Goal: Information Seeking & Learning: Learn about a topic

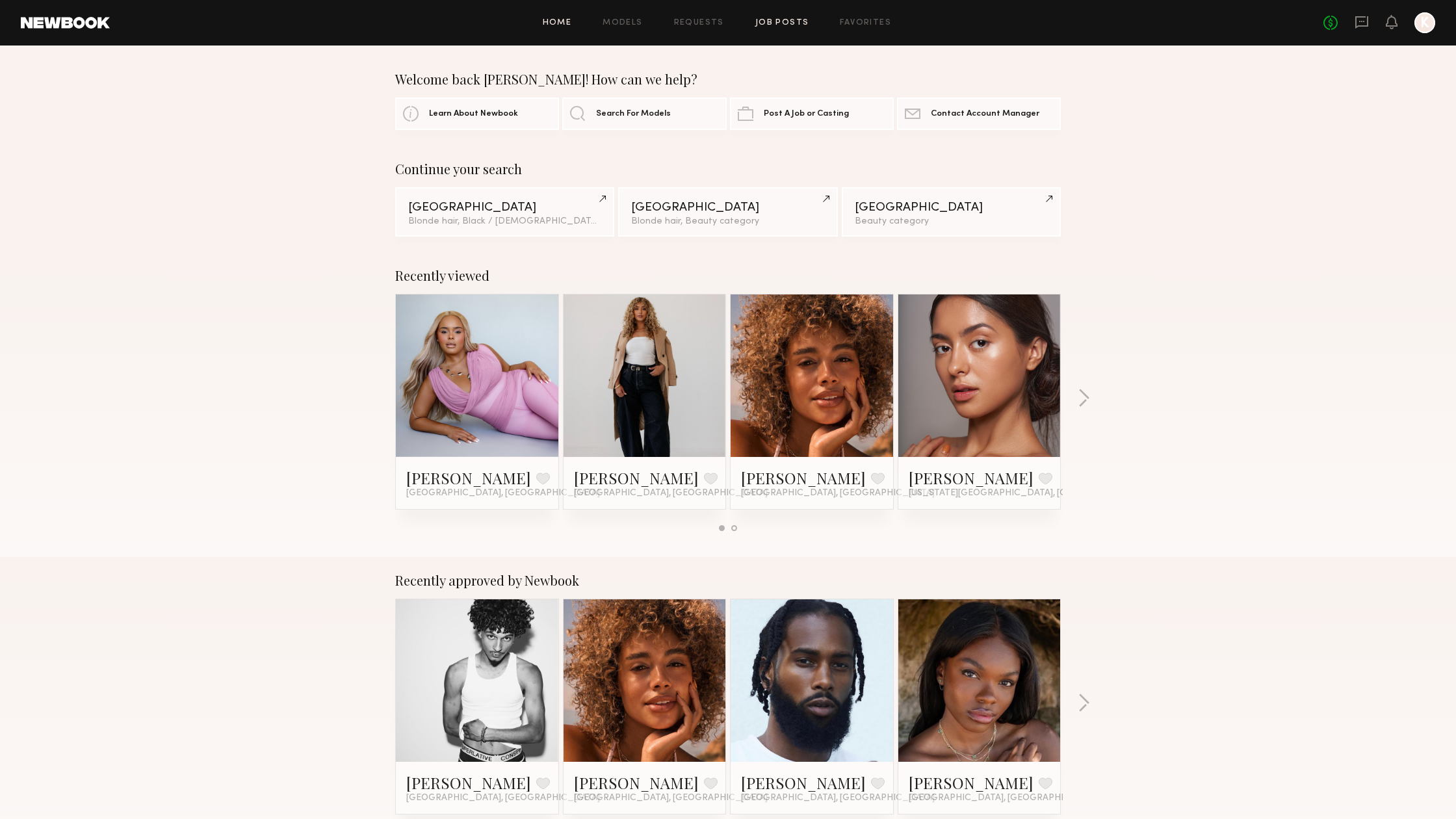
click at [788, 23] on link "Job Posts" at bounding box center [782, 23] width 54 height 9
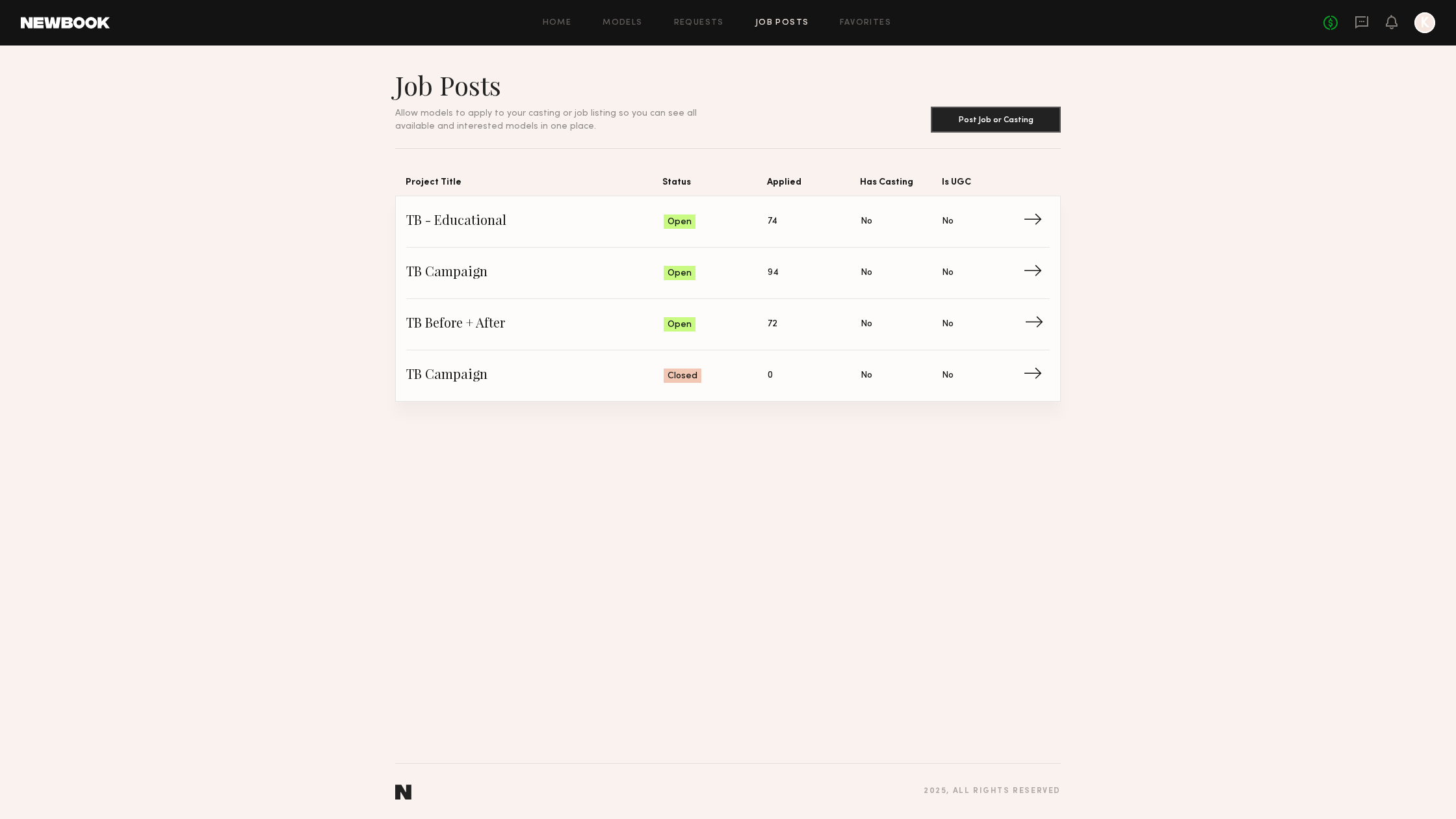
click at [464, 321] on span "TB Before + After" at bounding box center [534, 324] width 257 height 20
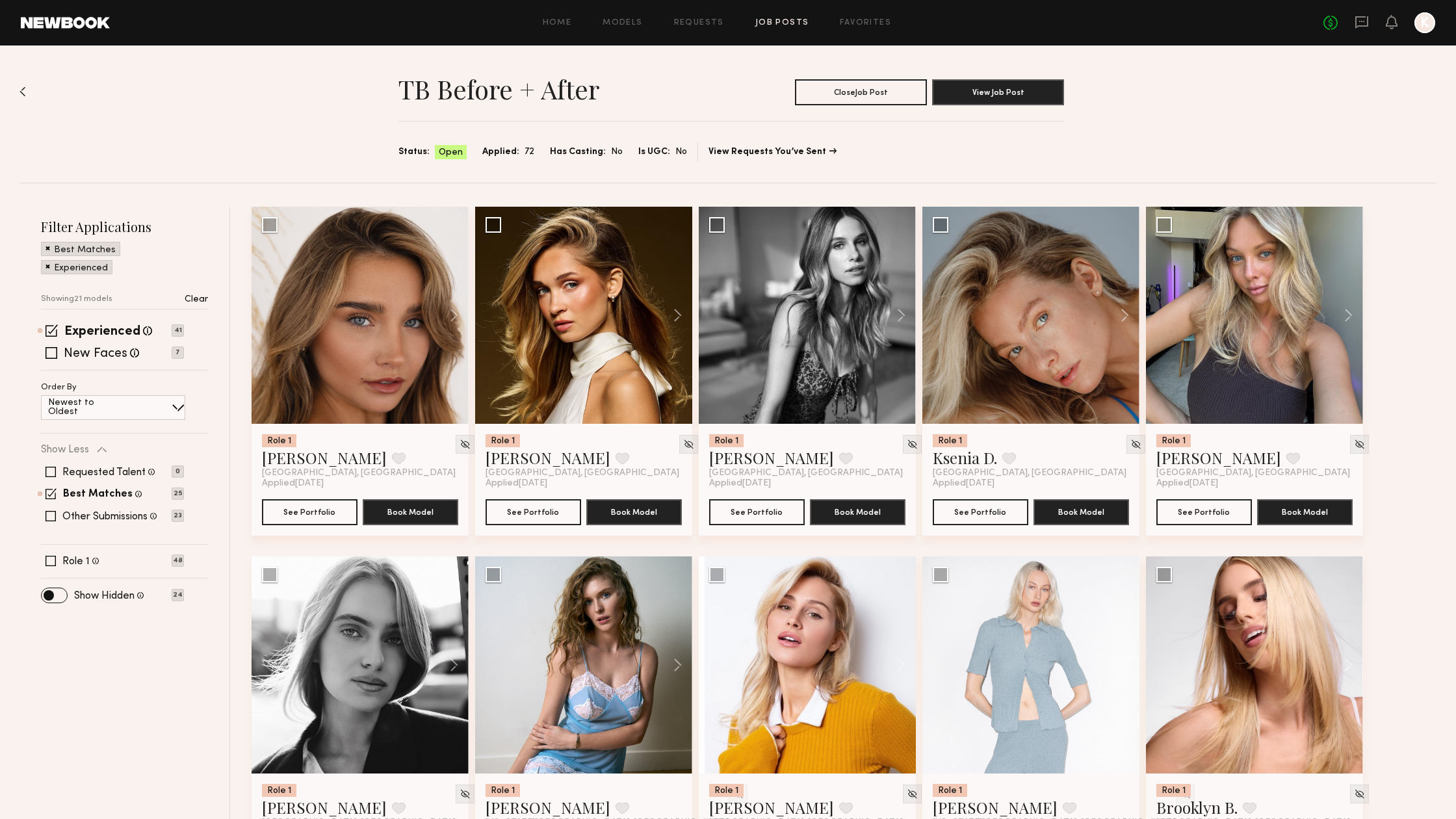
click at [47, 266] on span at bounding box center [47, 266] width 4 height 12
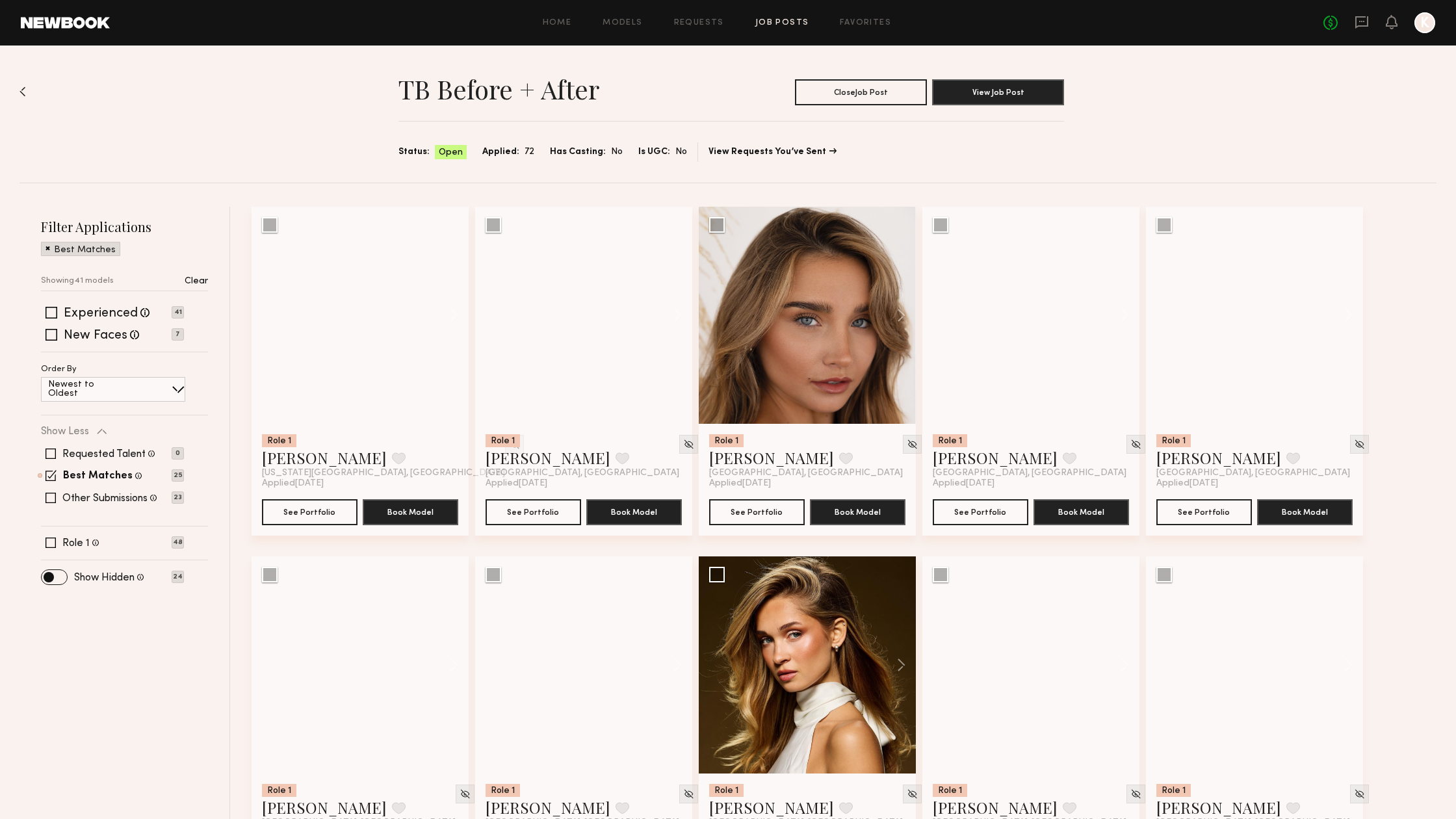
click at [46, 249] on span at bounding box center [47, 247] width 4 height 12
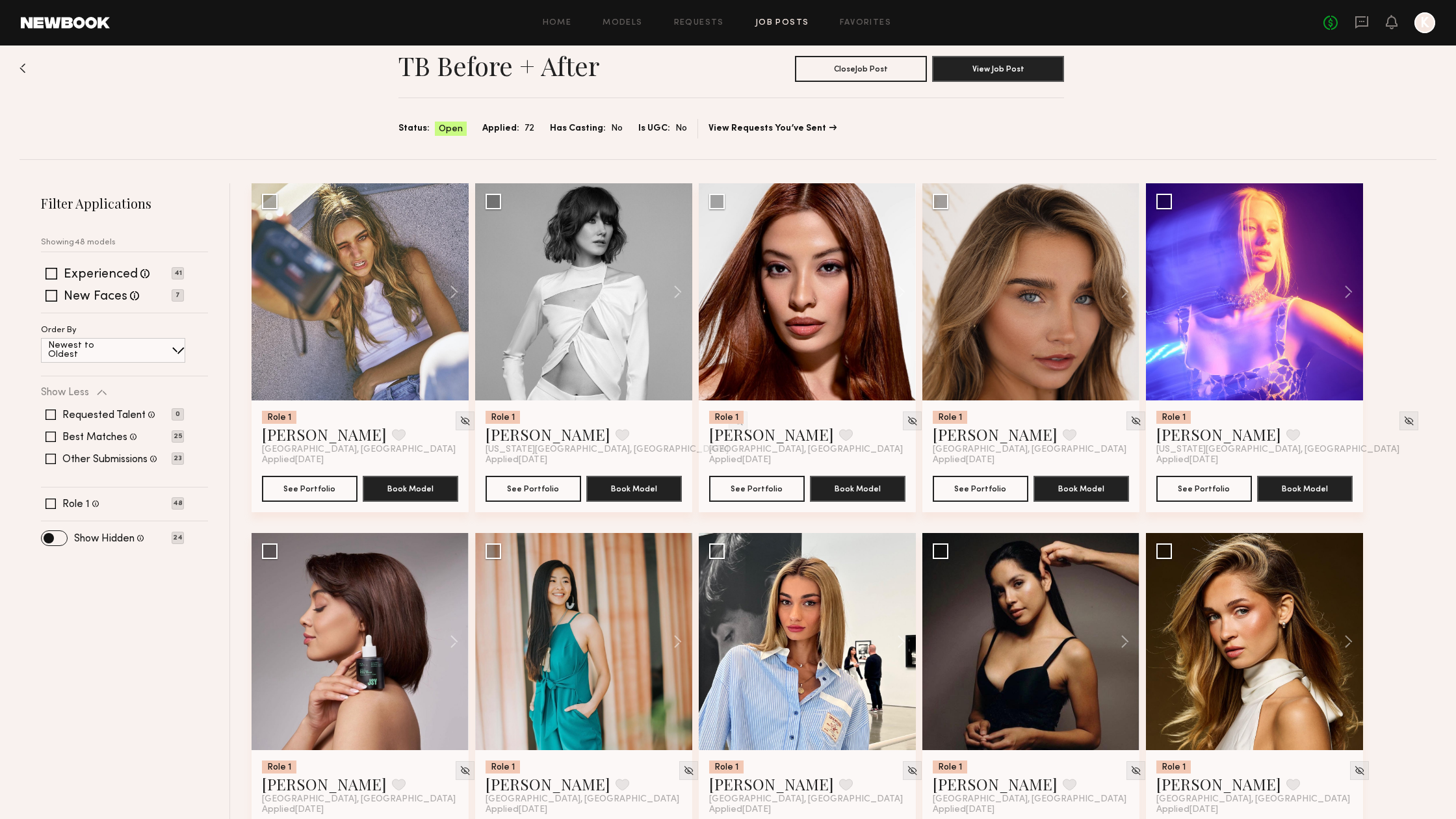
scroll to position [26, 0]
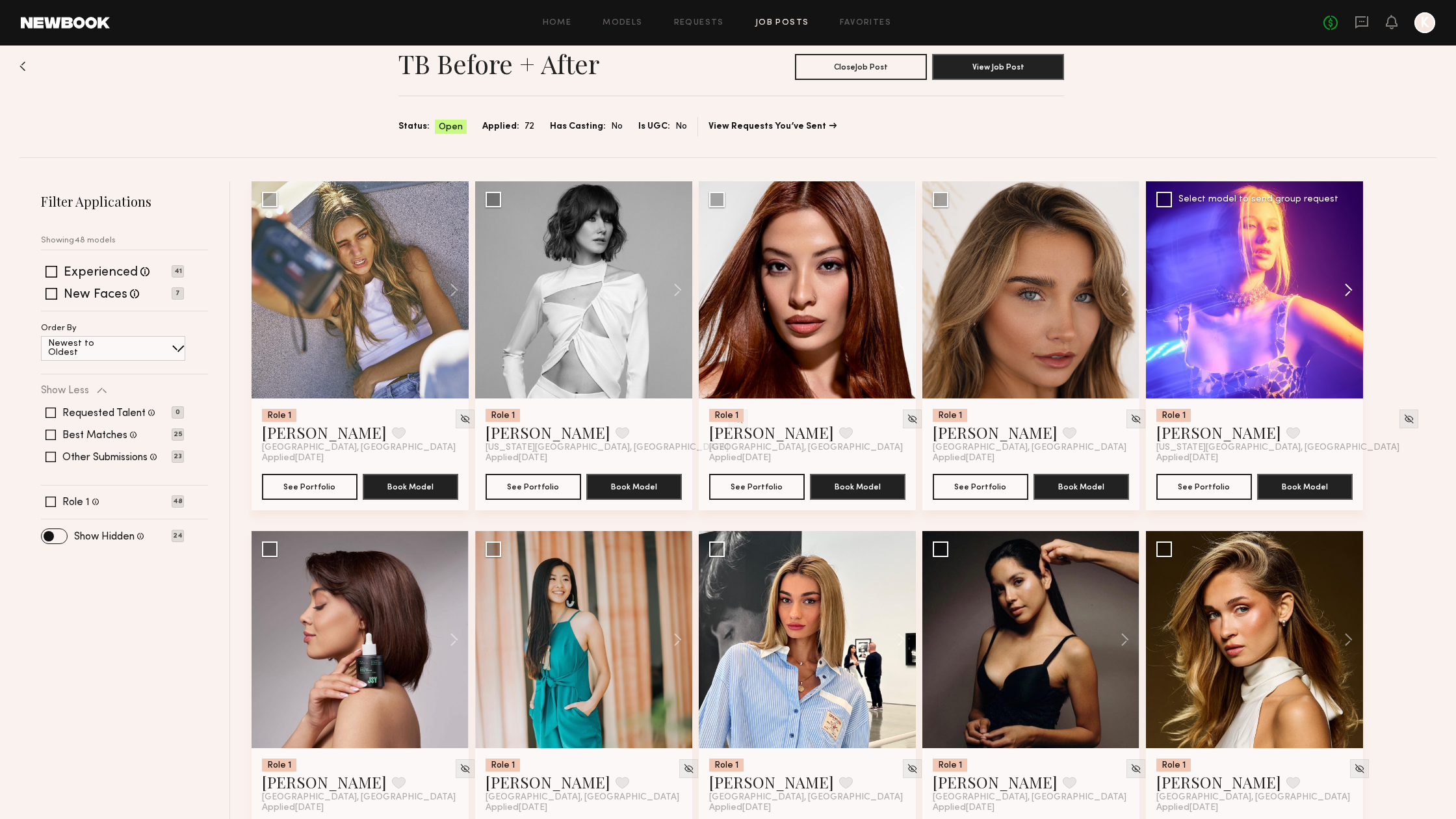
click at [1345, 293] on button at bounding box center [1341, 290] width 42 height 217
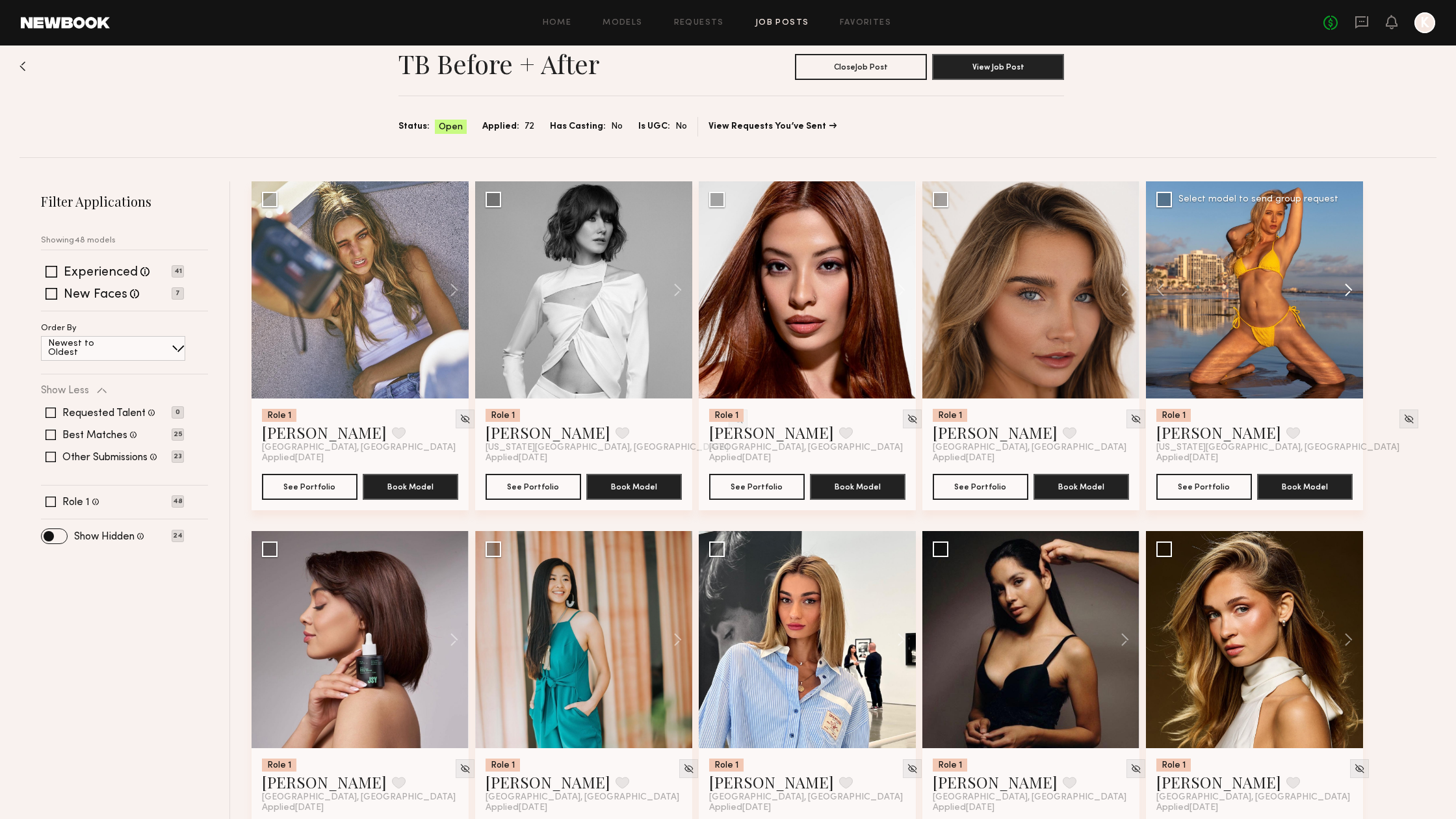
click at [1345, 293] on button at bounding box center [1341, 290] width 42 height 217
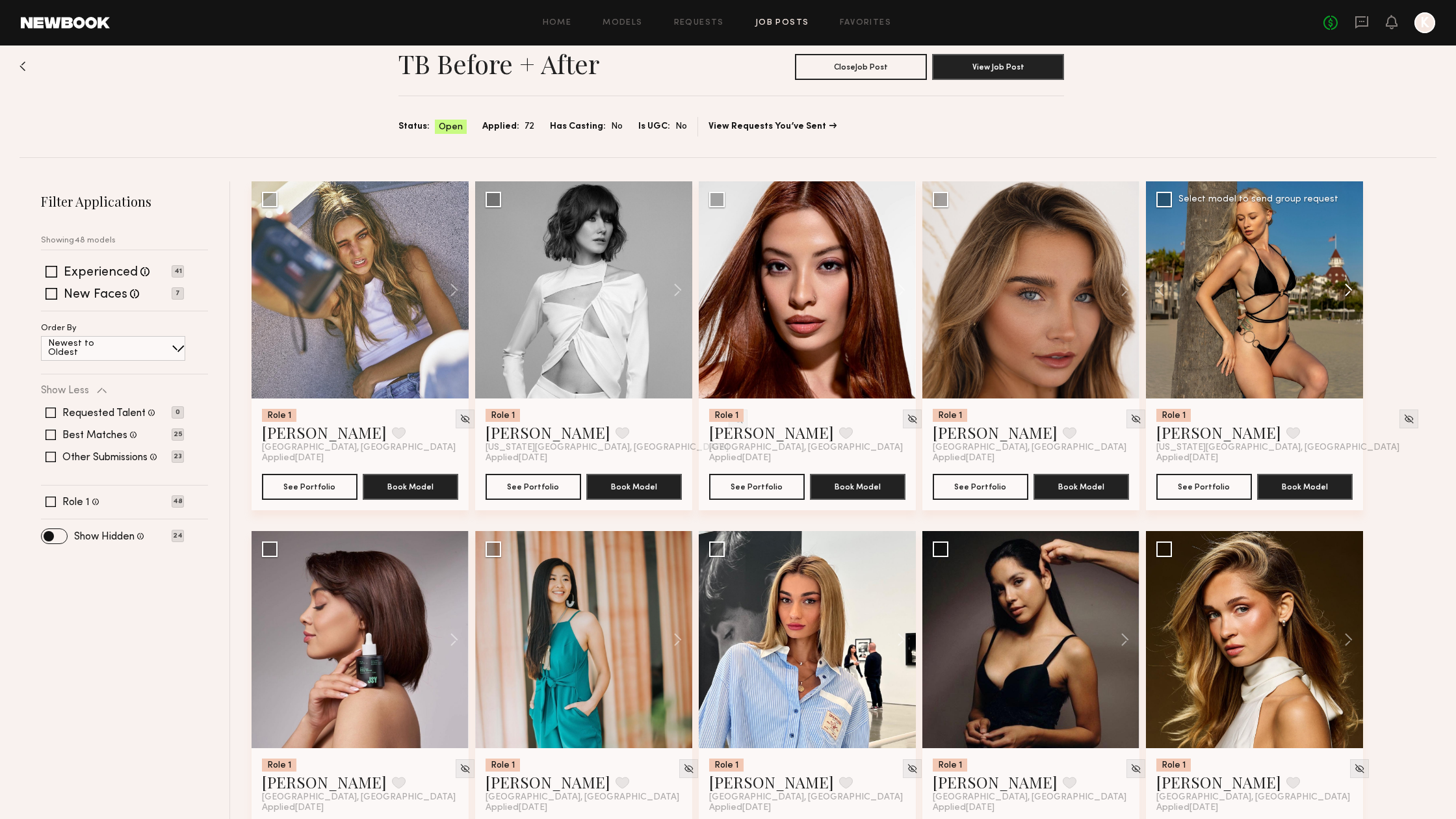
click at [1345, 293] on button at bounding box center [1341, 290] width 42 height 217
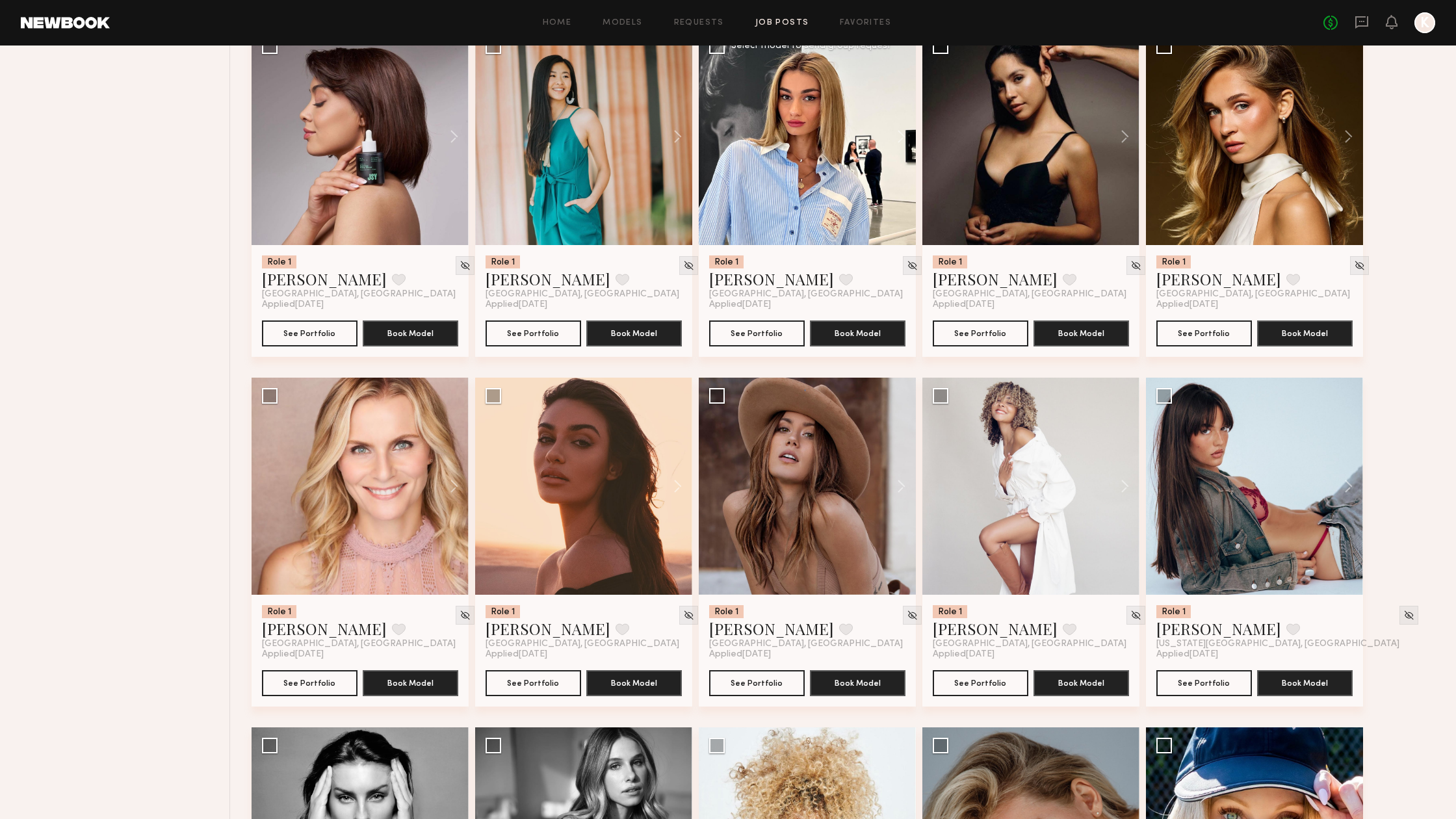
scroll to position [532, 0]
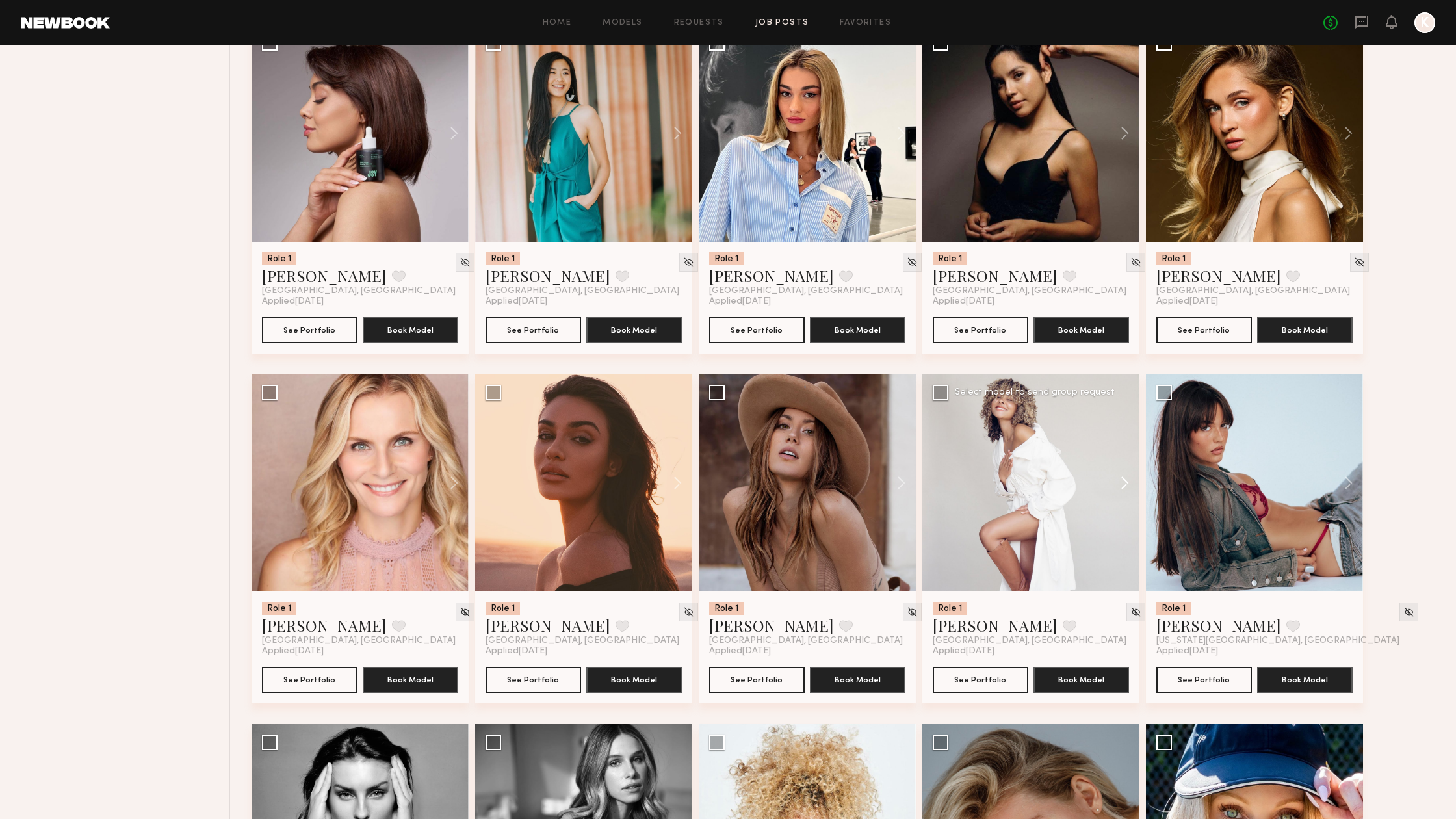
click at [1133, 484] on button at bounding box center [1118, 483] width 42 height 217
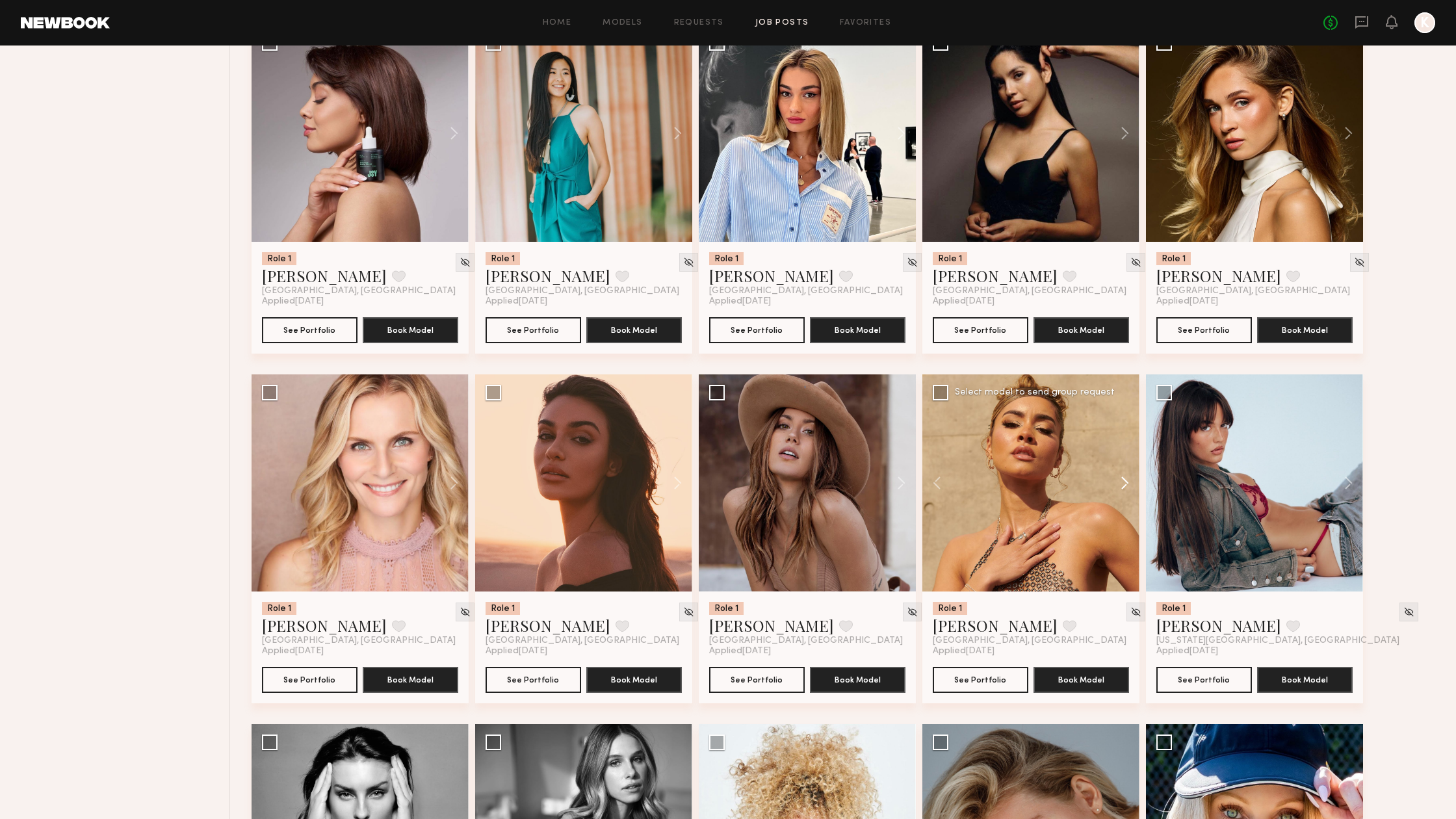
click at [1129, 485] on button at bounding box center [1118, 483] width 42 height 217
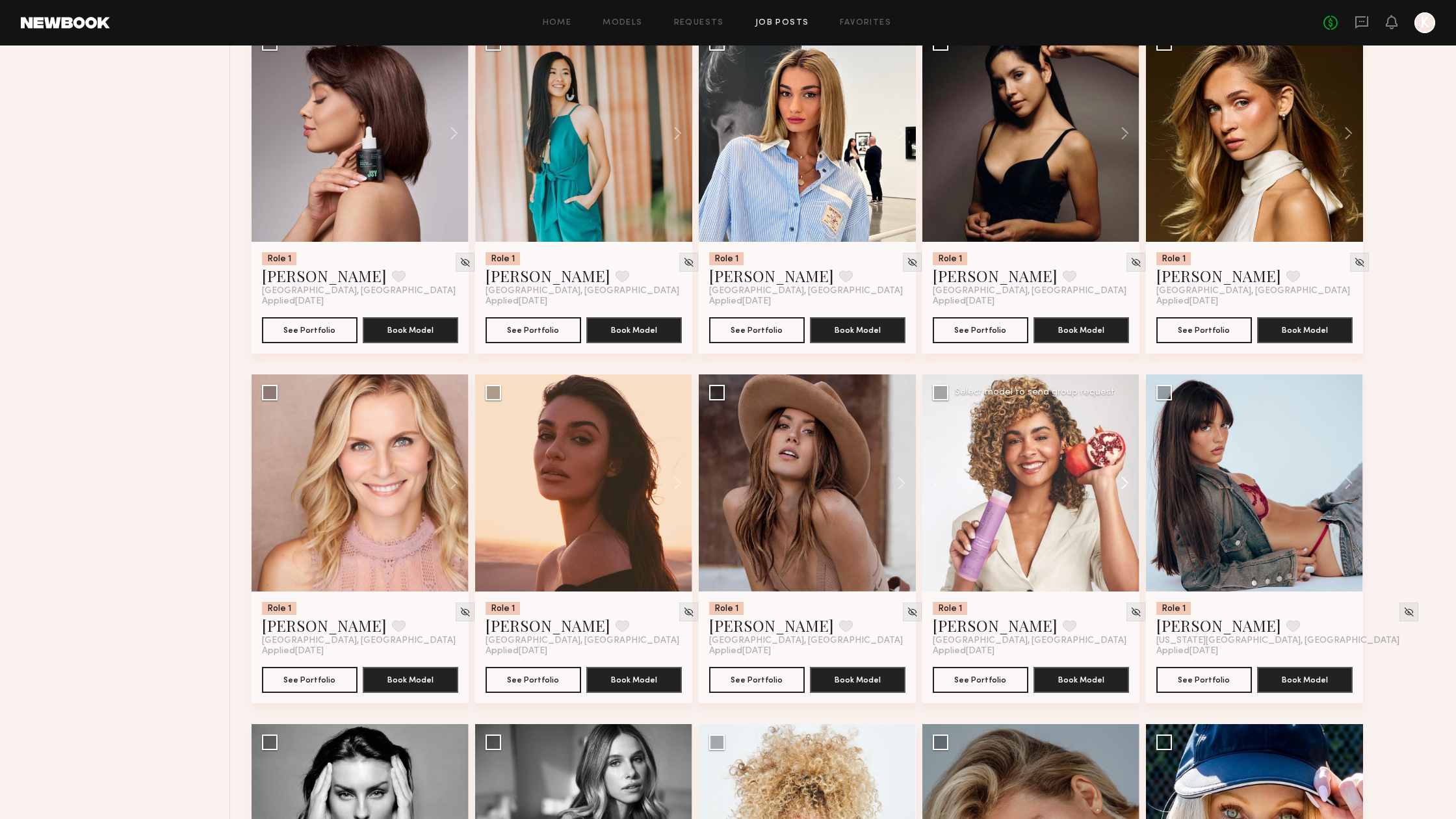
click at [1129, 485] on button at bounding box center [1118, 483] width 42 height 217
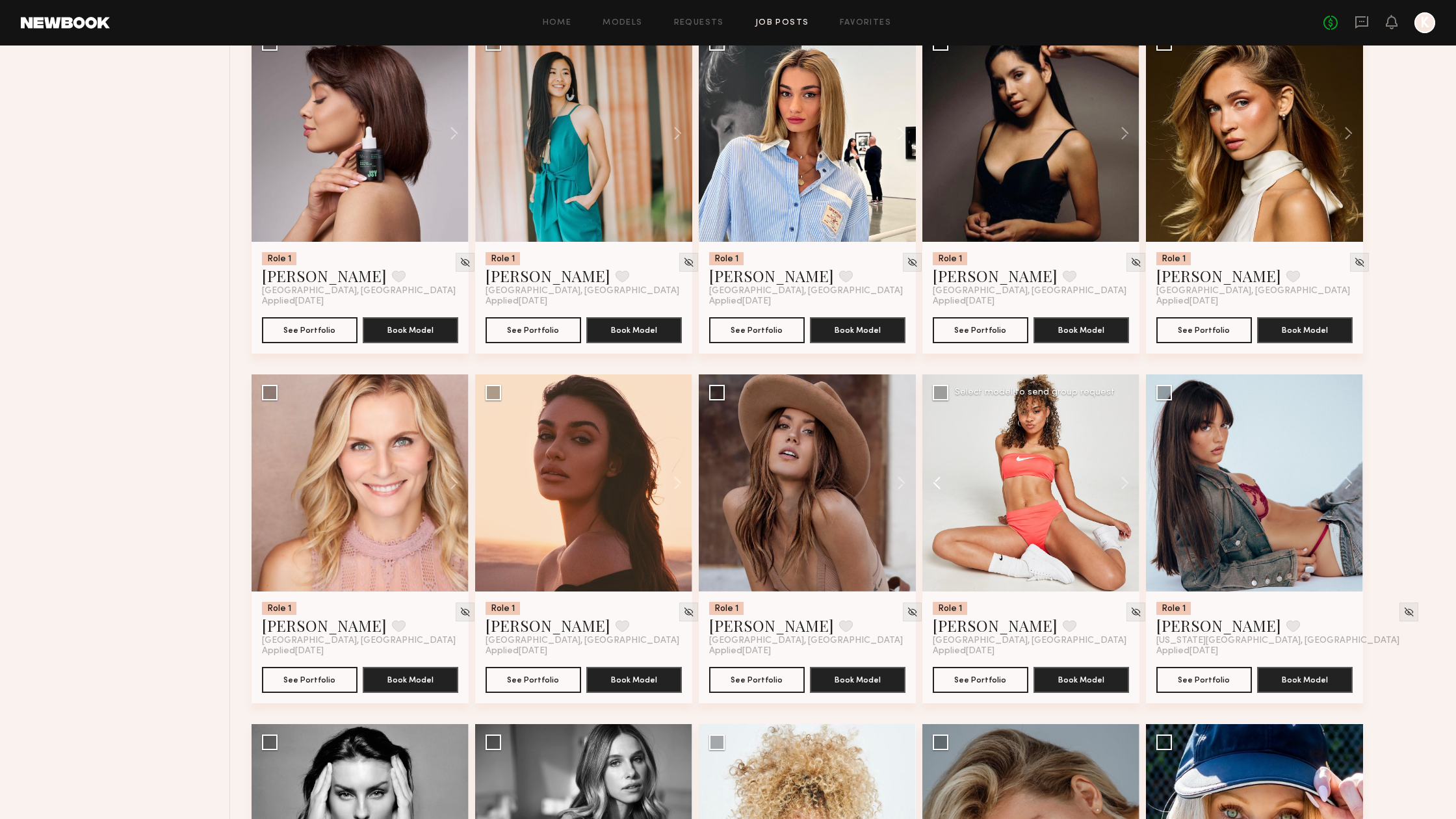
click at [937, 486] on button at bounding box center [943, 483] width 42 height 217
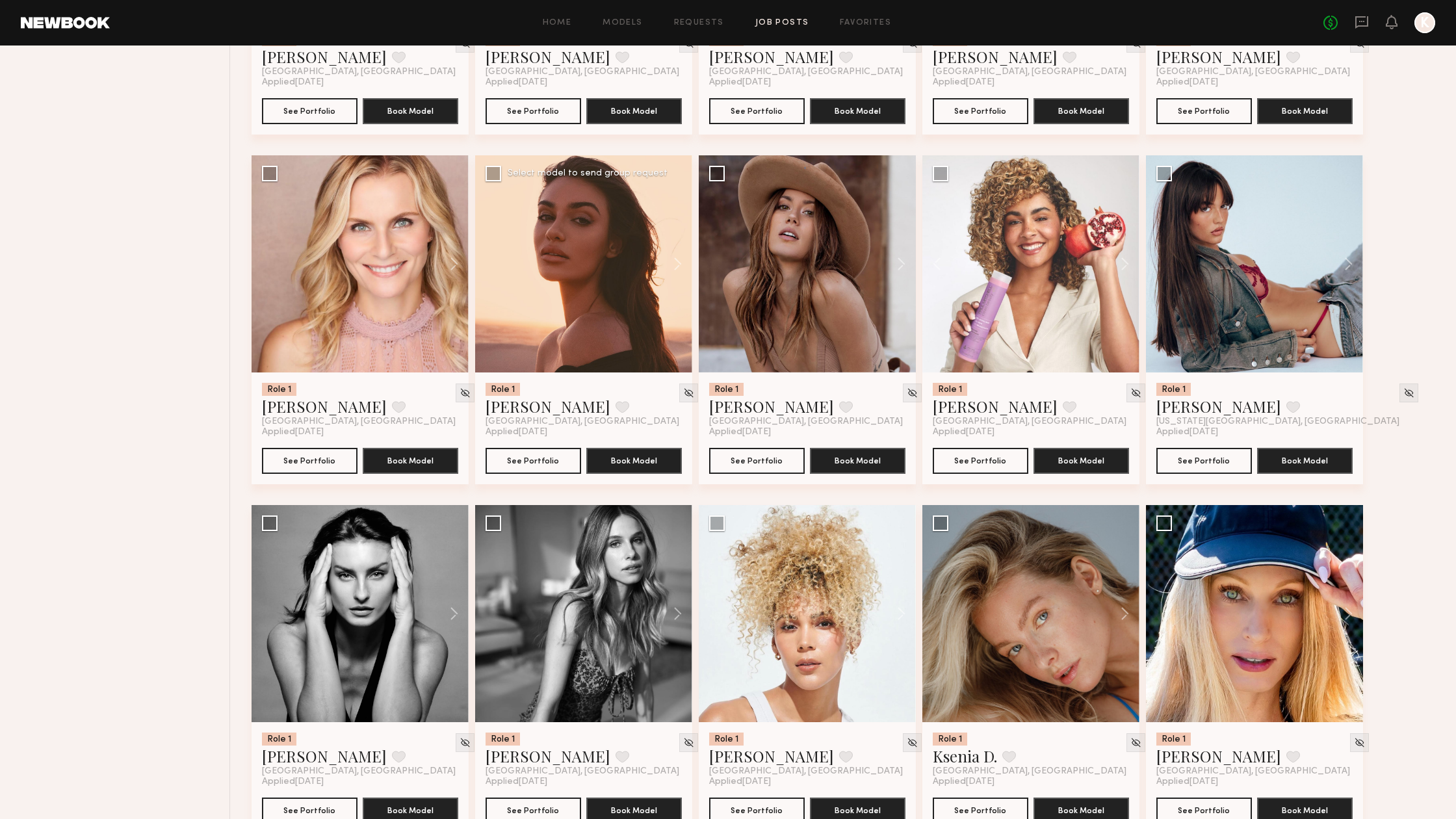
scroll to position [781, 0]
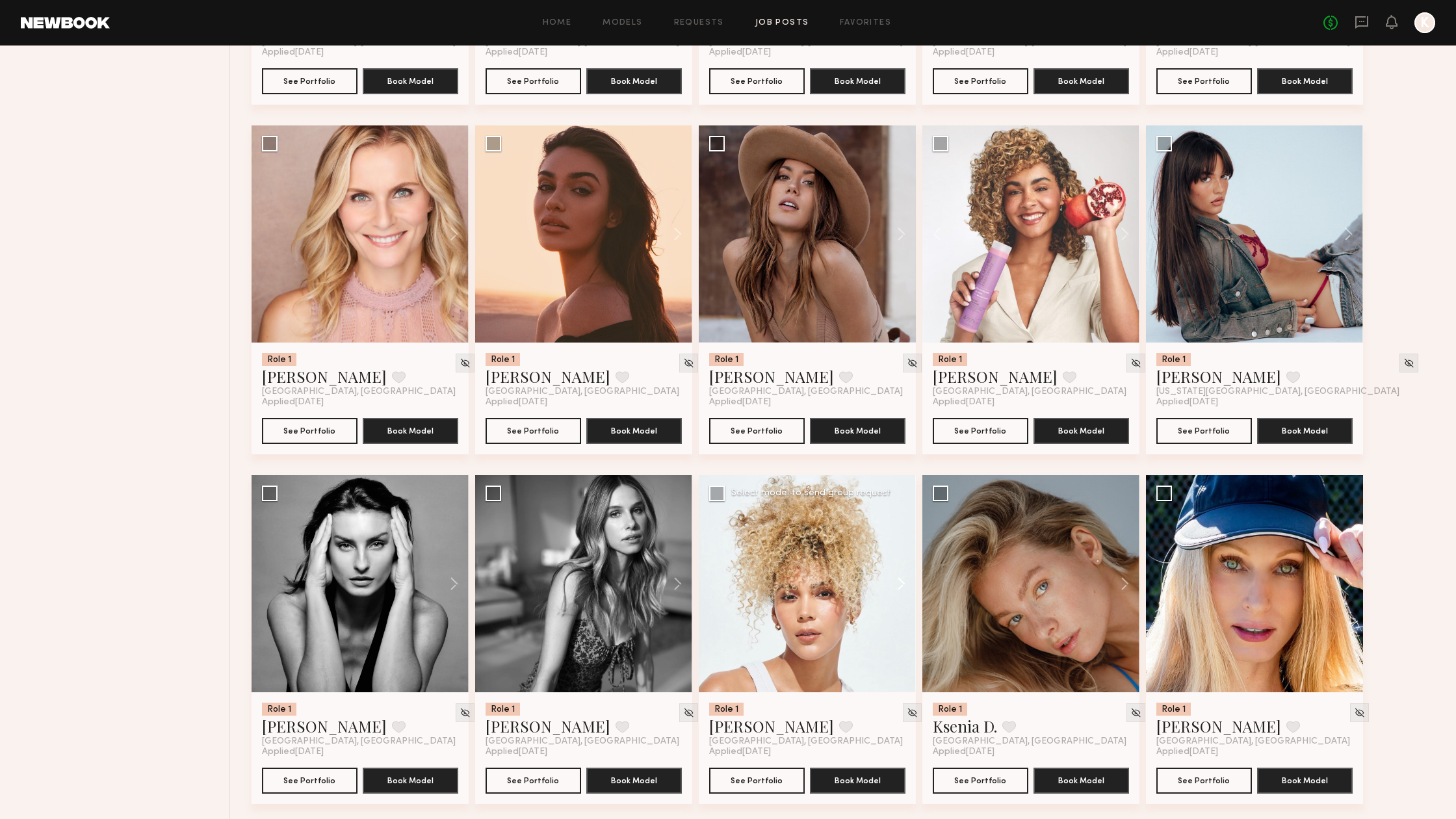
click at [886, 582] on button at bounding box center [895, 584] width 42 height 217
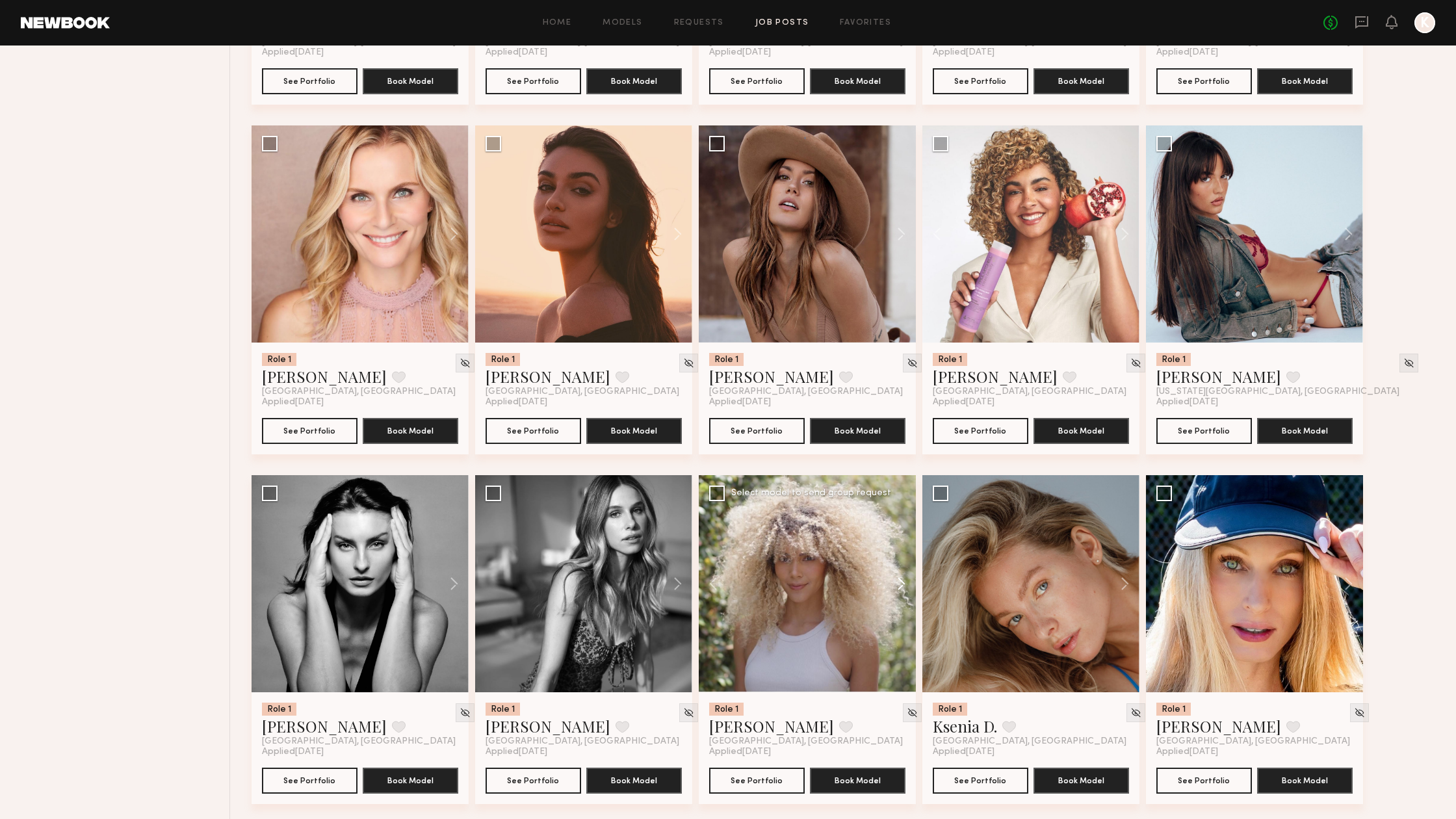
click at [896, 584] on button at bounding box center [895, 584] width 42 height 217
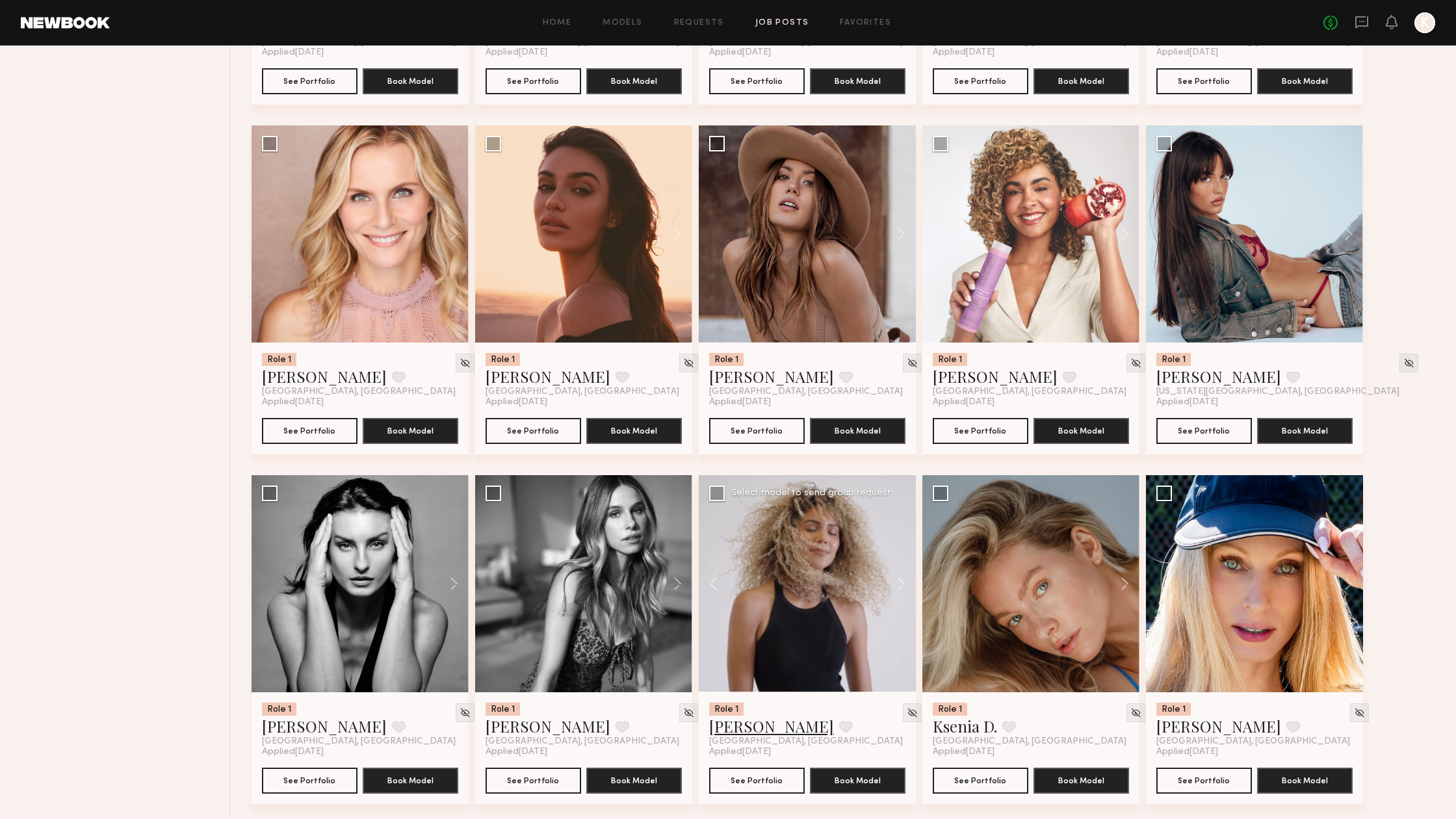
click at [749, 725] on link "Rachel V." at bounding box center [772, 726] width 125 height 20
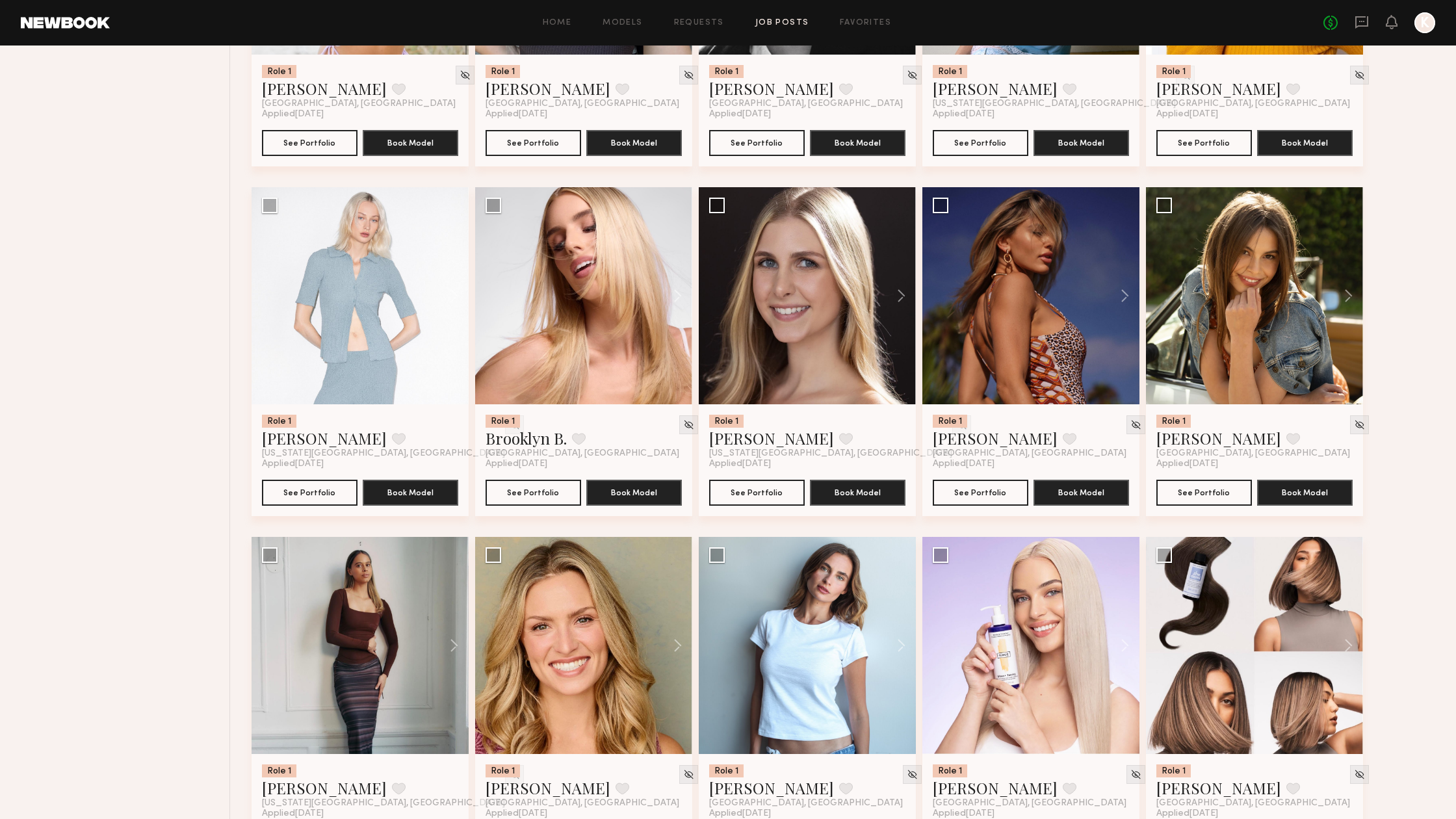
scroll to position [1768, 0]
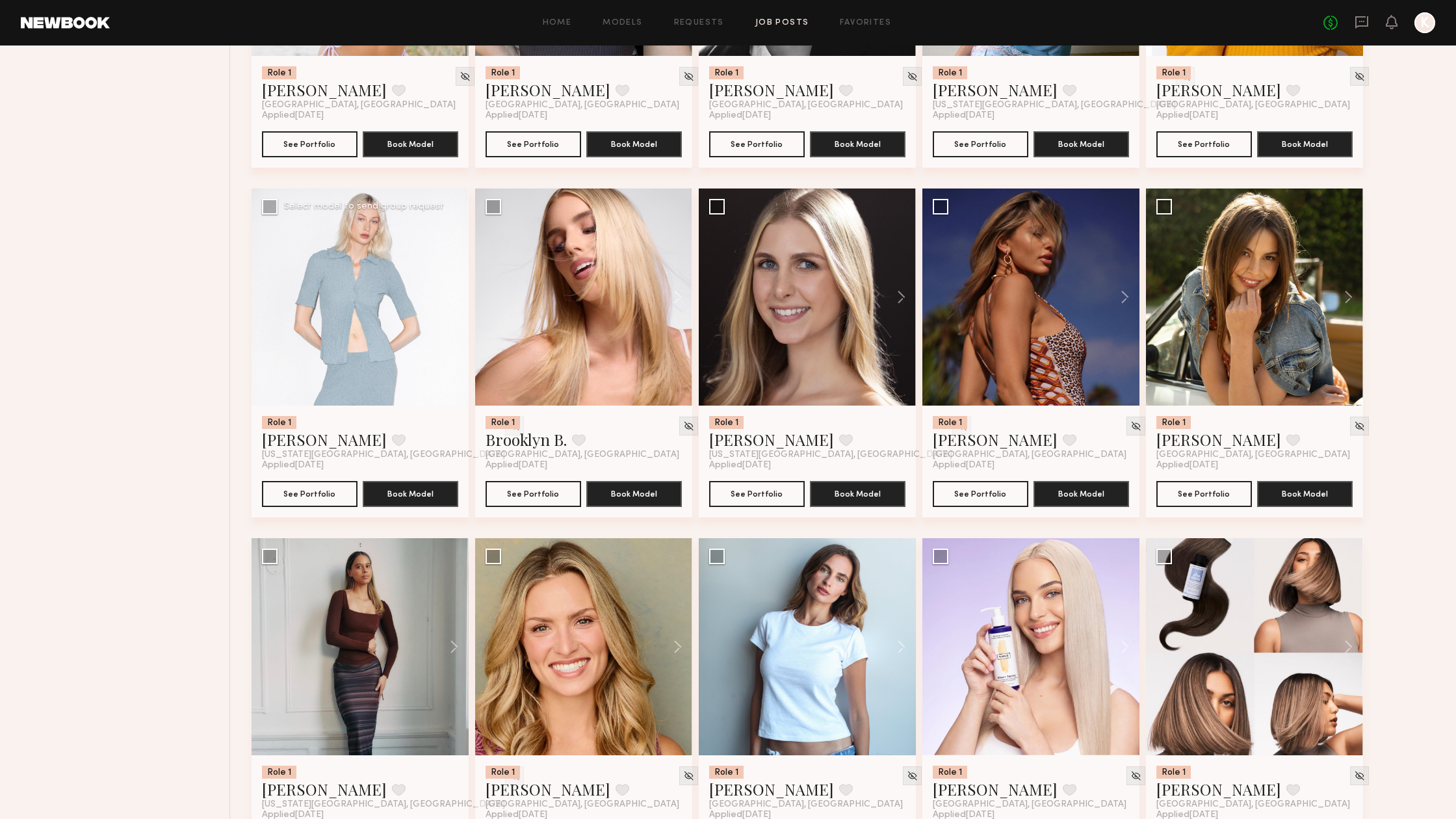
click at [336, 407] on div "Role 1 Polina S. Favorite New York City, NY Applied 09/10/2025 See Portfolio Bo…" at bounding box center [360, 462] width 217 height 112
click at [283, 442] on link "Polina S." at bounding box center [324, 439] width 125 height 20
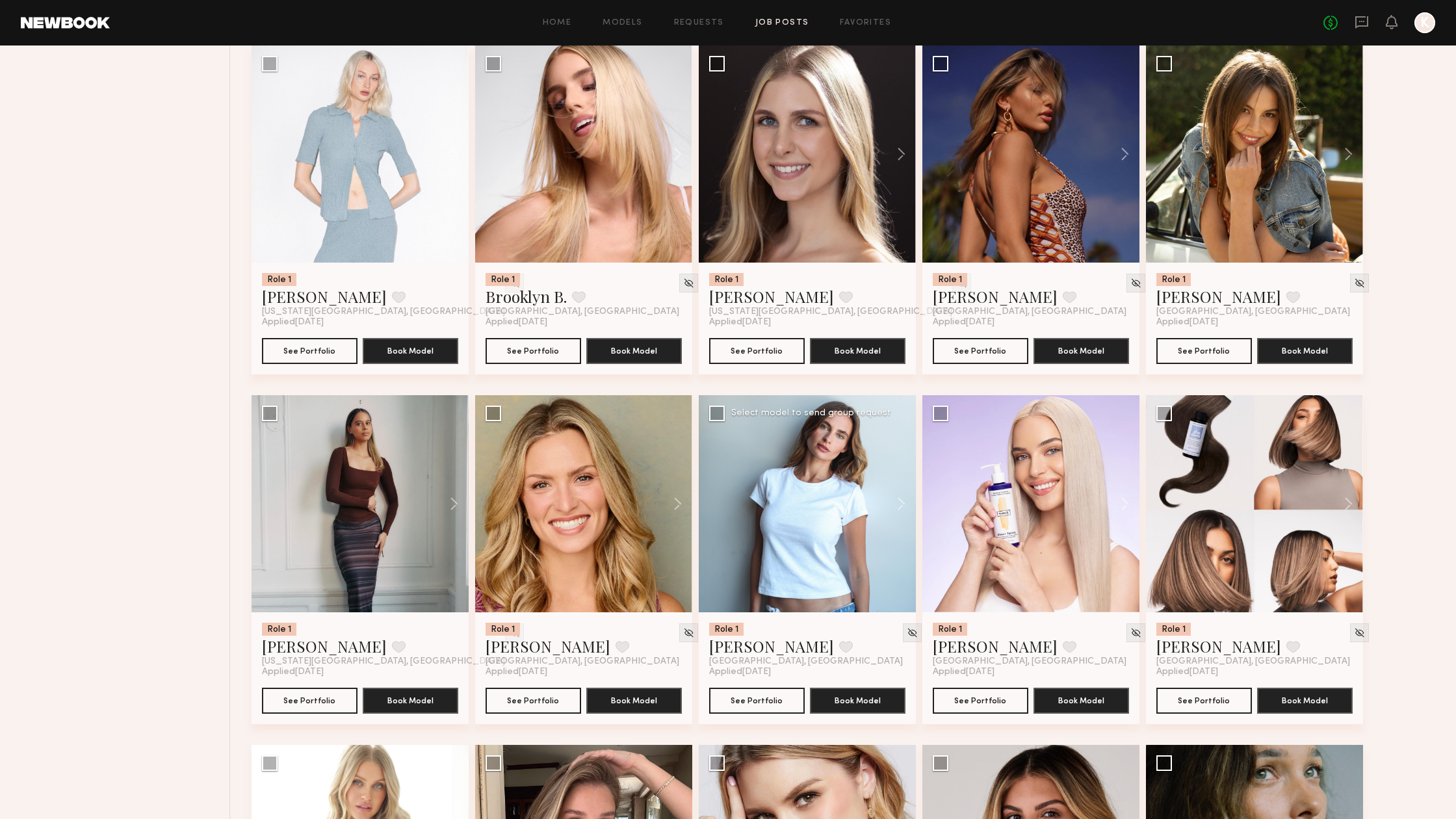
scroll to position [1912, 0]
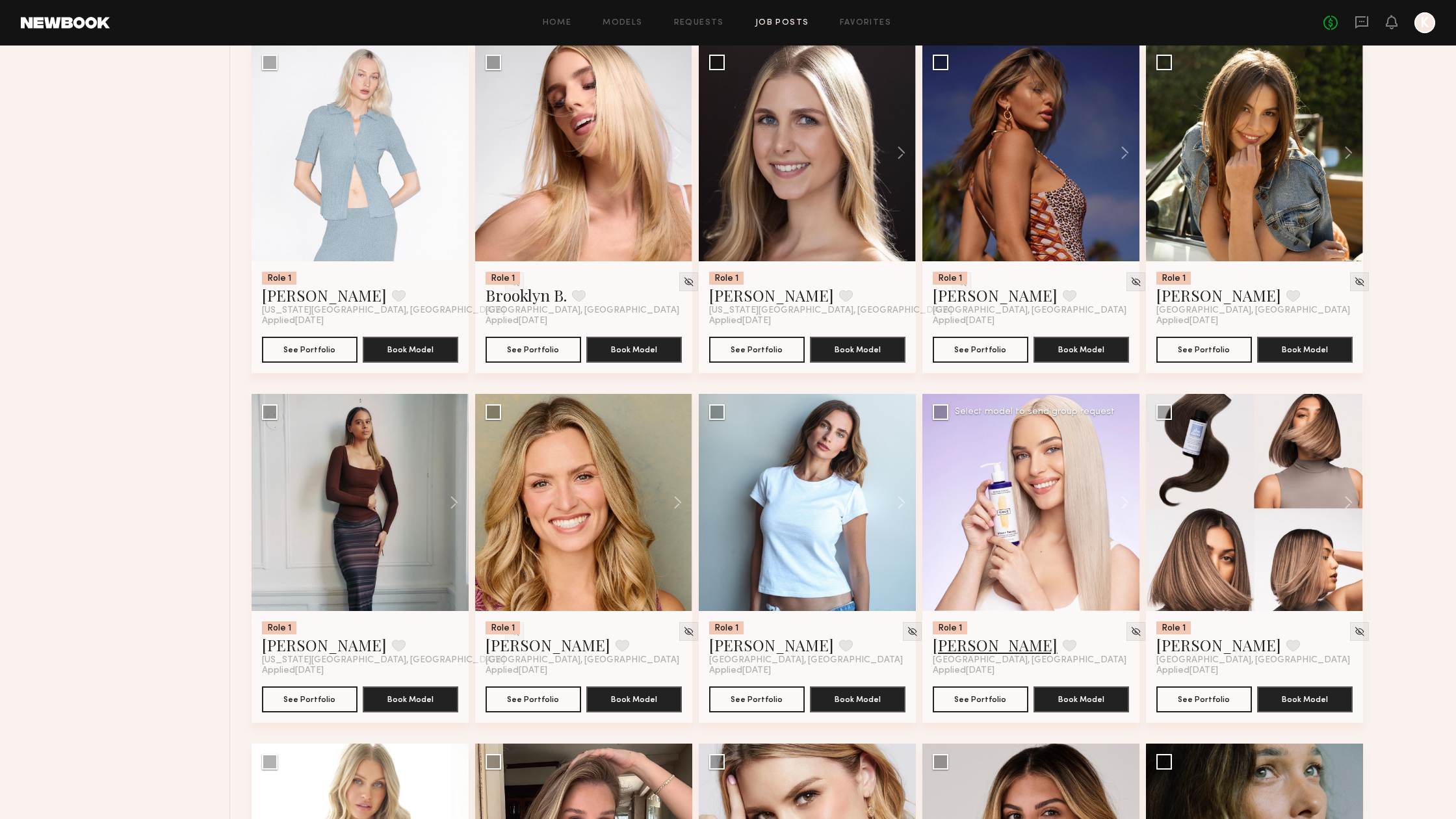
click at [964, 646] on link "Sofia M." at bounding box center [994, 644] width 125 height 20
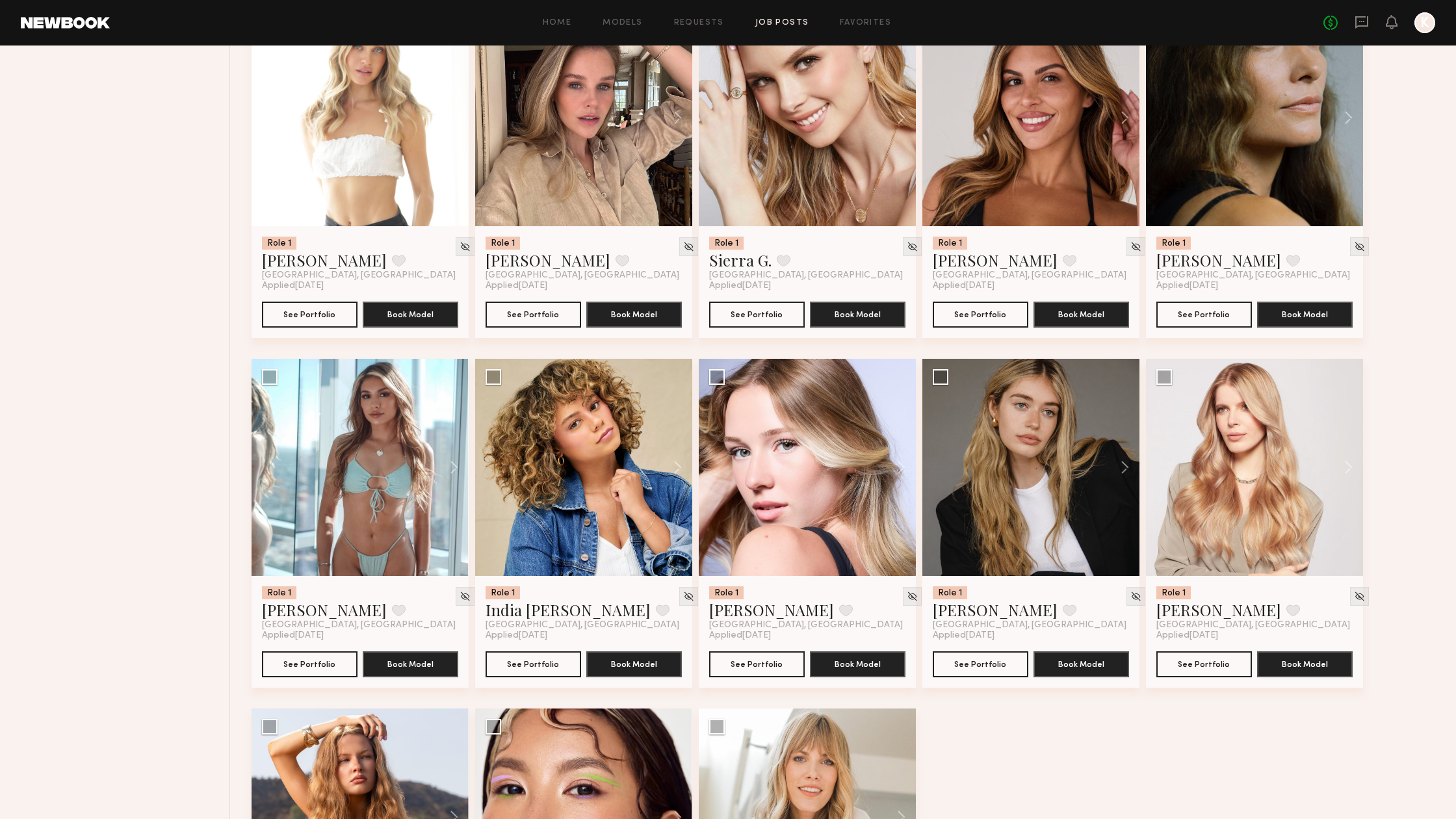
scroll to position [2648, 0]
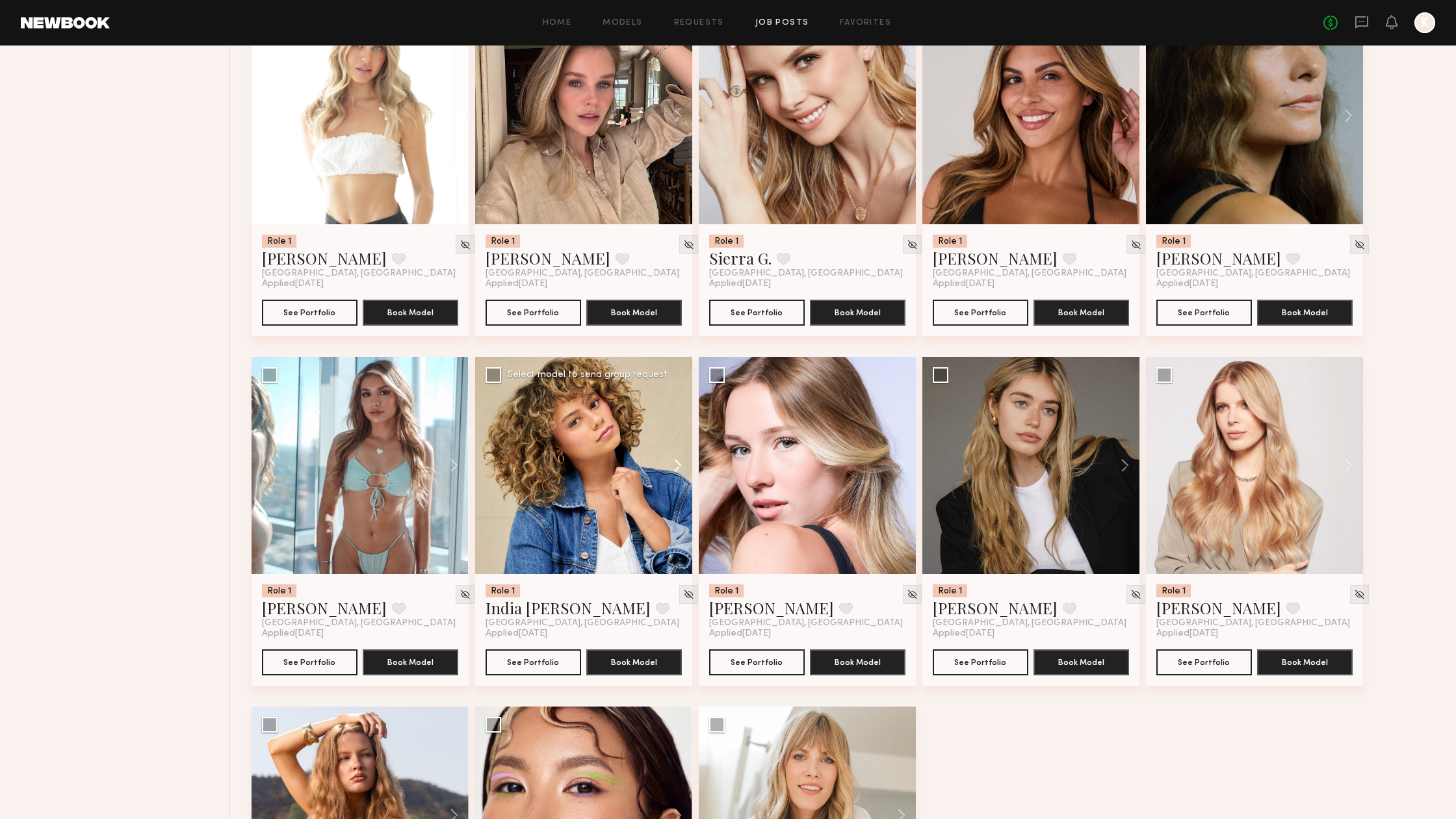
click at [677, 471] on button at bounding box center [671, 465] width 42 height 217
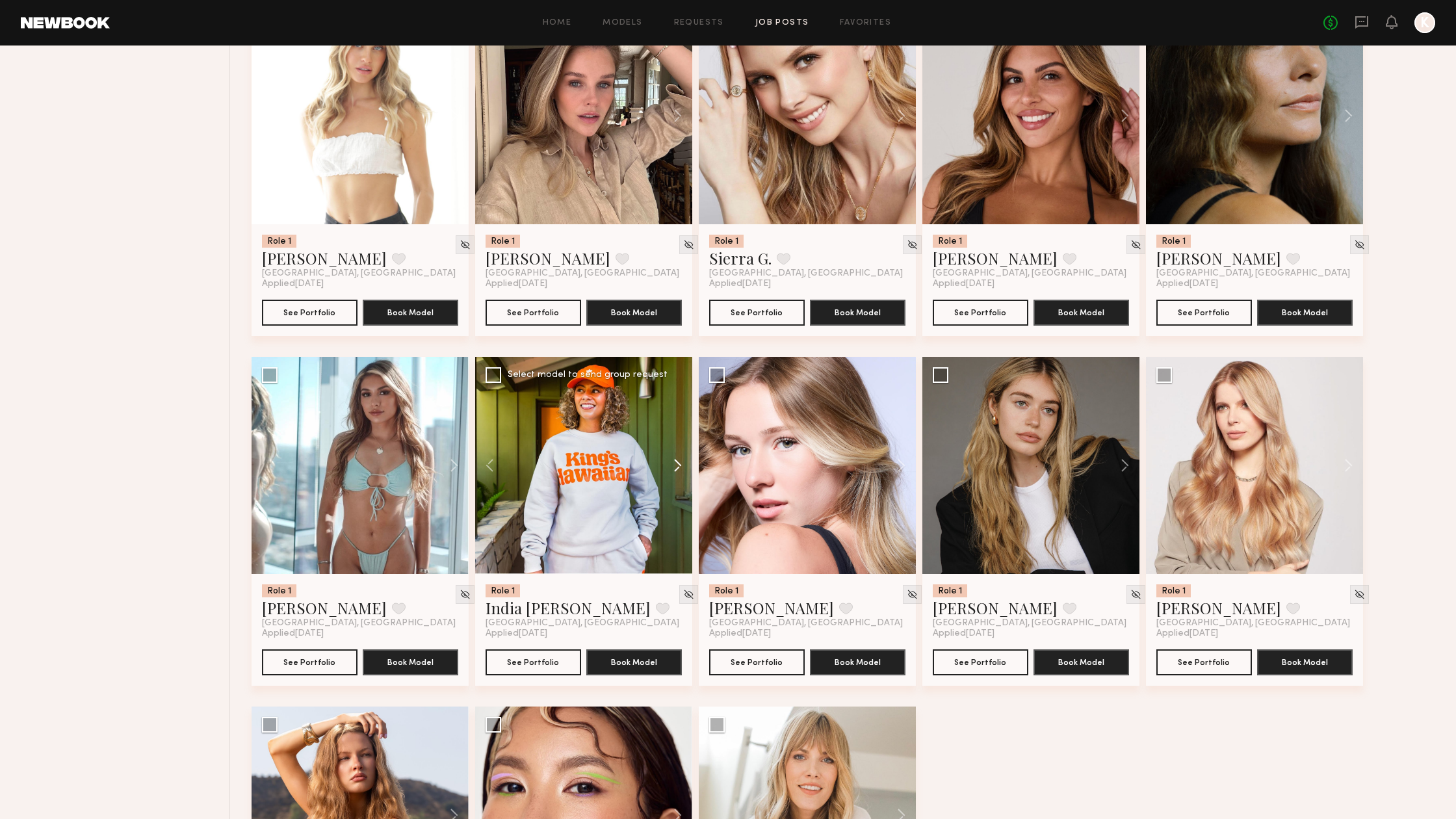
click at [677, 471] on button at bounding box center [671, 465] width 42 height 217
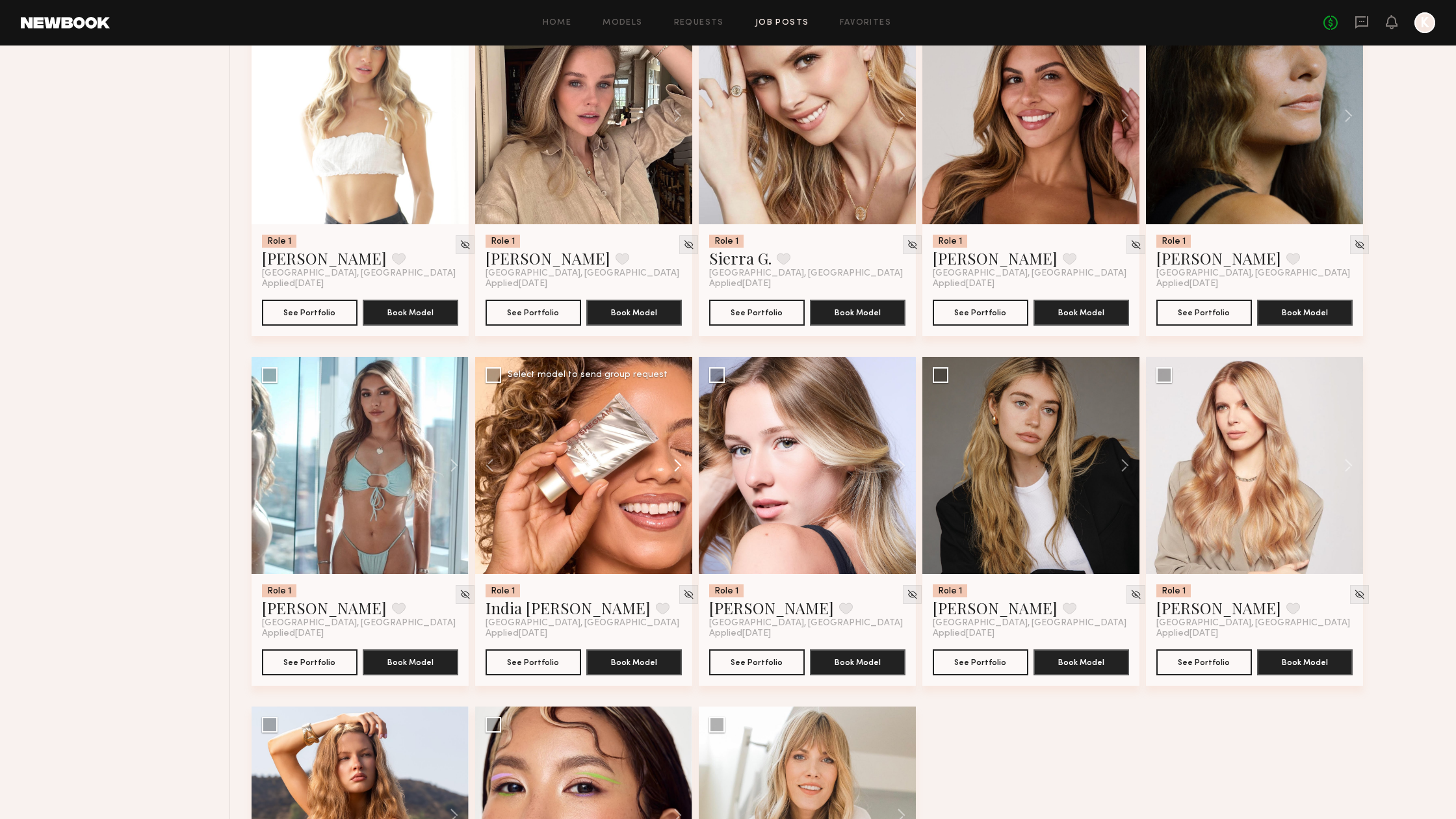
click at [677, 471] on button at bounding box center [671, 465] width 42 height 217
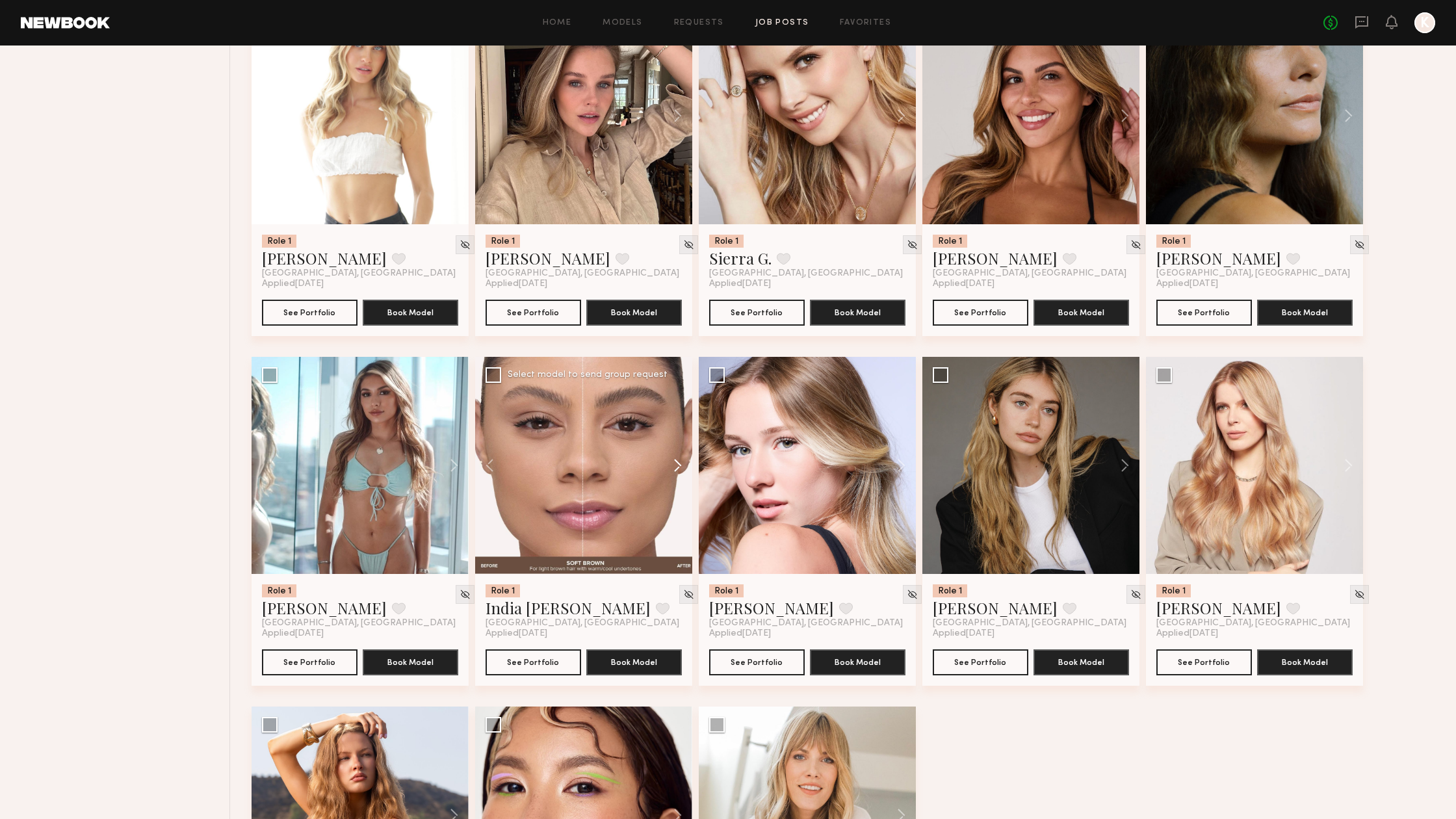
click at [677, 471] on button at bounding box center [671, 465] width 42 height 217
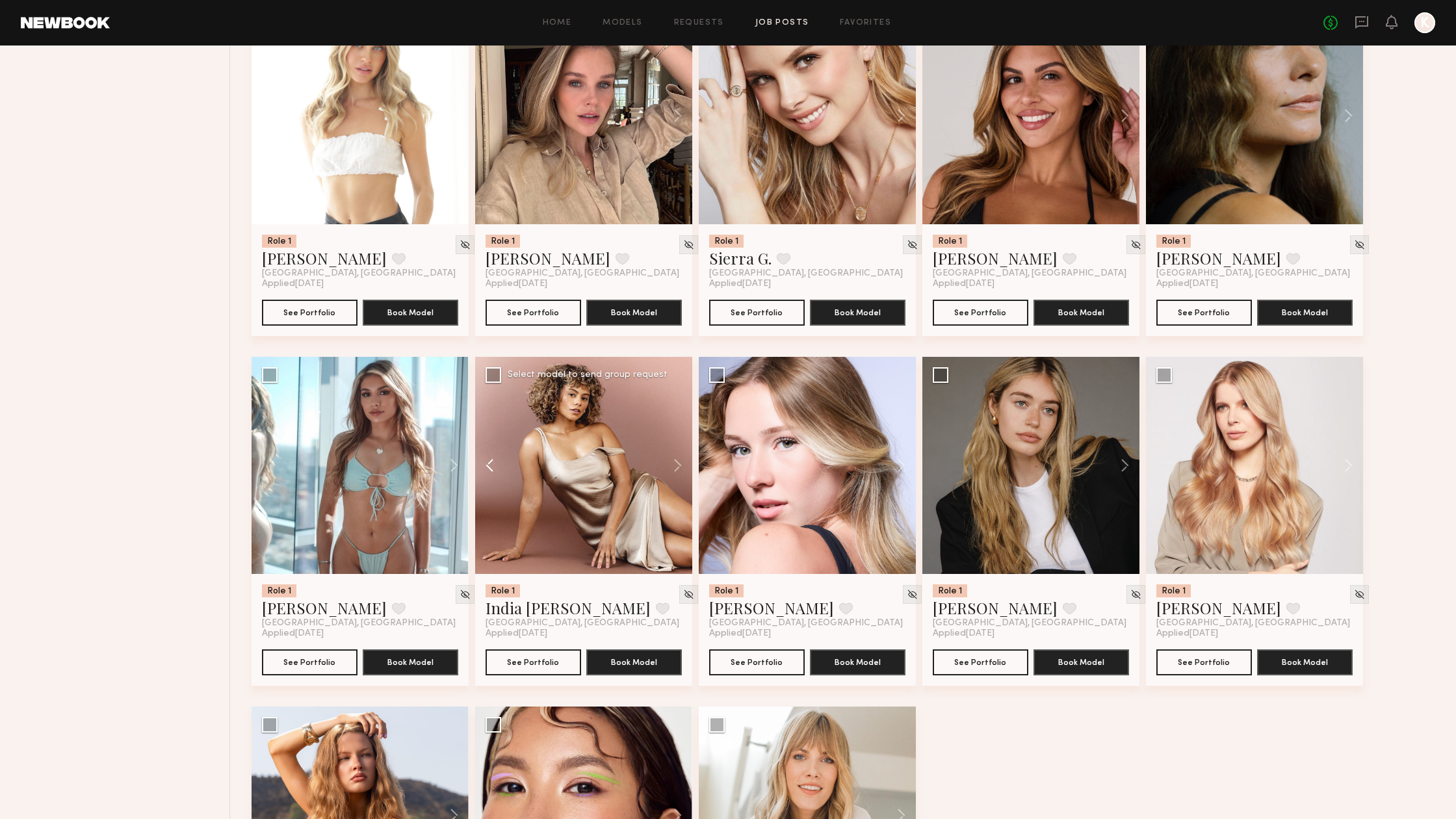
click at [487, 460] on button at bounding box center [495, 465] width 42 height 217
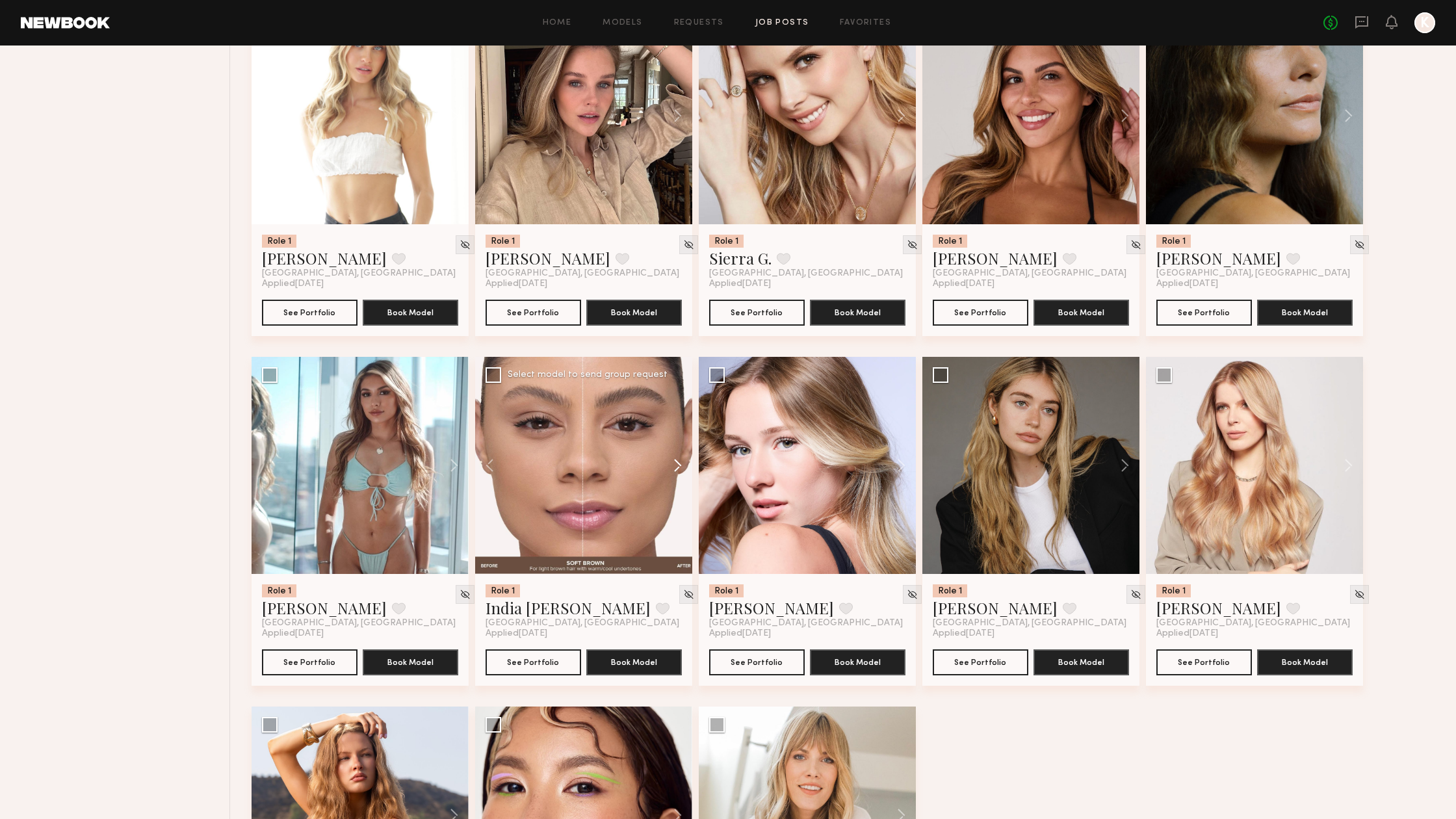
click at [676, 468] on button at bounding box center [671, 465] width 42 height 217
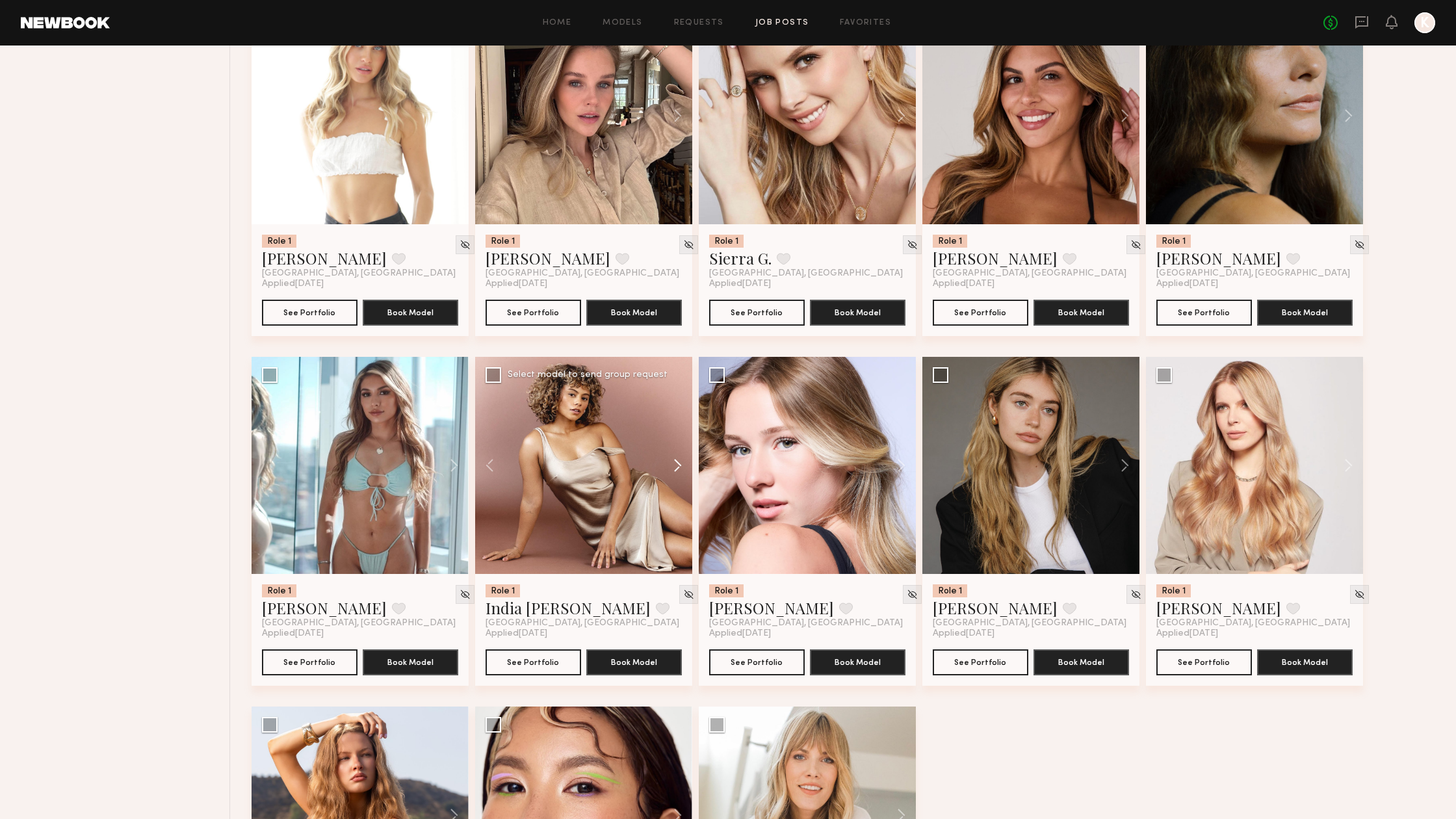
click at [676, 468] on button at bounding box center [671, 465] width 42 height 217
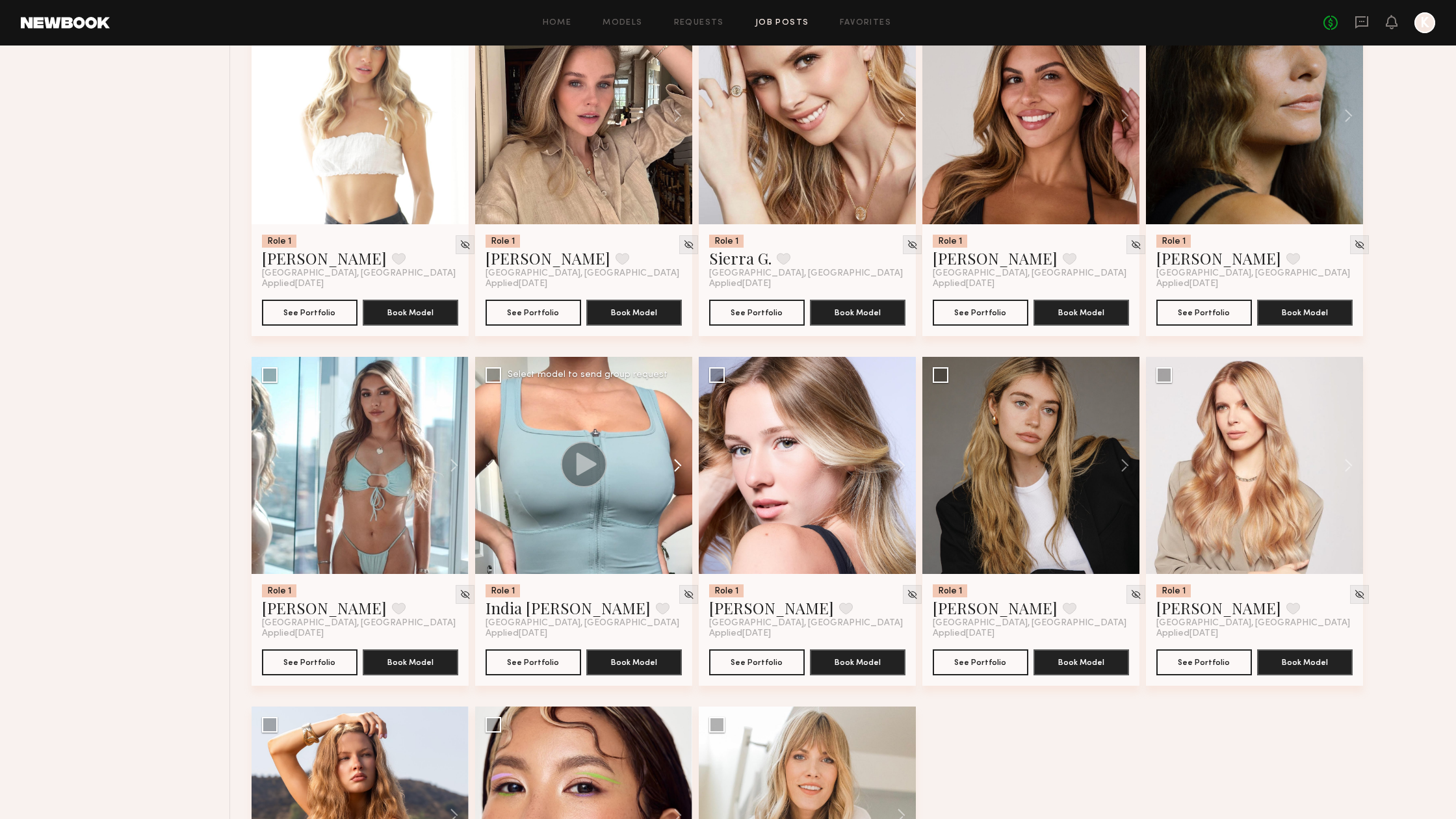
click at [676, 468] on button at bounding box center [671, 465] width 42 height 217
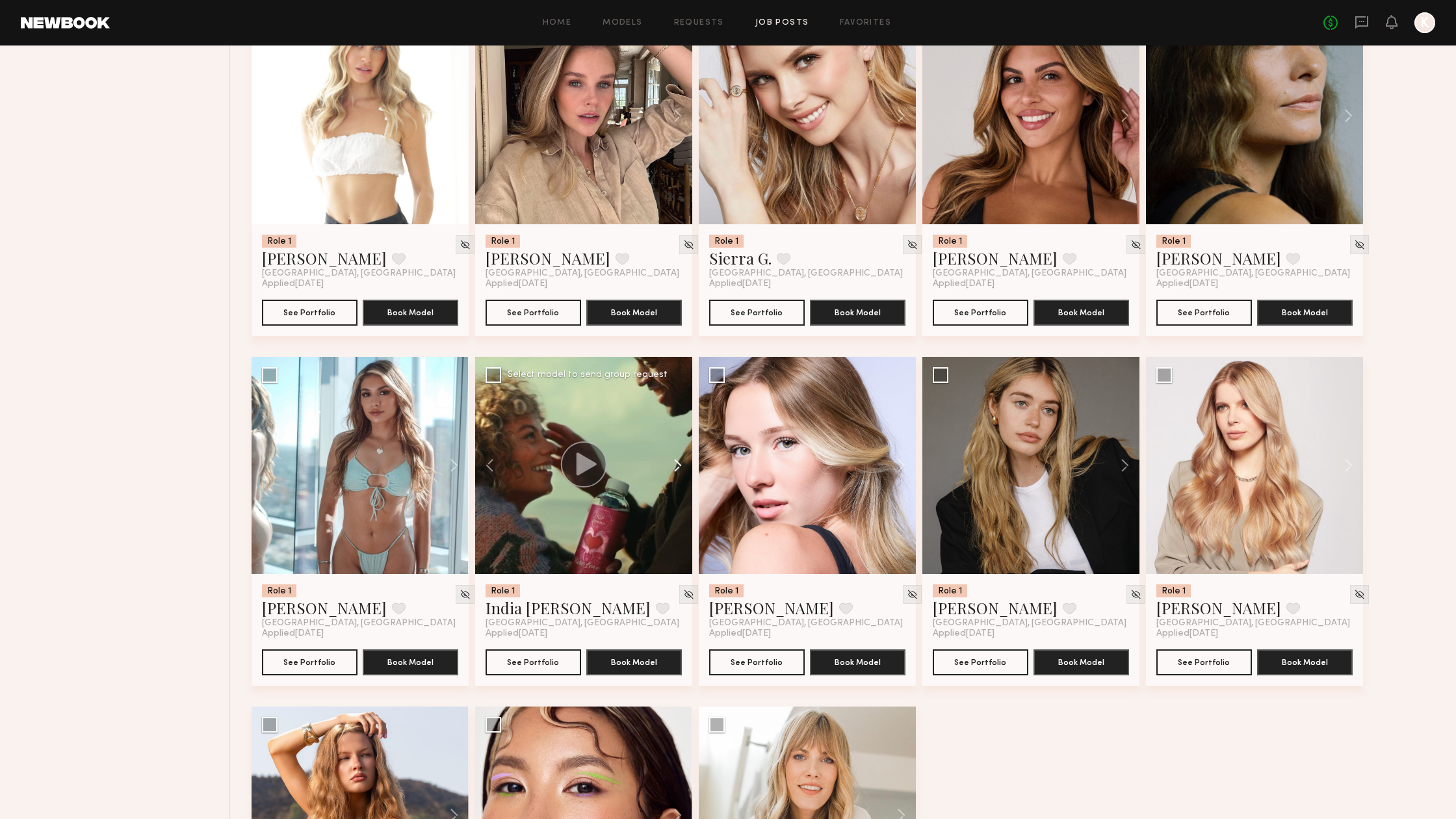
click at [676, 468] on button at bounding box center [671, 465] width 42 height 217
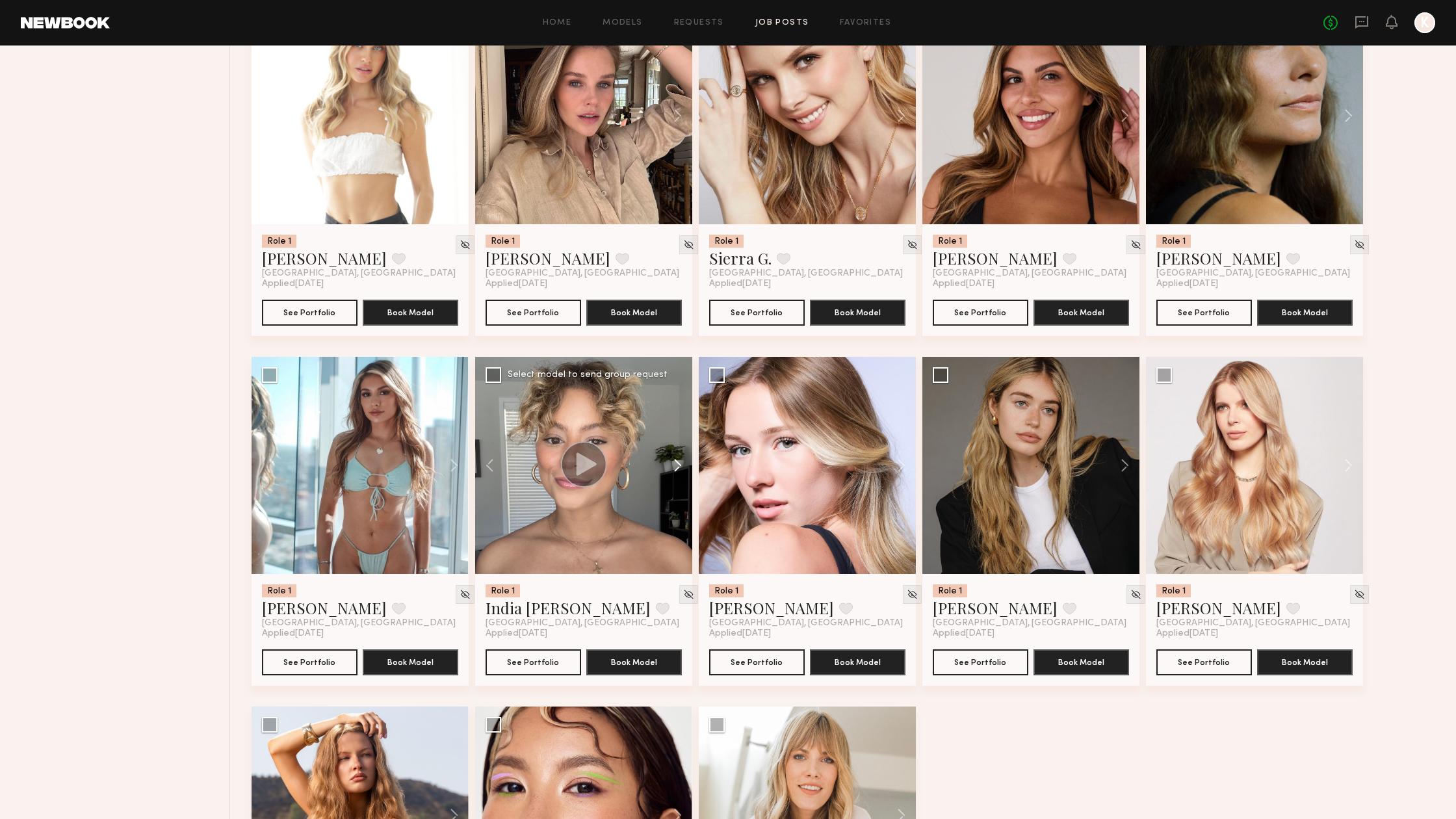
click at [676, 468] on button at bounding box center [671, 465] width 42 height 217
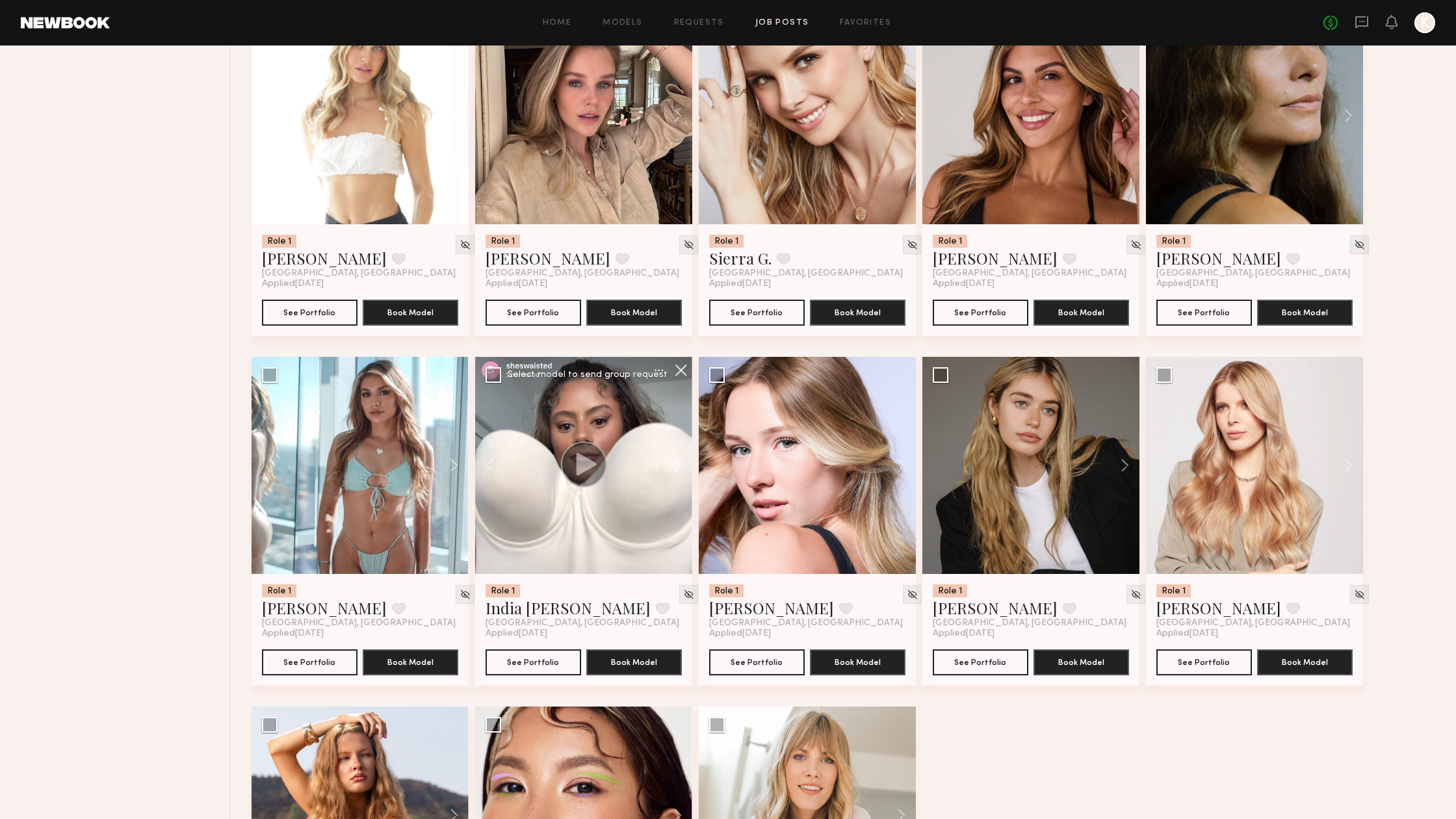
click at [676, 468] on button at bounding box center [671, 465] width 42 height 217
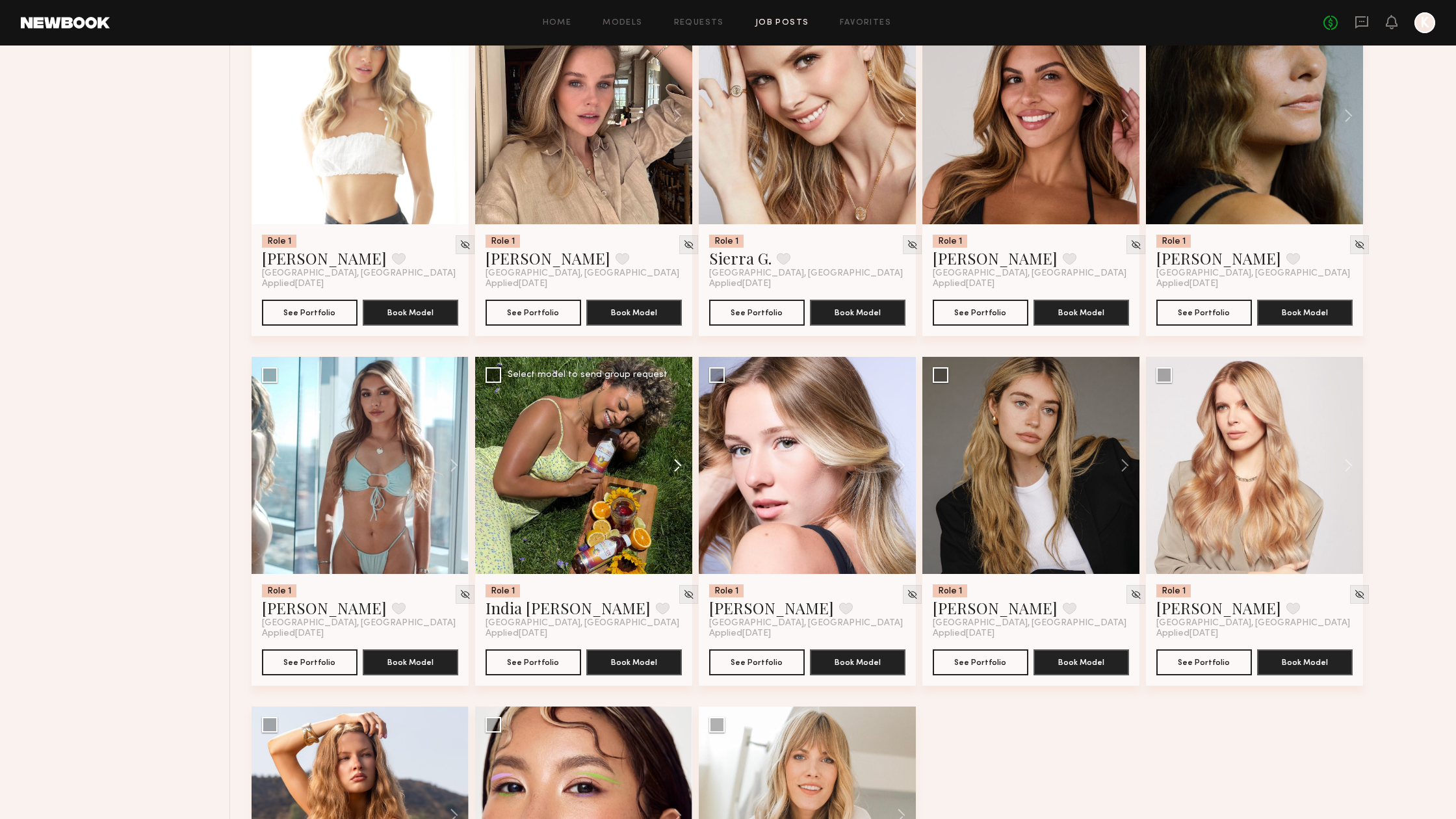
click at [676, 468] on button at bounding box center [671, 465] width 42 height 217
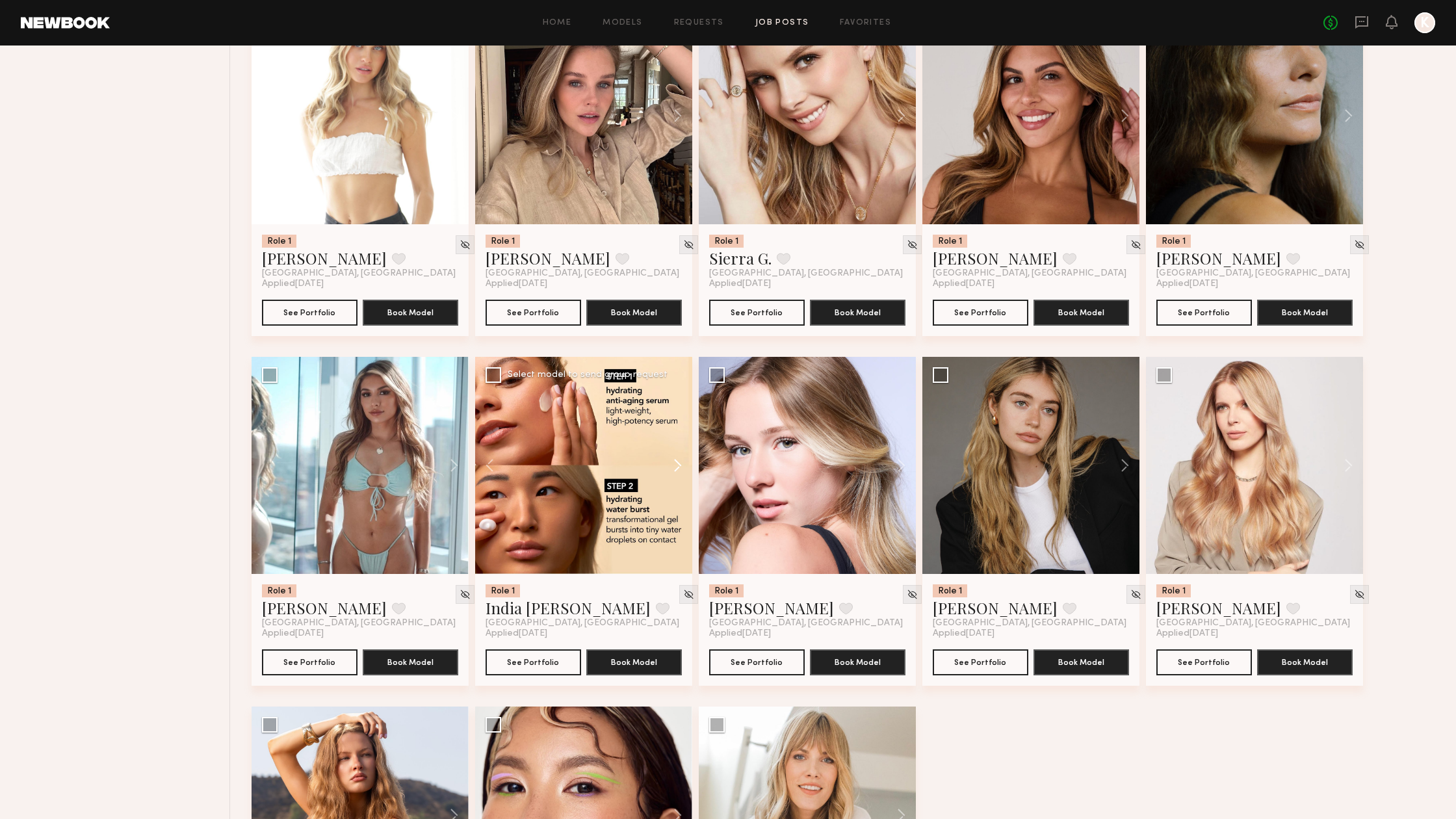
click at [676, 468] on button at bounding box center [671, 465] width 42 height 217
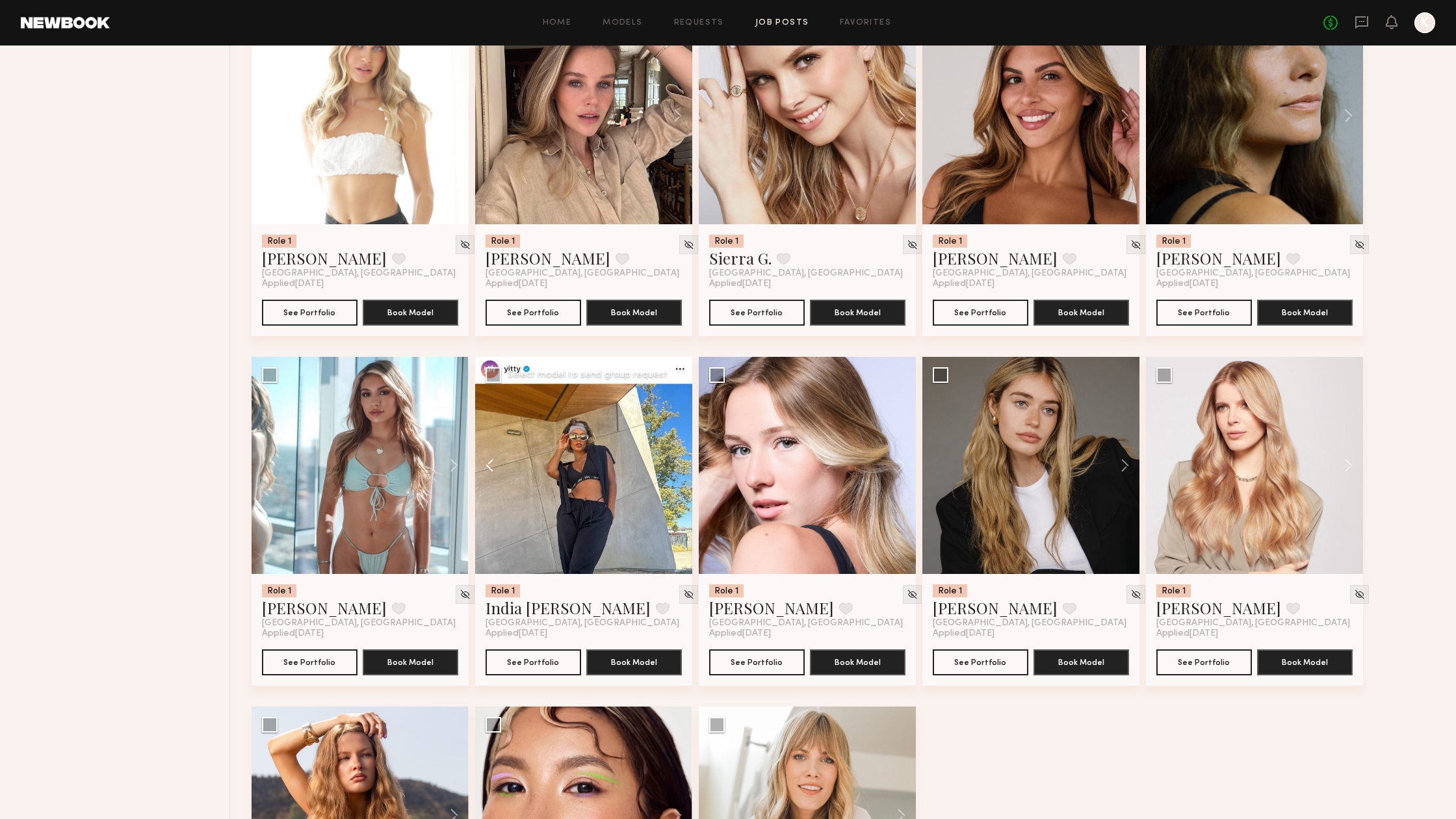
click at [488, 465] on button at bounding box center [495, 465] width 42 height 217
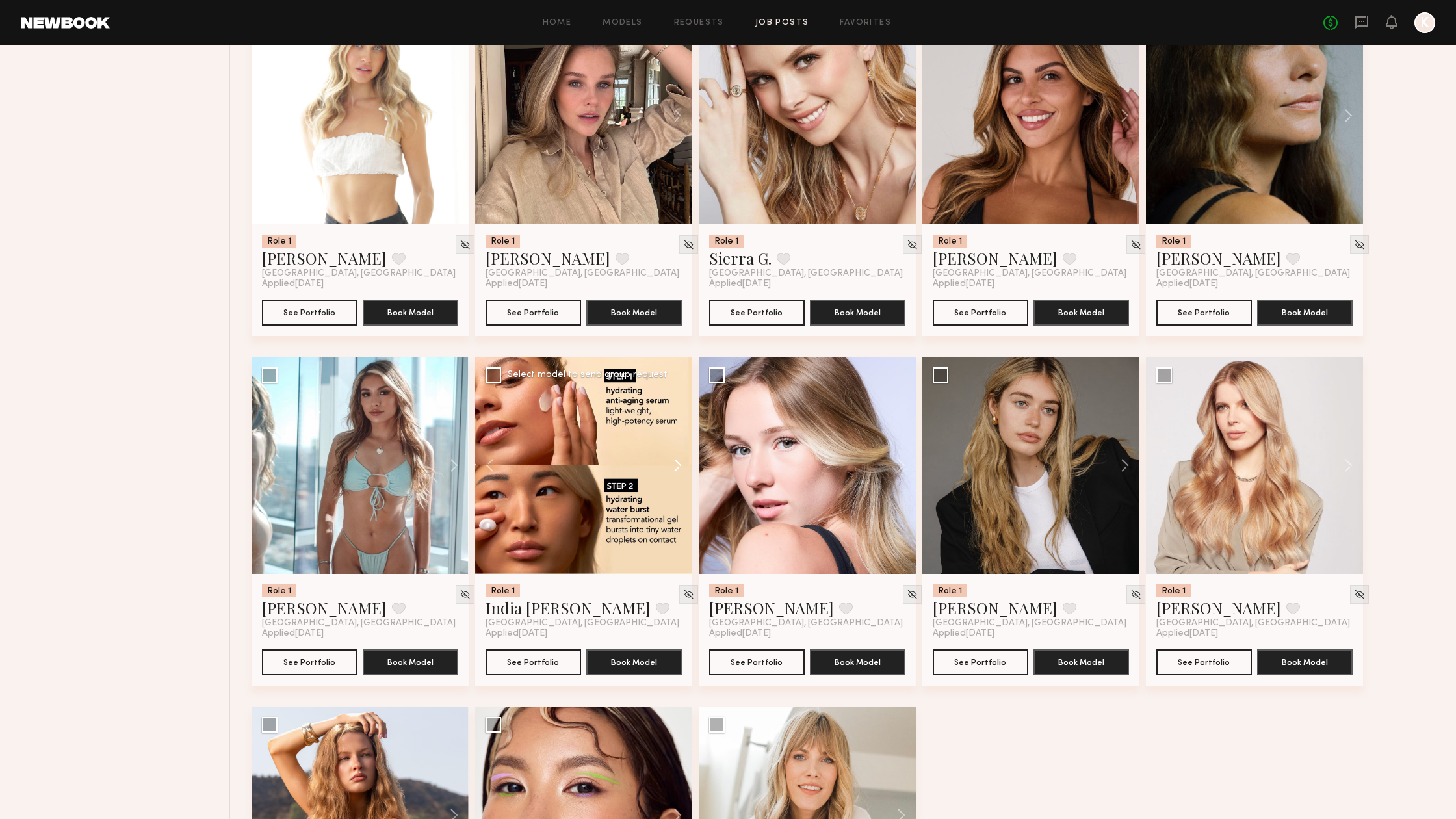
click at [685, 461] on button at bounding box center [671, 465] width 42 height 217
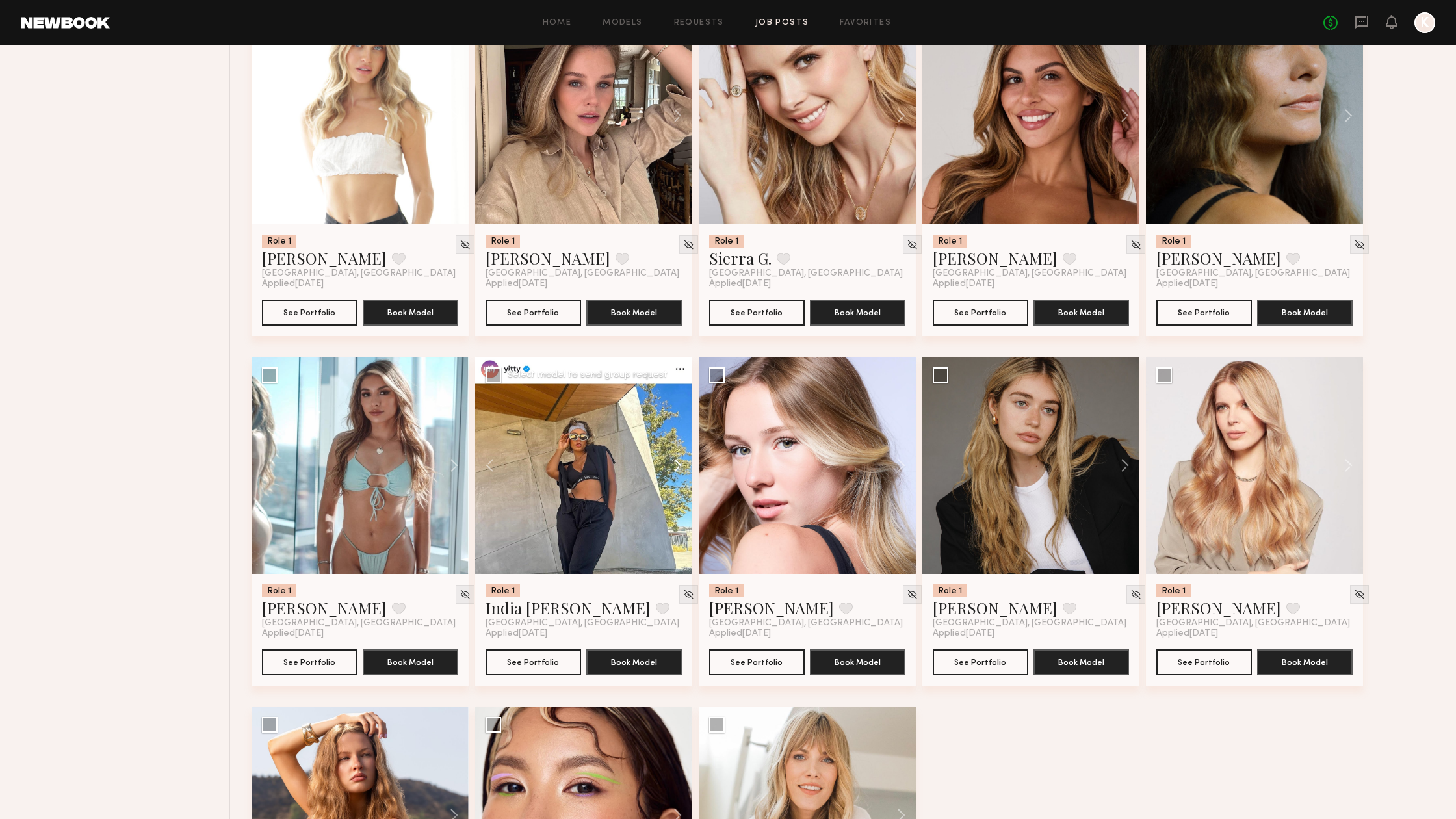
click at [685, 461] on button at bounding box center [671, 465] width 42 height 217
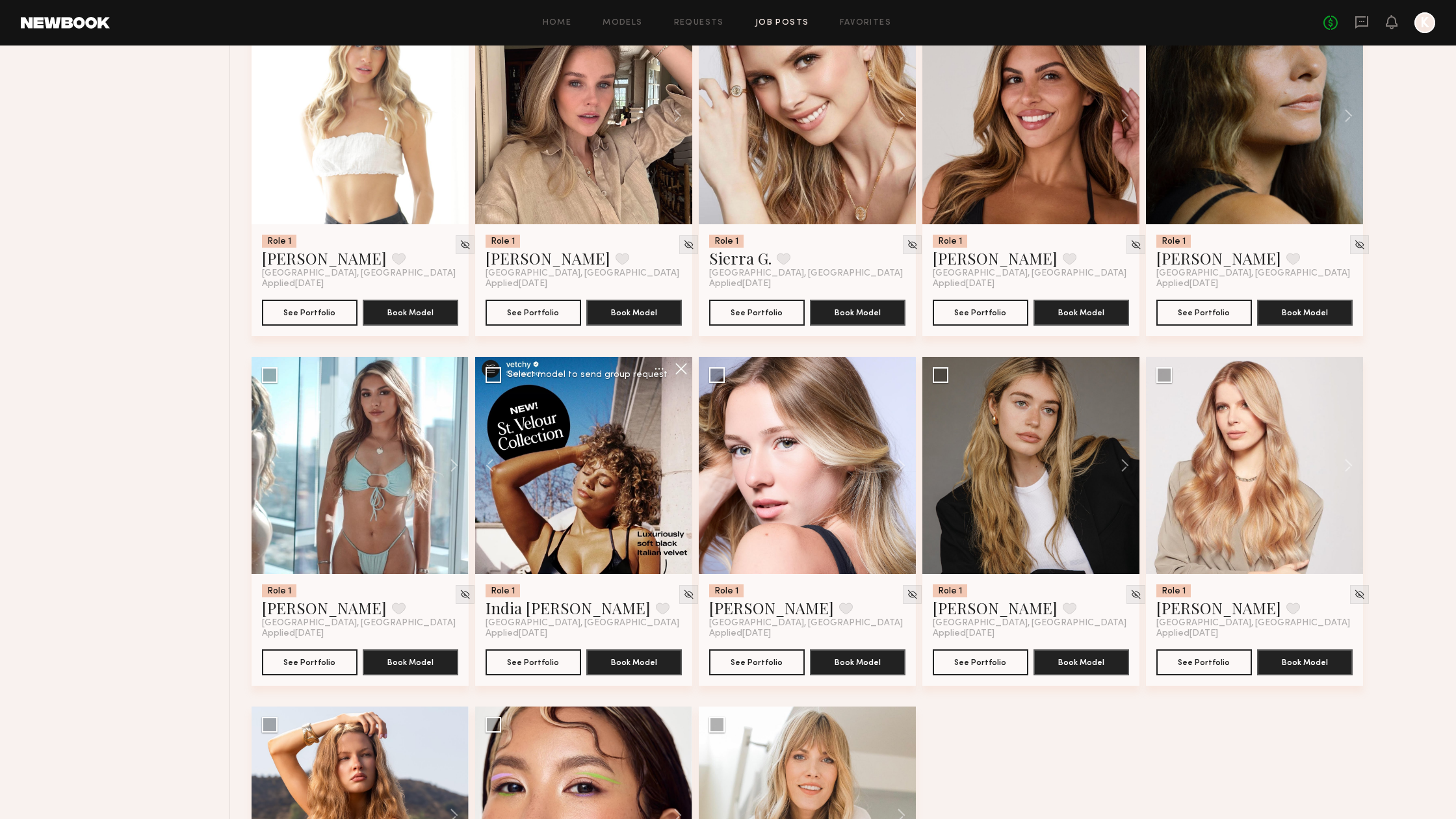
click at [685, 461] on div at bounding box center [583, 465] width 217 height 217
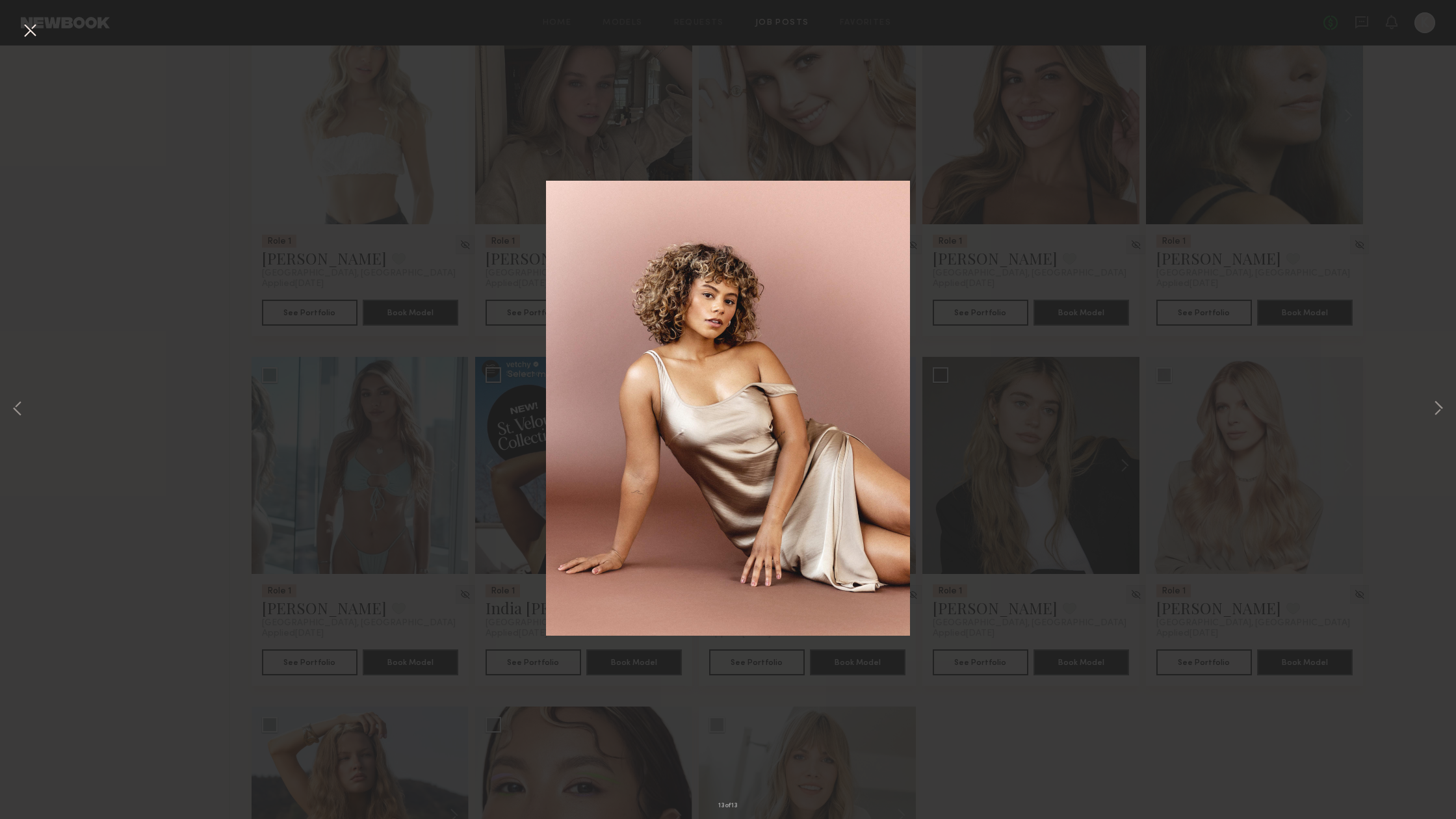
click at [1007, 282] on div "13 of 13" at bounding box center [728, 410] width 1456 height 819
click at [1399, 193] on div "13 of 13" at bounding box center [728, 410] width 1456 height 819
click at [40, 34] on button at bounding box center [29, 31] width 20 height 23
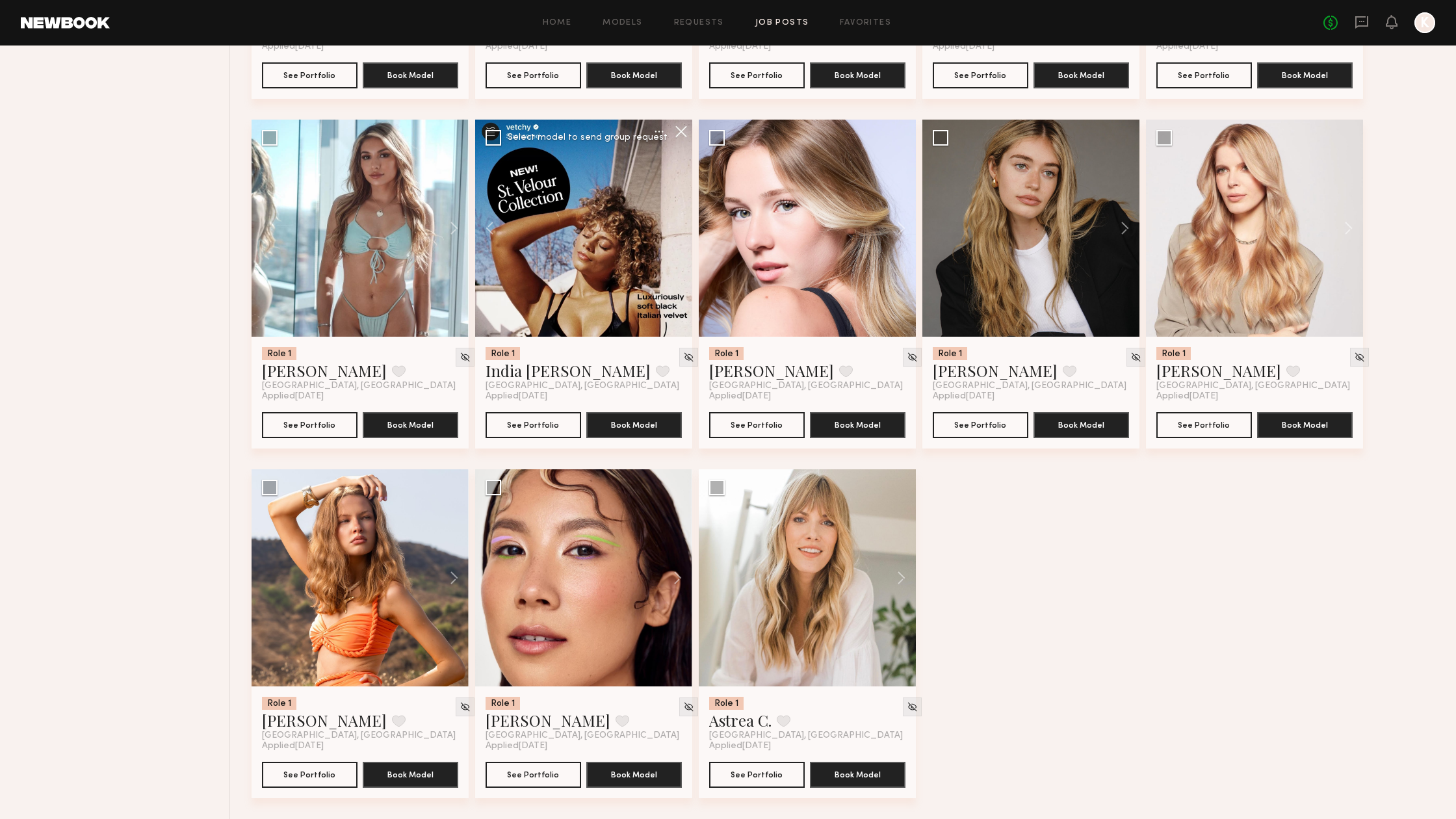
scroll to position [2886, 0]
click at [682, 580] on button at bounding box center [671, 577] width 42 height 217
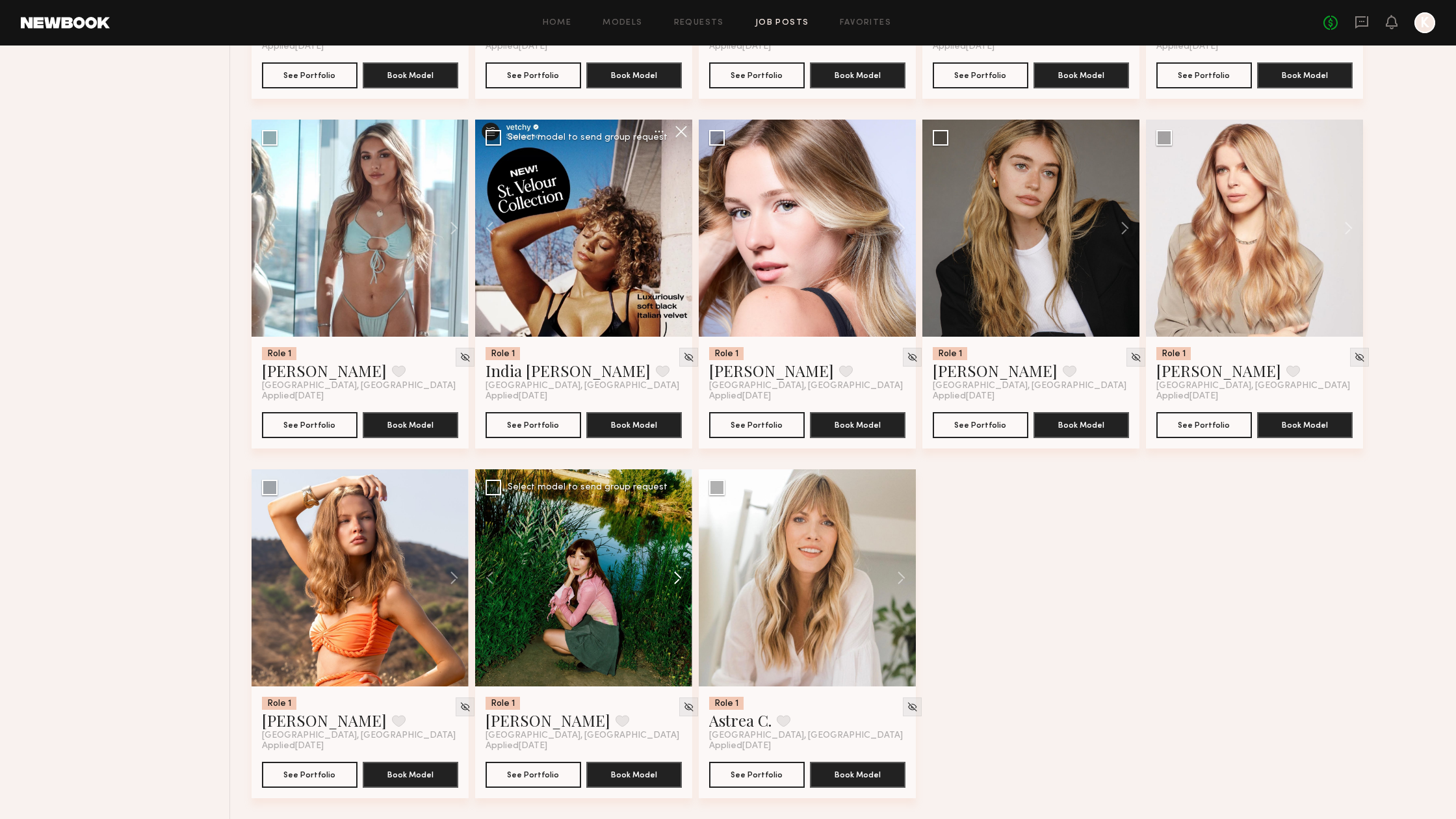
click at [682, 580] on button at bounding box center [671, 577] width 42 height 217
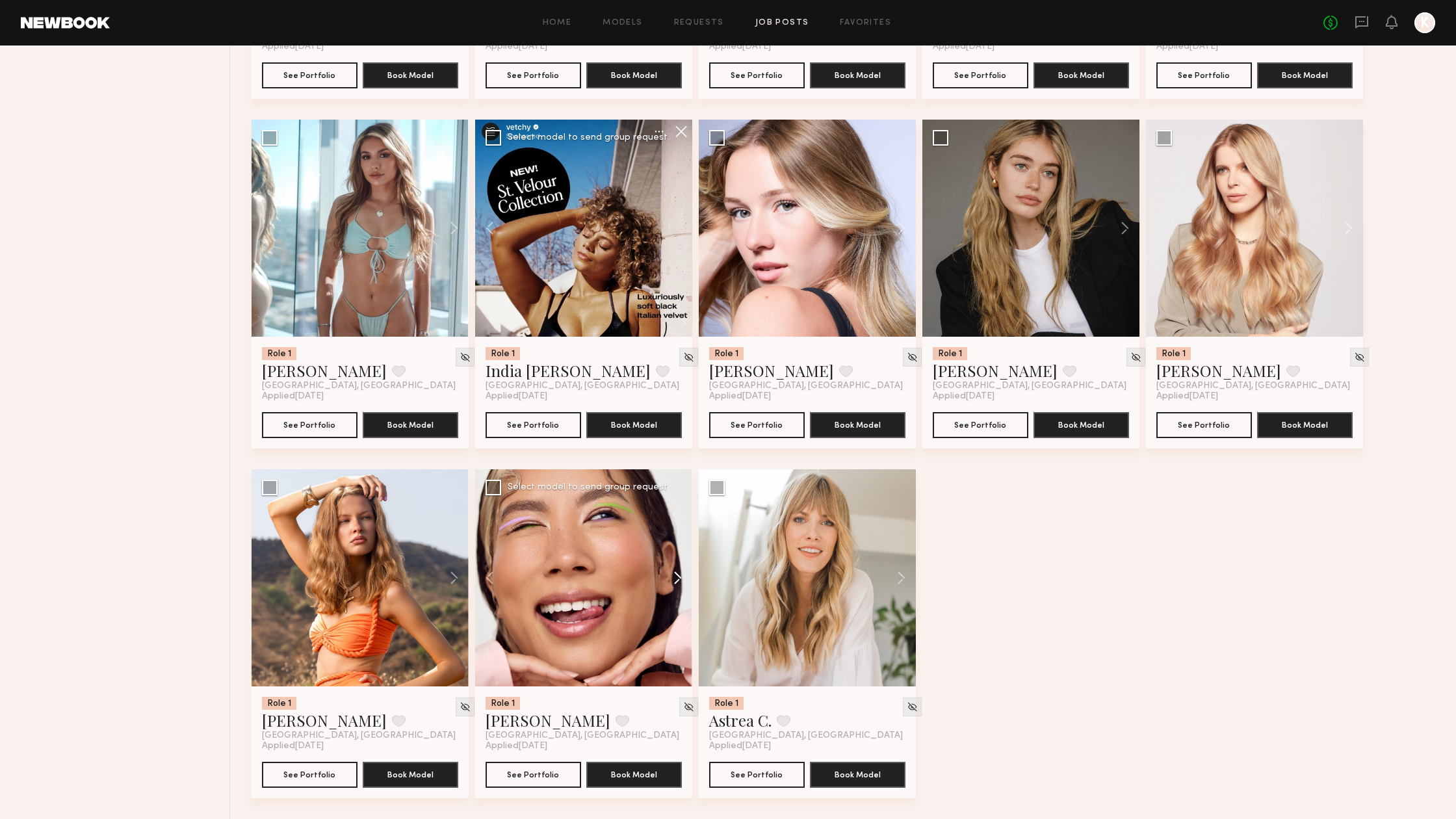
click at [682, 580] on button at bounding box center [671, 577] width 42 height 217
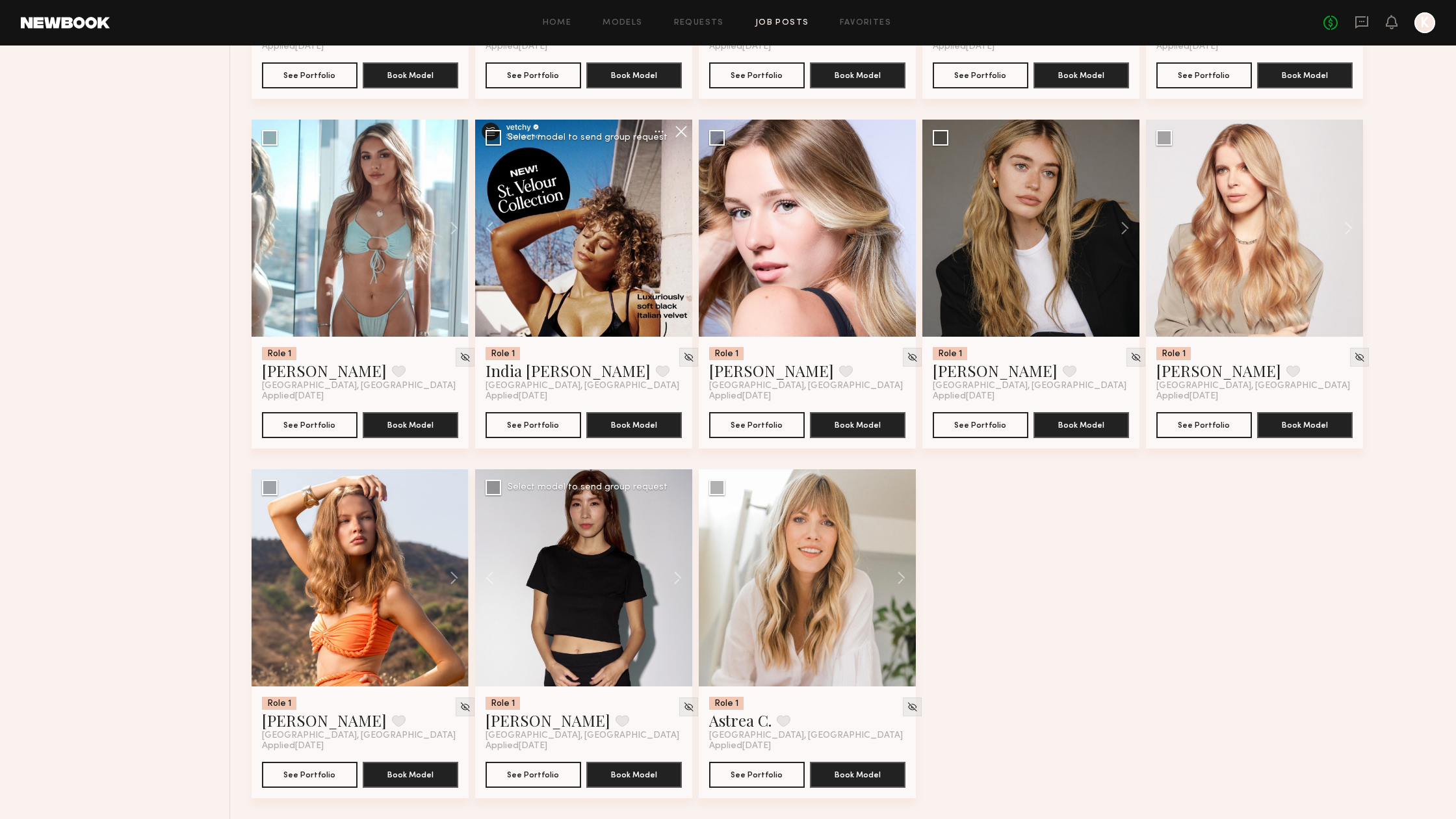
click at [644, 715] on div "Role 1 Judy E. Favorite Los Angeles, CA" at bounding box center [583, 720] width 196 height 44
click at [683, 710] on img at bounding box center [688, 707] width 11 height 11
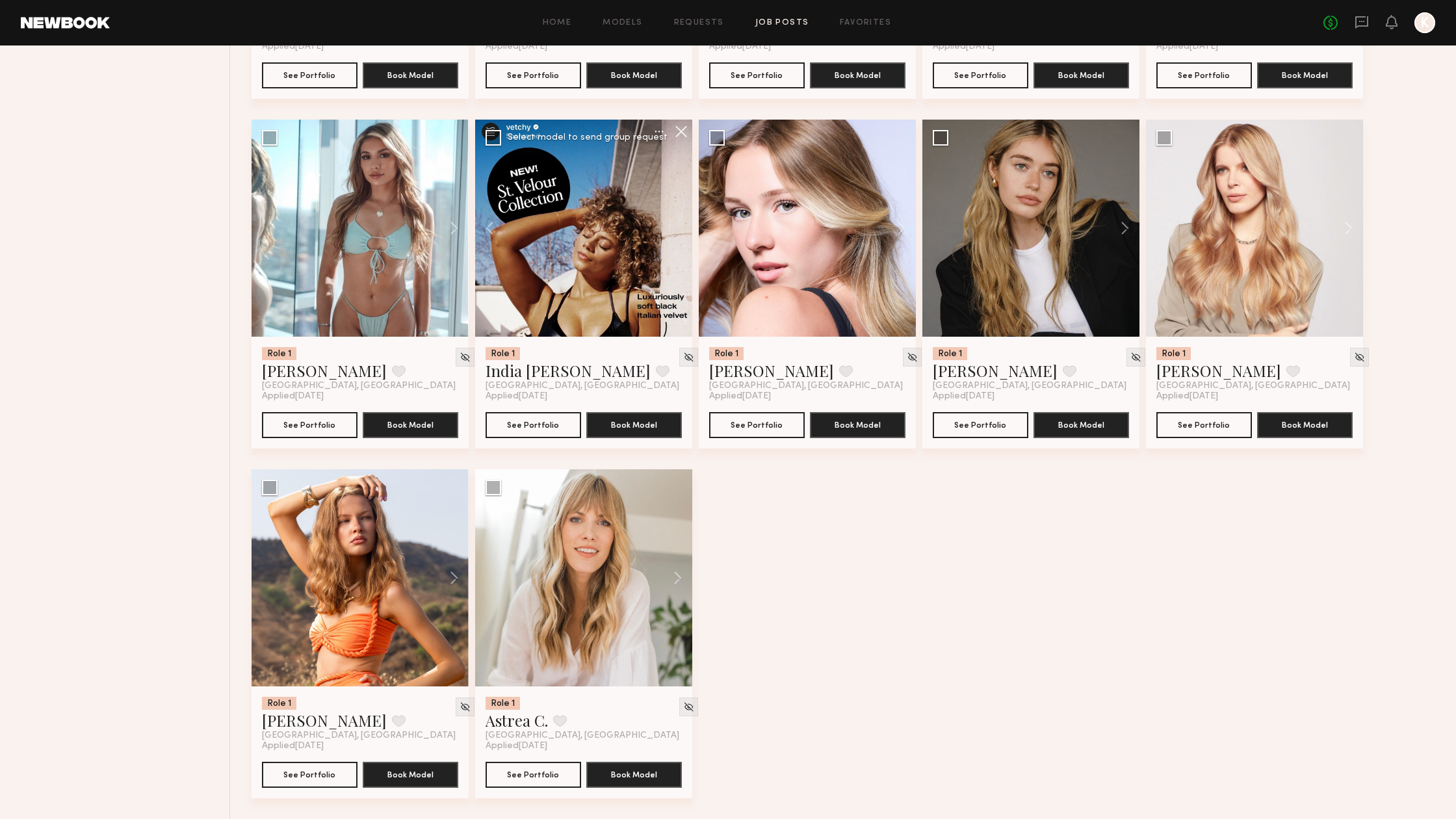
click at [454, 229] on button at bounding box center [447, 228] width 42 height 217
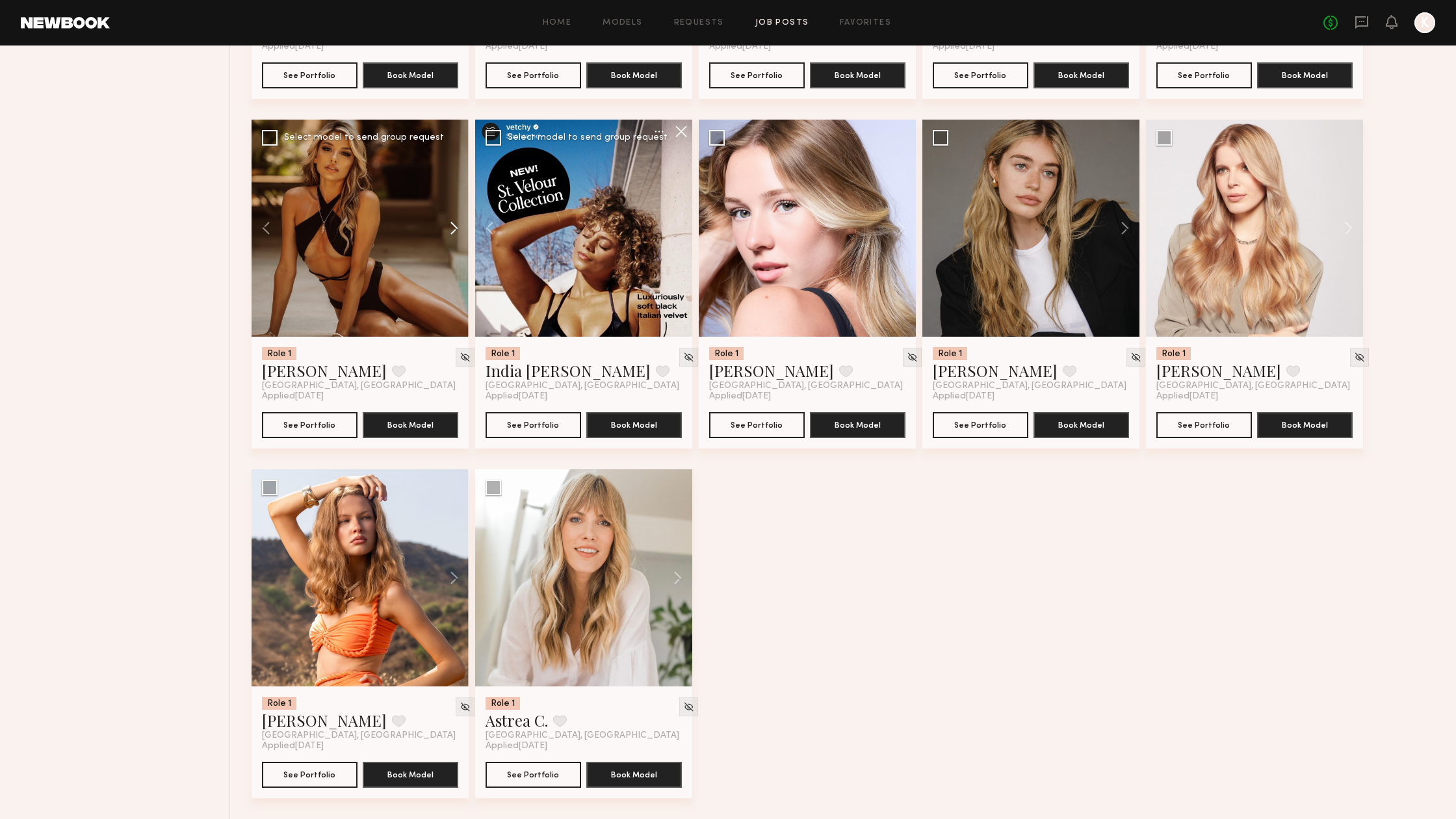
click at [454, 229] on button at bounding box center [447, 228] width 42 height 217
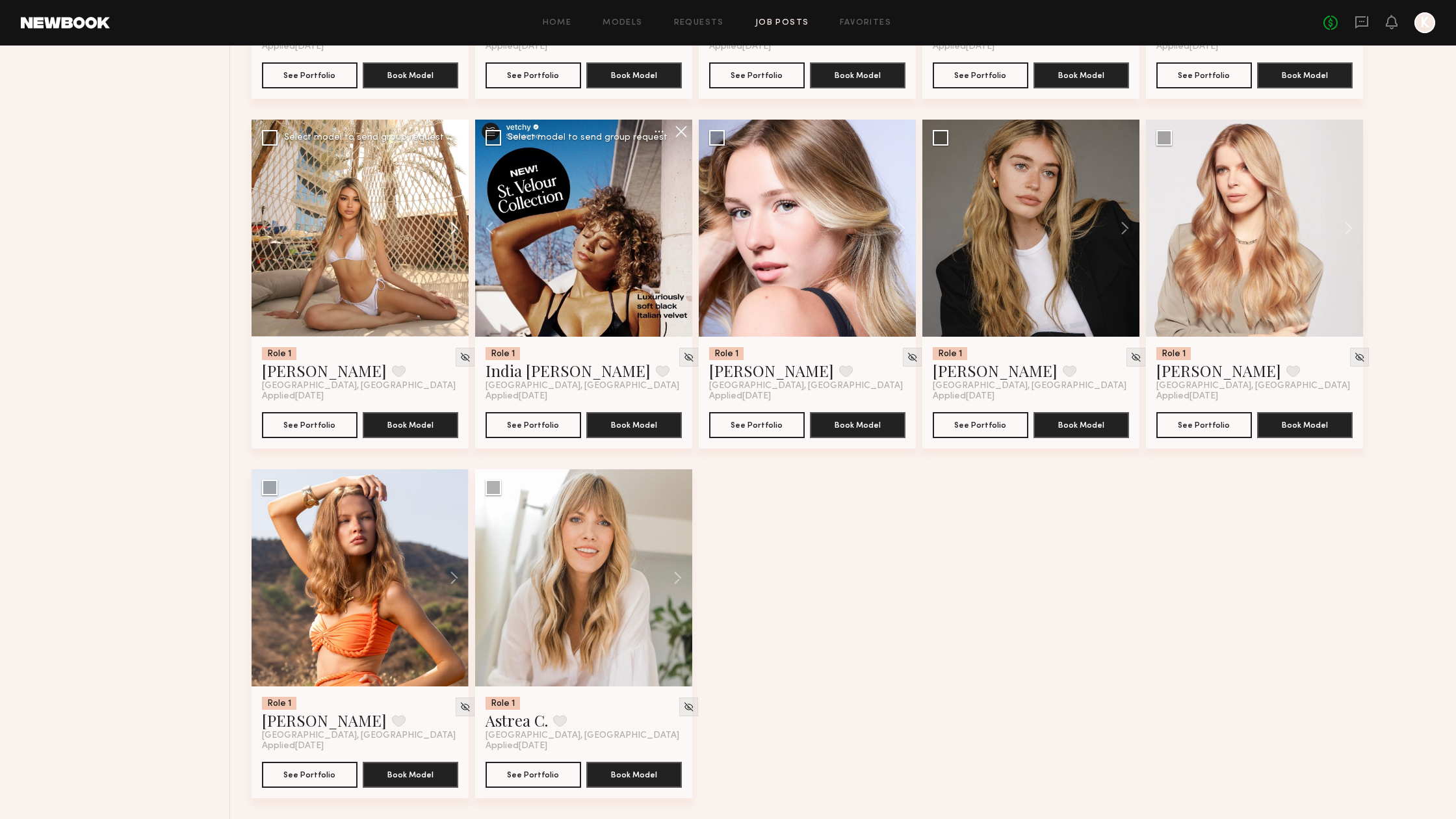
click at [454, 229] on button at bounding box center [447, 228] width 42 height 217
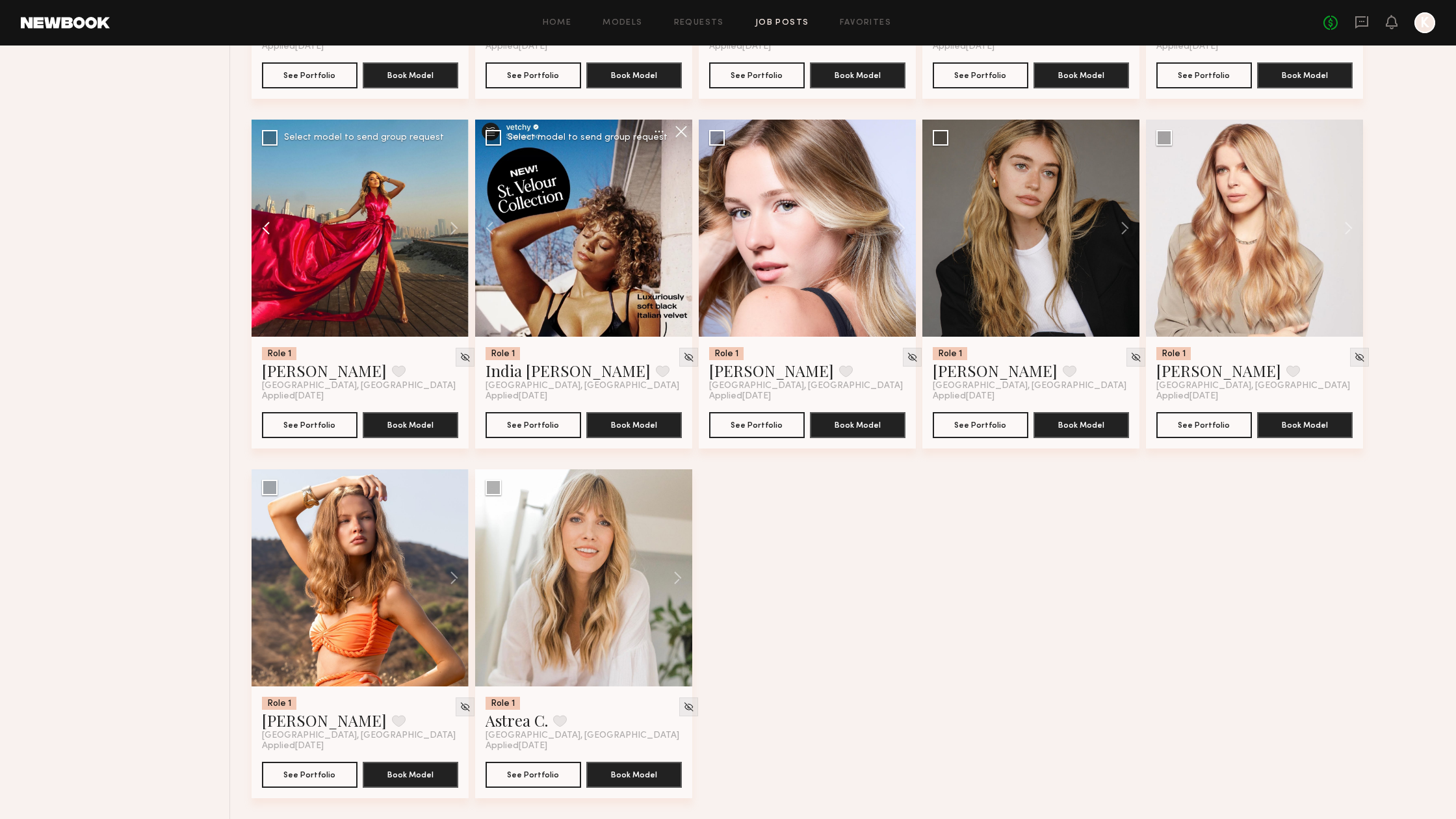
click at [264, 227] on button at bounding box center [272, 228] width 42 height 217
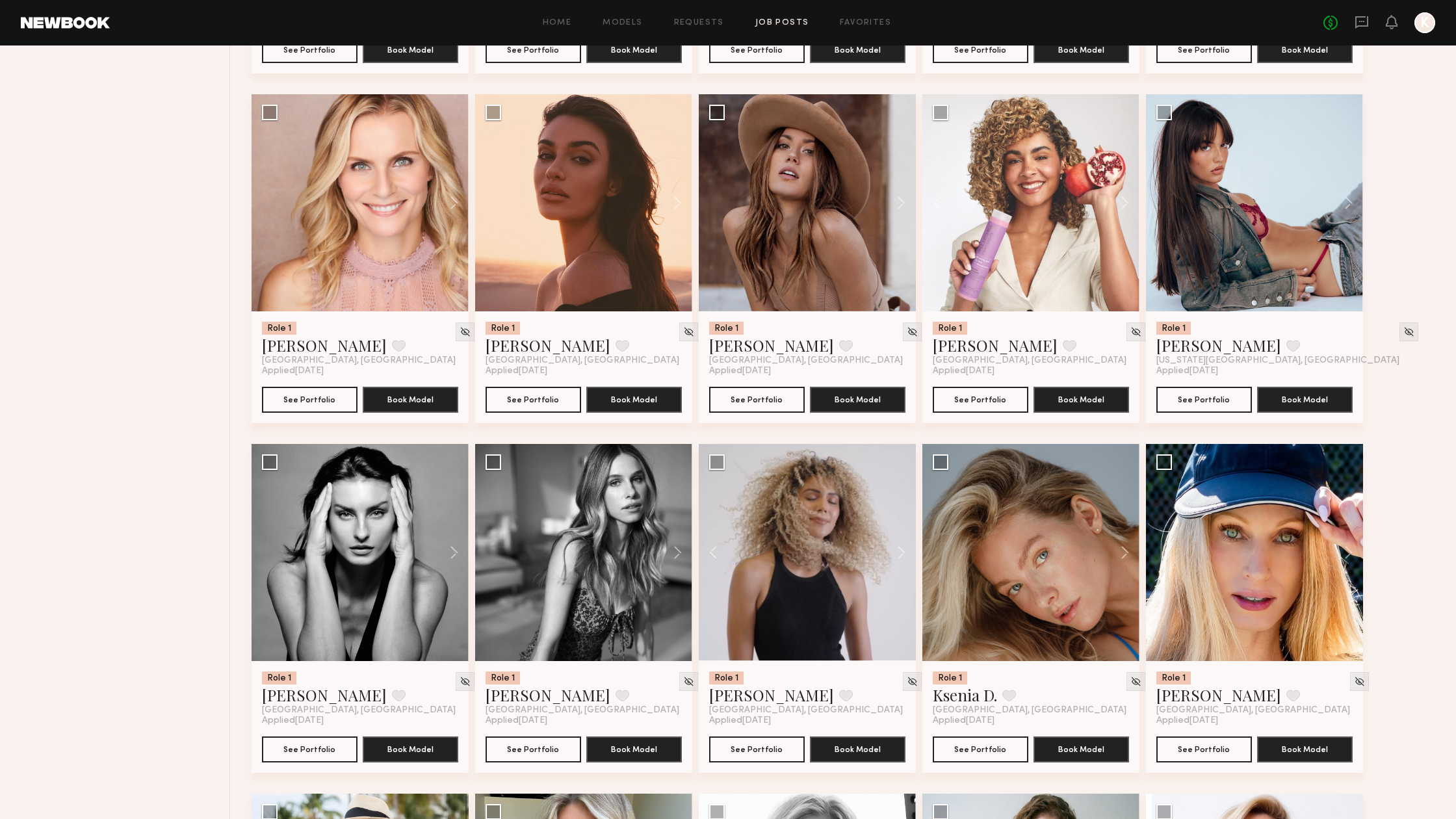
scroll to position [809, 0]
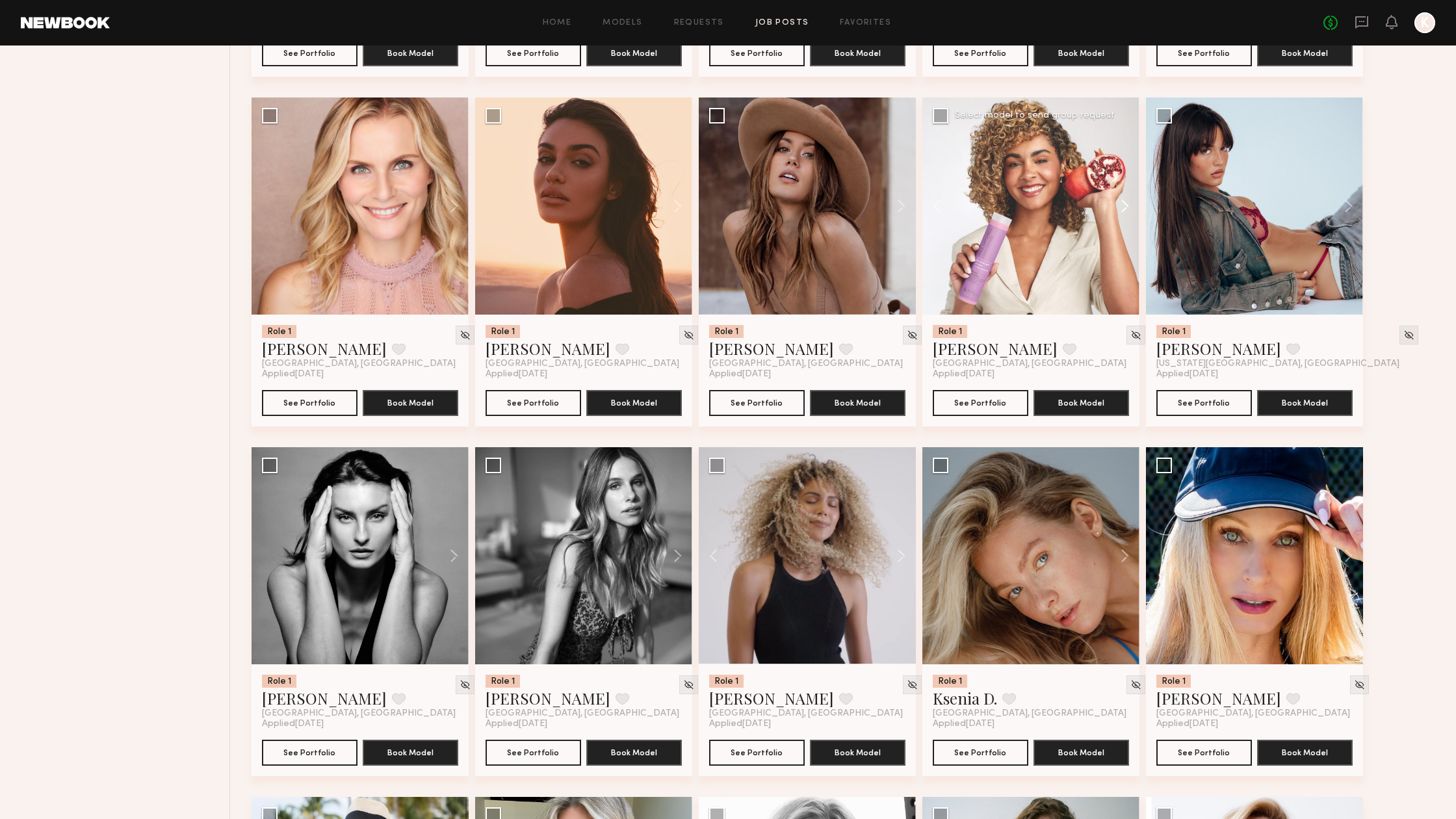
click at [1128, 203] on button at bounding box center [1118, 206] width 42 height 217
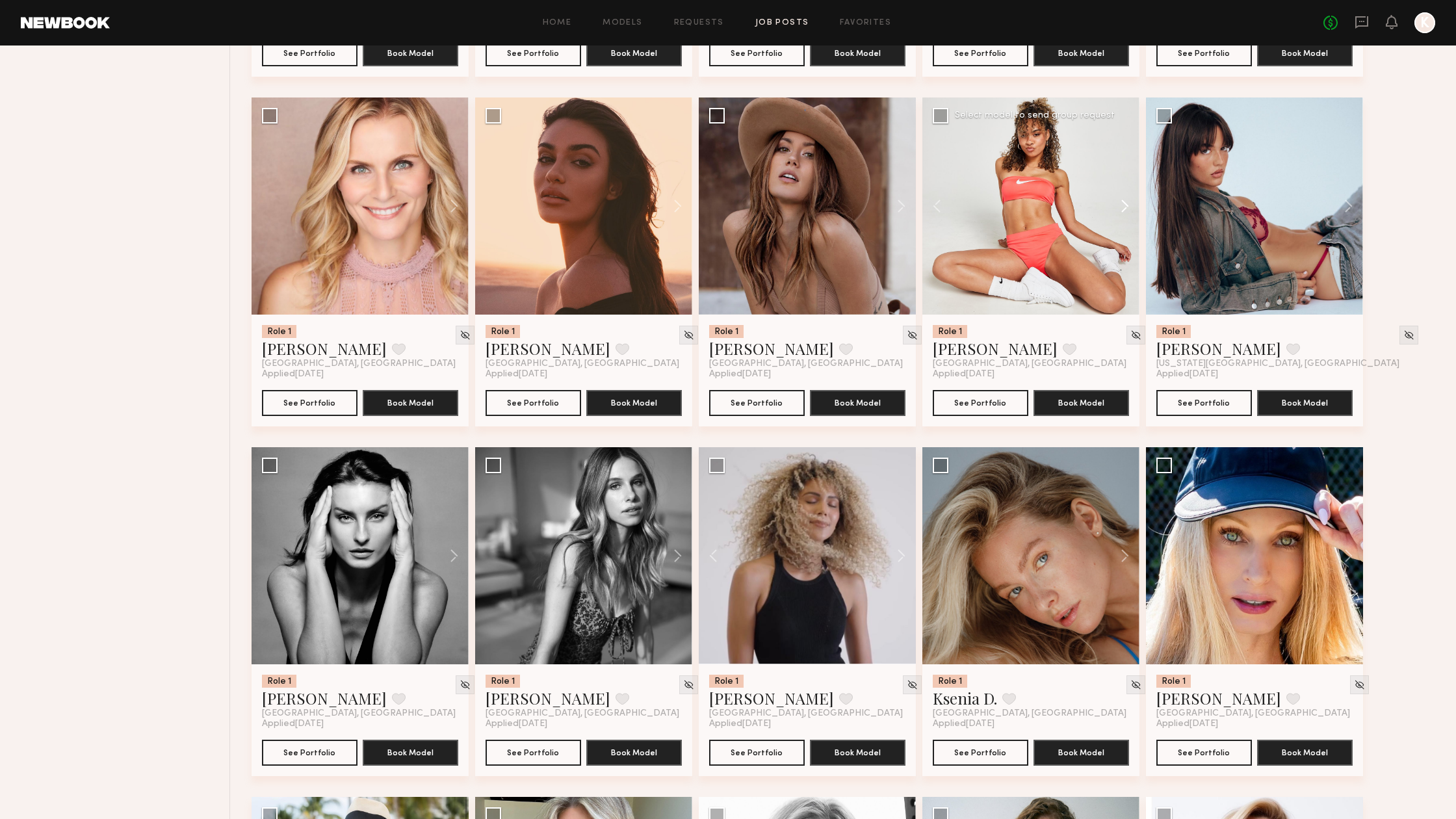
click at [1128, 203] on button at bounding box center [1118, 206] width 42 height 217
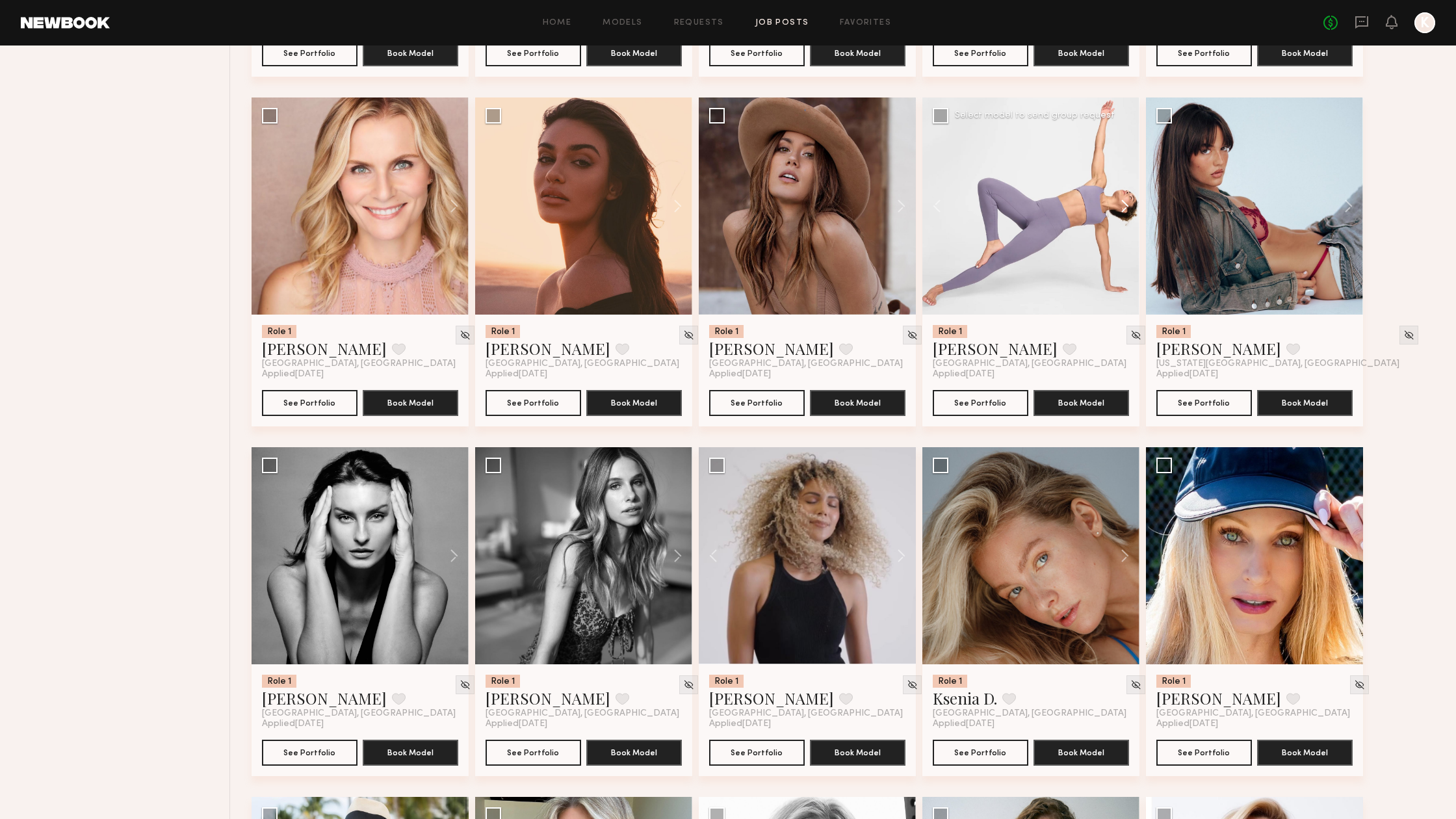
click at [1128, 203] on button at bounding box center [1118, 206] width 42 height 217
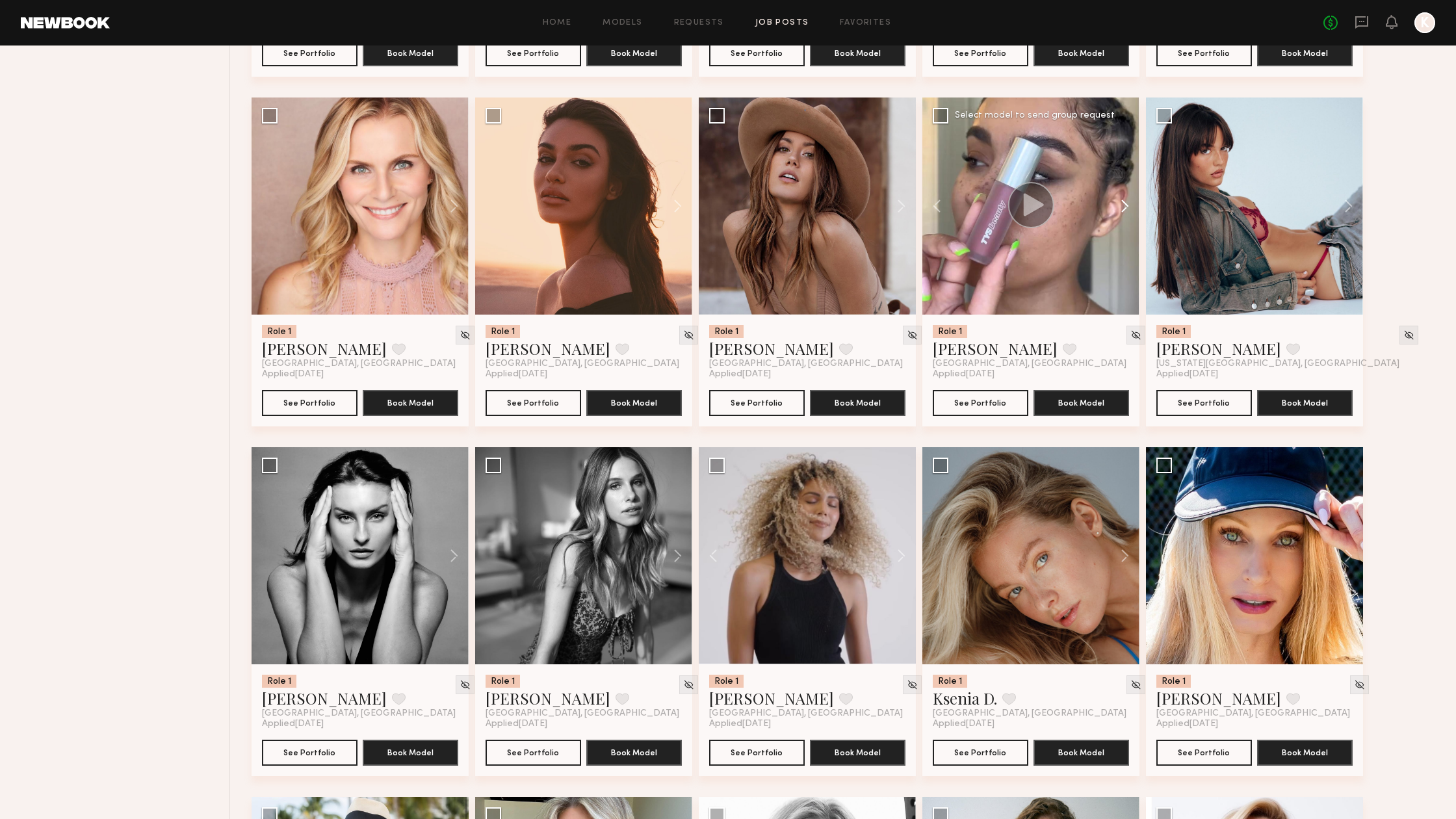
click at [1128, 203] on button at bounding box center [1118, 206] width 42 height 217
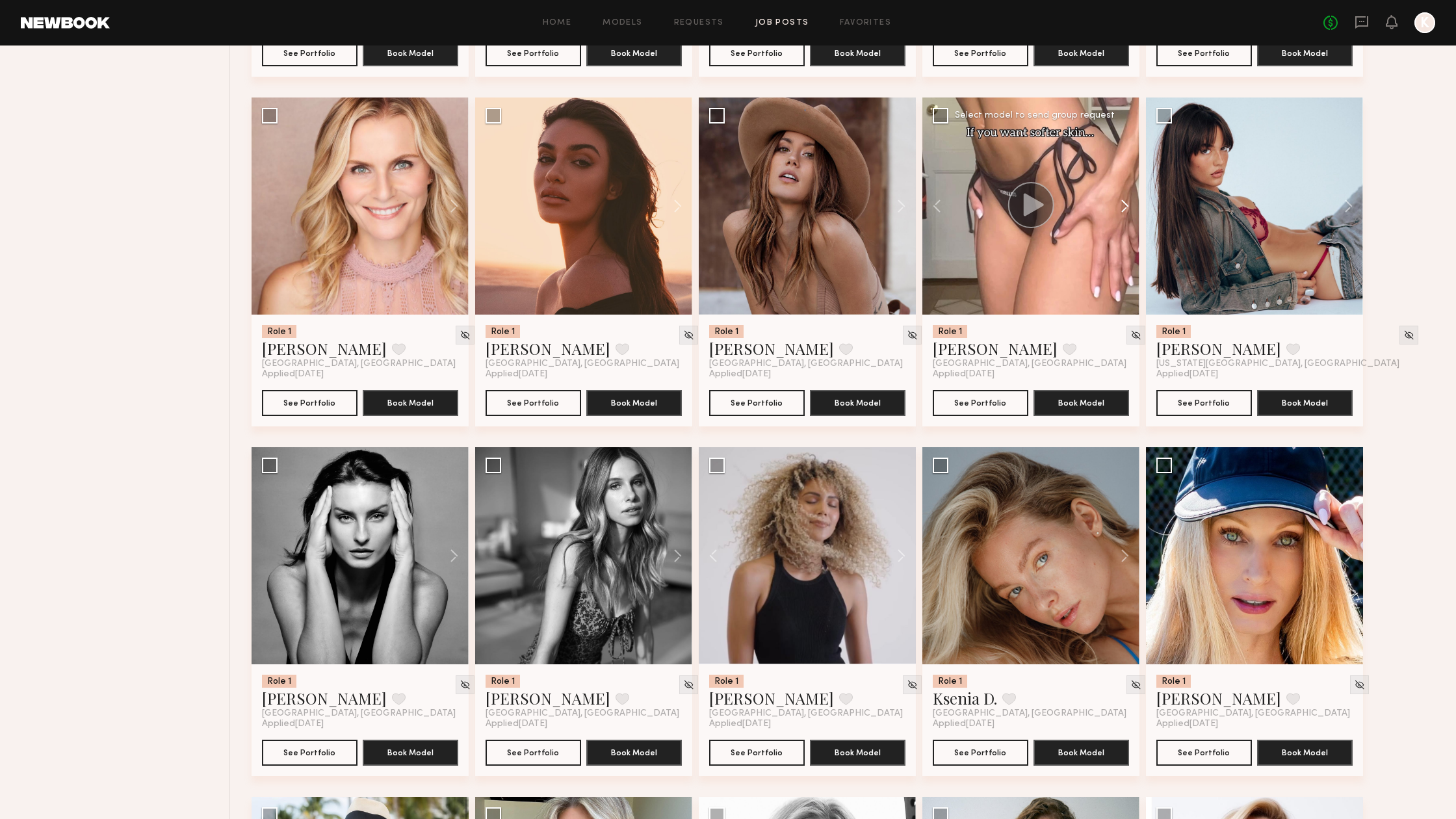
click at [1128, 203] on button at bounding box center [1118, 206] width 42 height 217
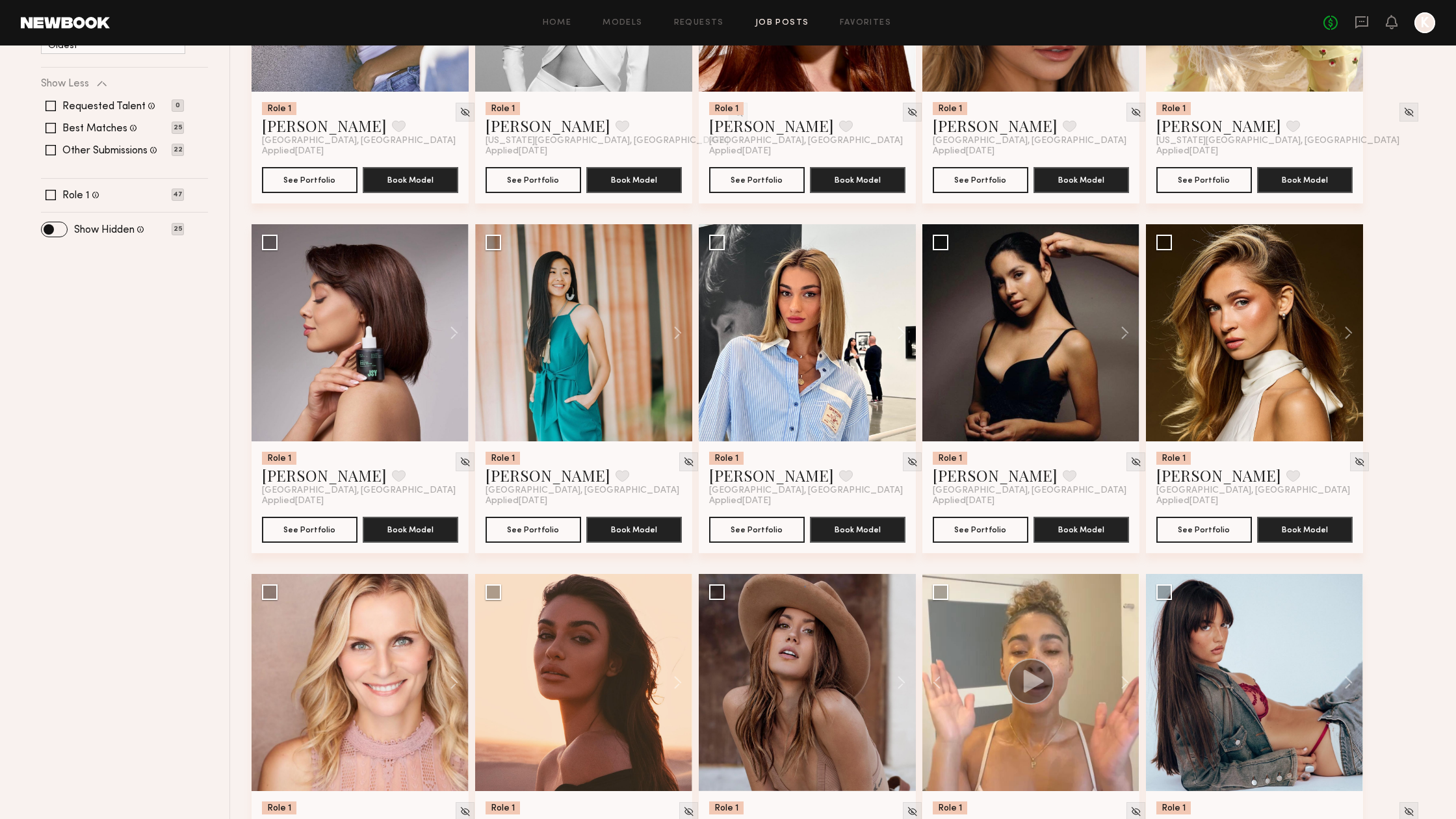
scroll to position [331, 0]
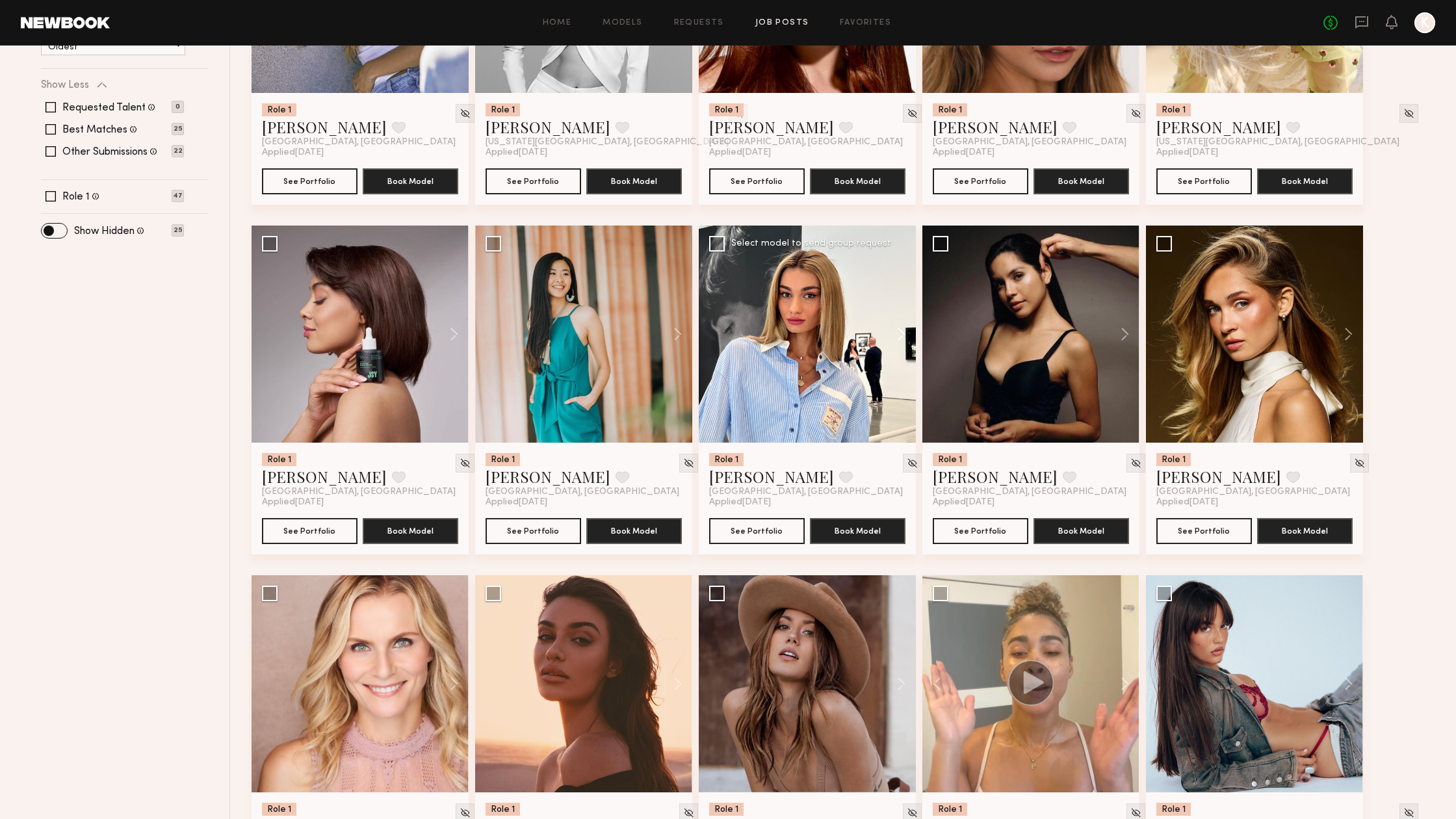
click at [901, 336] on button at bounding box center [895, 334] width 42 height 217
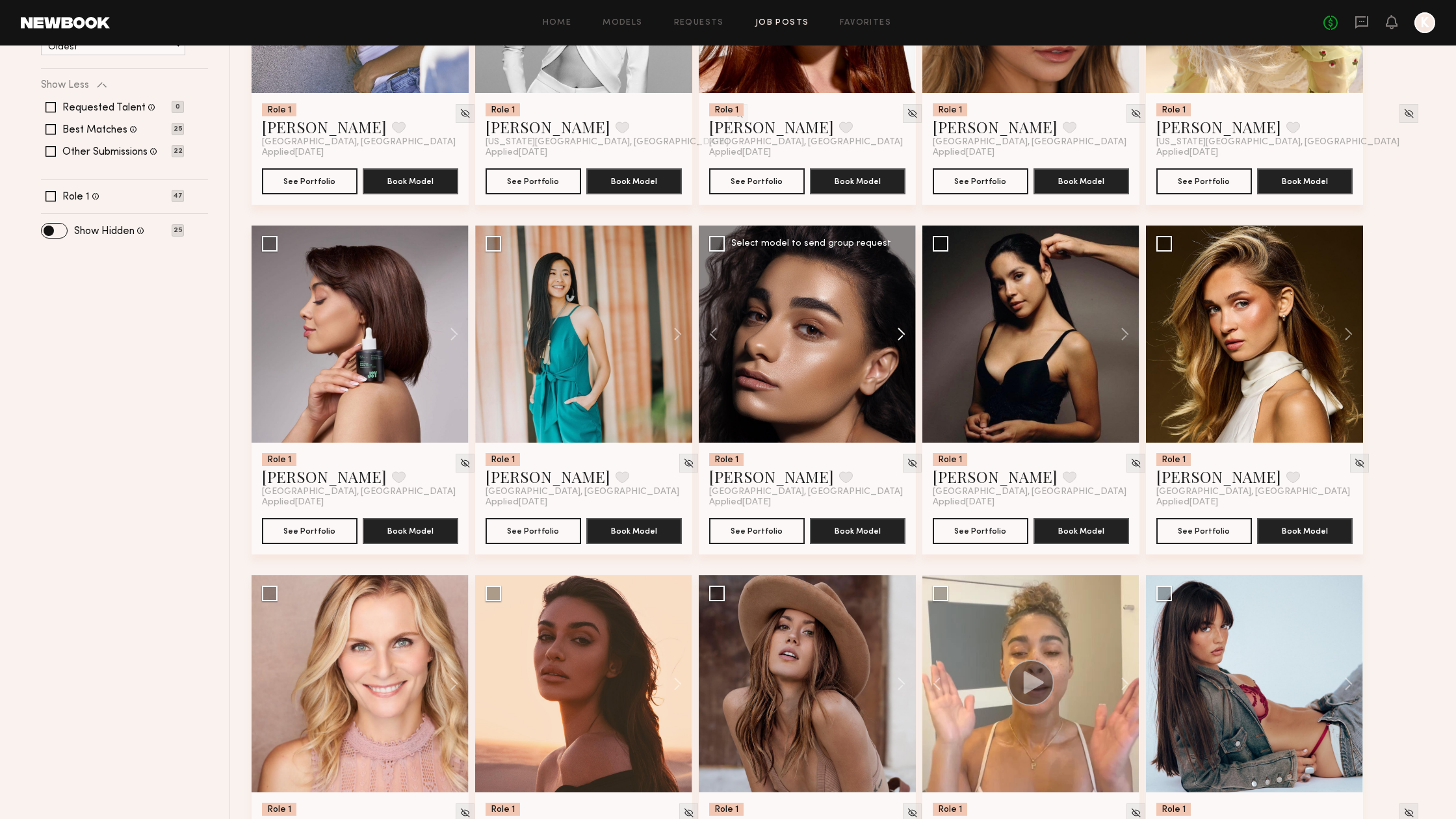
click at [901, 336] on button at bounding box center [895, 334] width 42 height 217
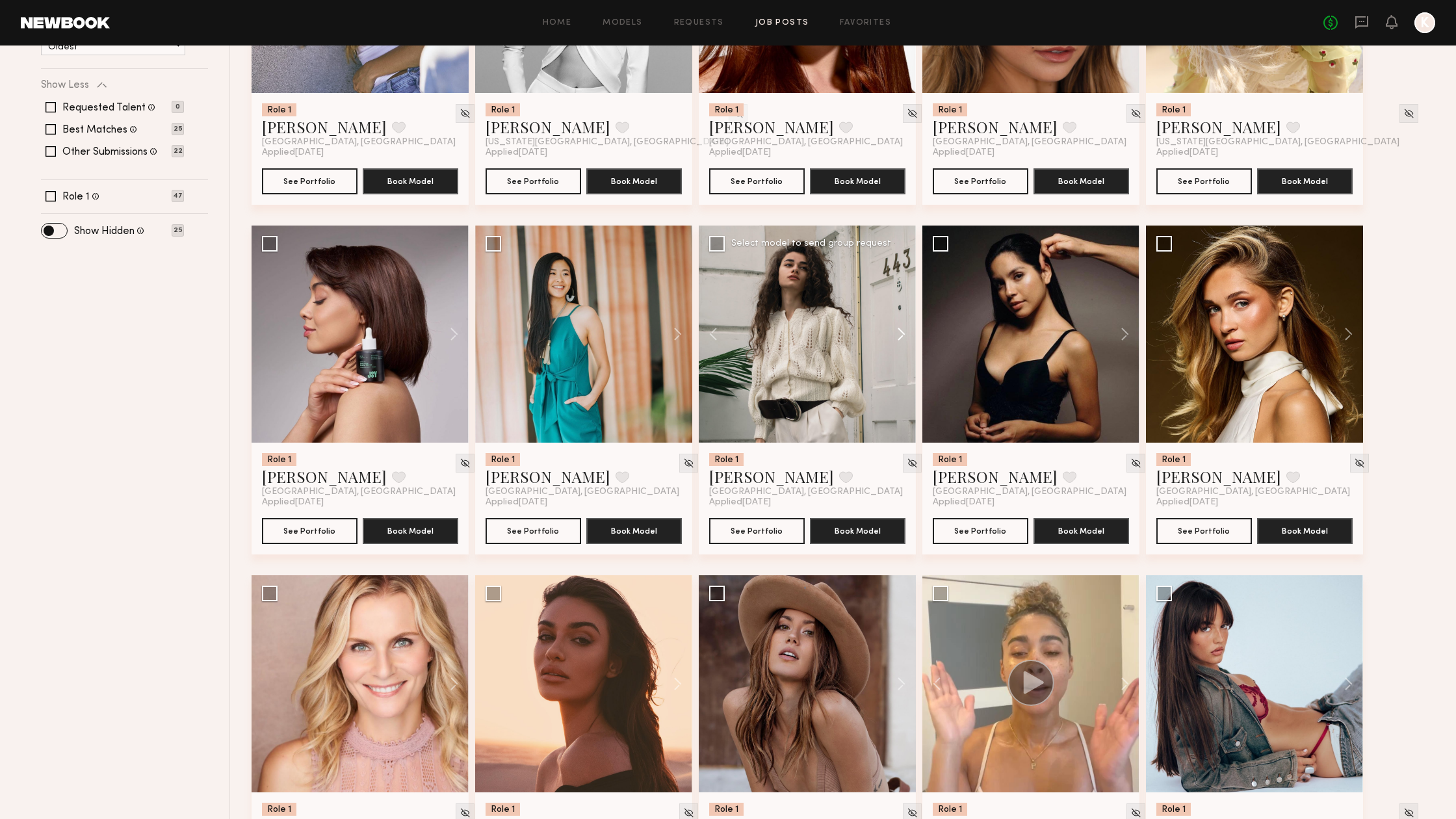
click at [901, 336] on button at bounding box center [895, 334] width 42 height 217
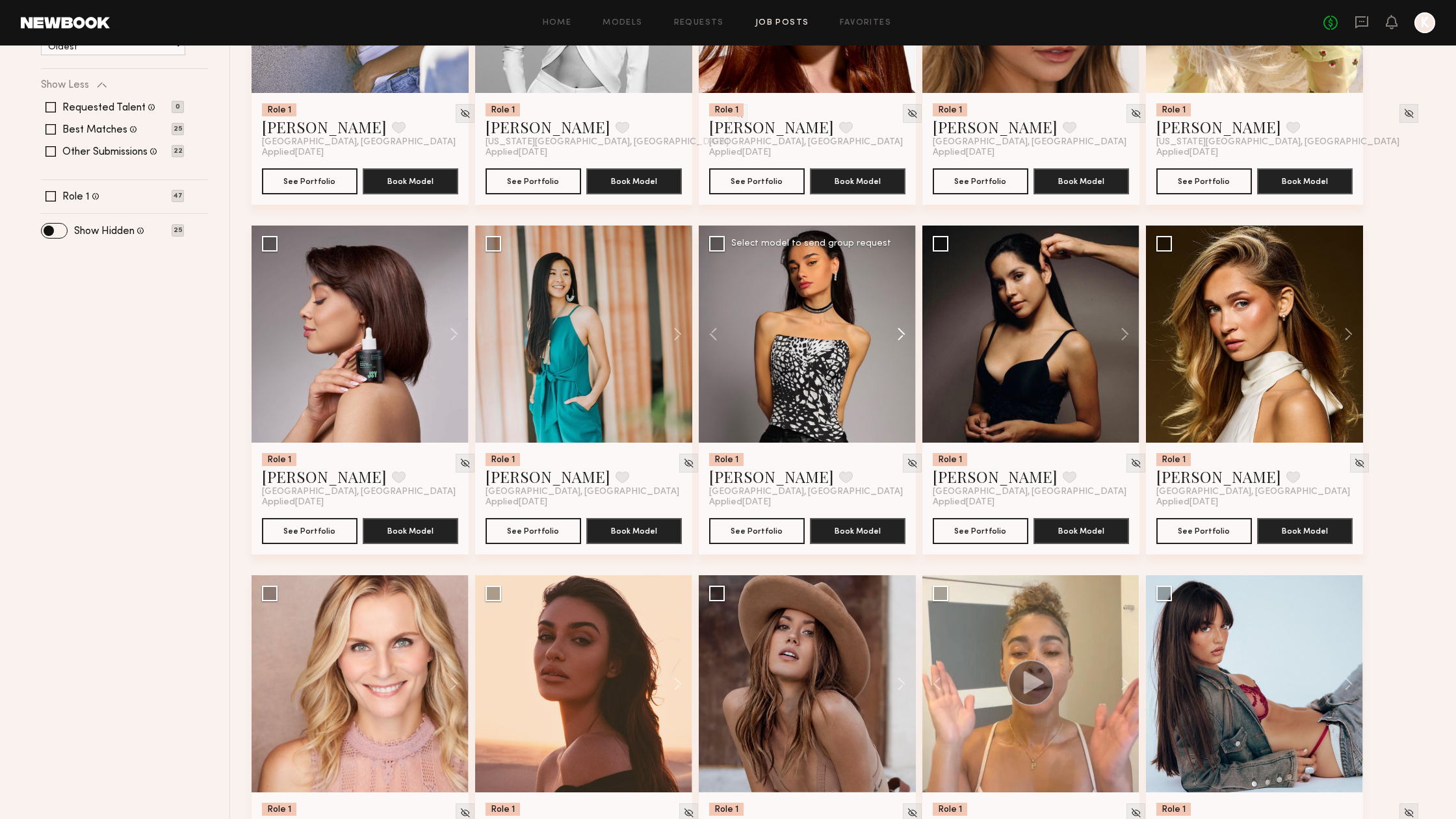
click at [901, 336] on button at bounding box center [895, 334] width 42 height 217
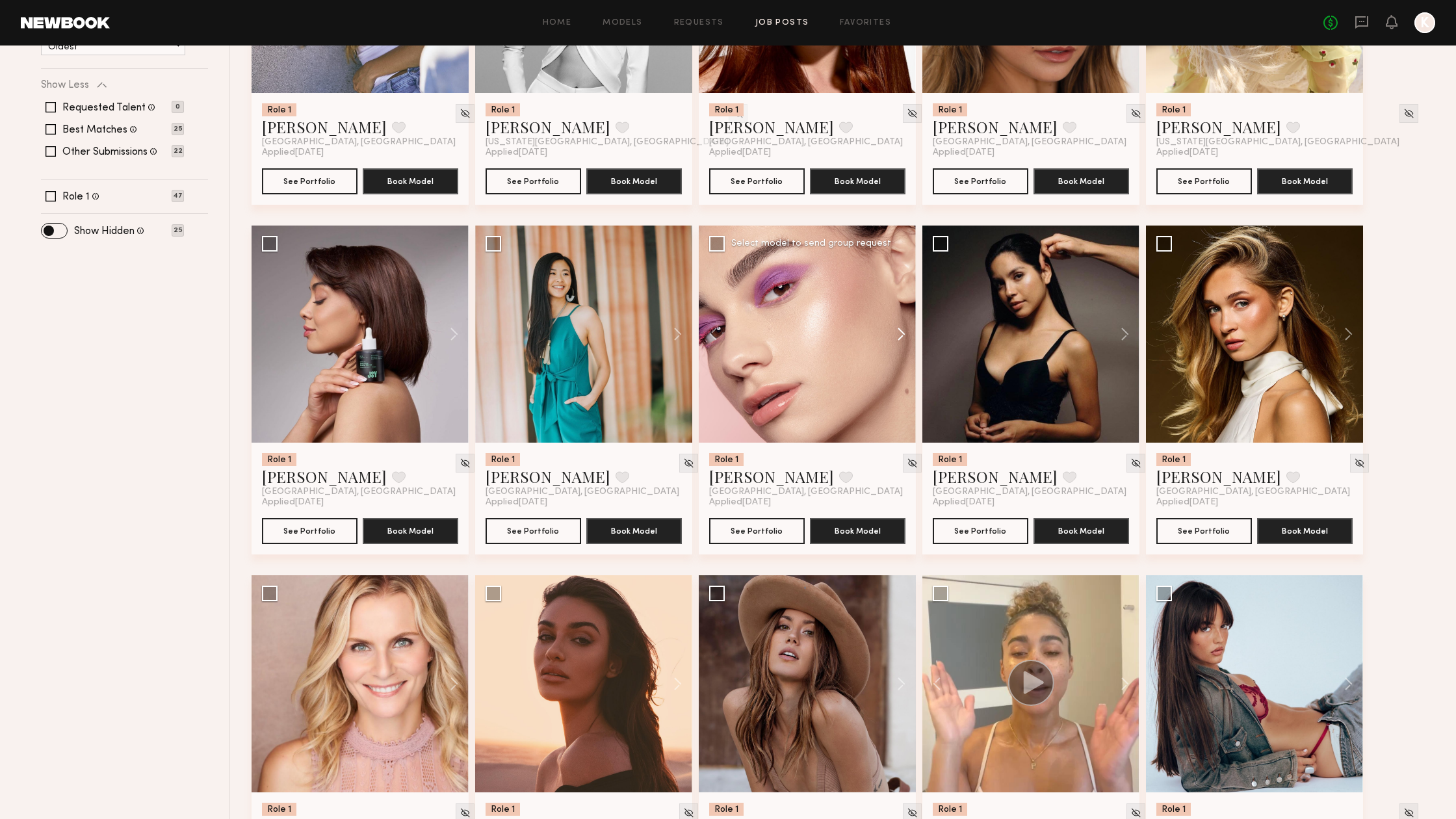
click at [901, 336] on button at bounding box center [895, 334] width 42 height 217
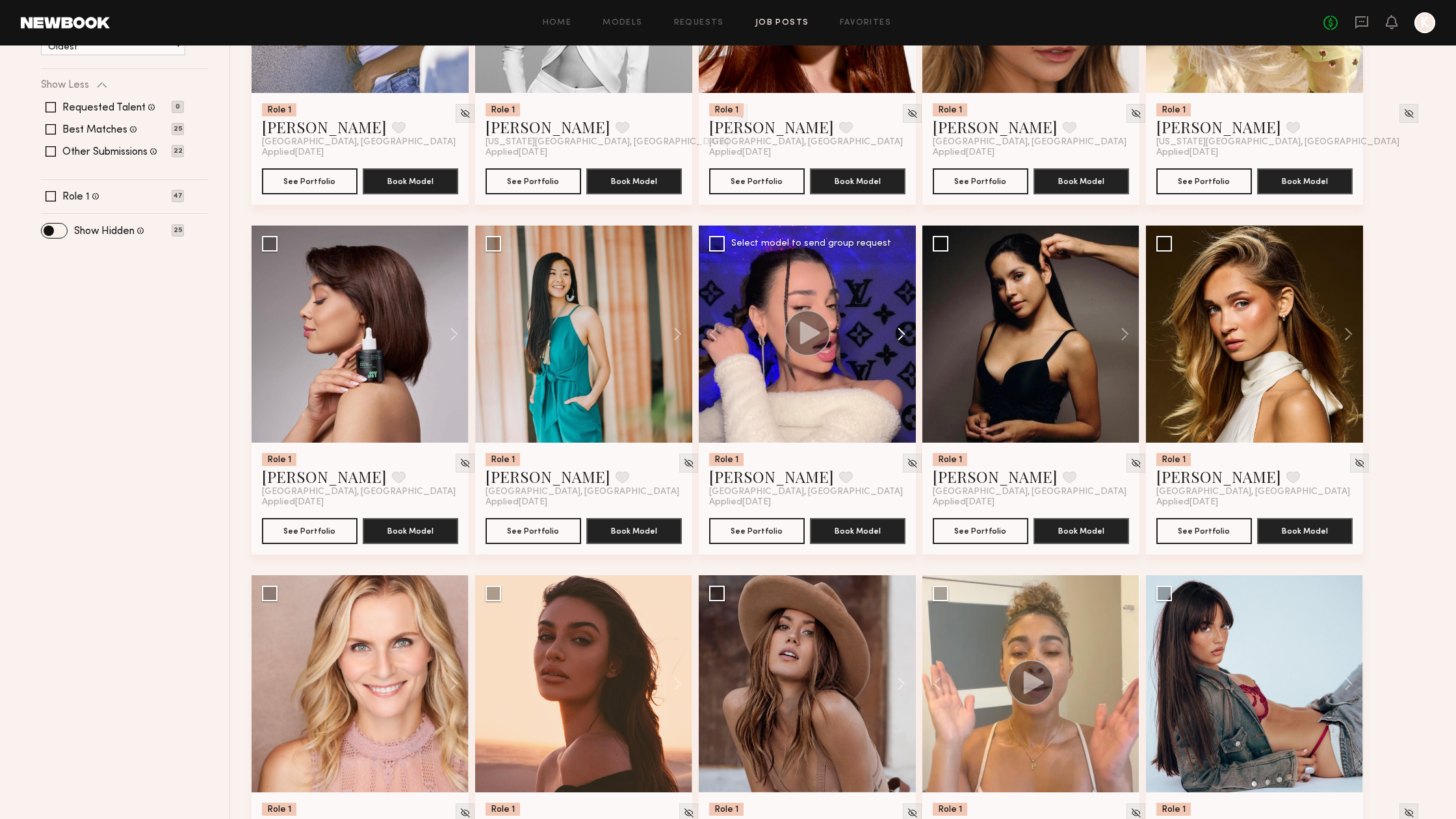
click at [901, 336] on button at bounding box center [895, 334] width 42 height 217
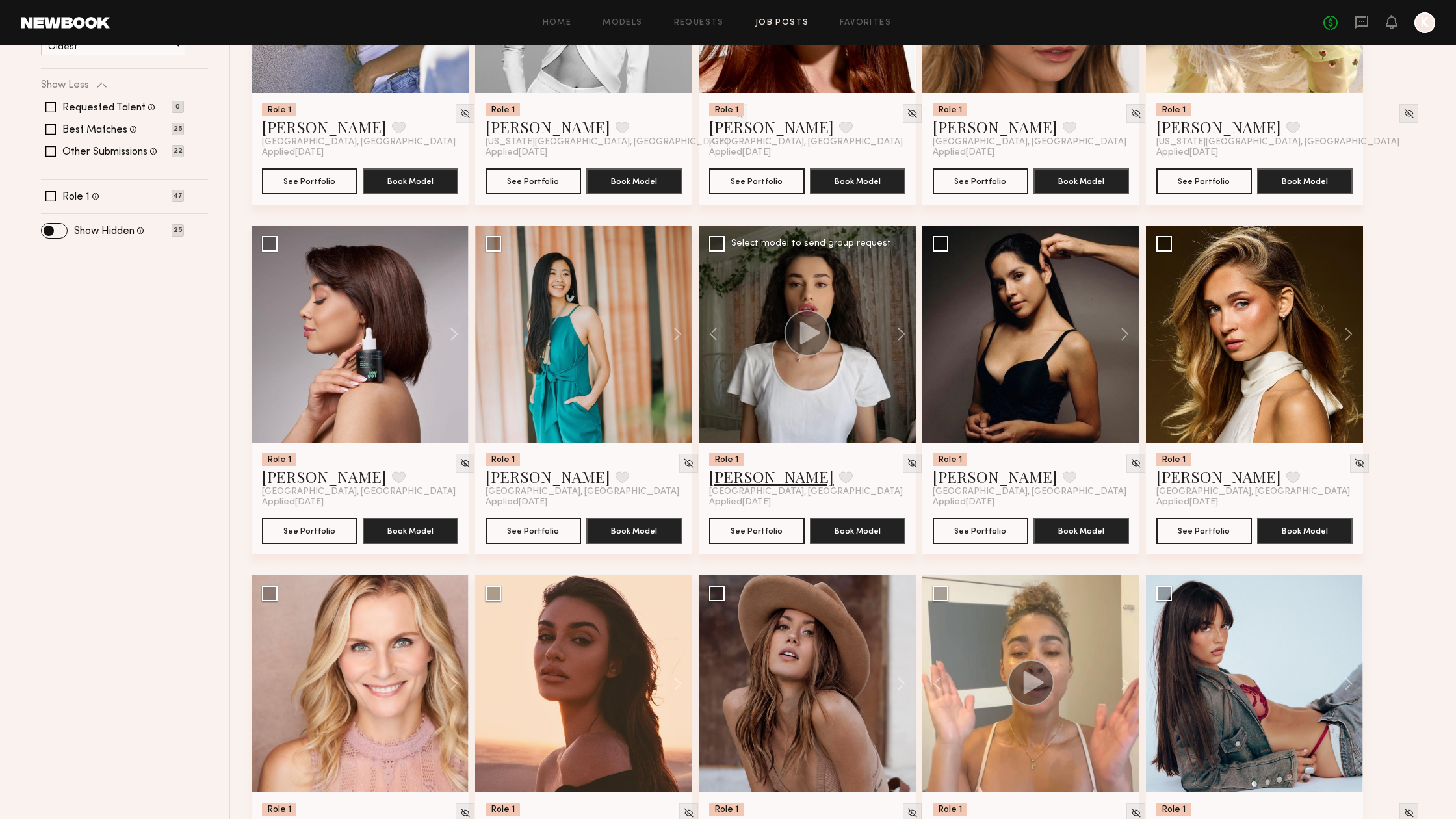
click at [736, 480] on link "Arpine D." at bounding box center [772, 476] width 125 height 20
click at [906, 465] on img at bounding box center [912, 463] width 11 height 11
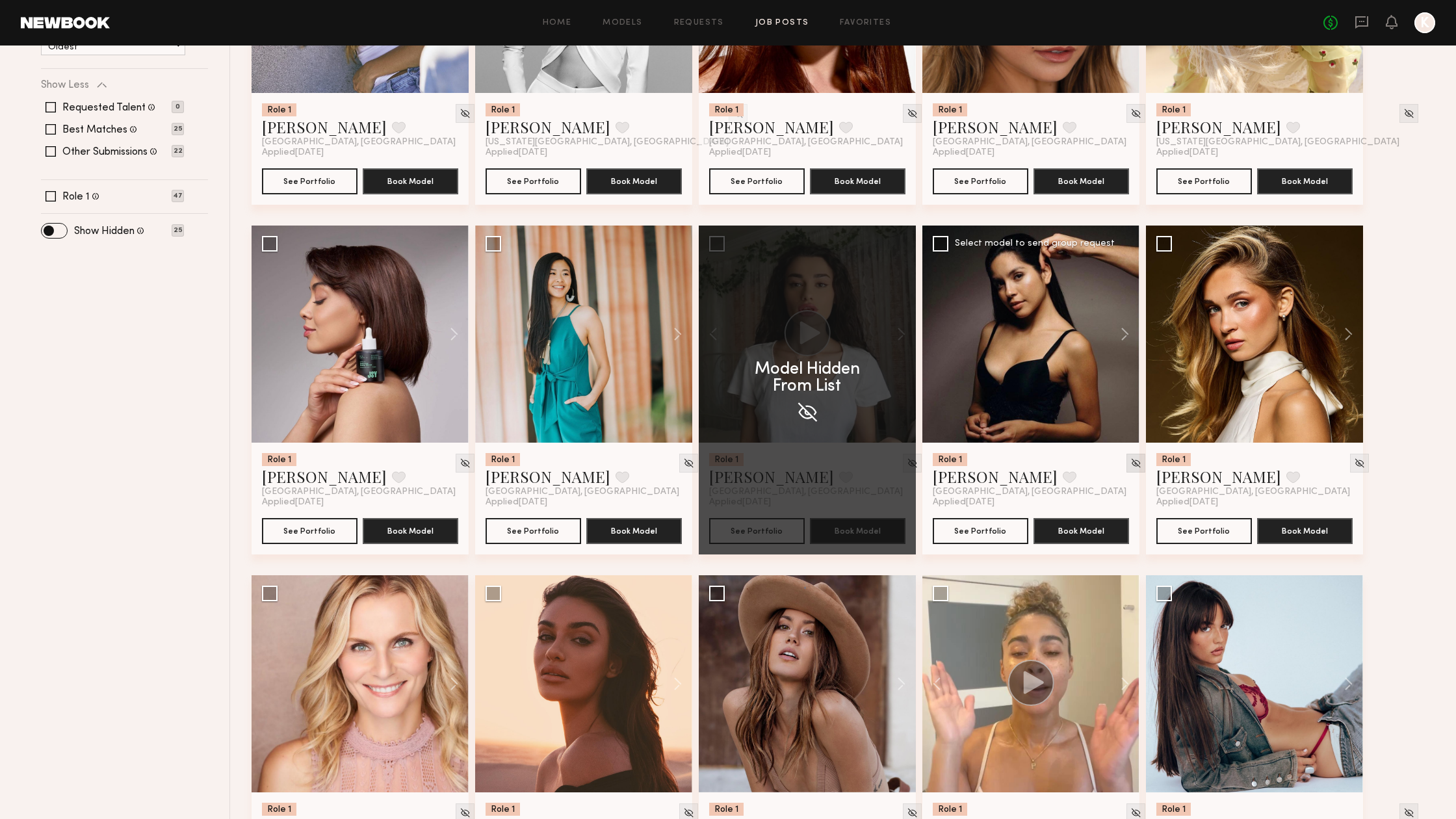
click at [1130, 459] on img at bounding box center [1136, 463] width 11 height 11
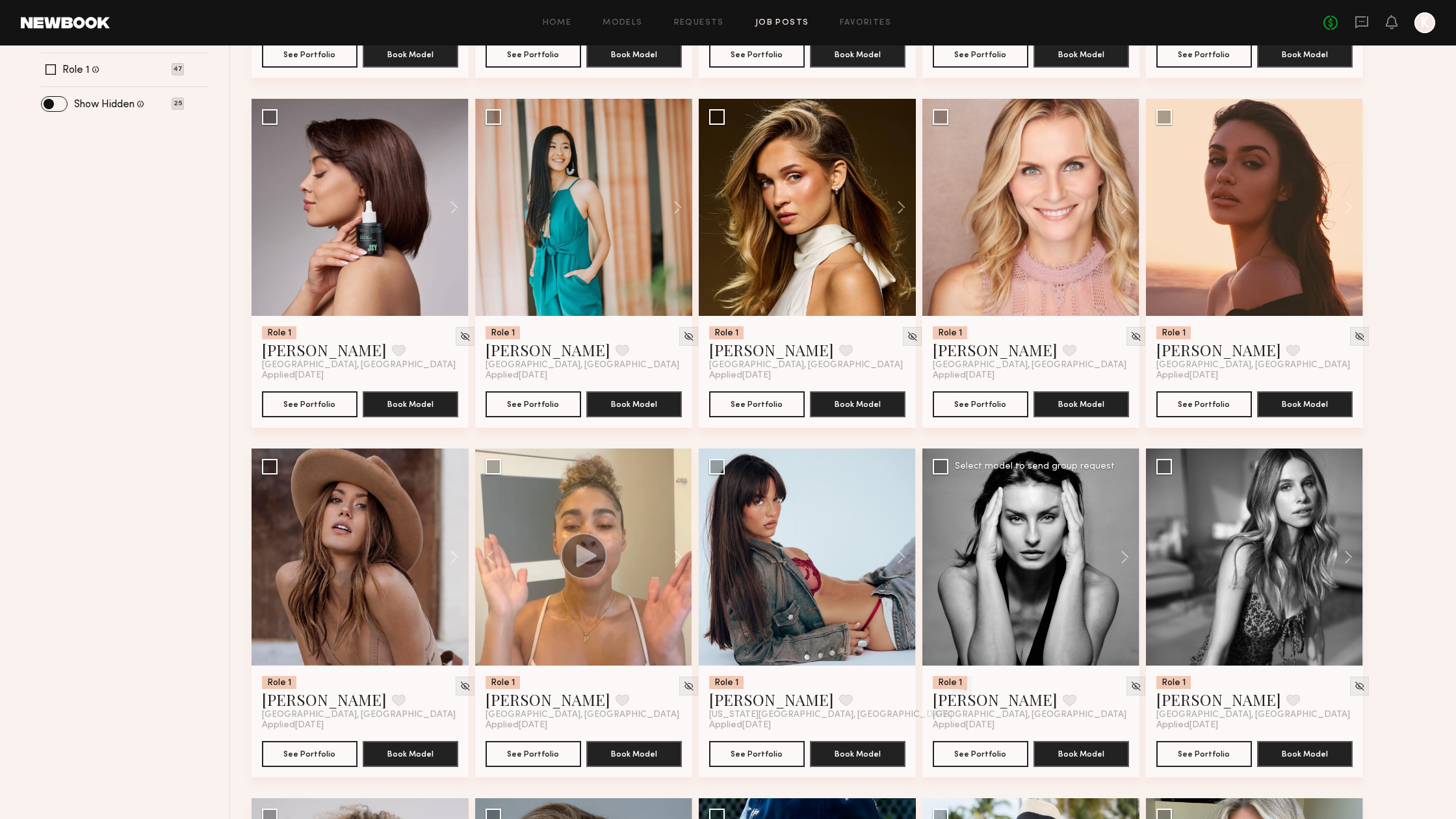
scroll to position [459, 0]
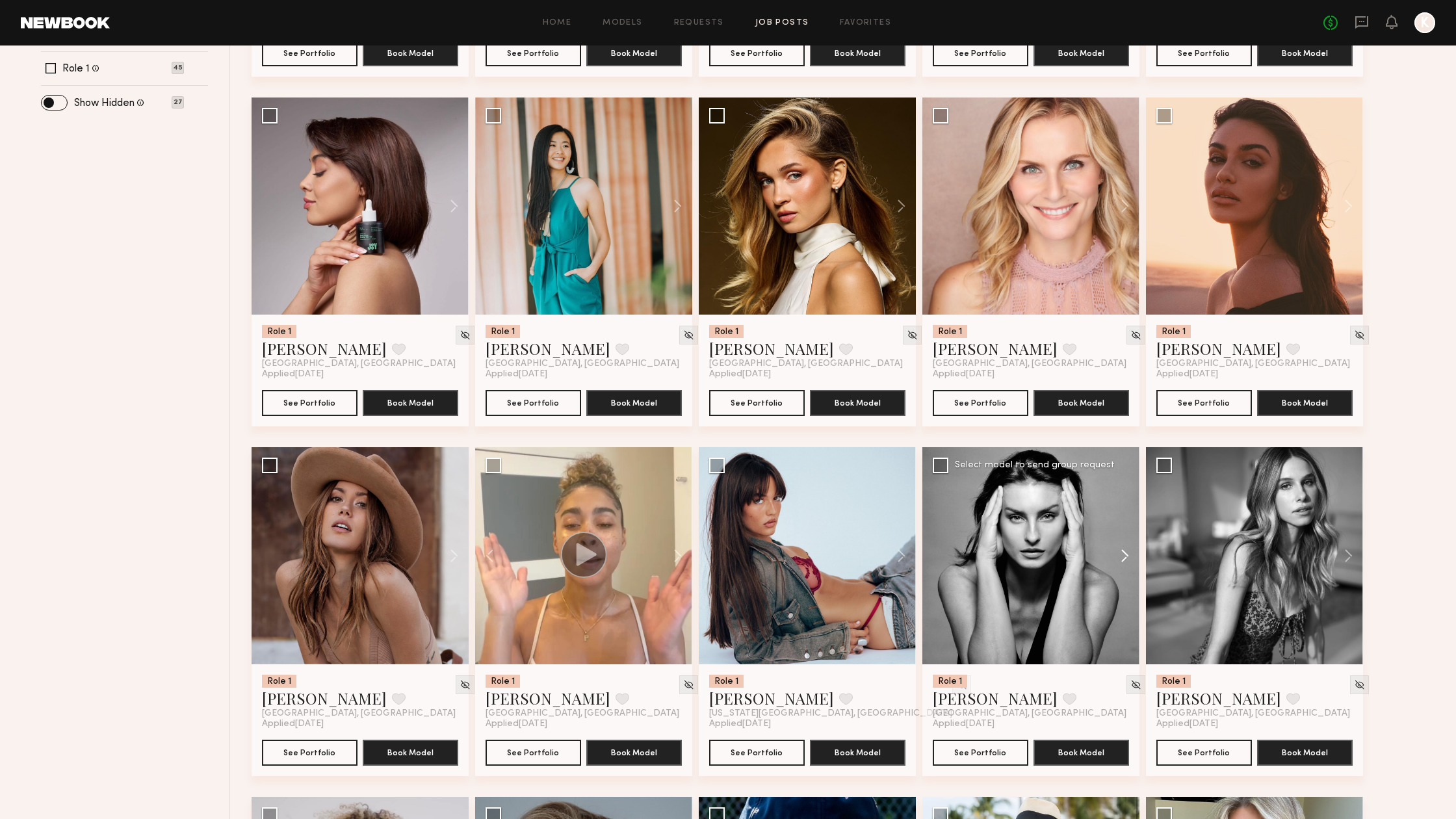
click at [1114, 557] on button at bounding box center [1118, 556] width 42 height 217
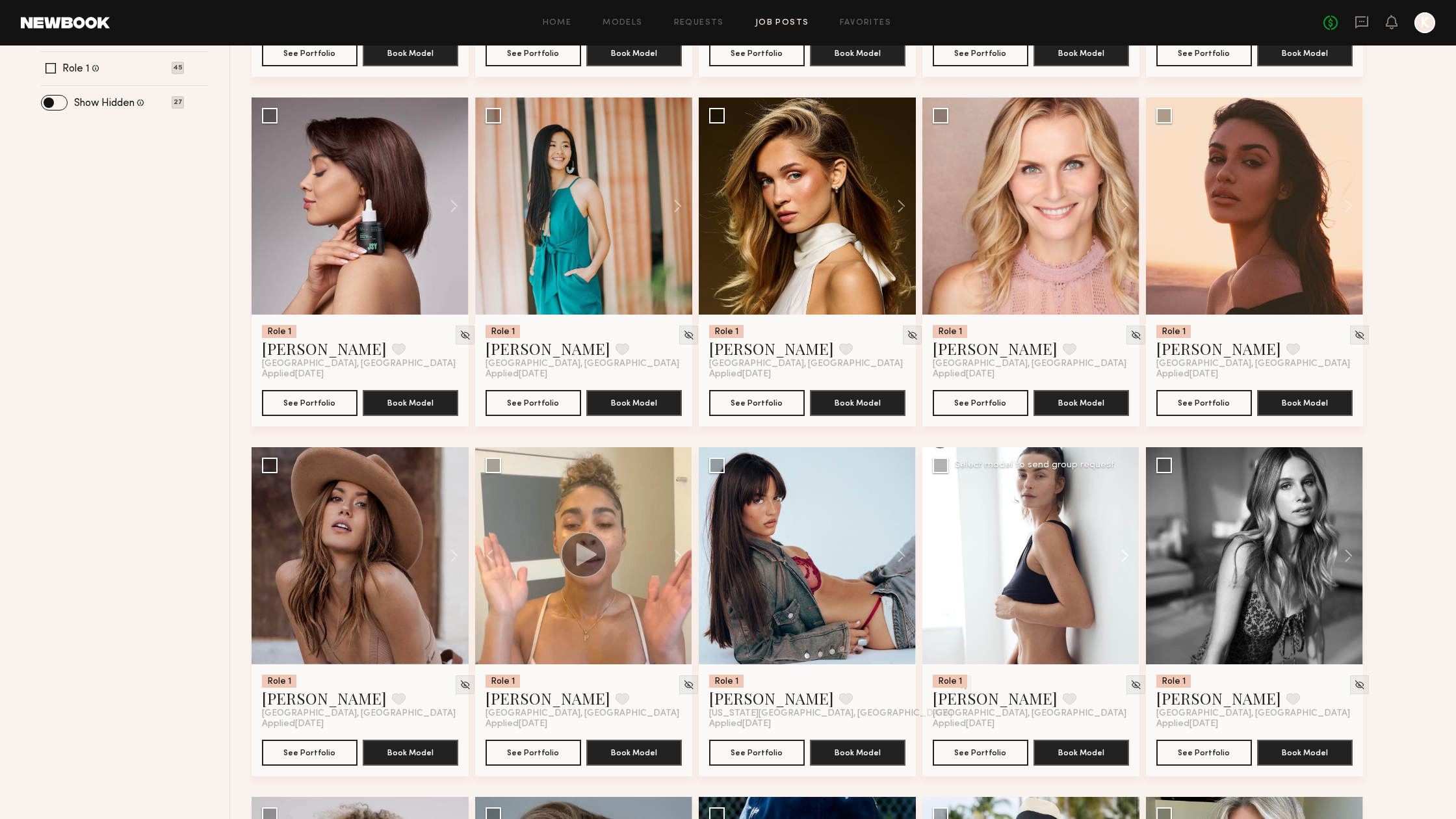
click at [1119, 557] on button at bounding box center [1118, 556] width 42 height 217
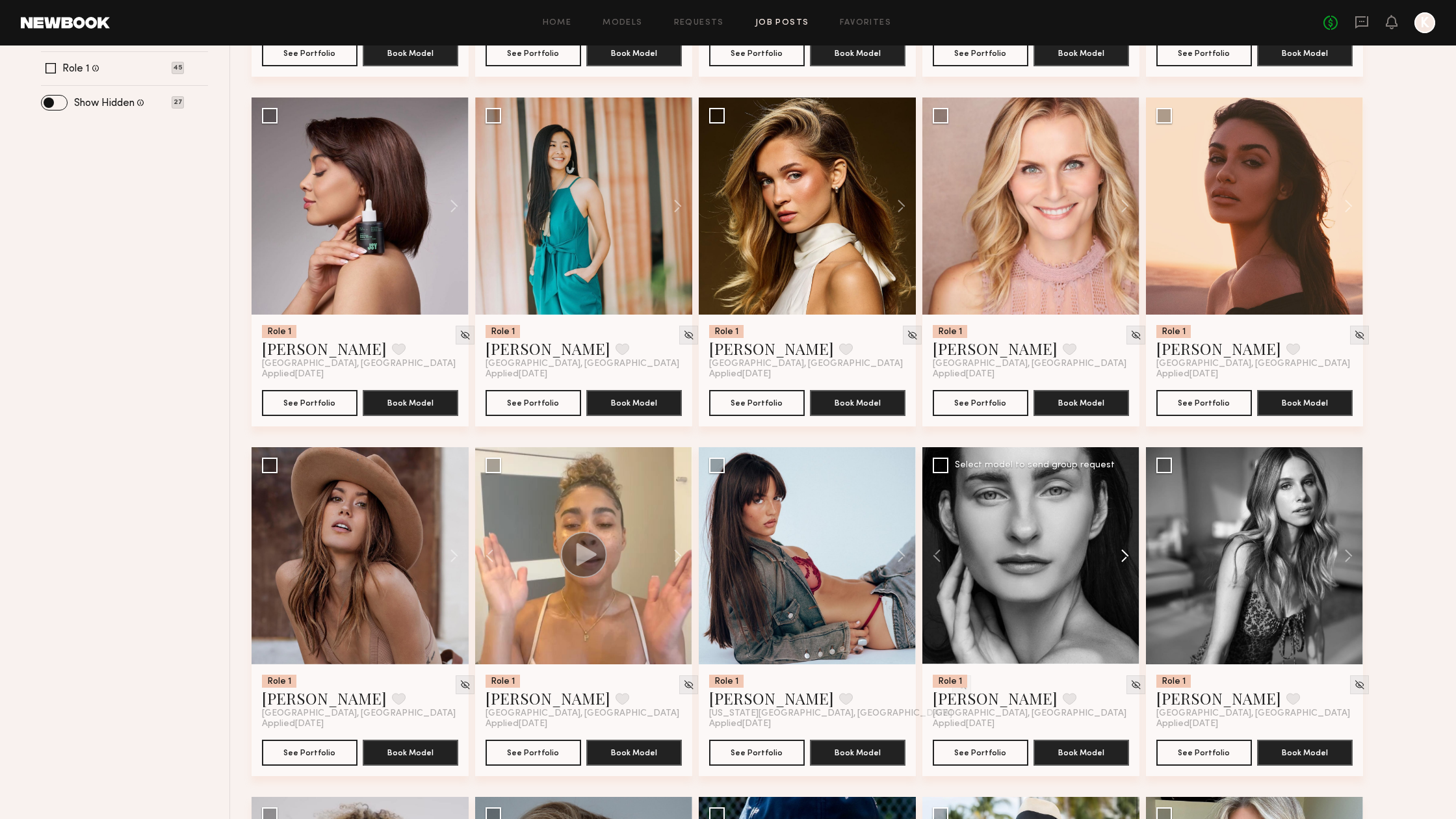
click at [1119, 557] on button at bounding box center [1118, 556] width 42 height 217
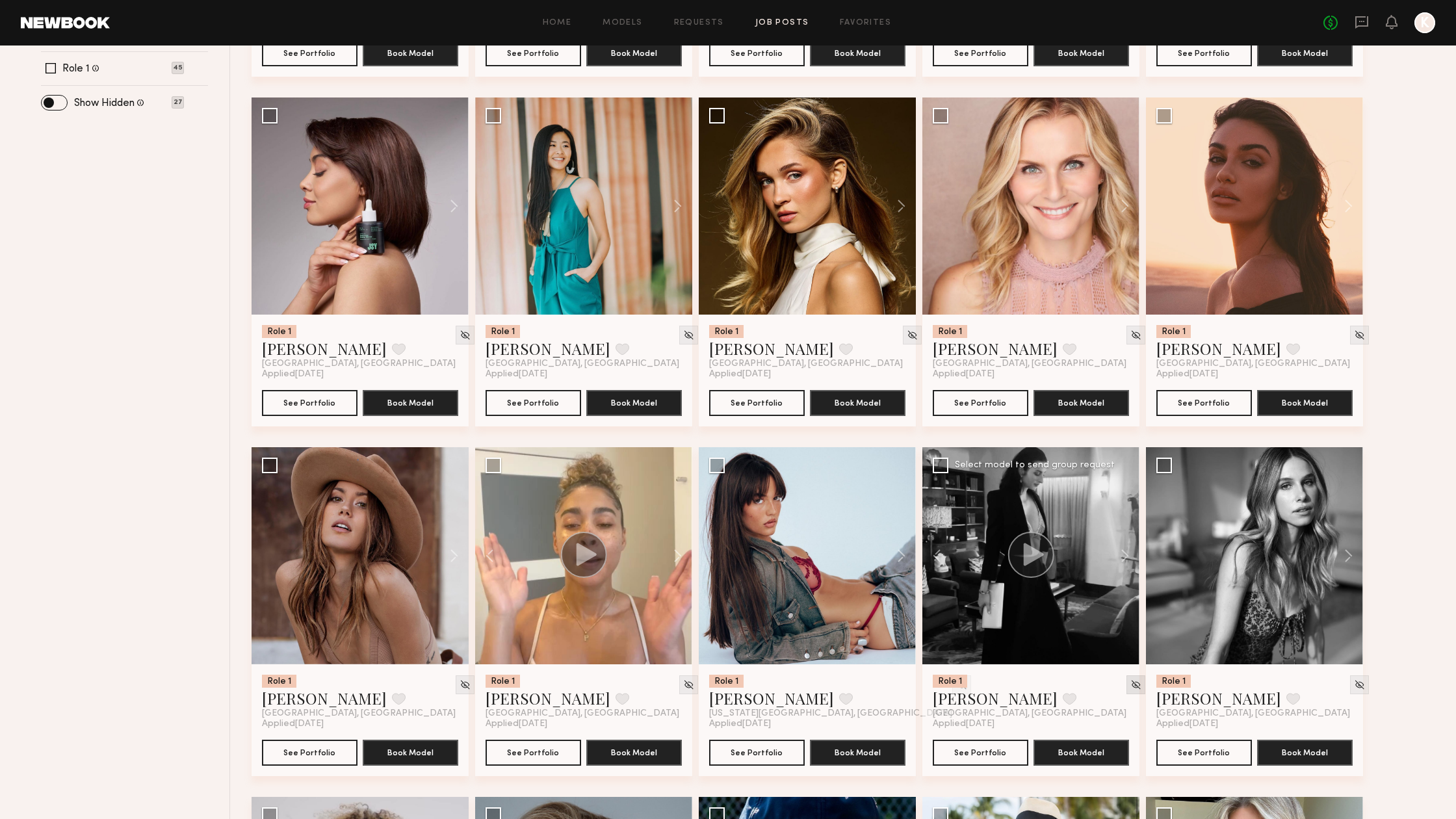
click at [1130, 685] on img at bounding box center [1136, 685] width 11 height 11
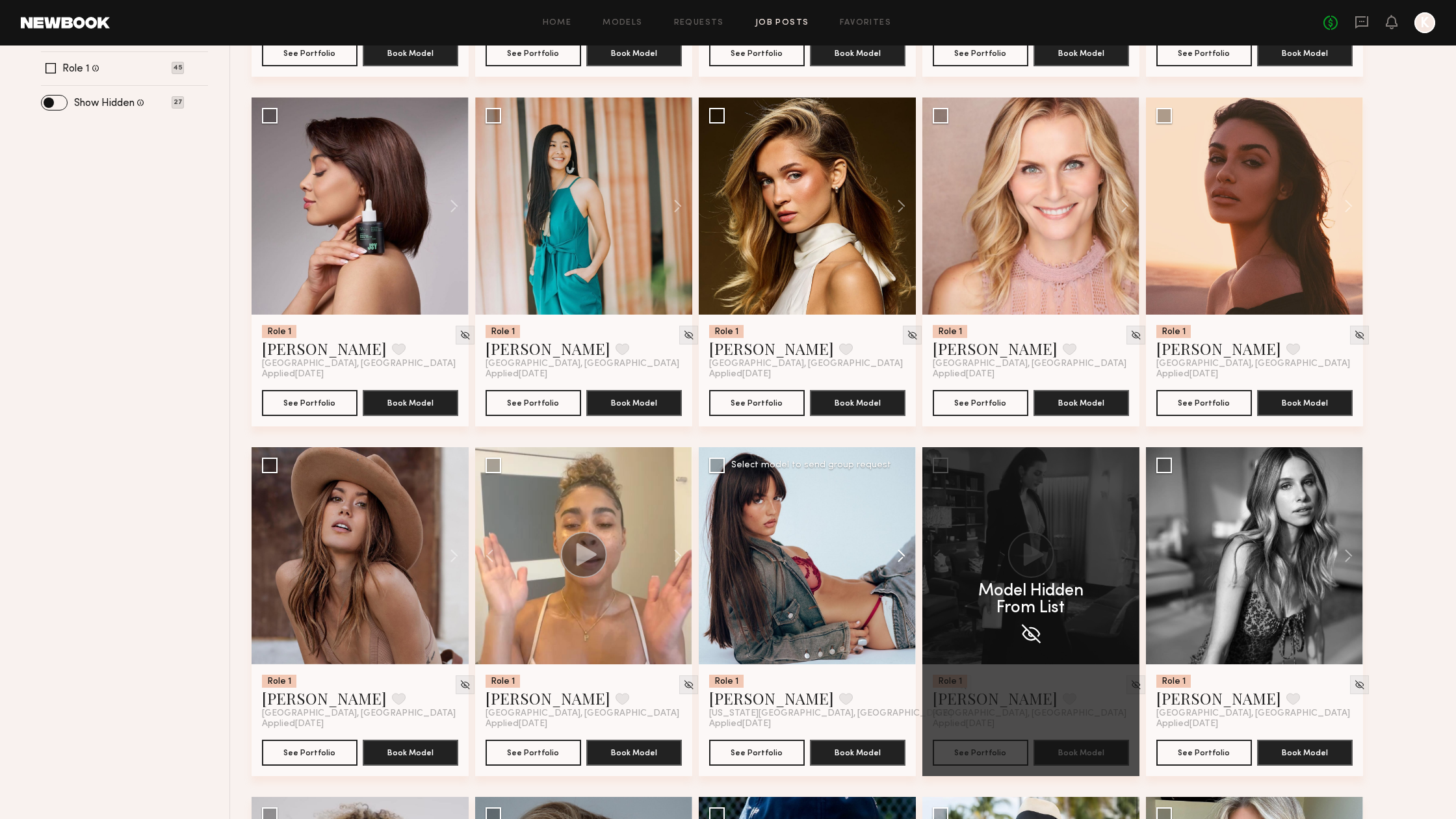
click at [905, 557] on button at bounding box center [895, 556] width 42 height 217
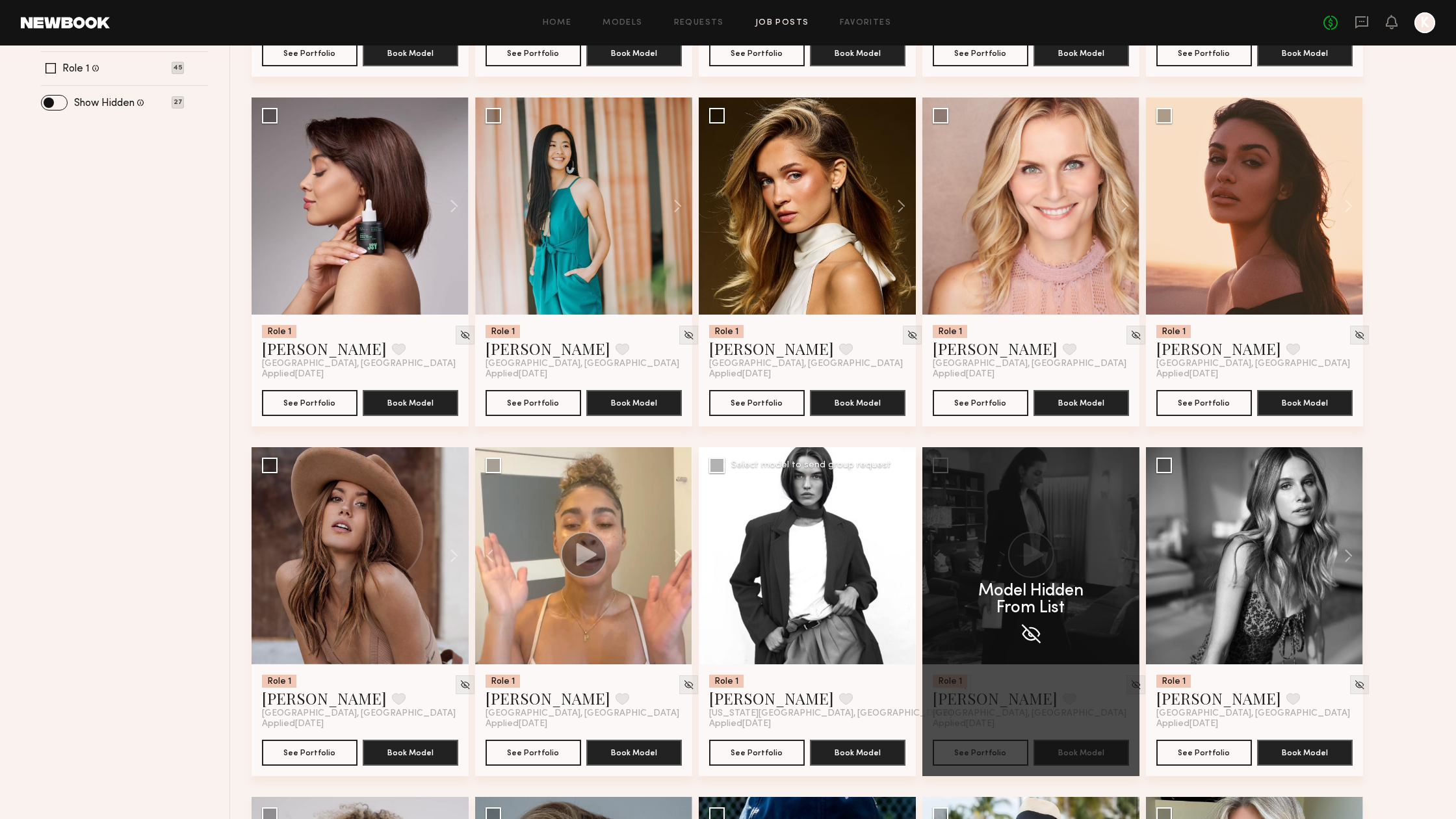
click at [905, 557] on button at bounding box center [895, 556] width 42 height 217
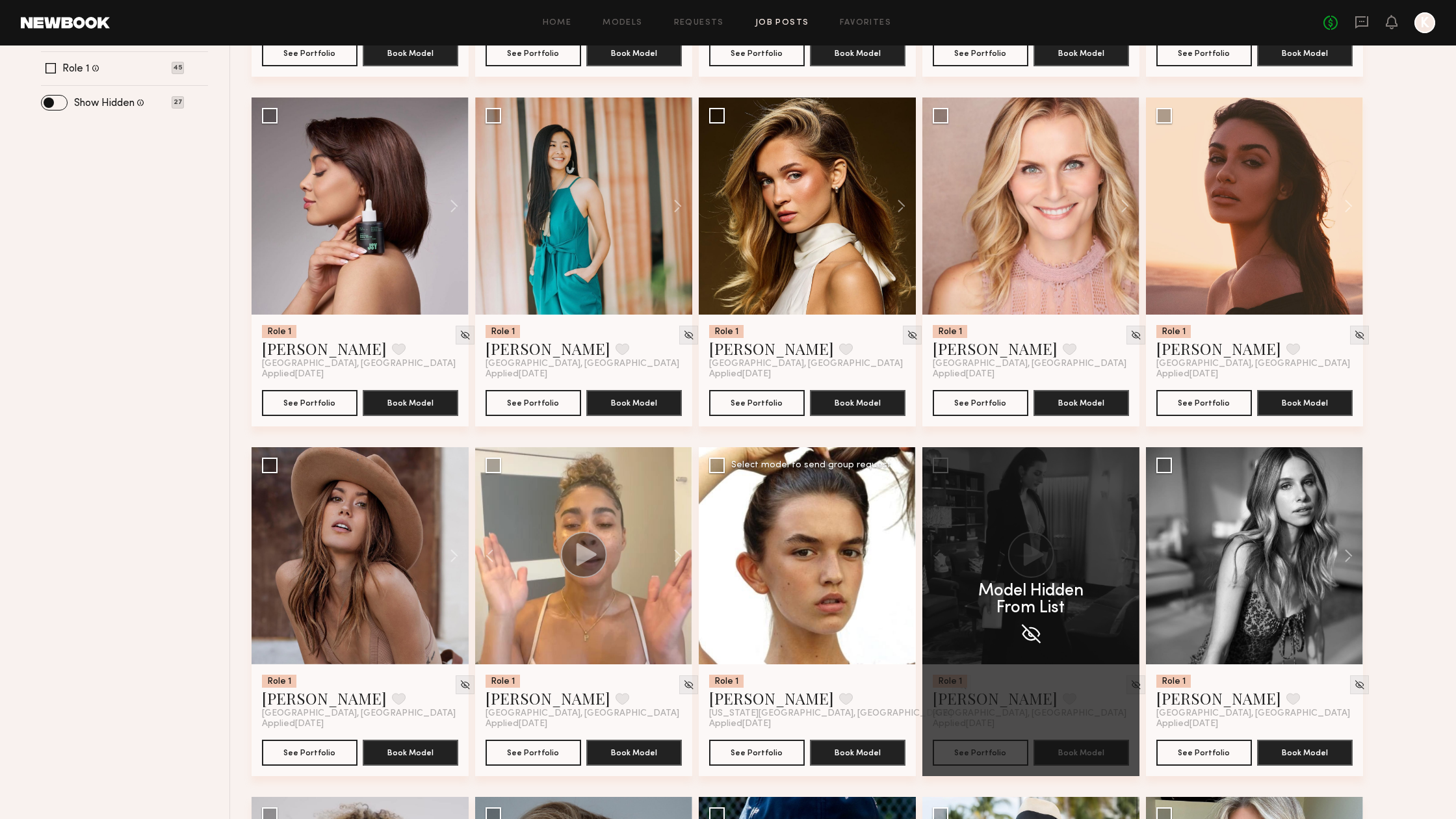
click at [905, 557] on div at bounding box center [807, 556] width 217 height 217
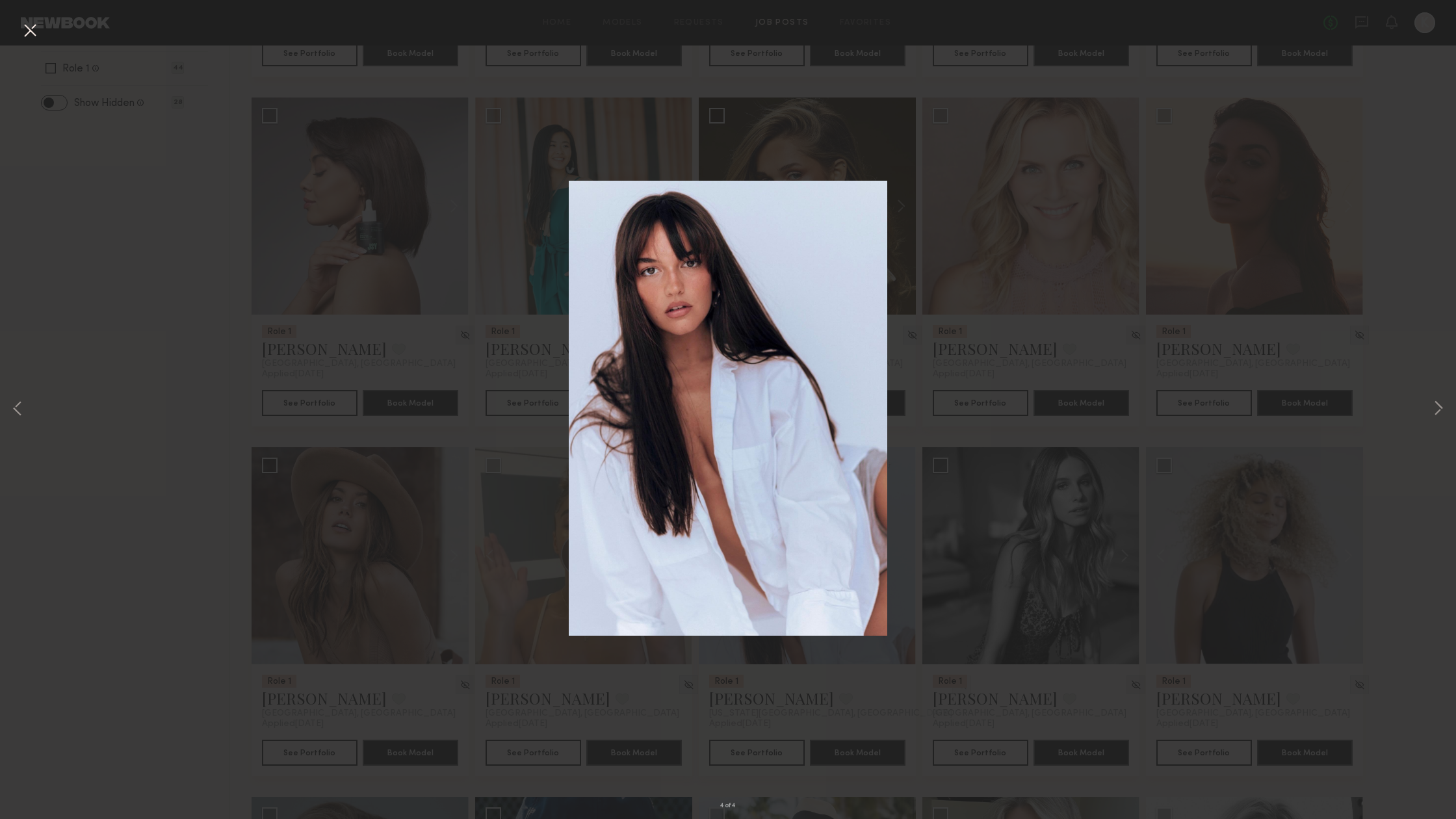
click at [1373, 377] on div "4 of 4" at bounding box center [728, 410] width 1456 height 819
click at [34, 33] on button at bounding box center [29, 31] width 20 height 23
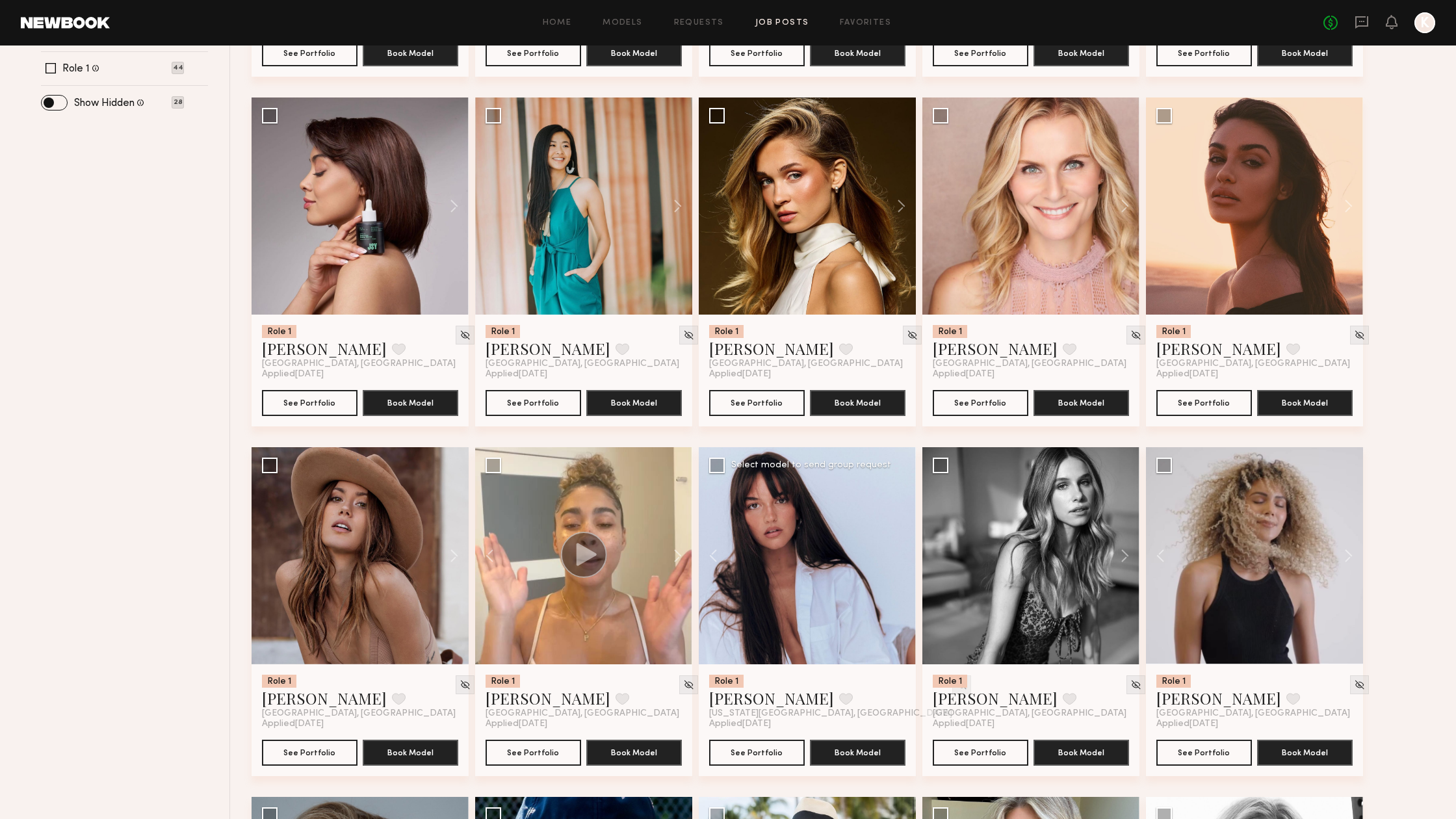
click at [956, 686] on img at bounding box center [961, 685] width 11 height 11
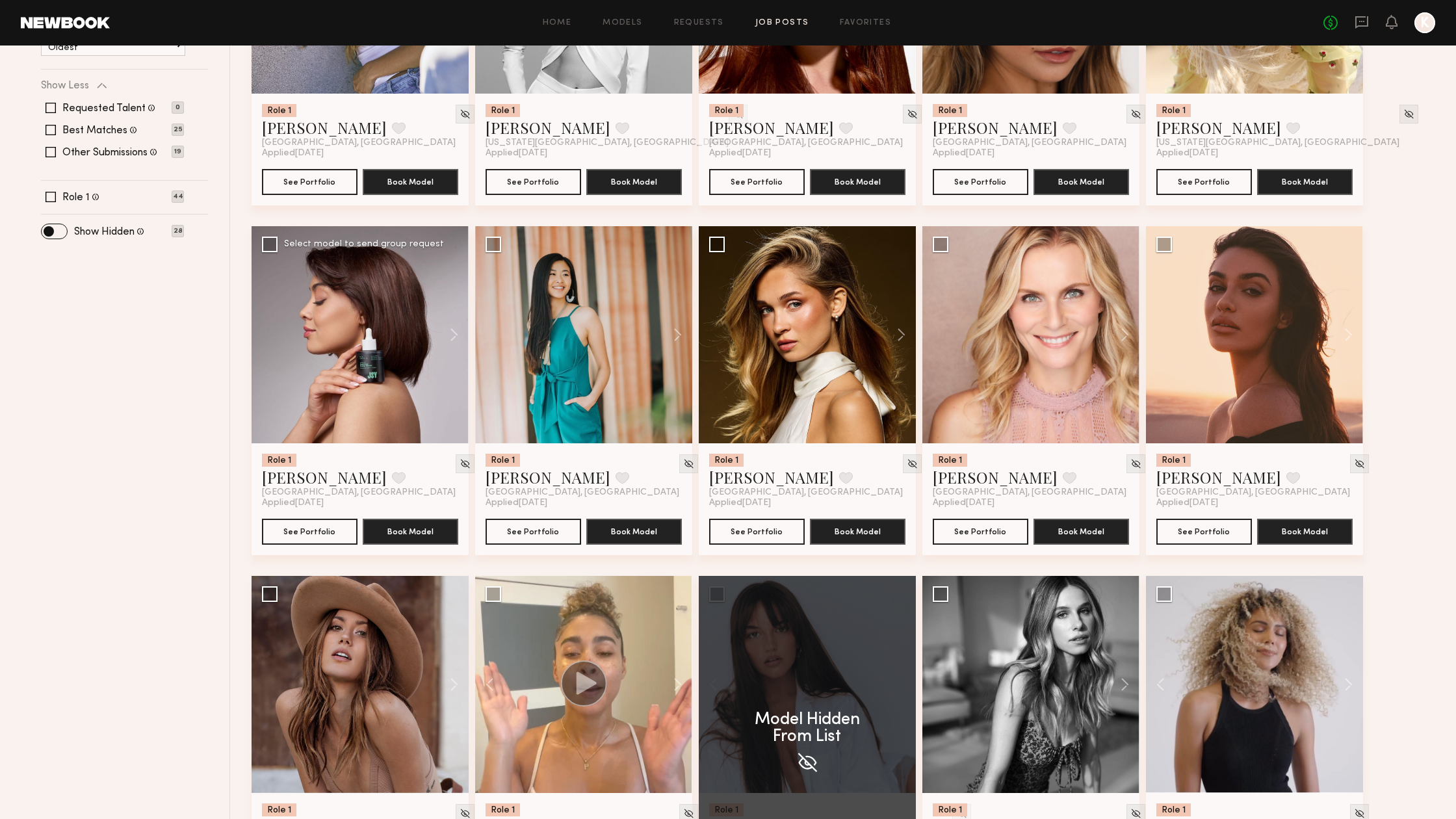
scroll to position [329, 0]
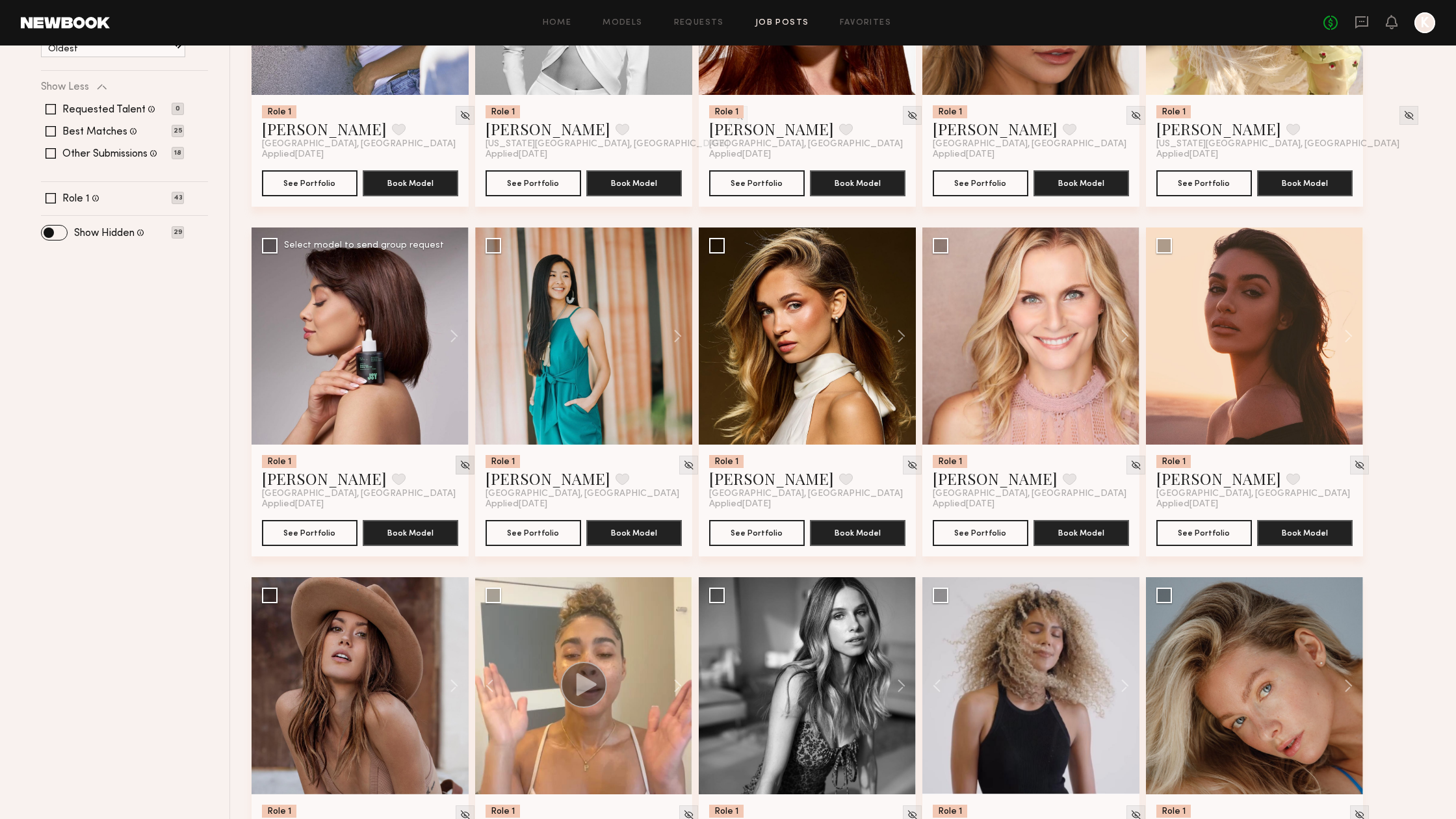
click at [460, 465] on img at bounding box center [465, 465] width 11 height 11
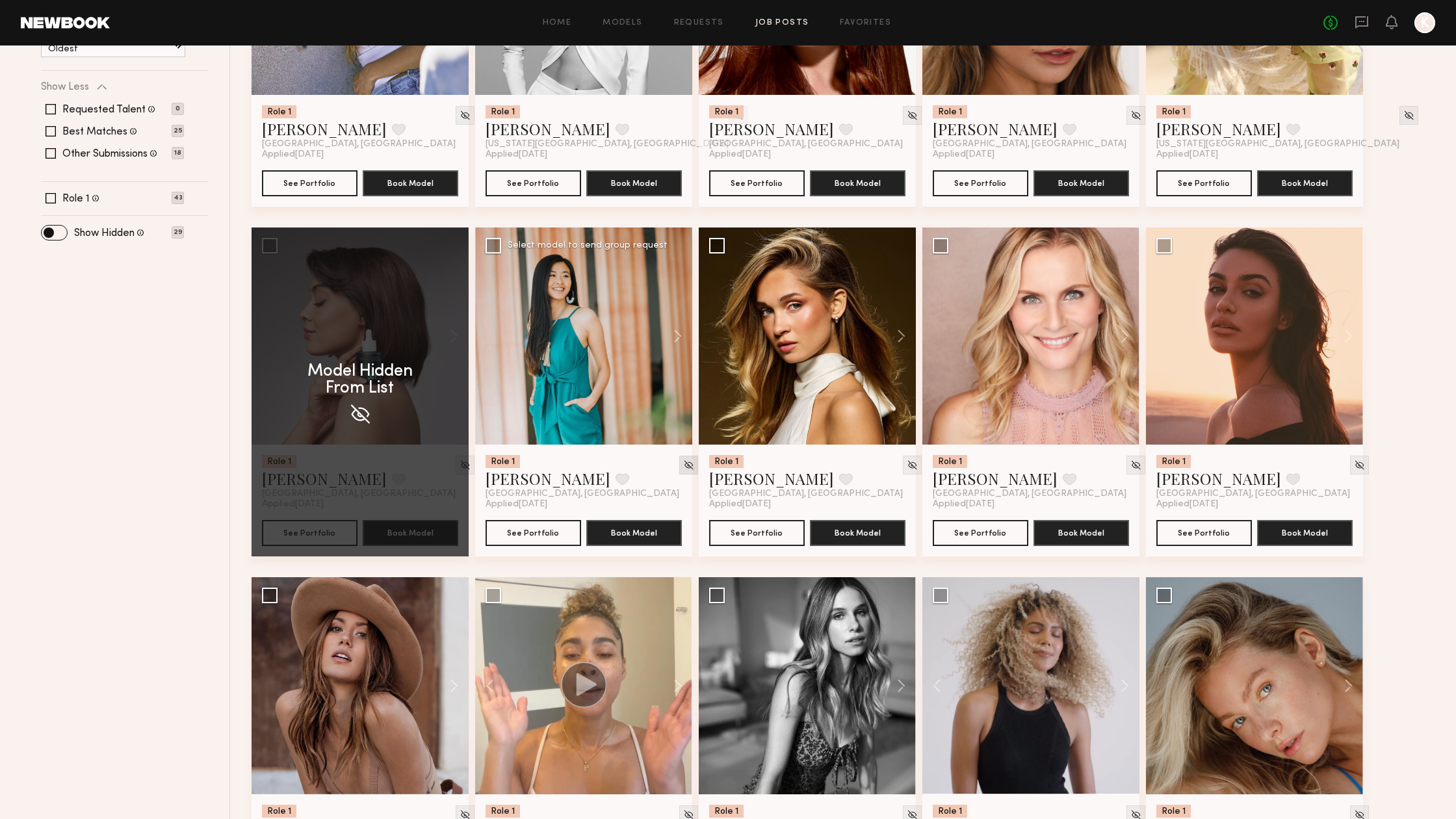
click at [683, 465] on img at bounding box center [688, 465] width 11 height 11
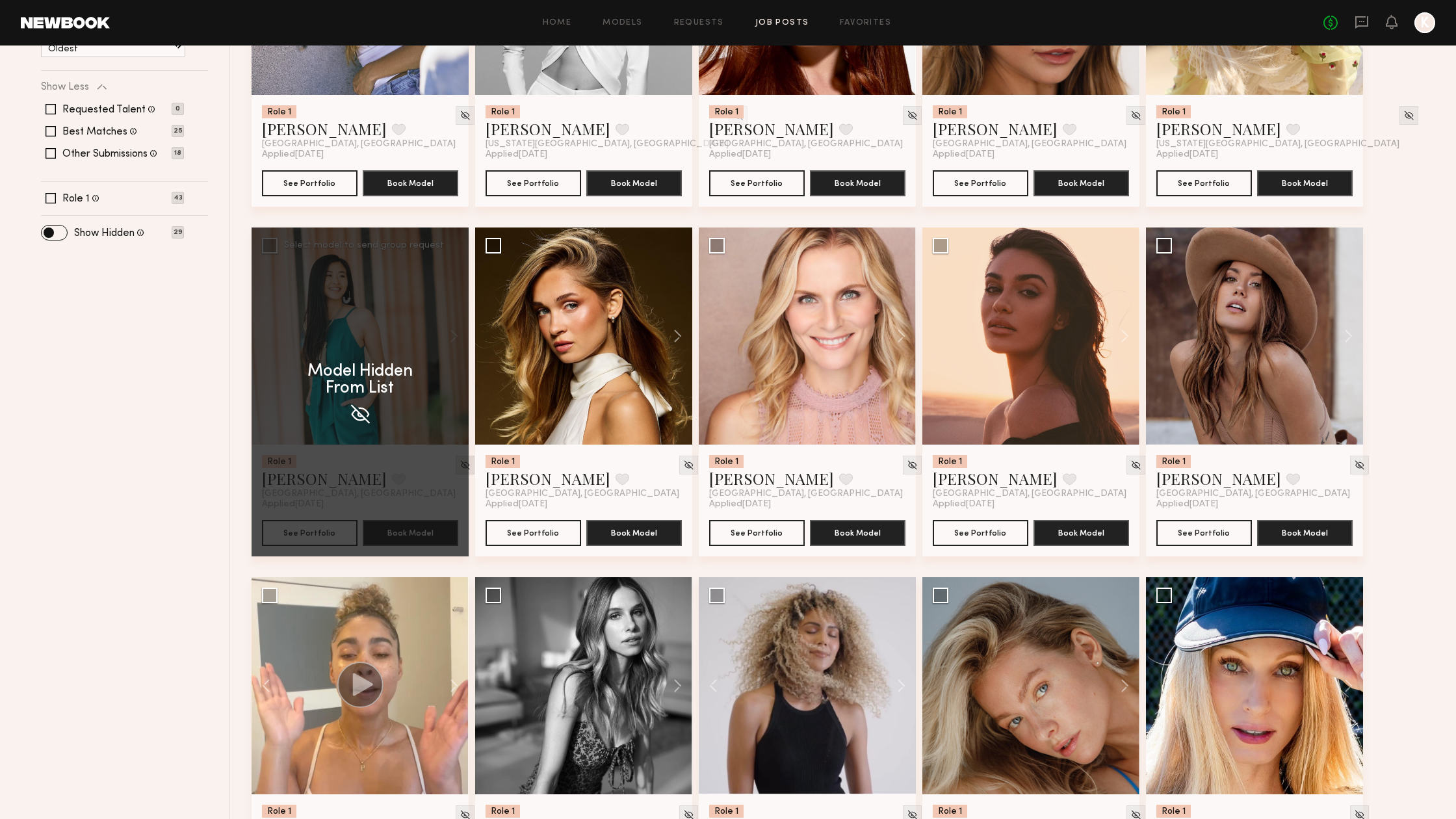
scroll to position [63, 0]
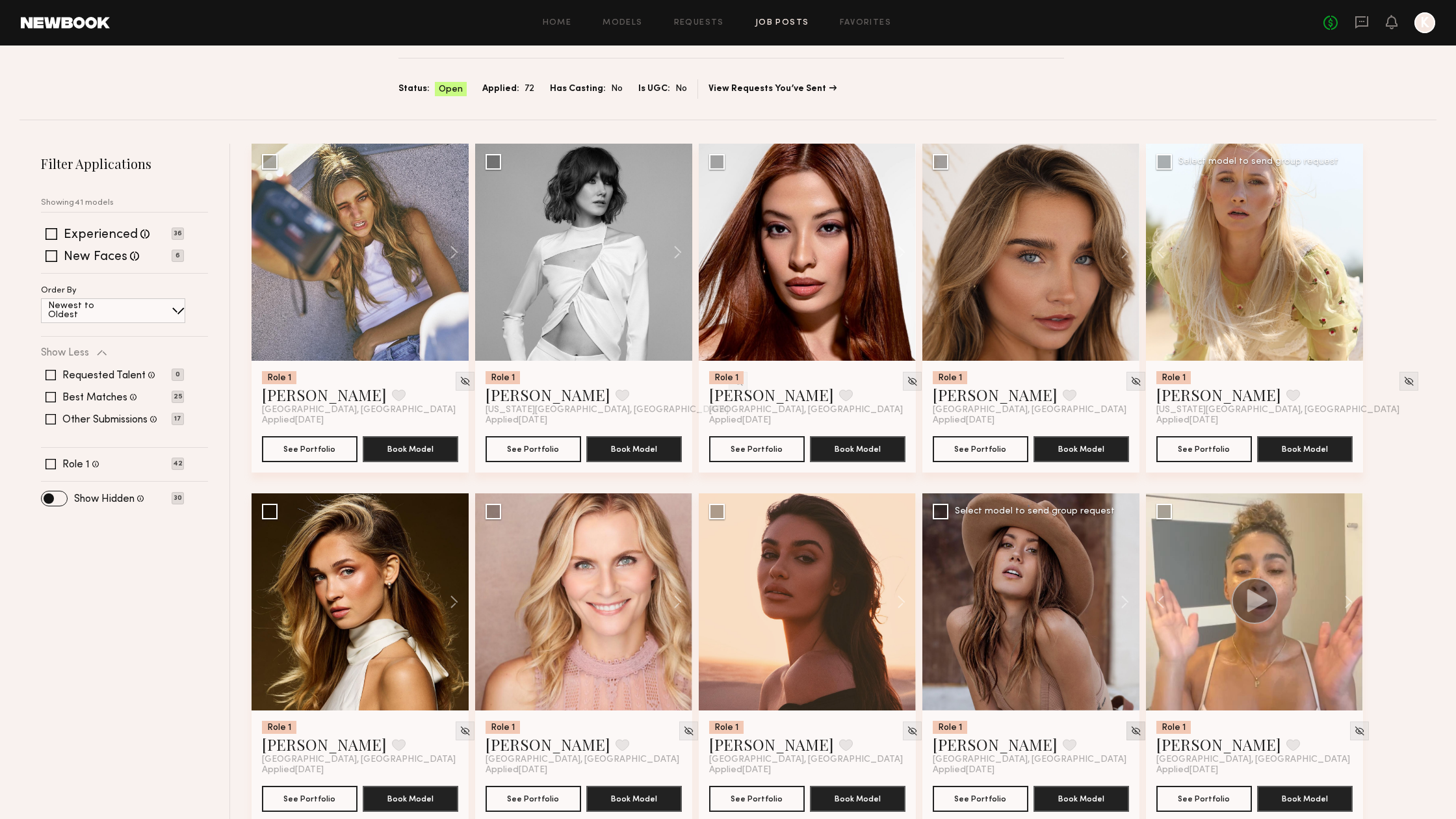
click at [1130, 734] on img at bounding box center [1136, 731] width 11 height 11
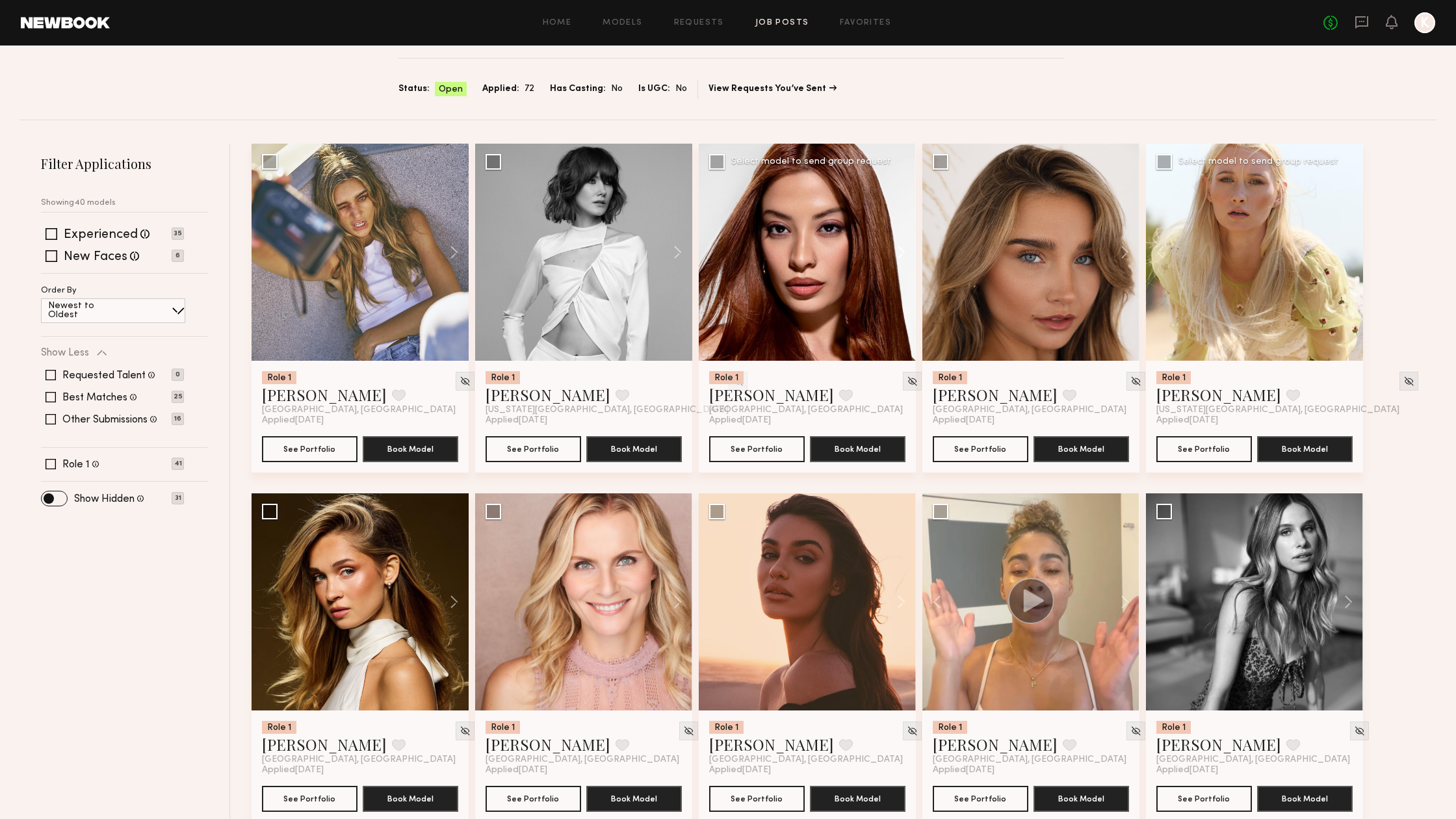
click at [898, 249] on button at bounding box center [895, 252] width 42 height 217
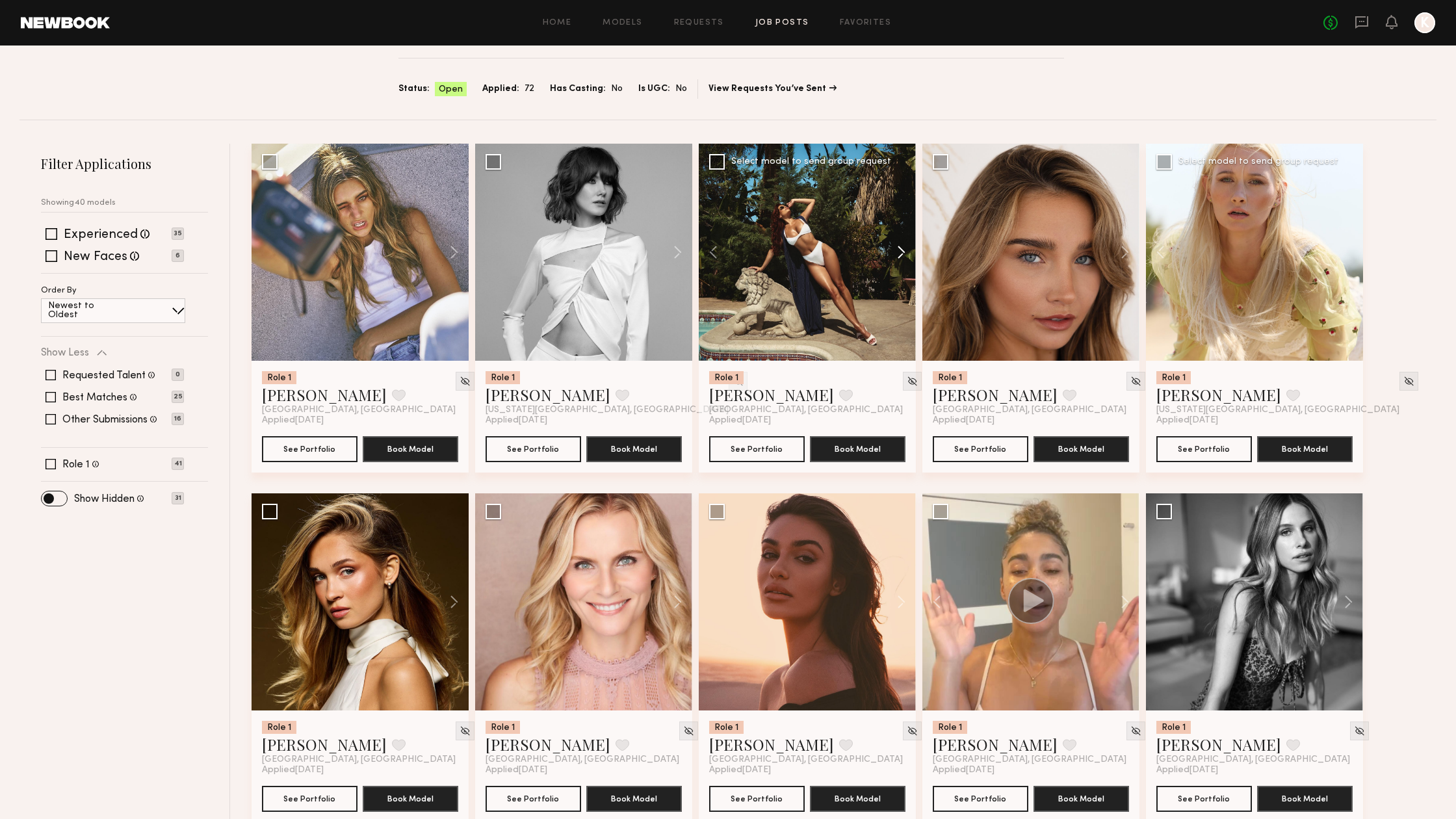
click at [903, 250] on button at bounding box center [895, 252] width 42 height 217
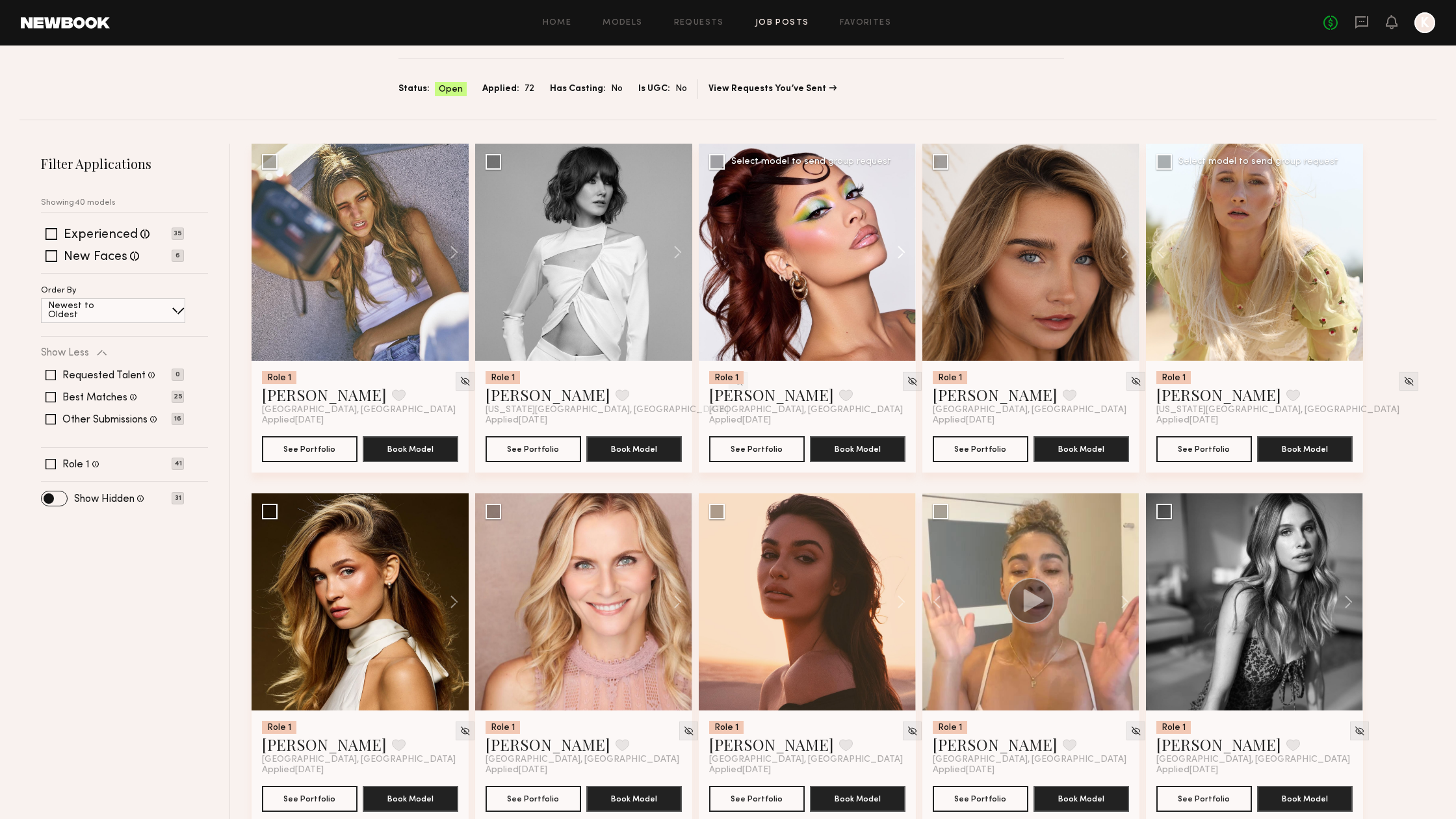
click at [903, 250] on button at bounding box center [895, 252] width 42 height 217
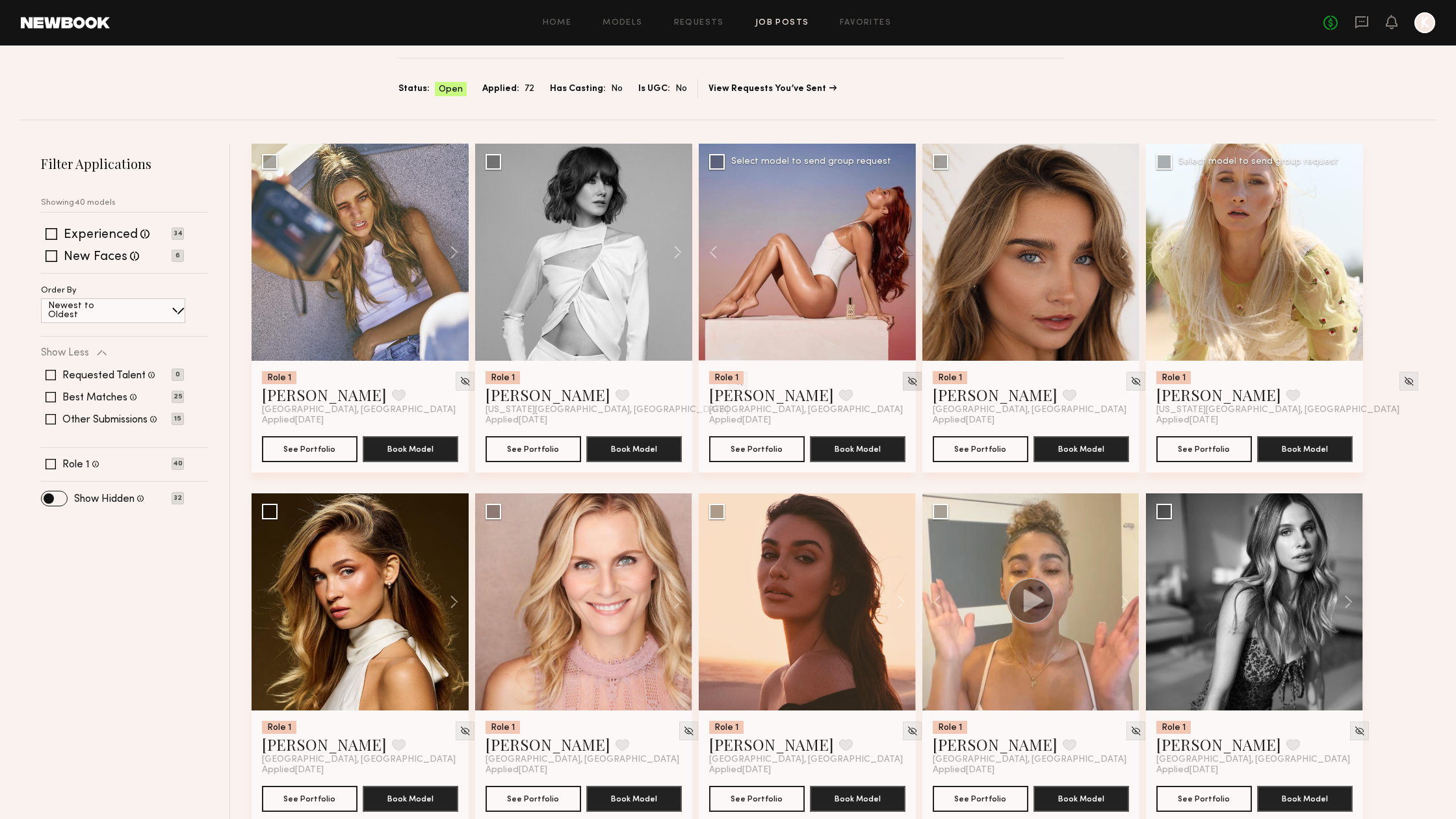
click at [906, 385] on img at bounding box center [912, 381] width 11 height 11
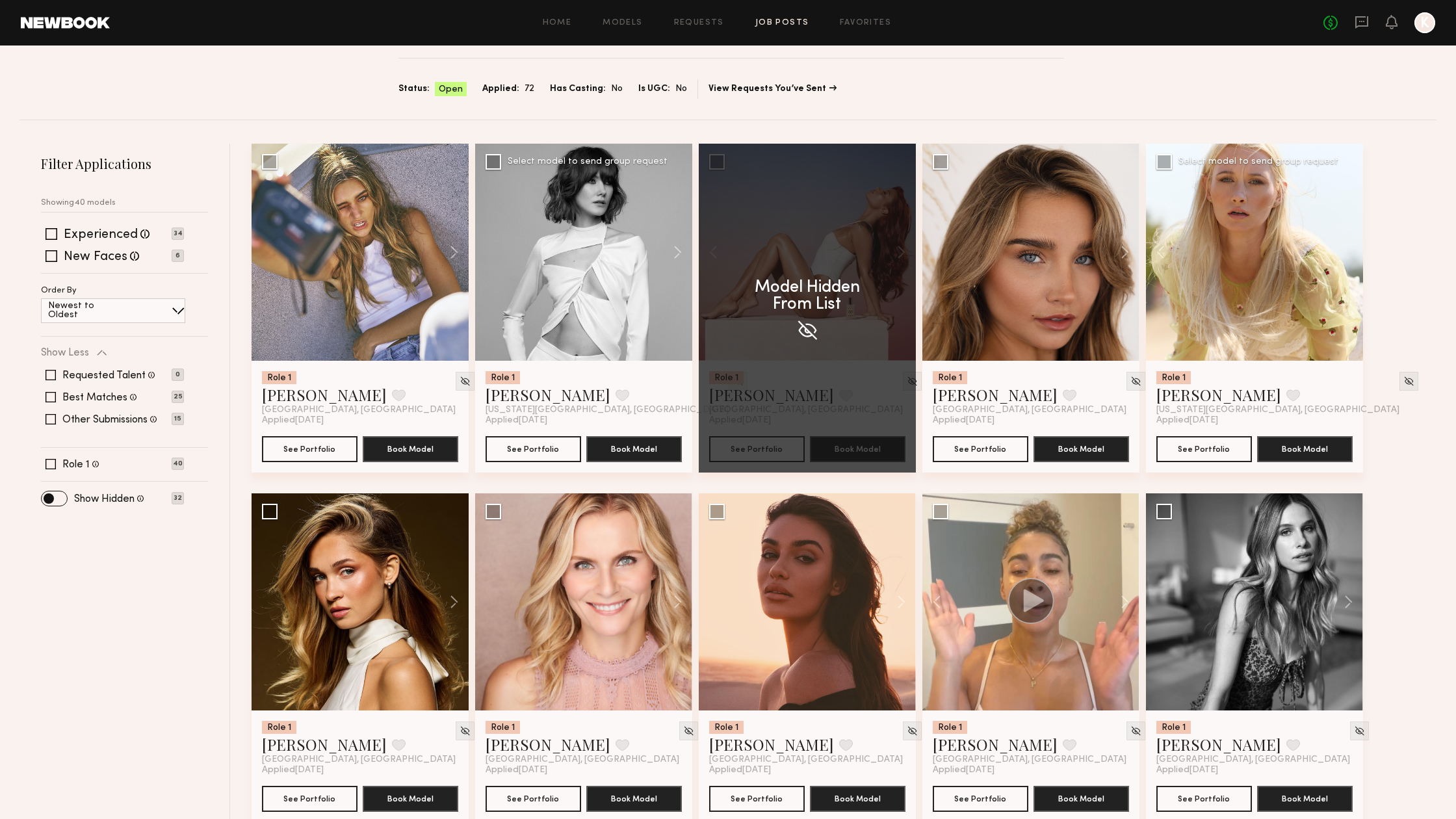
click at [732, 382] on img at bounding box center [738, 381] width 11 height 11
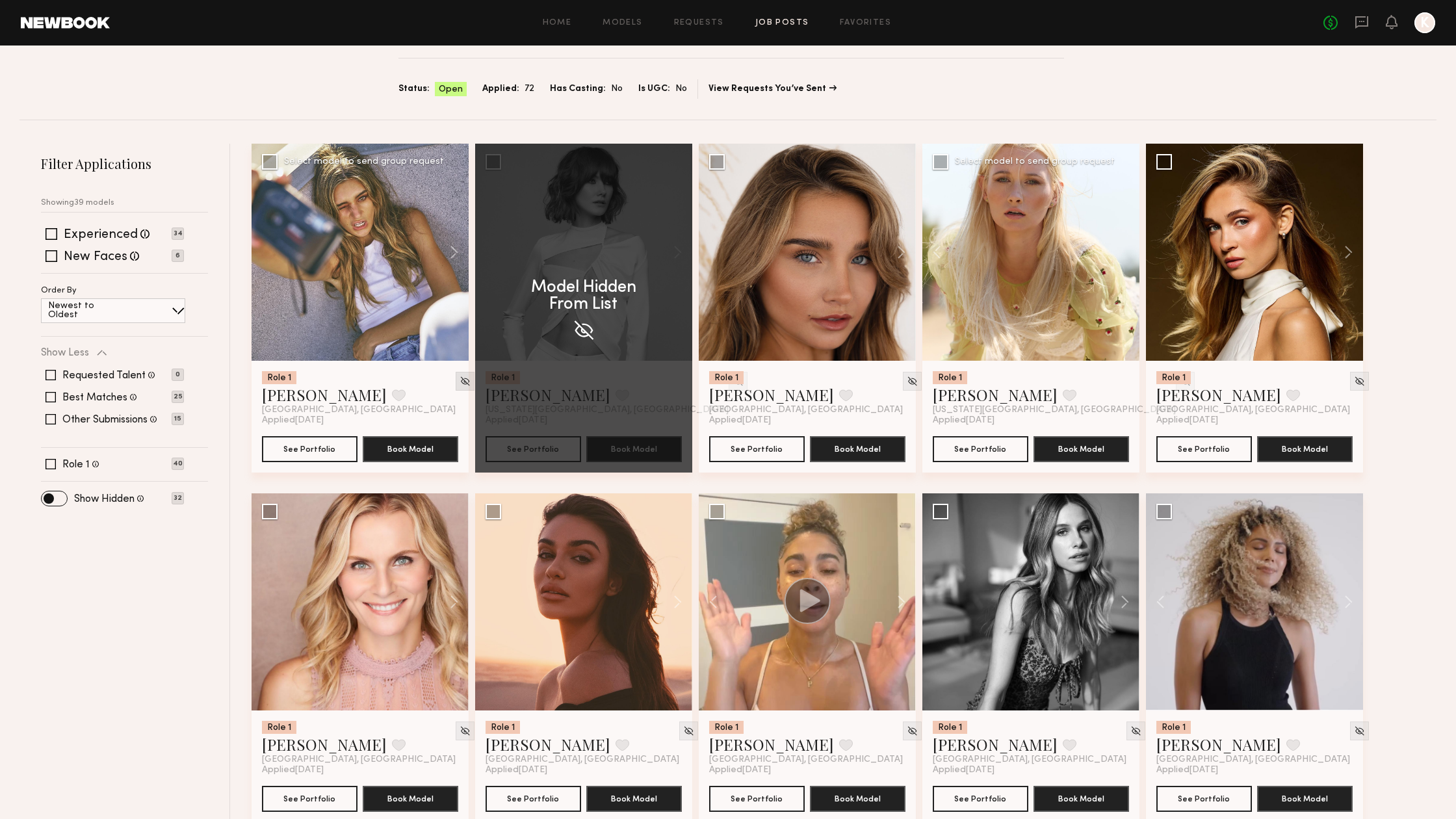
click at [460, 385] on img at bounding box center [465, 381] width 11 height 11
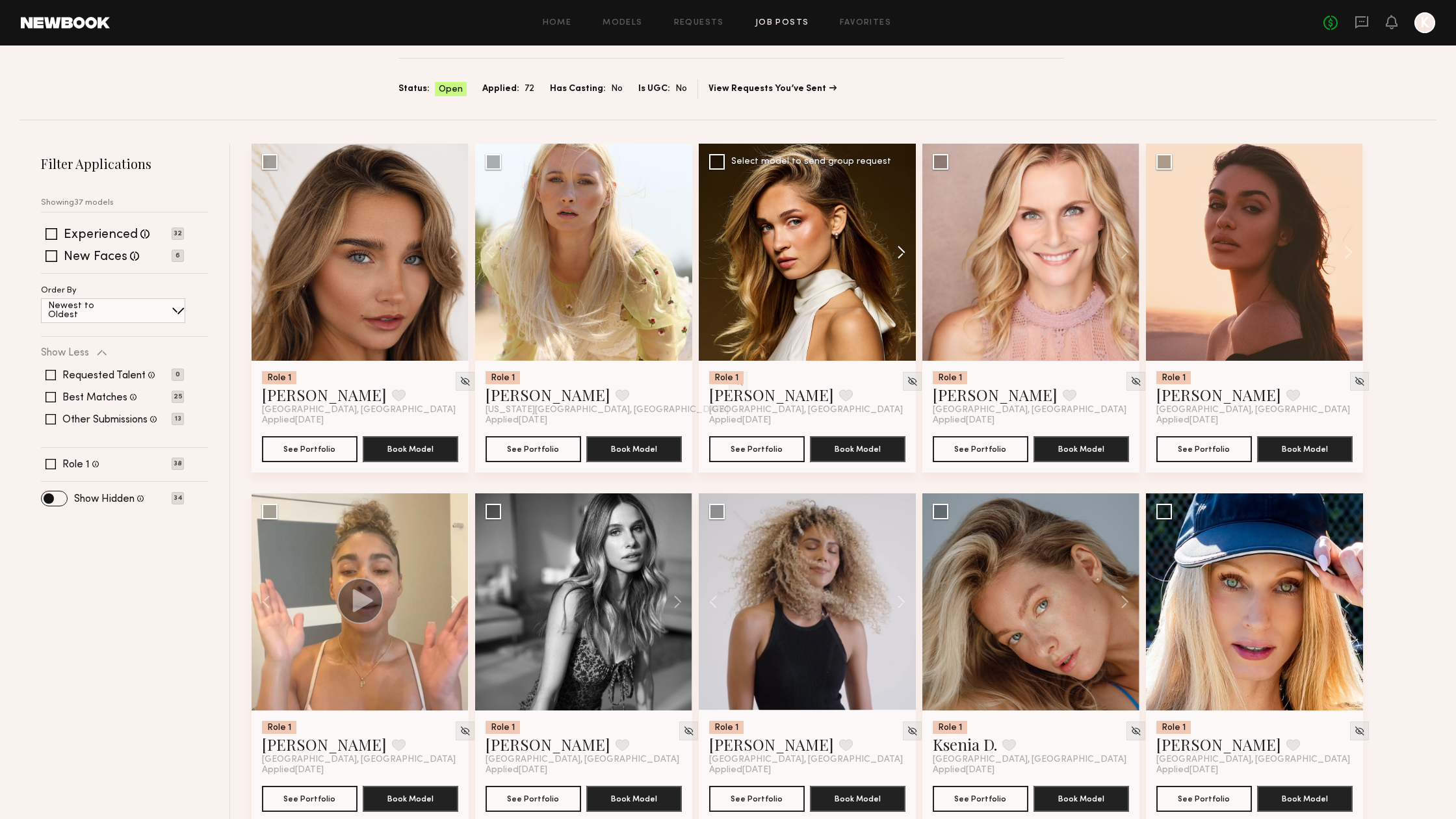
click at [900, 257] on button at bounding box center [895, 252] width 42 height 217
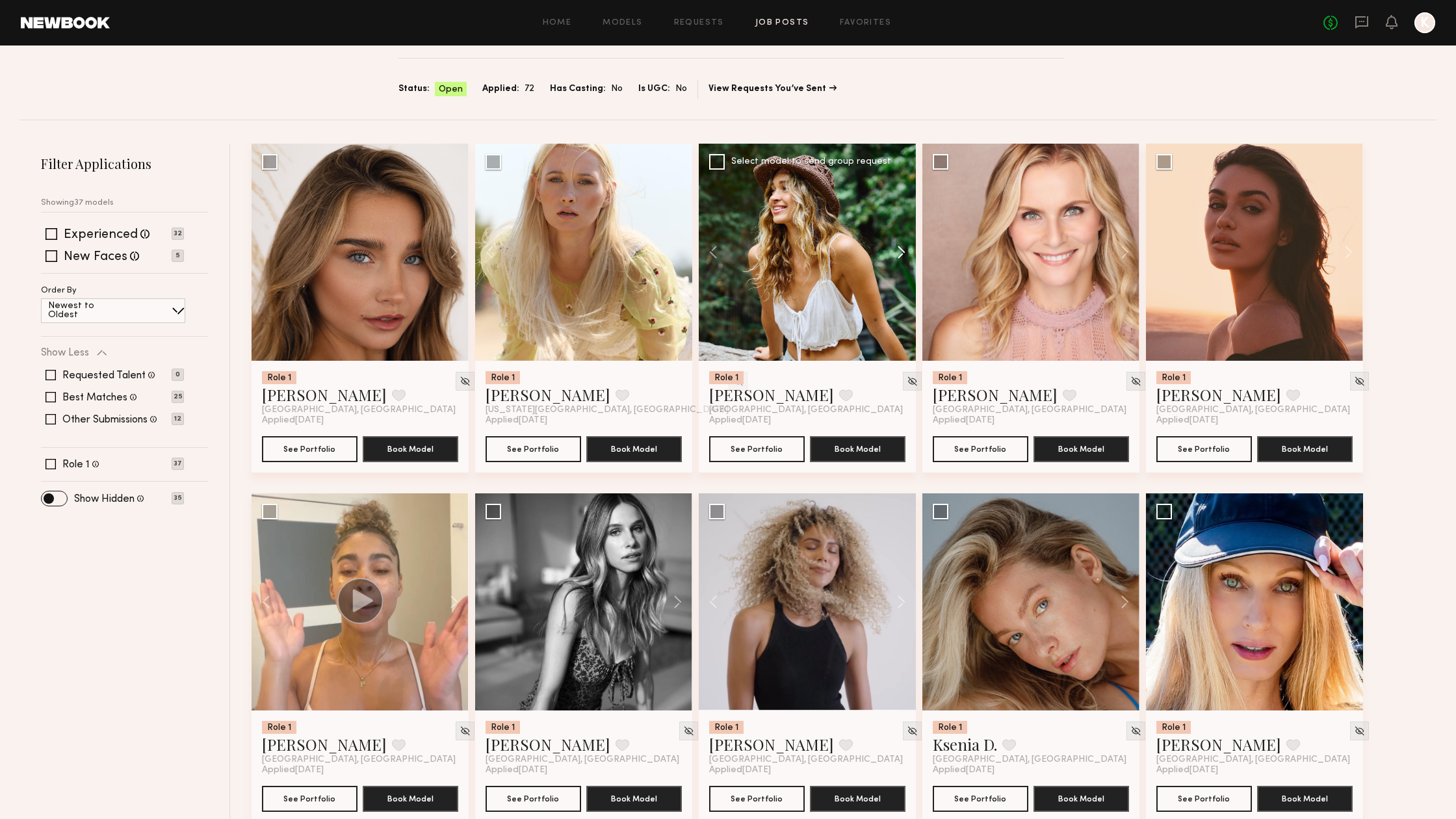
click at [900, 257] on button at bounding box center [895, 252] width 42 height 217
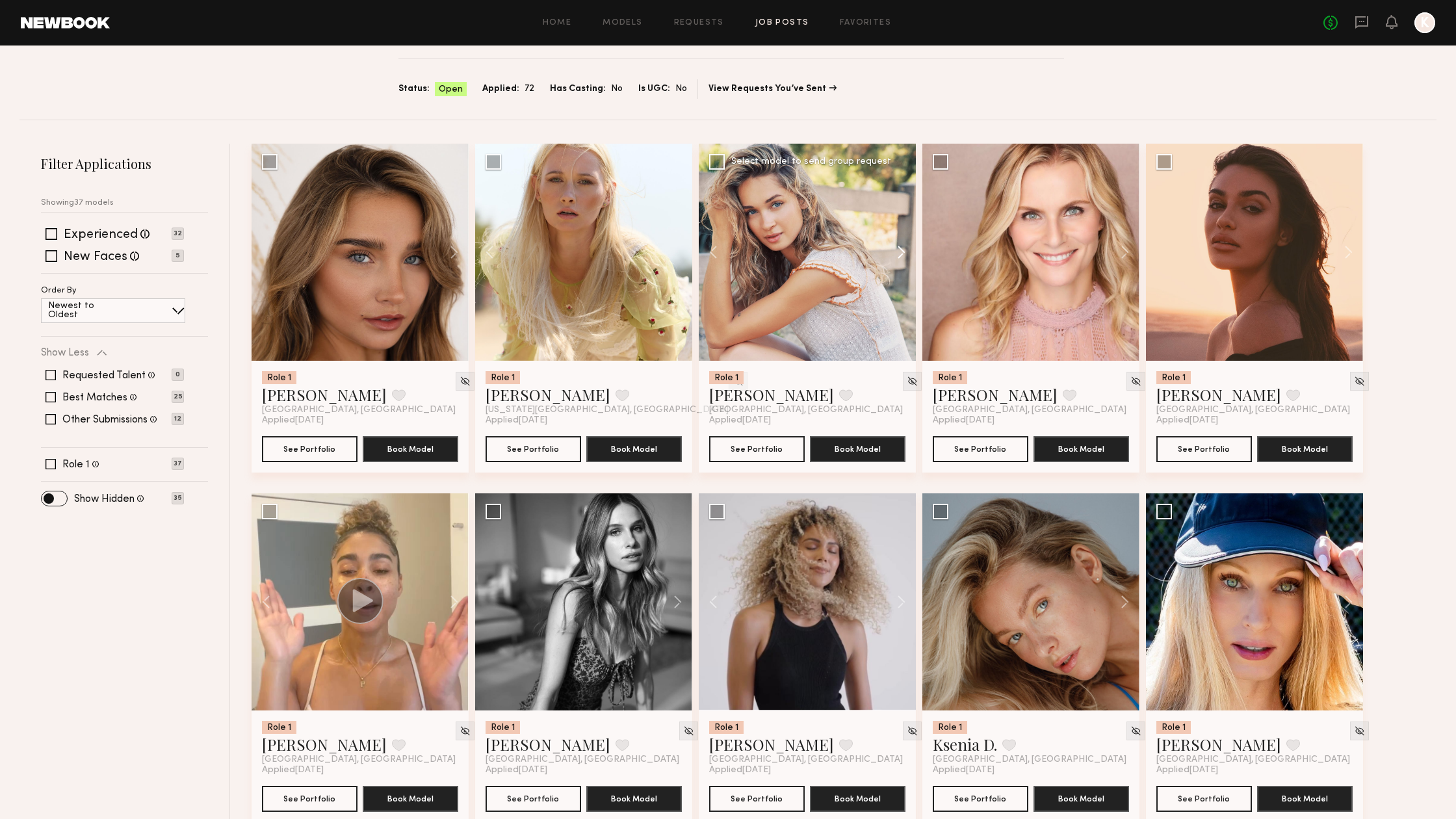
click at [900, 257] on button at bounding box center [895, 252] width 42 height 217
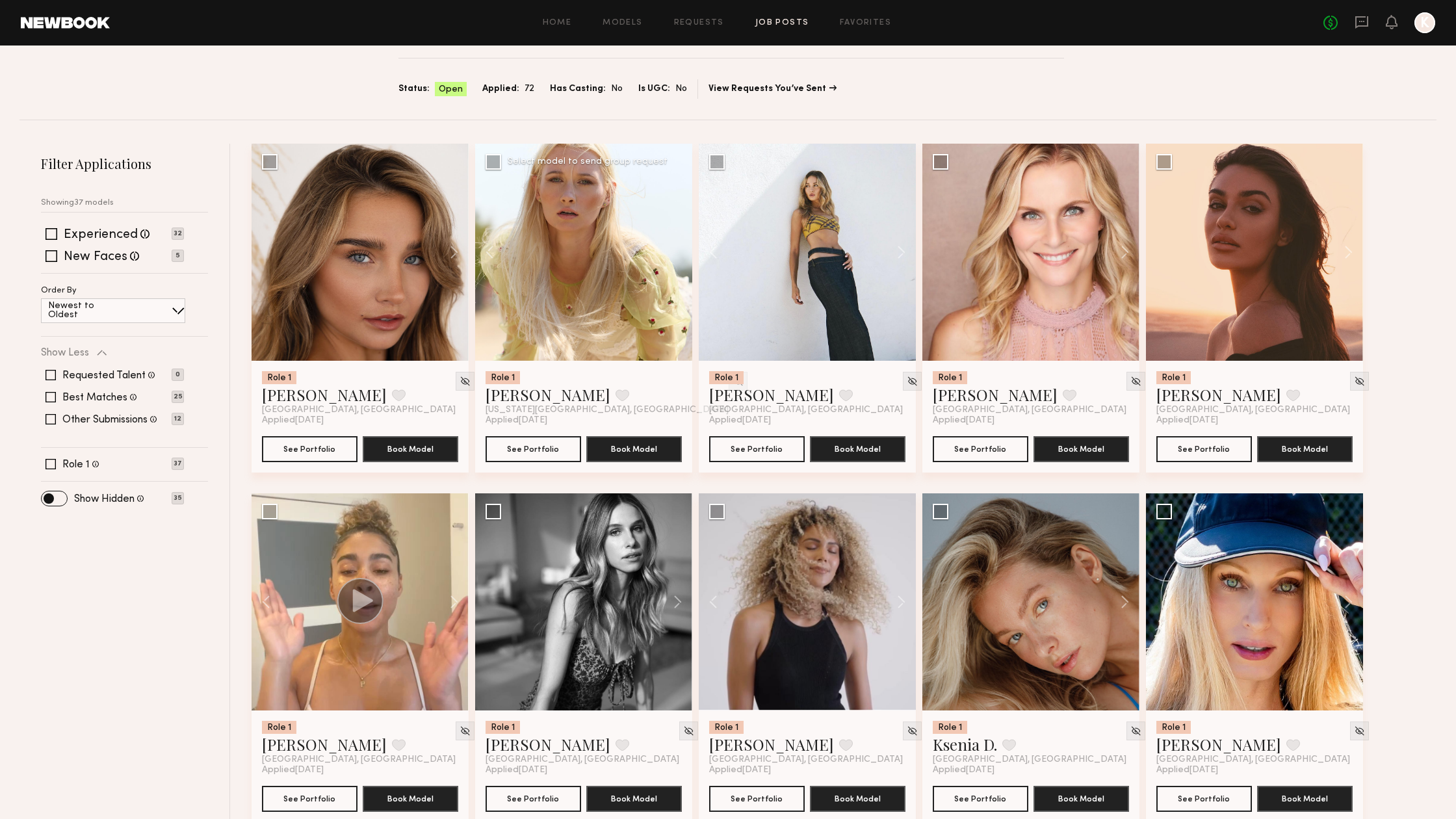
click at [680, 258] on div at bounding box center [583, 252] width 217 height 217
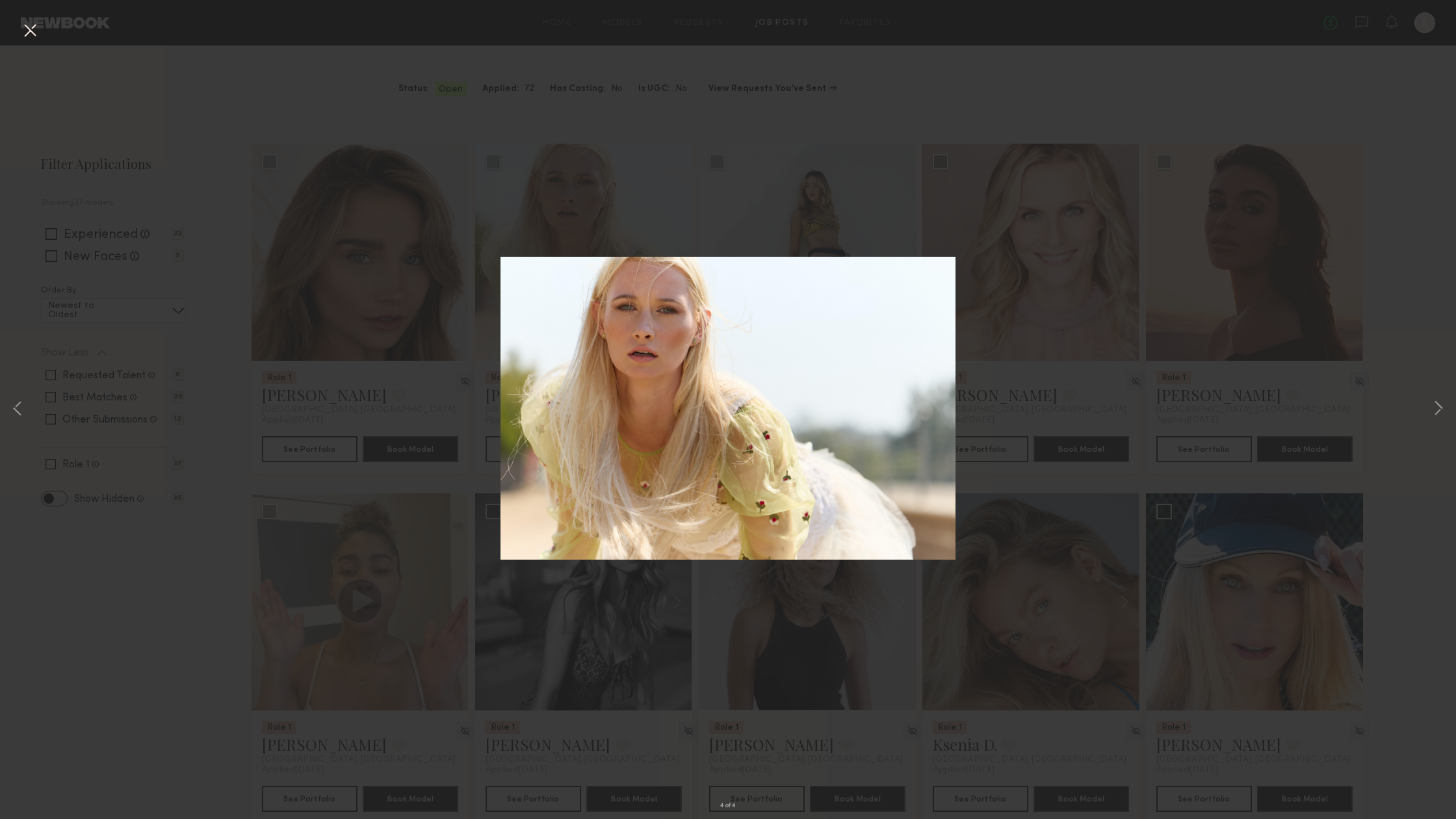
click at [25, 33] on button at bounding box center [29, 31] width 20 height 23
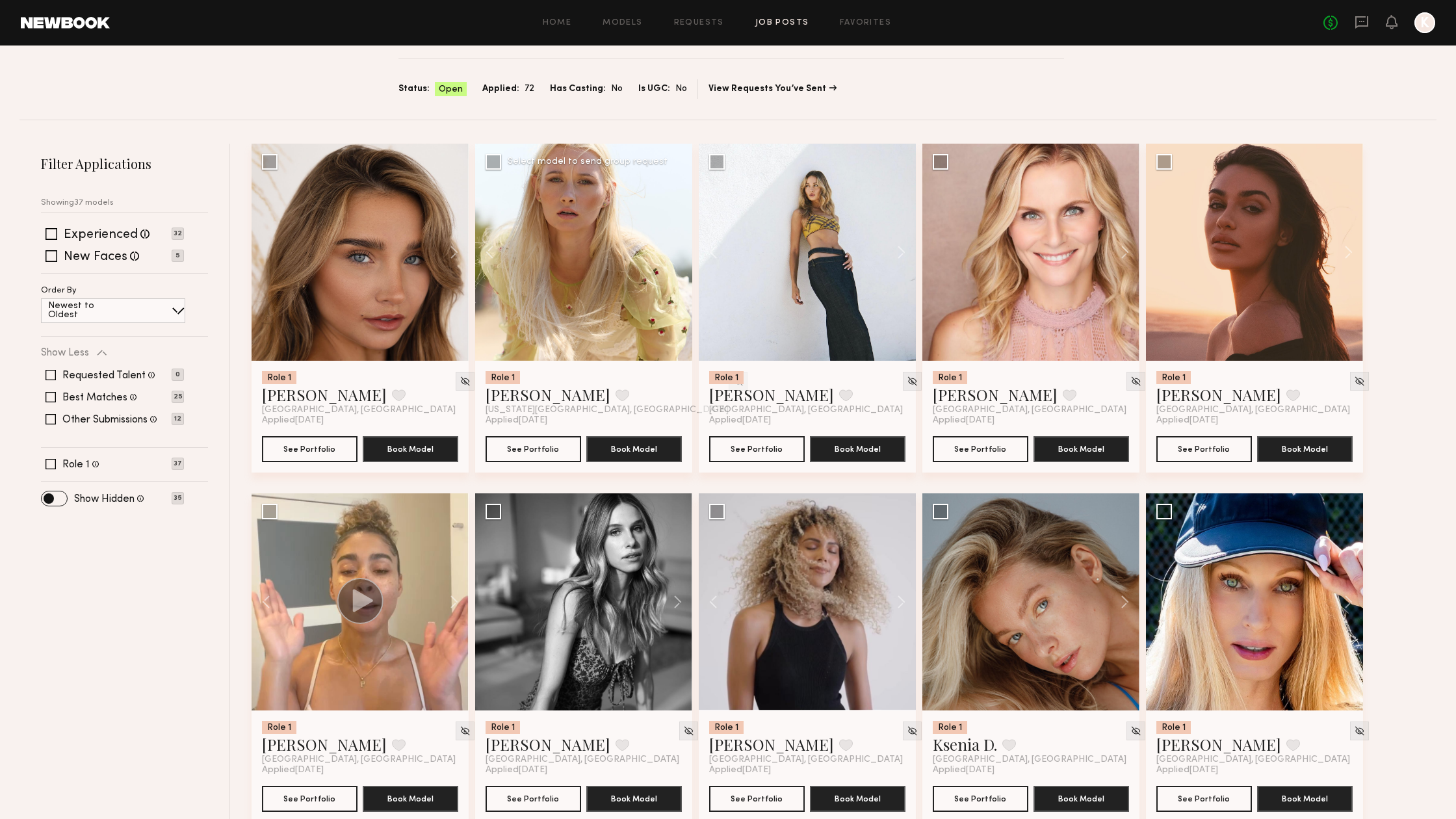
click at [670, 258] on div at bounding box center [583, 252] width 217 height 217
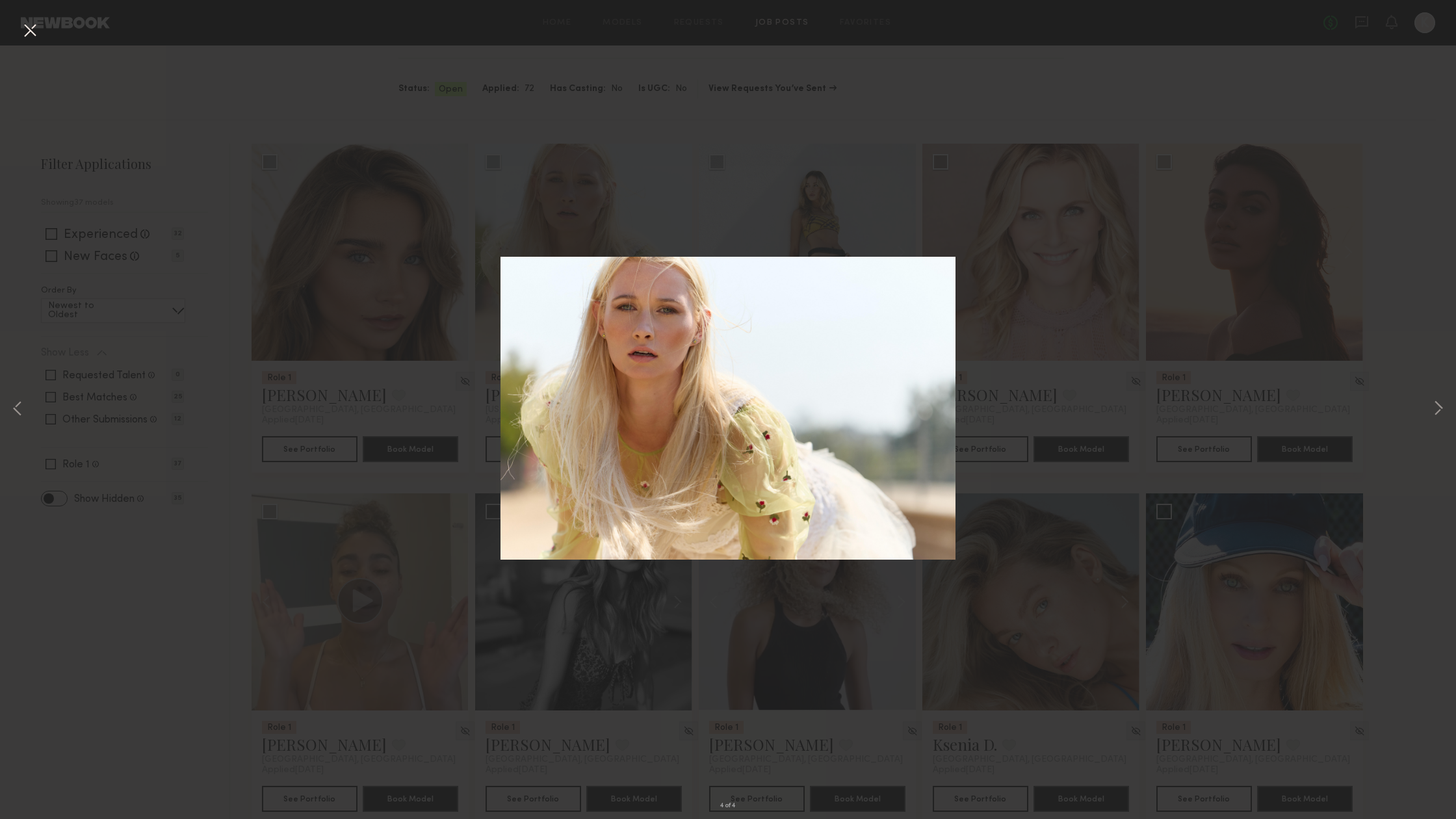
click at [925, 151] on div "4 of 4" at bounding box center [728, 410] width 1456 height 819
click at [863, 100] on div "4 of 4" at bounding box center [728, 410] width 1456 height 819
click at [1439, 399] on button at bounding box center [1438, 410] width 16 height 656
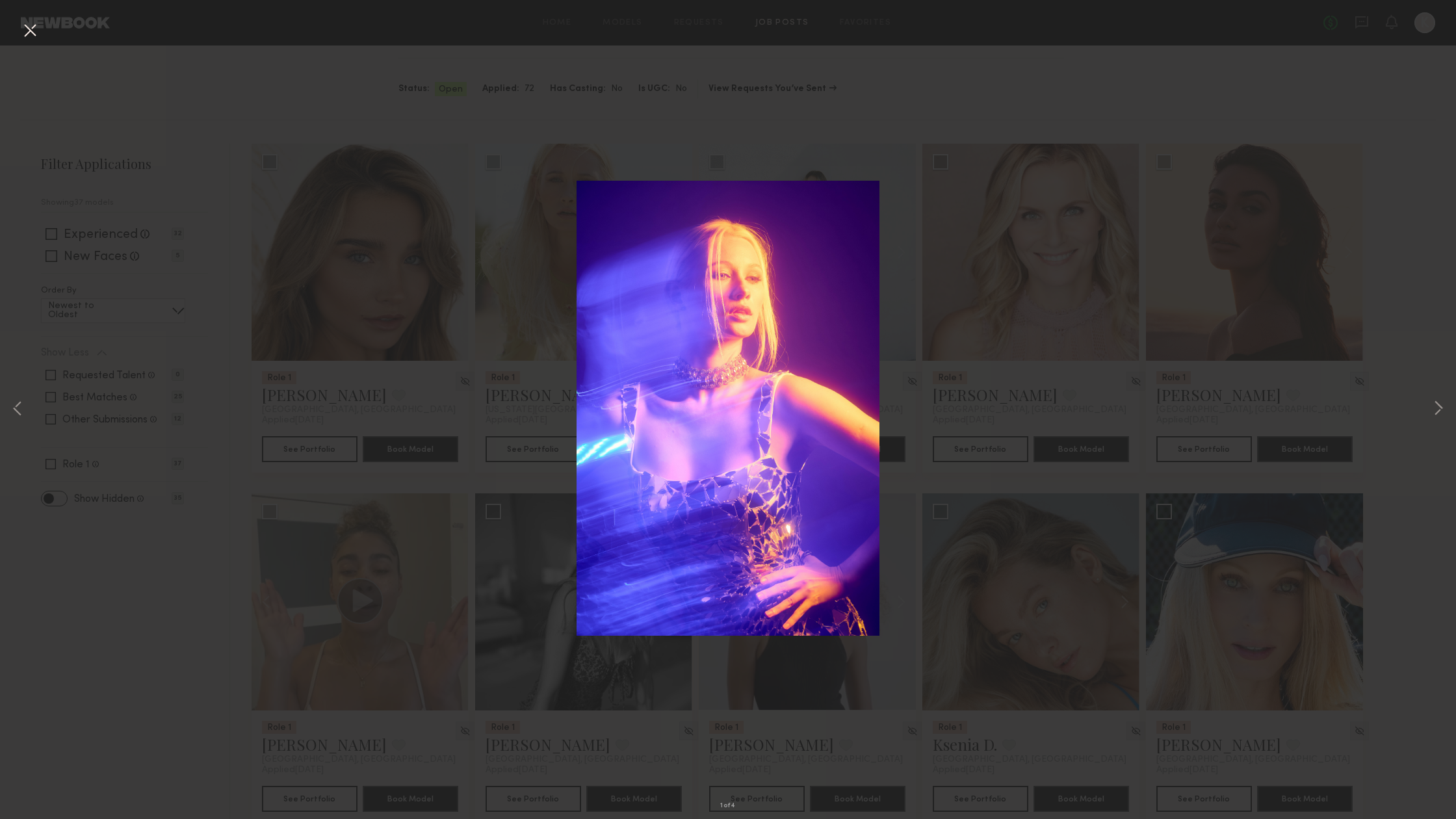
click at [1390, 383] on div "1 of 4" at bounding box center [728, 410] width 1456 height 819
click at [1422, 404] on div "1 of 4" at bounding box center [728, 410] width 1456 height 819
click at [1434, 404] on button at bounding box center [1438, 410] width 16 height 656
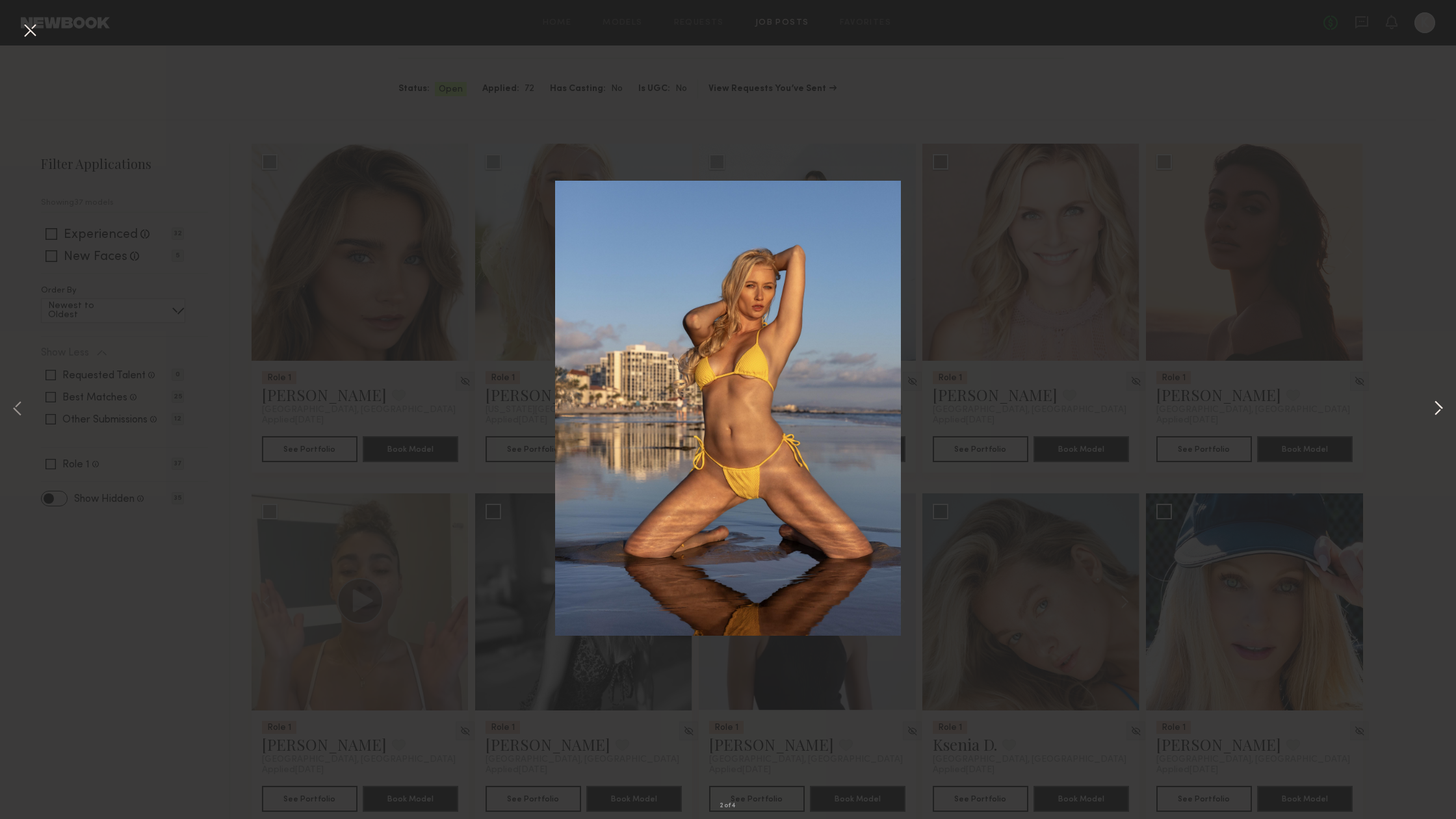
click at [1434, 404] on button at bounding box center [1438, 410] width 16 height 656
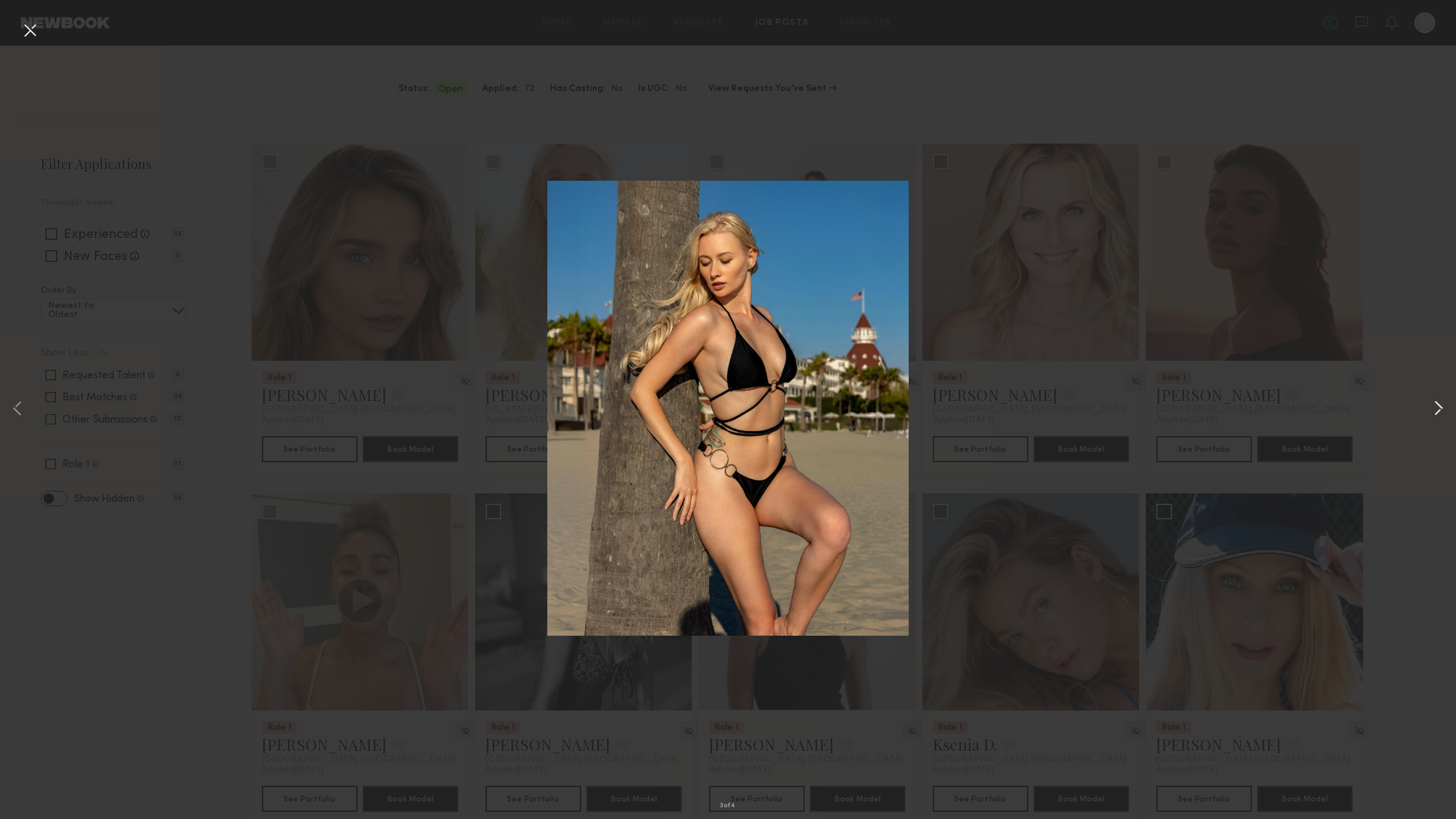
click at [1434, 404] on button at bounding box center [1438, 410] width 16 height 656
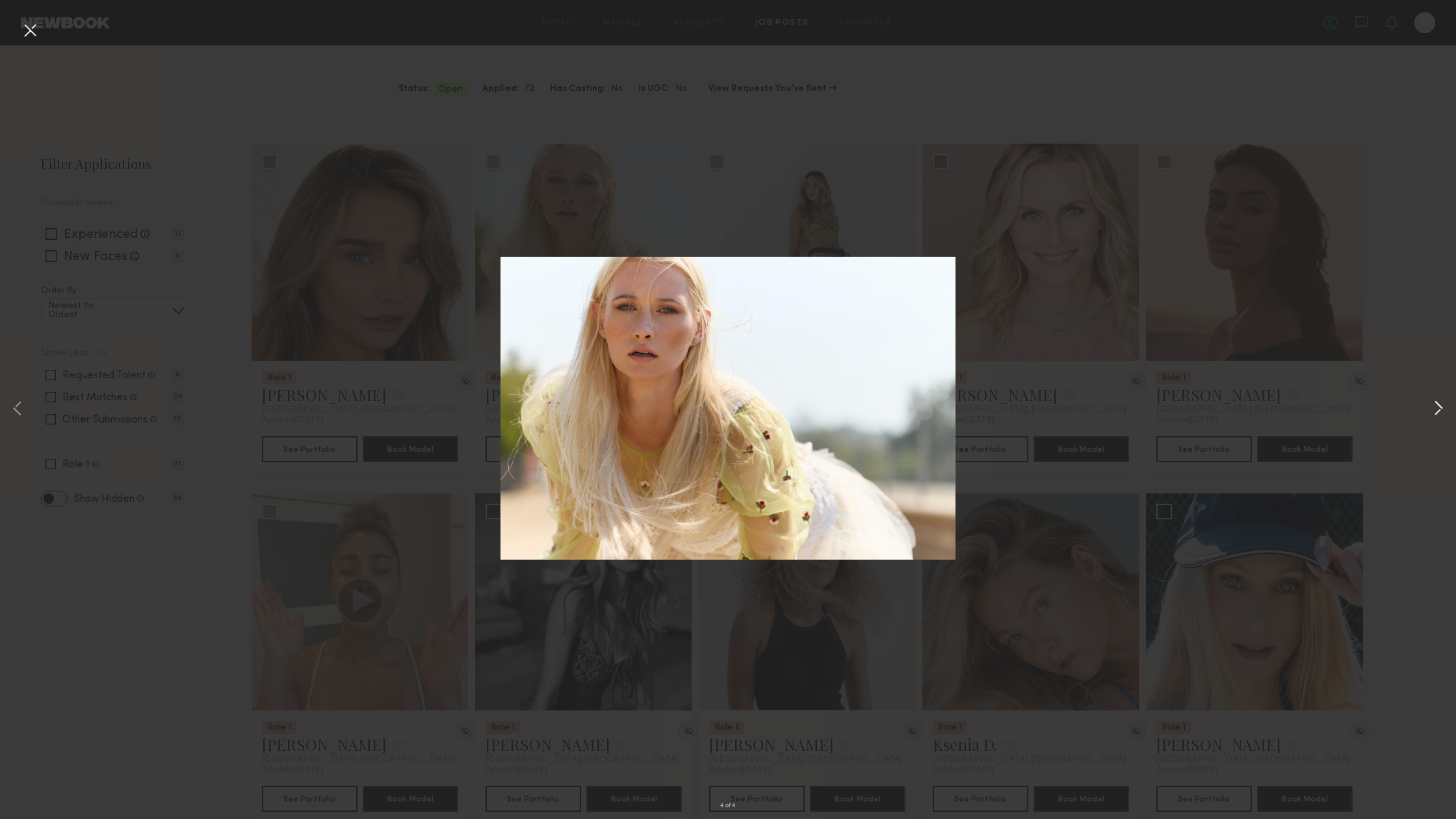
click at [1434, 404] on button at bounding box center [1438, 410] width 16 height 656
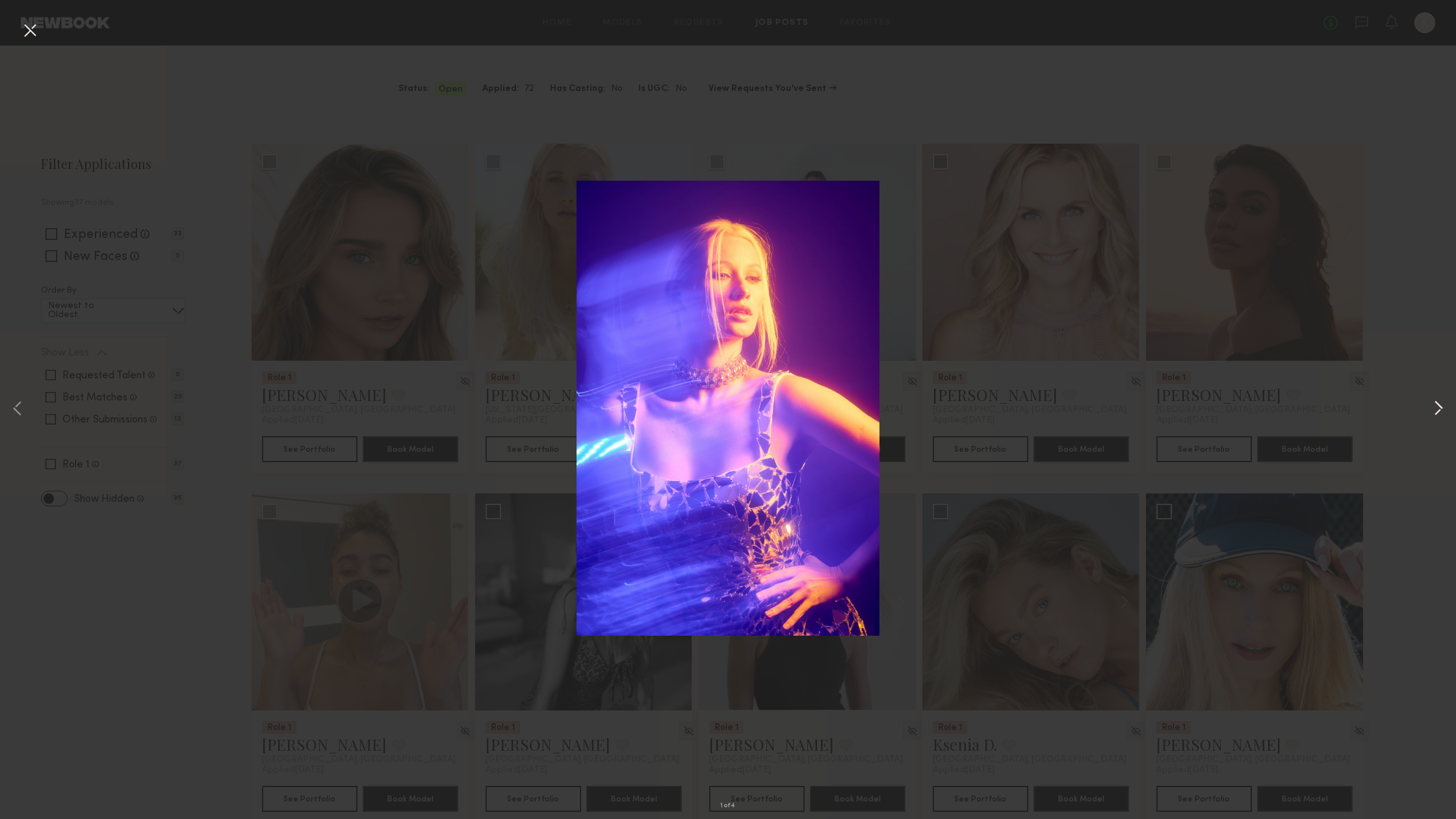
click at [1434, 404] on button at bounding box center [1438, 410] width 16 height 656
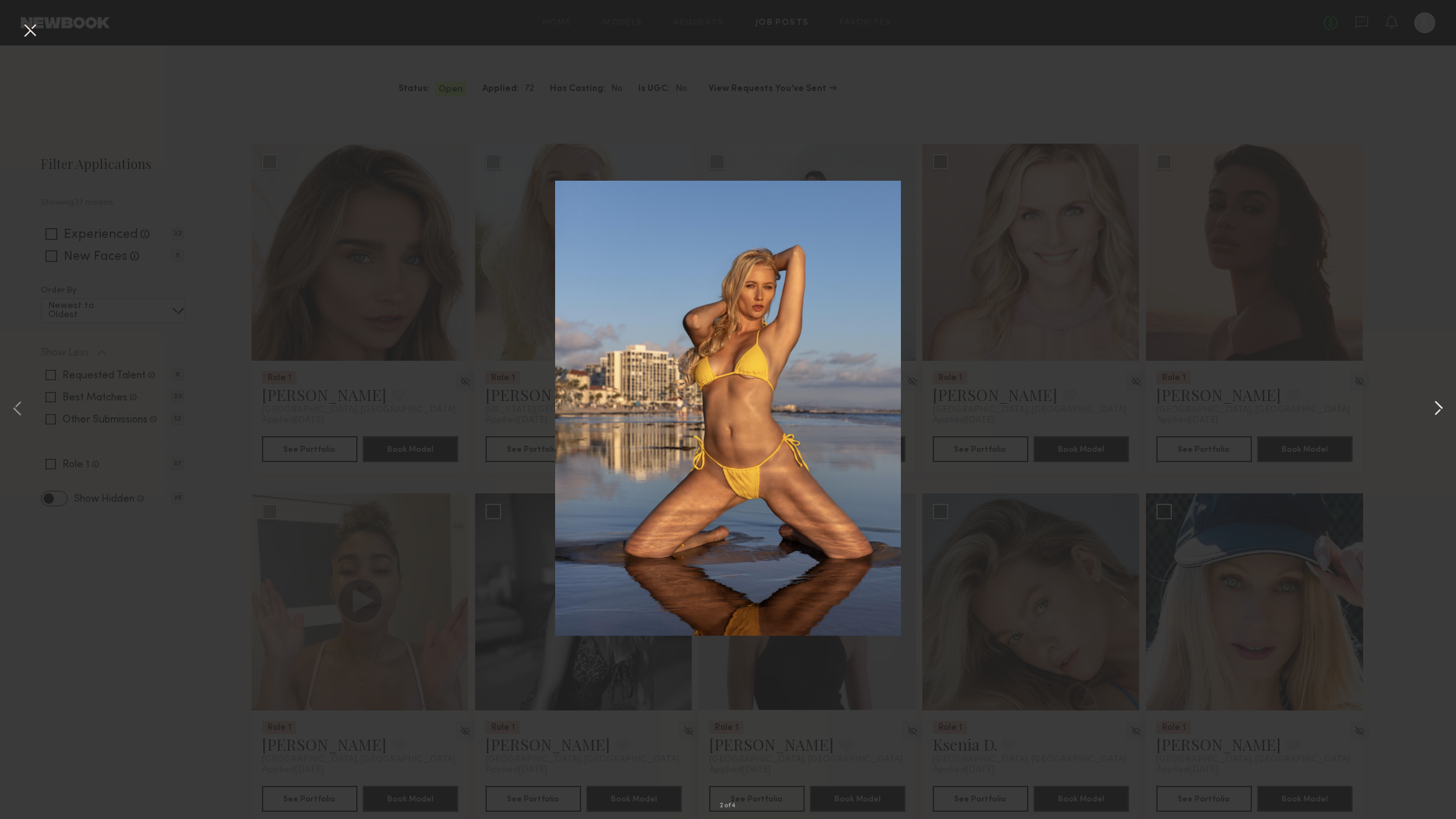
click at [1434, 404] on button at bounding box center [1438, 410] width 16 height 656
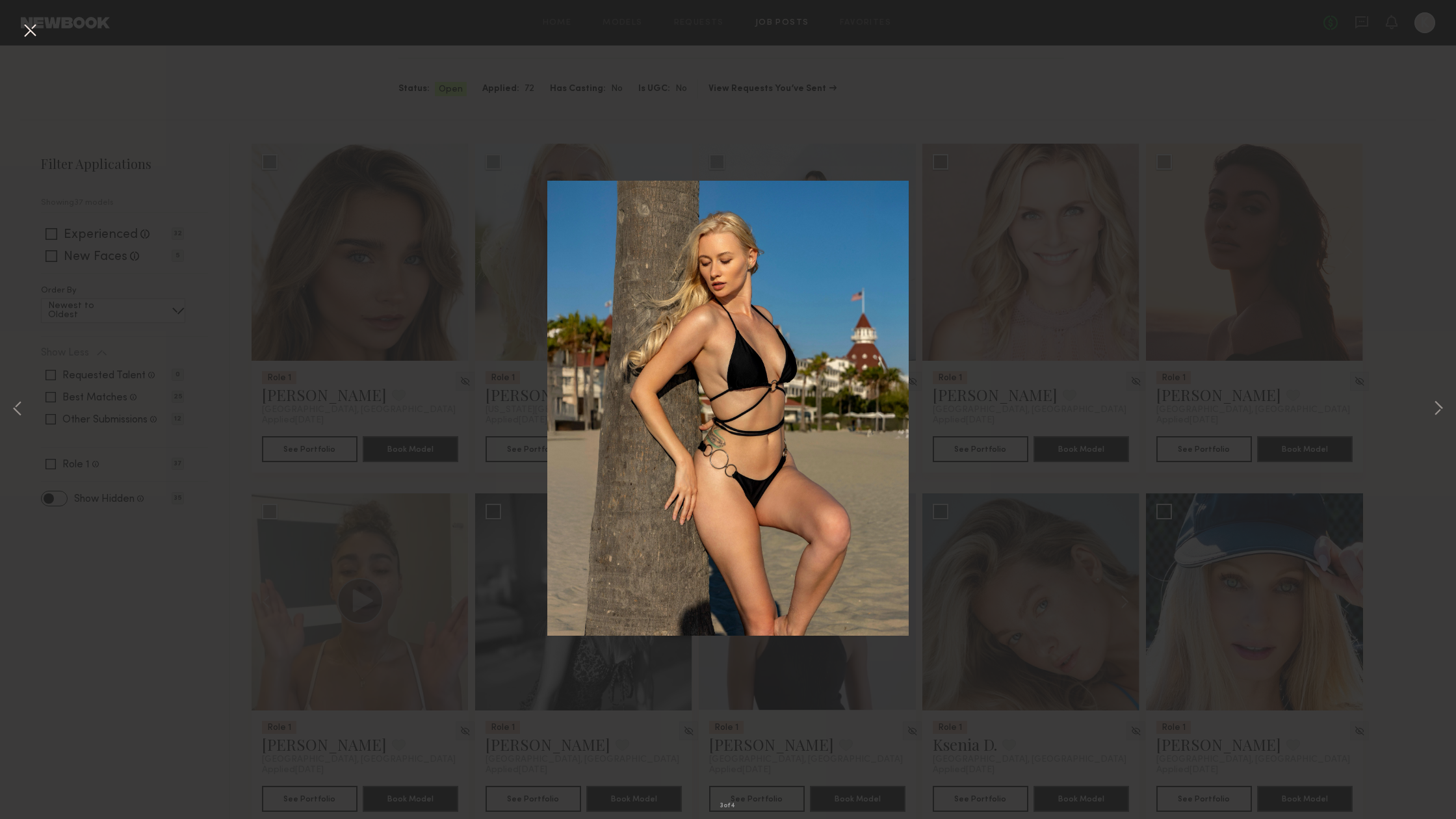
click at [32, 30] on button at bounding box center [29, 31] width 20 height 23
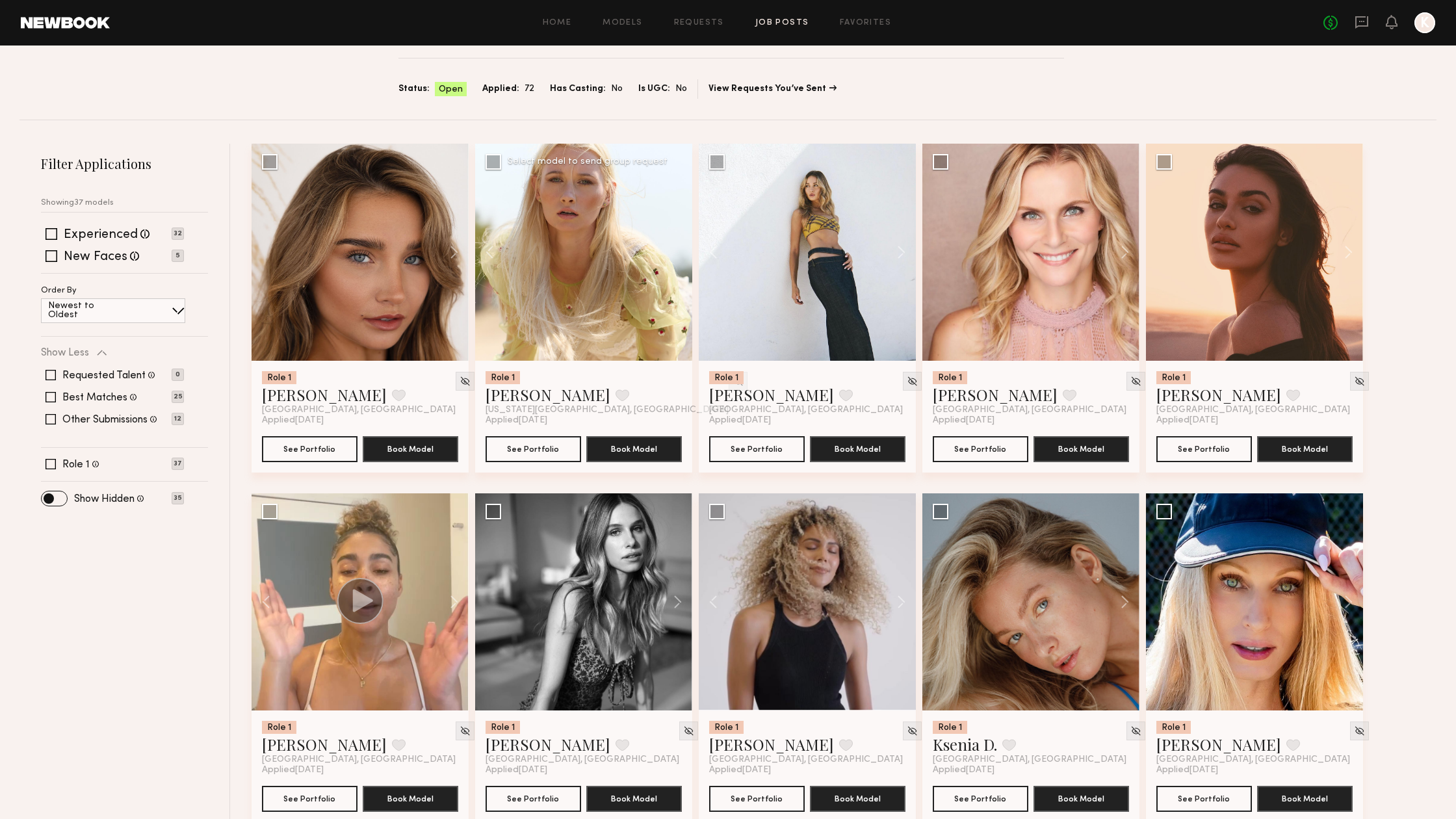
click at [661, 380] on div "Role 1 Olya M. Favorite New York City, NY" at bounding box center [583, 394] width 196 height 44
click at [732, 379] on img at bounding box center [738, 381] width 11 height 11
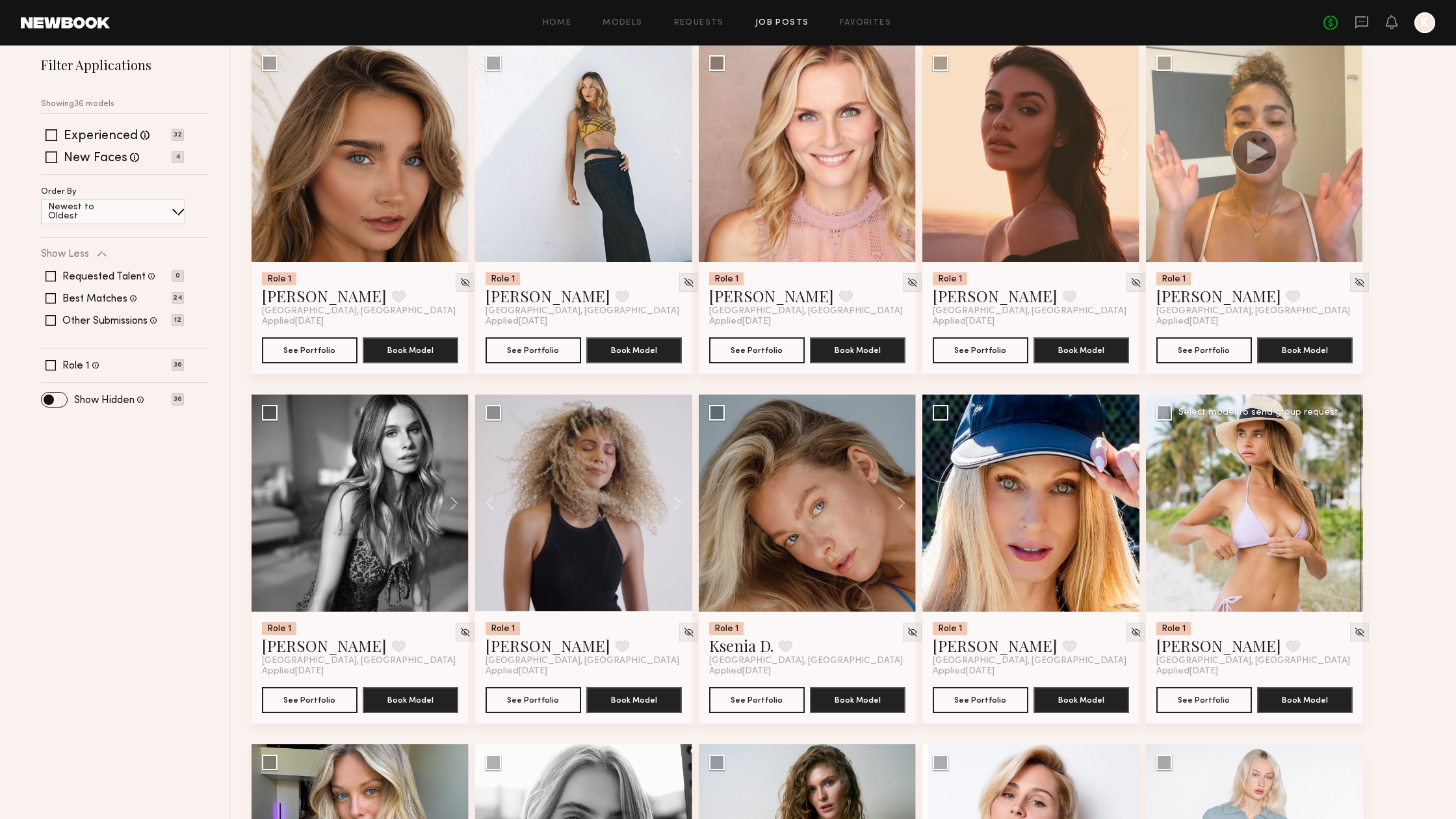
scroll to position [172, 0]
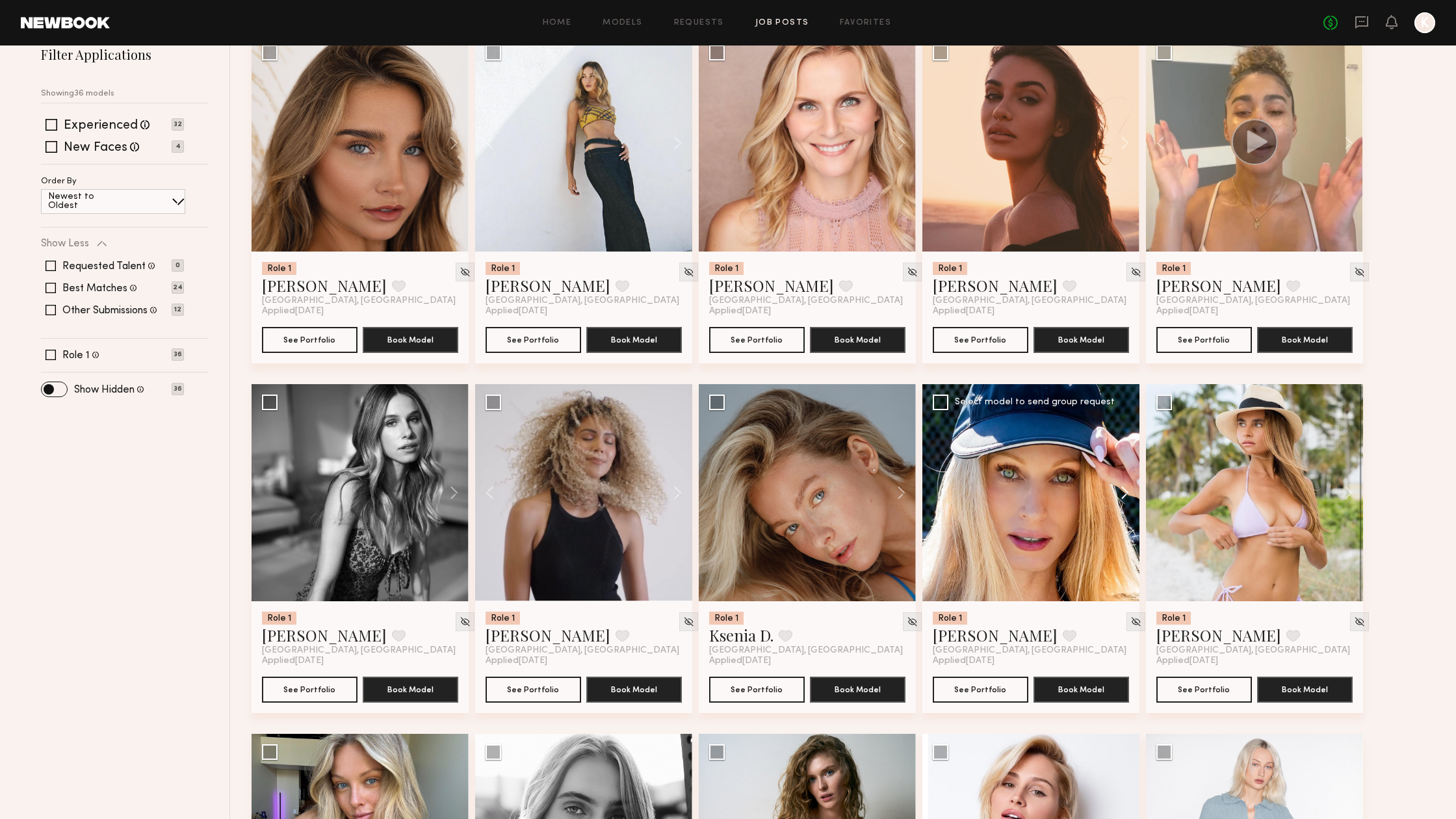
click at [1117, 493] on button at bounding box center [1118, 493] width 42 height 217
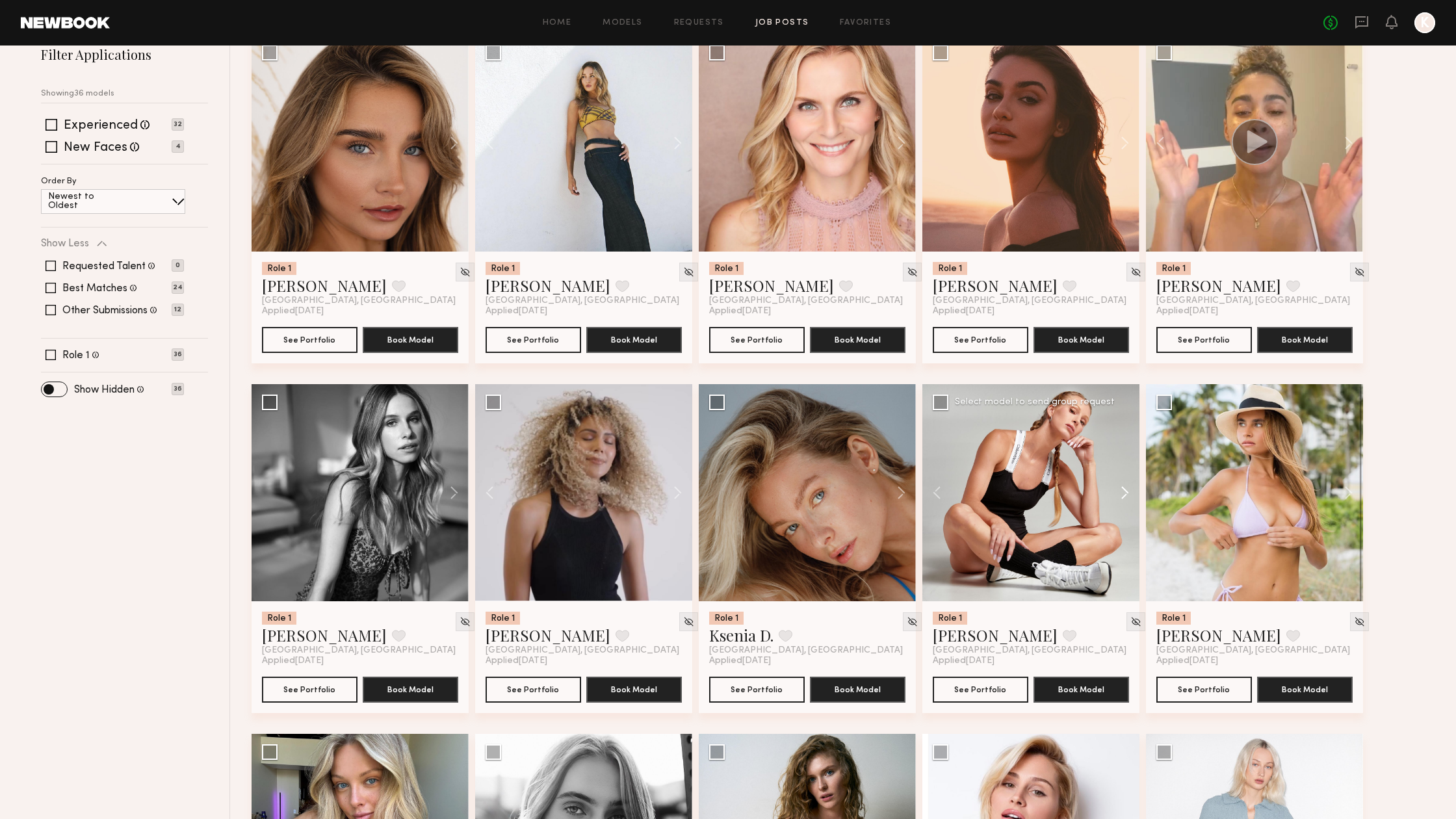
click at [1120, 493] on button at bounding box center [1118, 493] width 42 height 217
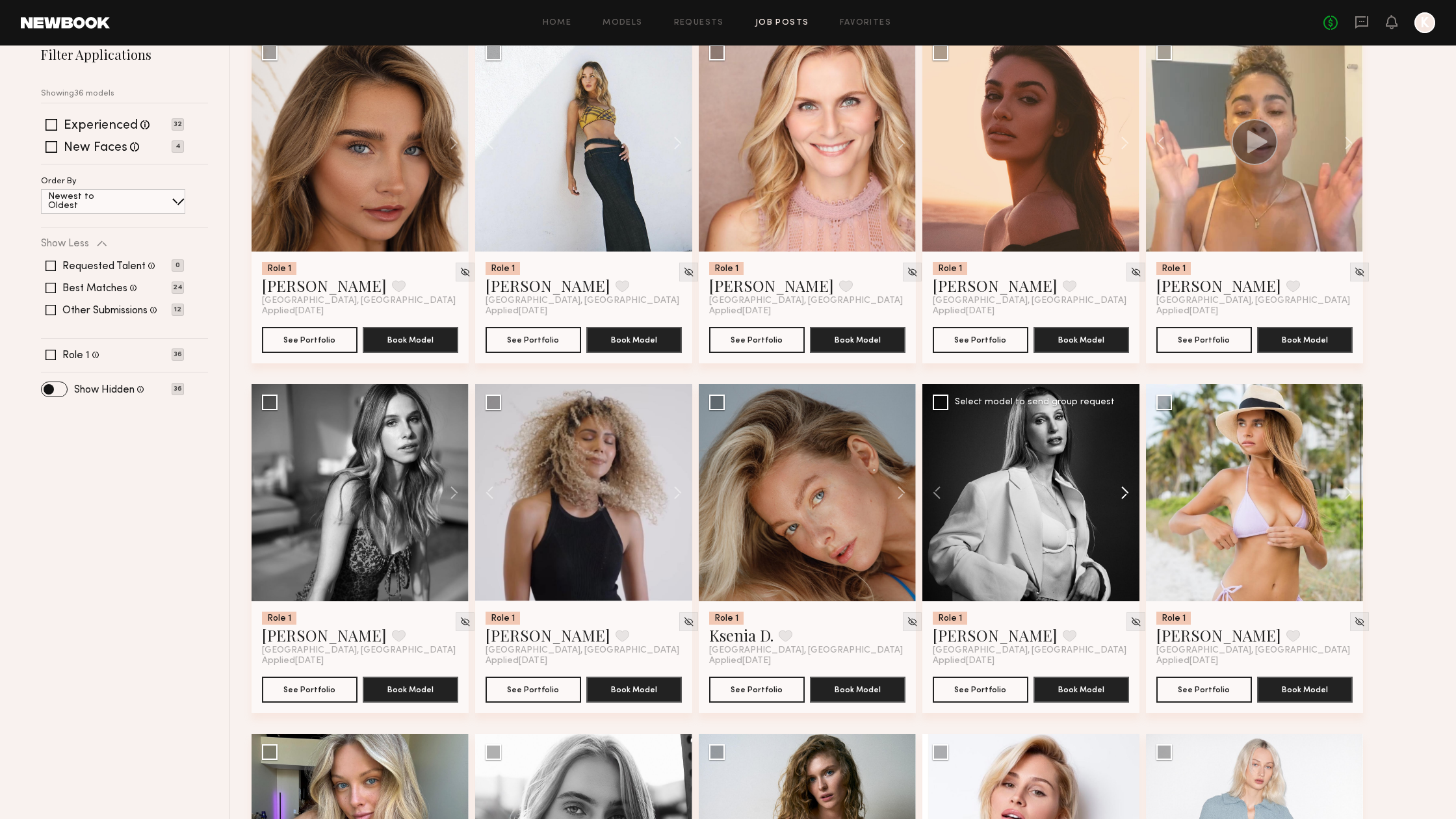
click at [1120, 493] on button at bounding box center [1118, 493] width 42 height 217
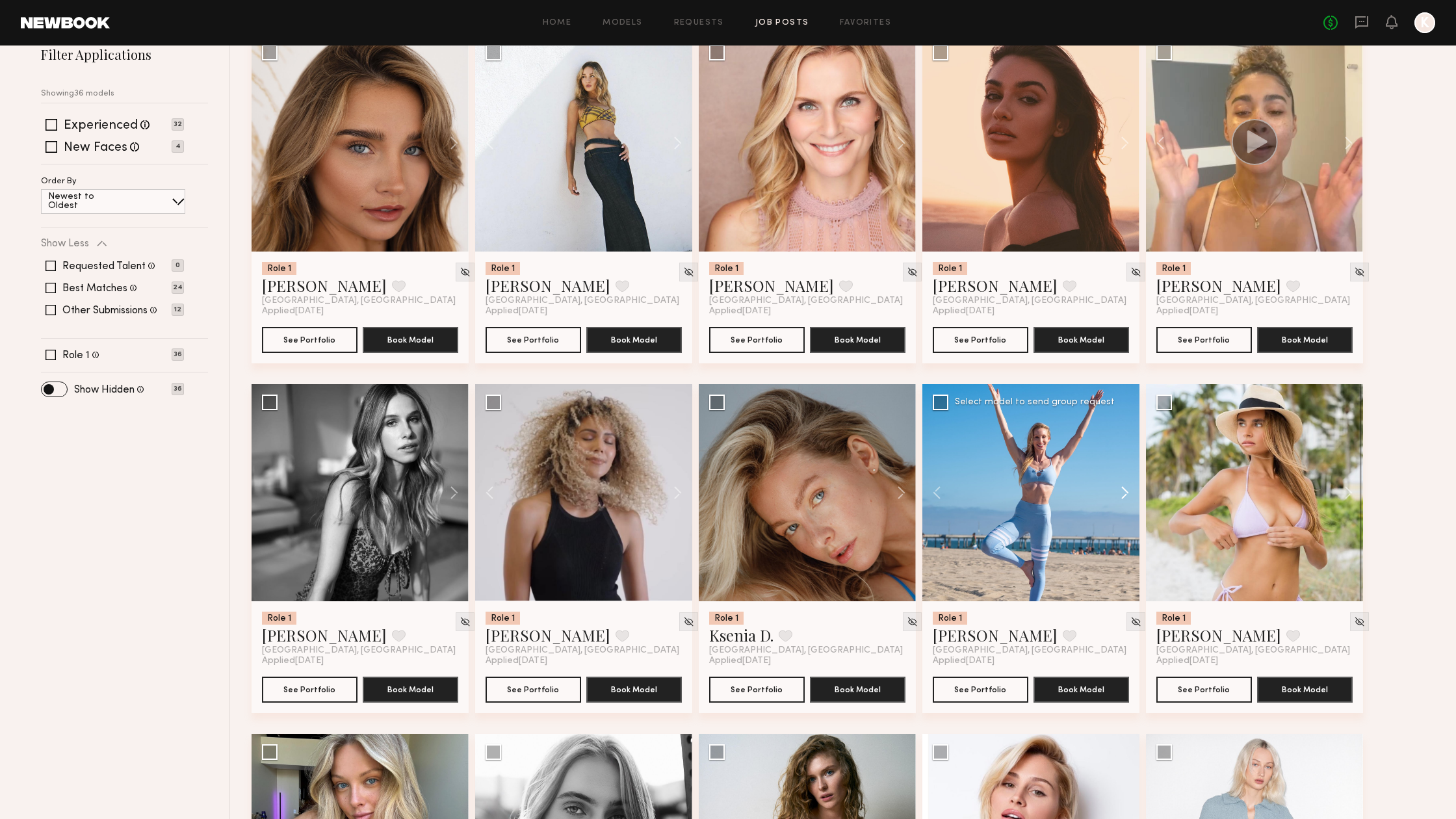
click at [1120, 493] on button at bounding box center [1118, 493] width 42 height 217
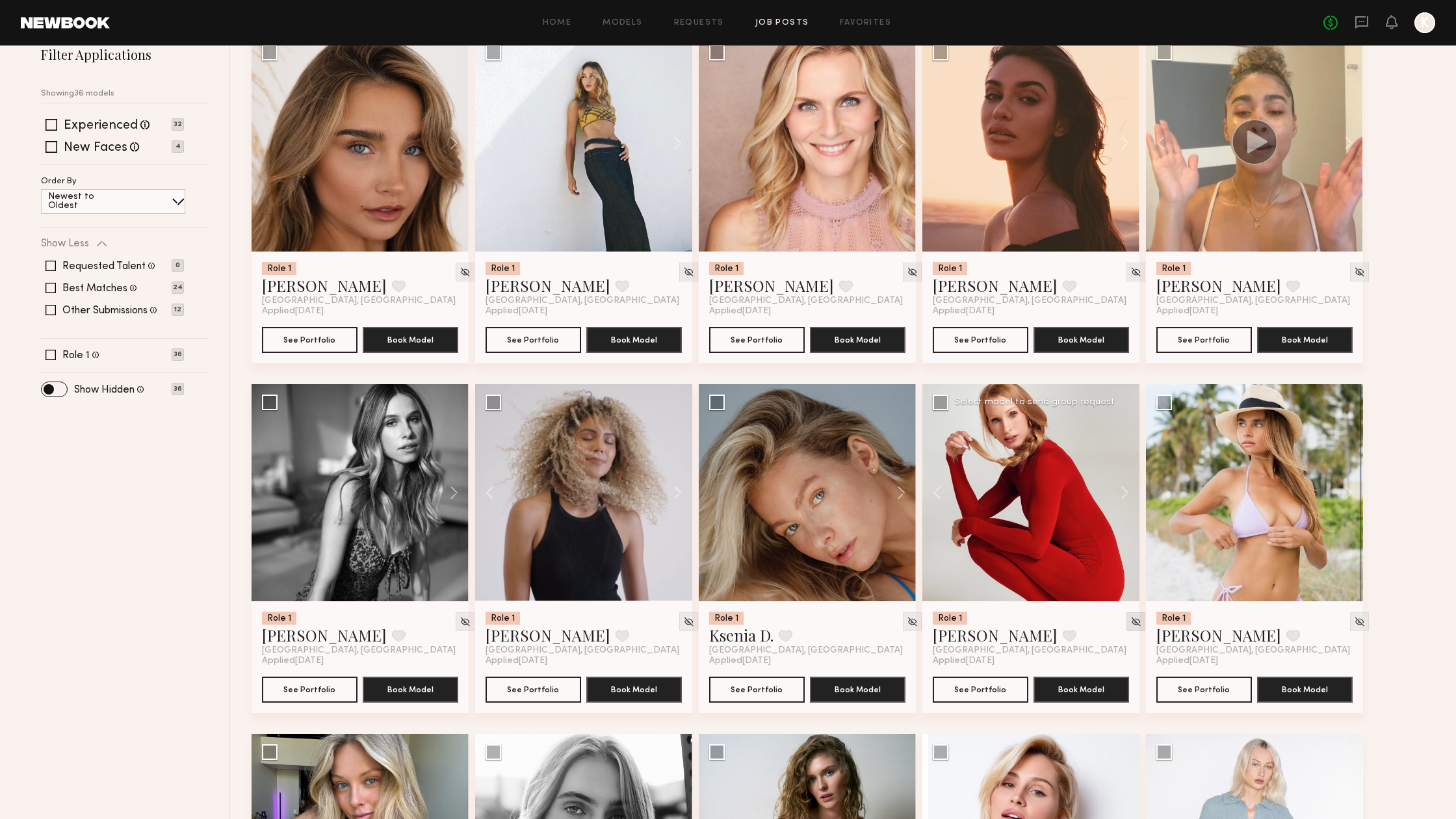
click at [1130, 622] on img at bounding box center [1136, 622] width 11 height 11
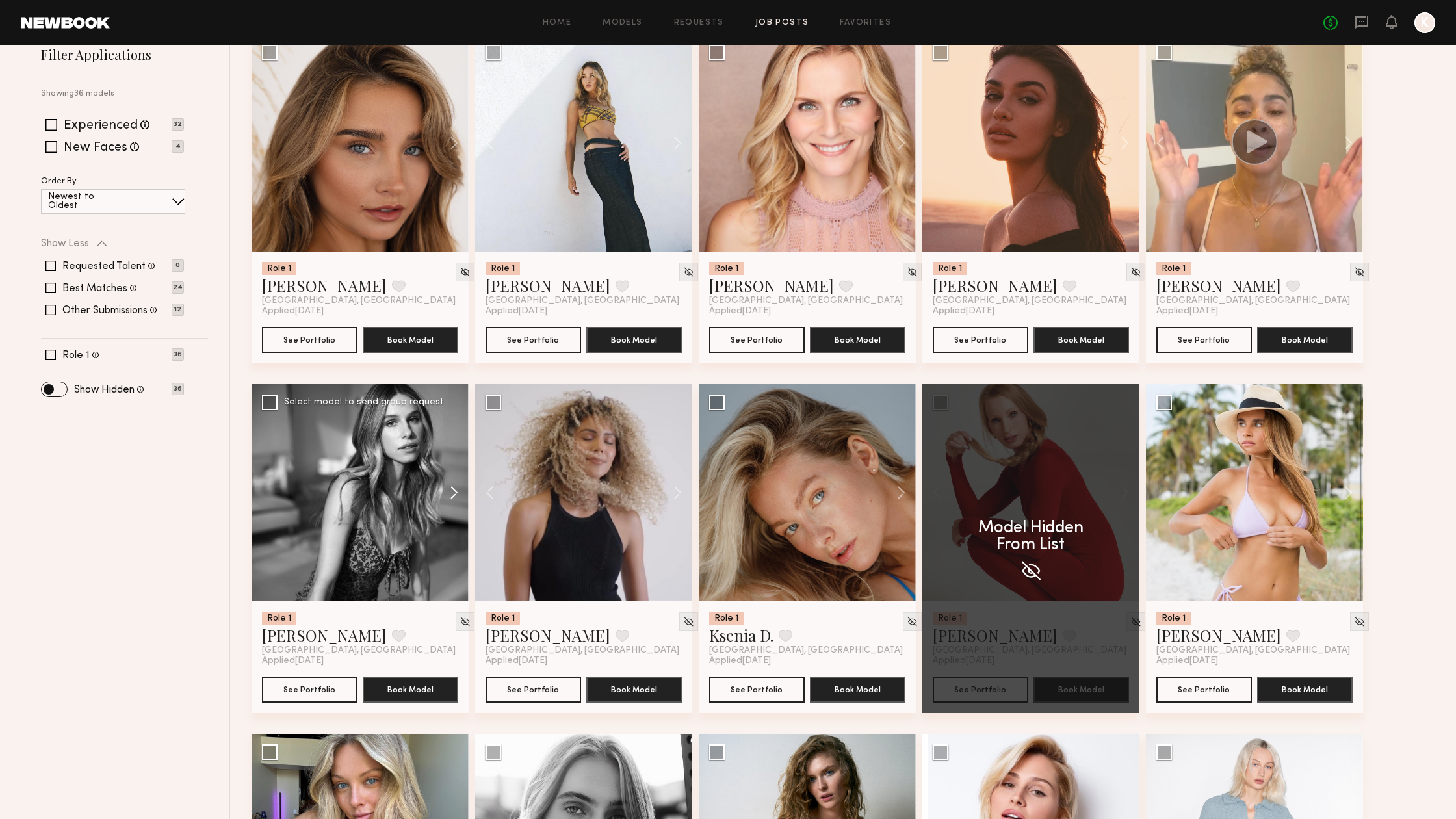
click at [452, 489] on button at bounding box center [447, 493] width 42 height 217
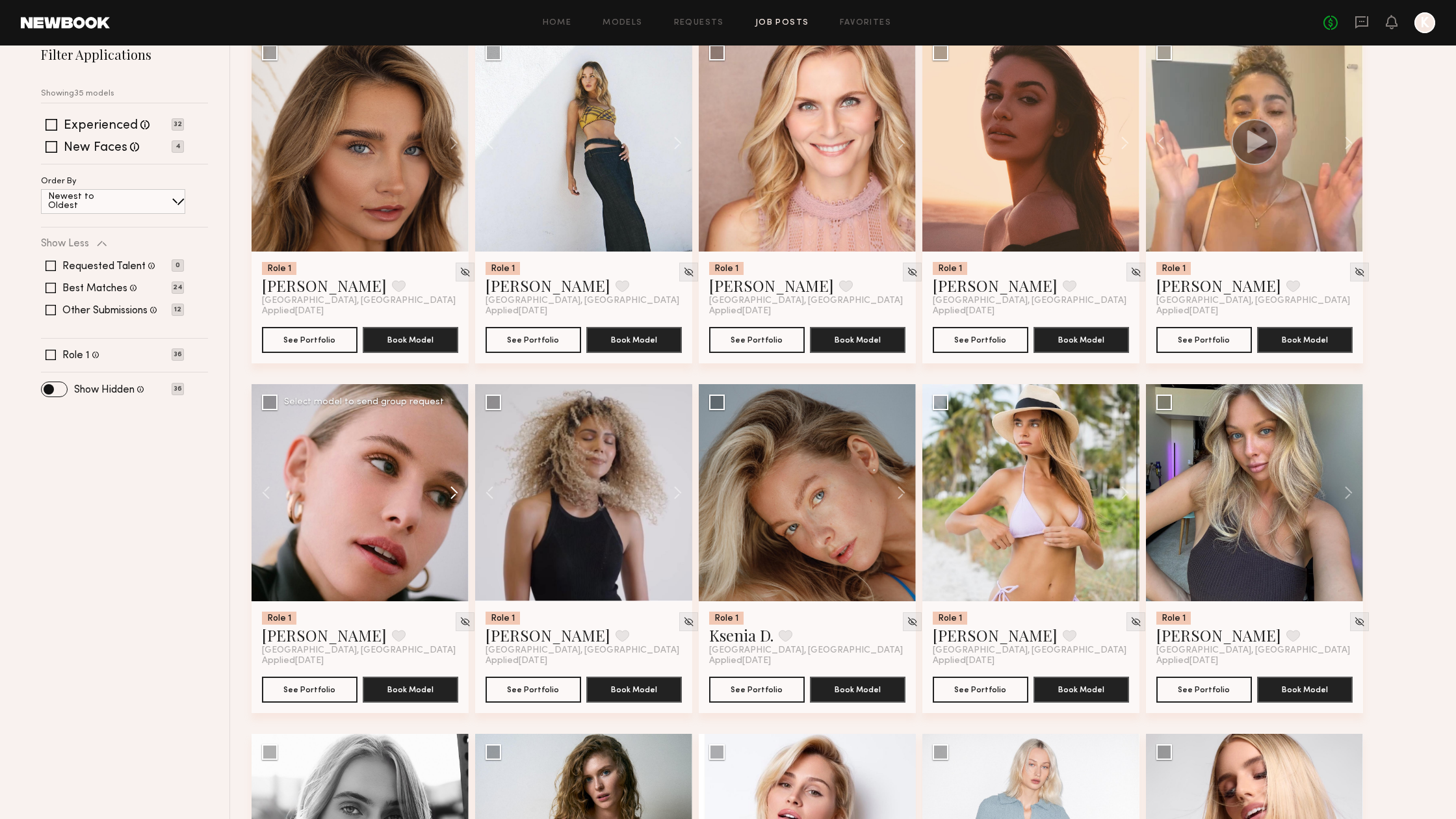
click at [452, 489] on button at bounding box center [447, 493] width 42 height 217
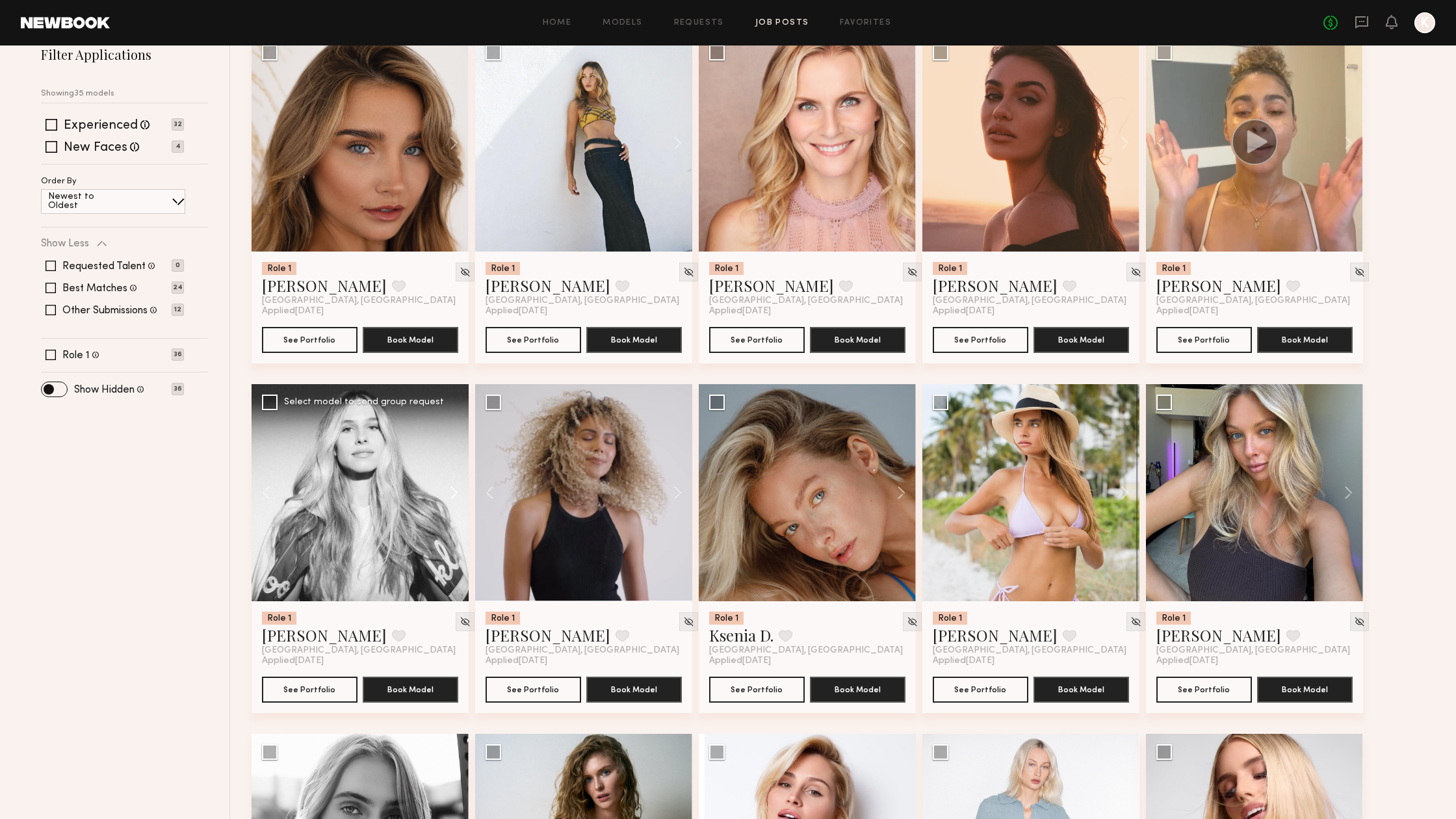
click at [452, 489] on button at bounding box center [447, 493] width 42 height 217
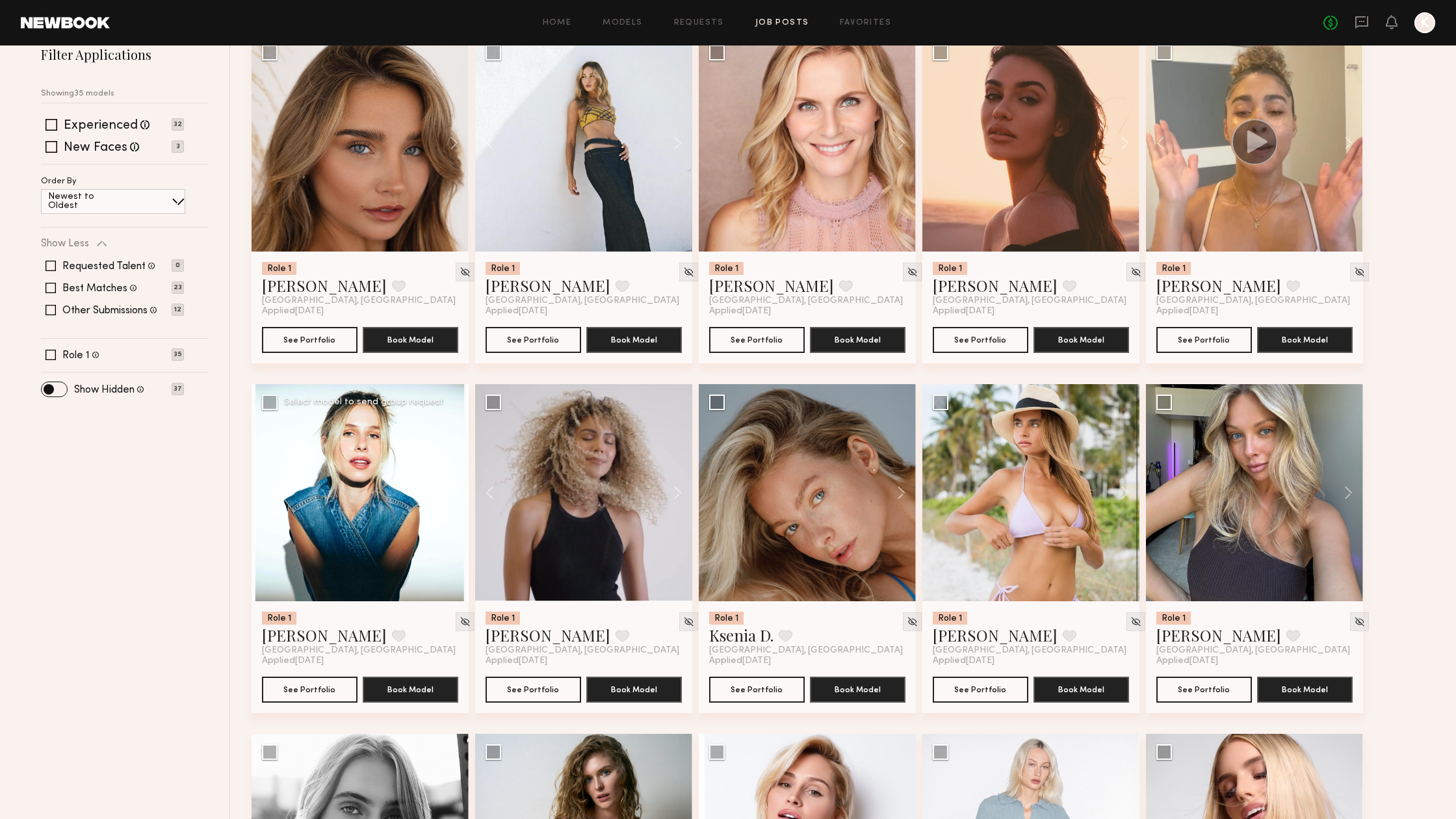
click at [452, 489] on button at bounding box center [447, 493] width 42 height 217
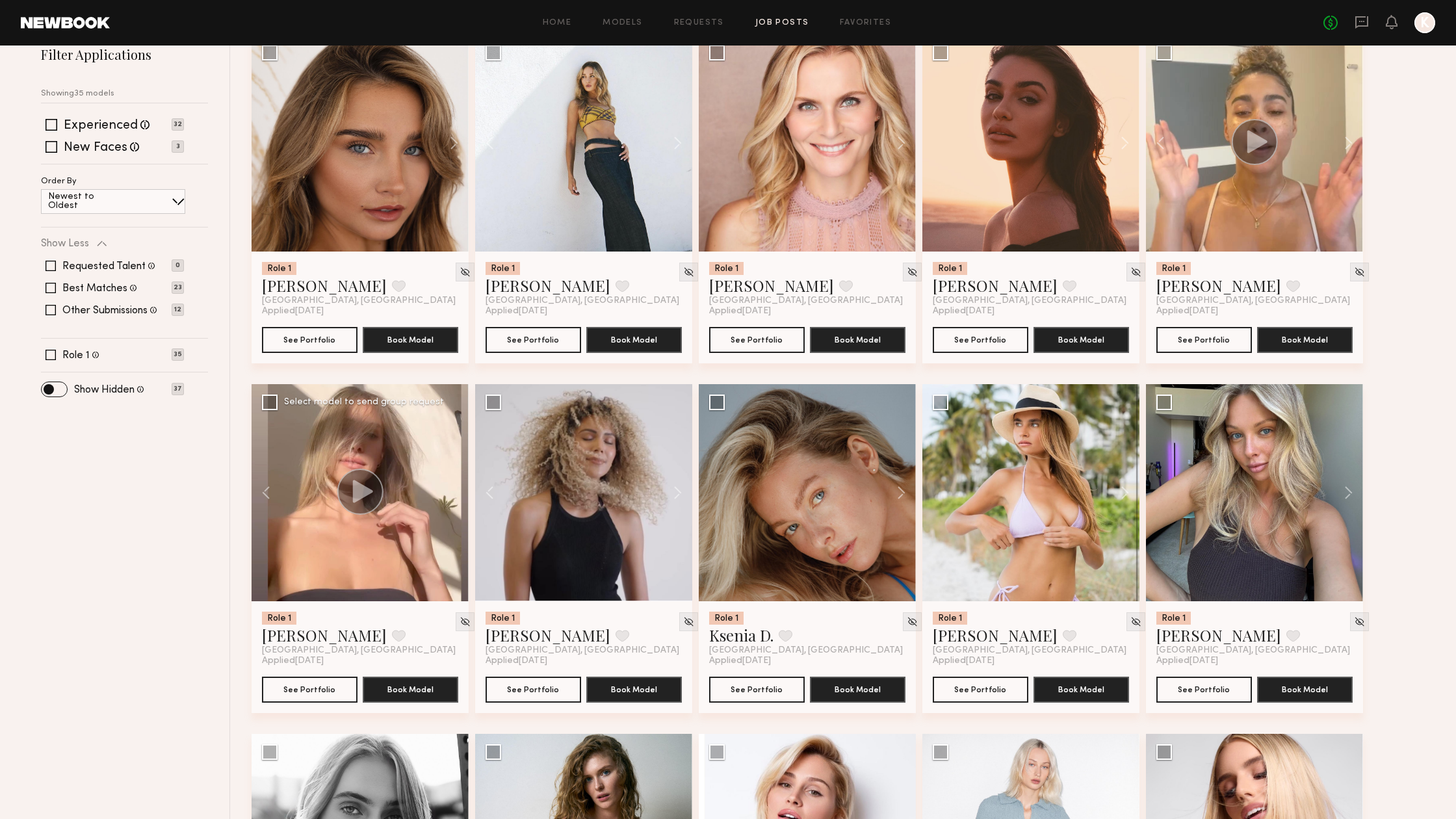
click at [452, 489] on div at bounding box center [360, 493] width 217 height 217
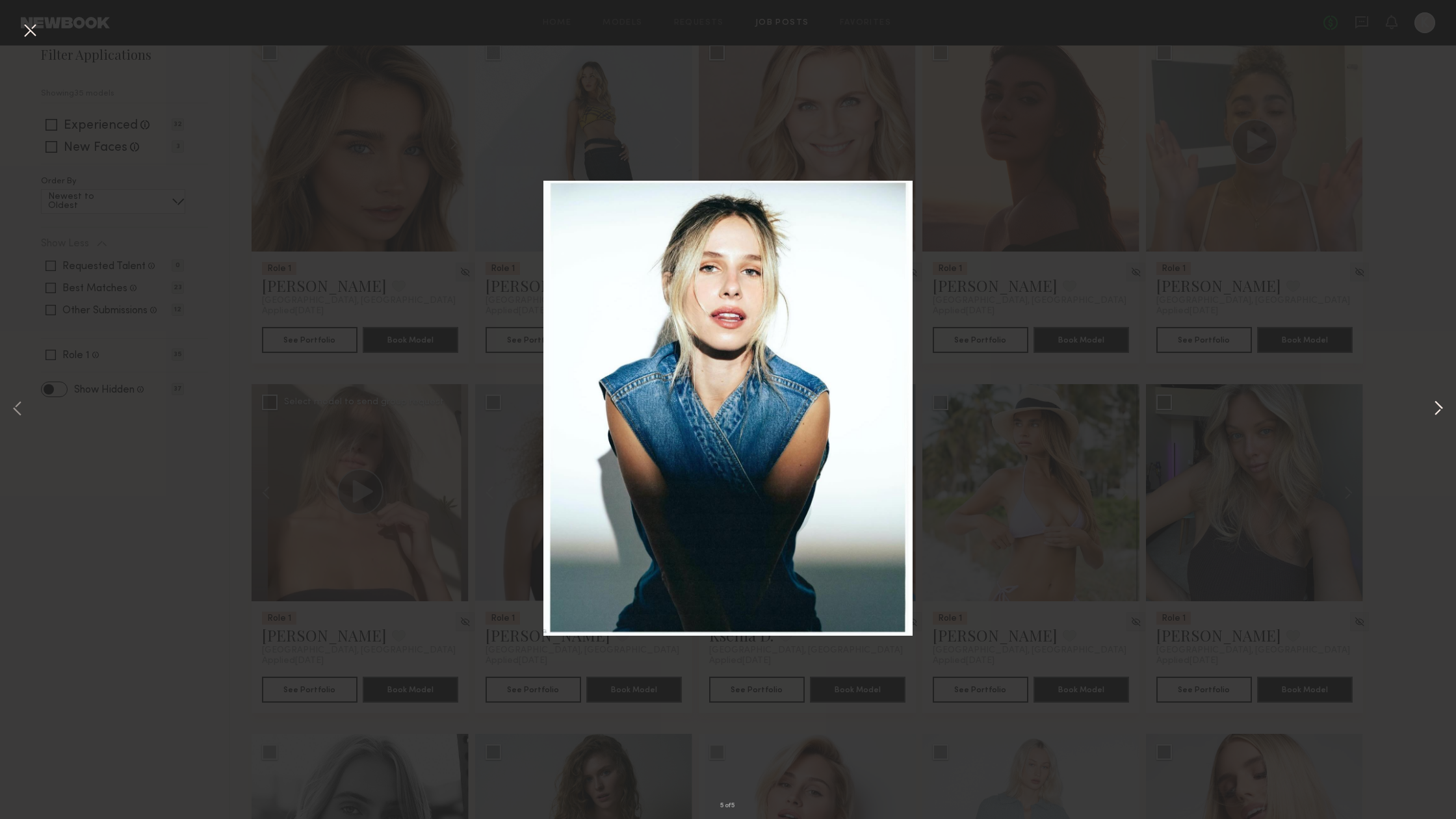
click at [1436, 417] on button at bounding box center [1438, 410] width 16 height 656
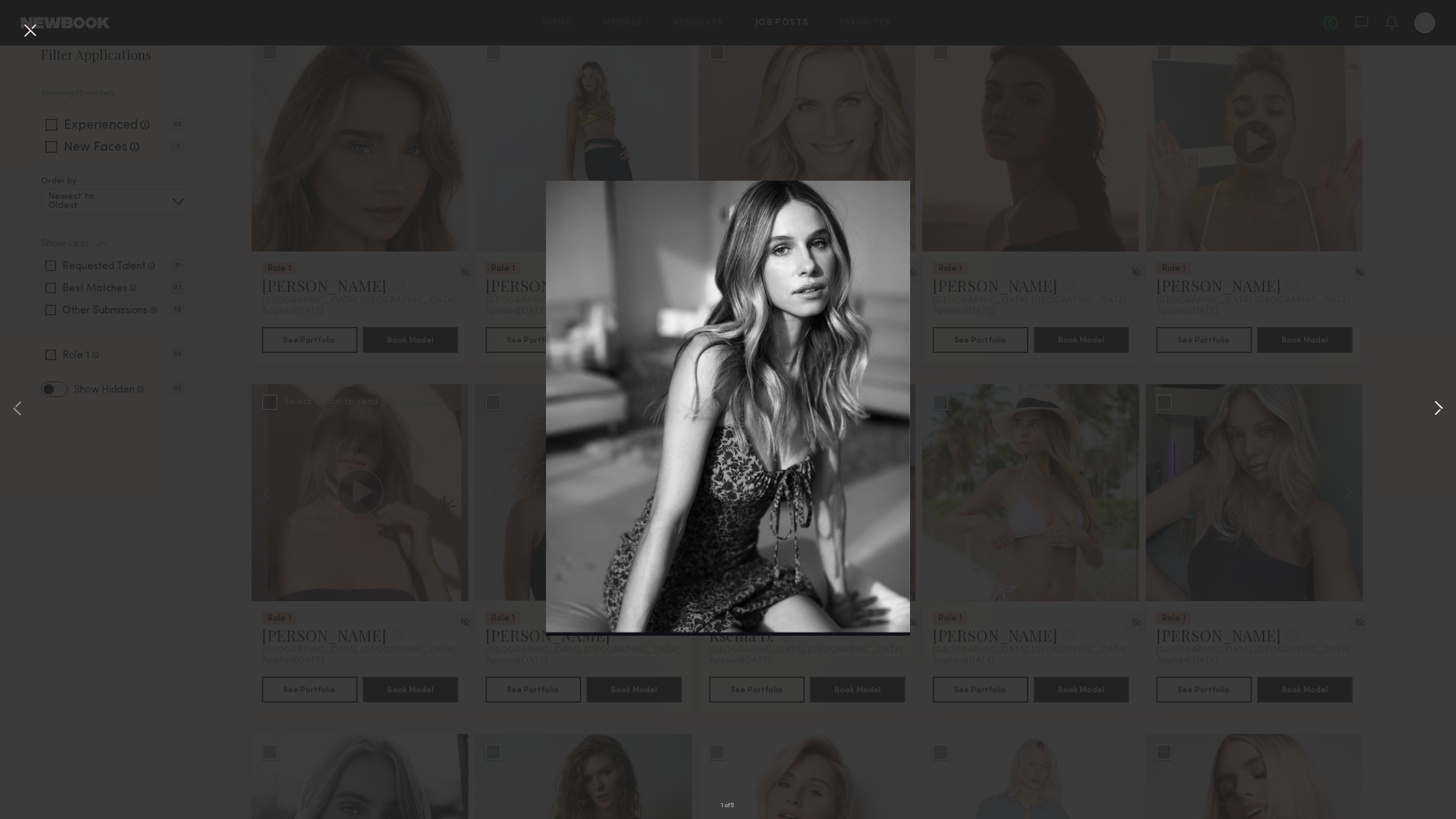
click at [1436, 417] on button at bounding box center [1438, 410] width 16 height 656
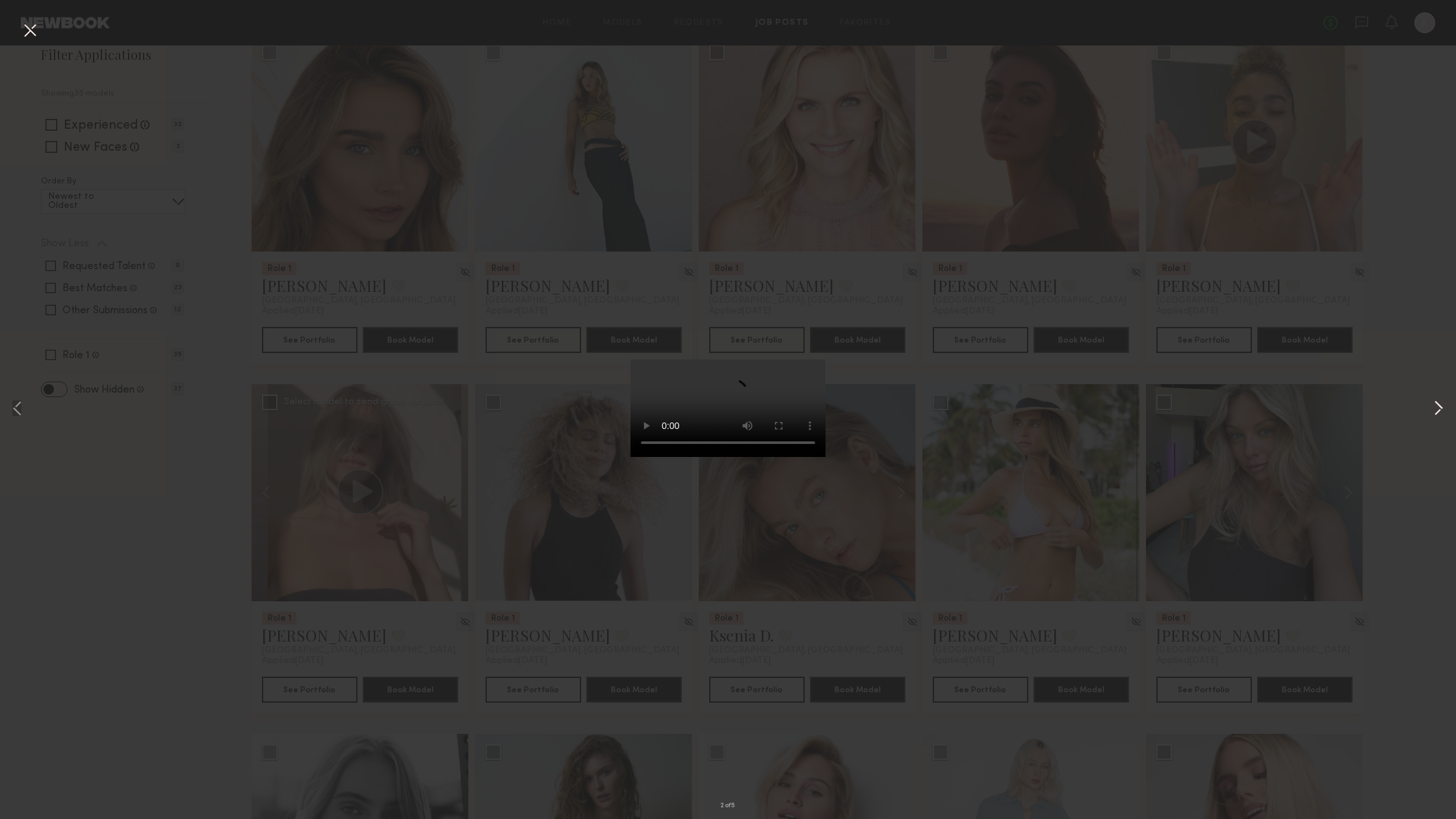
click at [1436, 417] on button at bounding box center [1438, 410] width 16 height 656
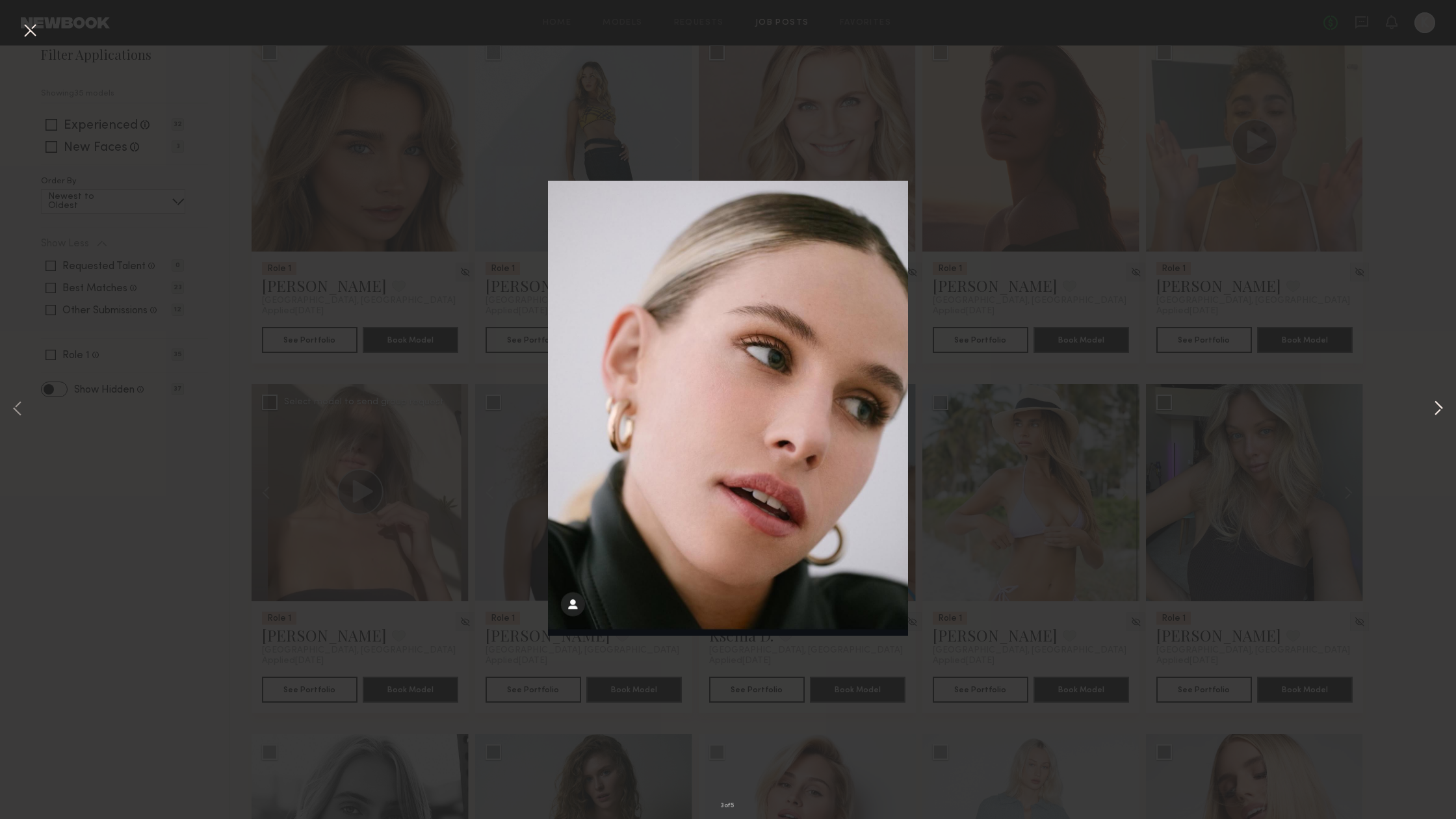
click at [1436, 416] on button at bounding box center [1438, 410] width 16 height 656
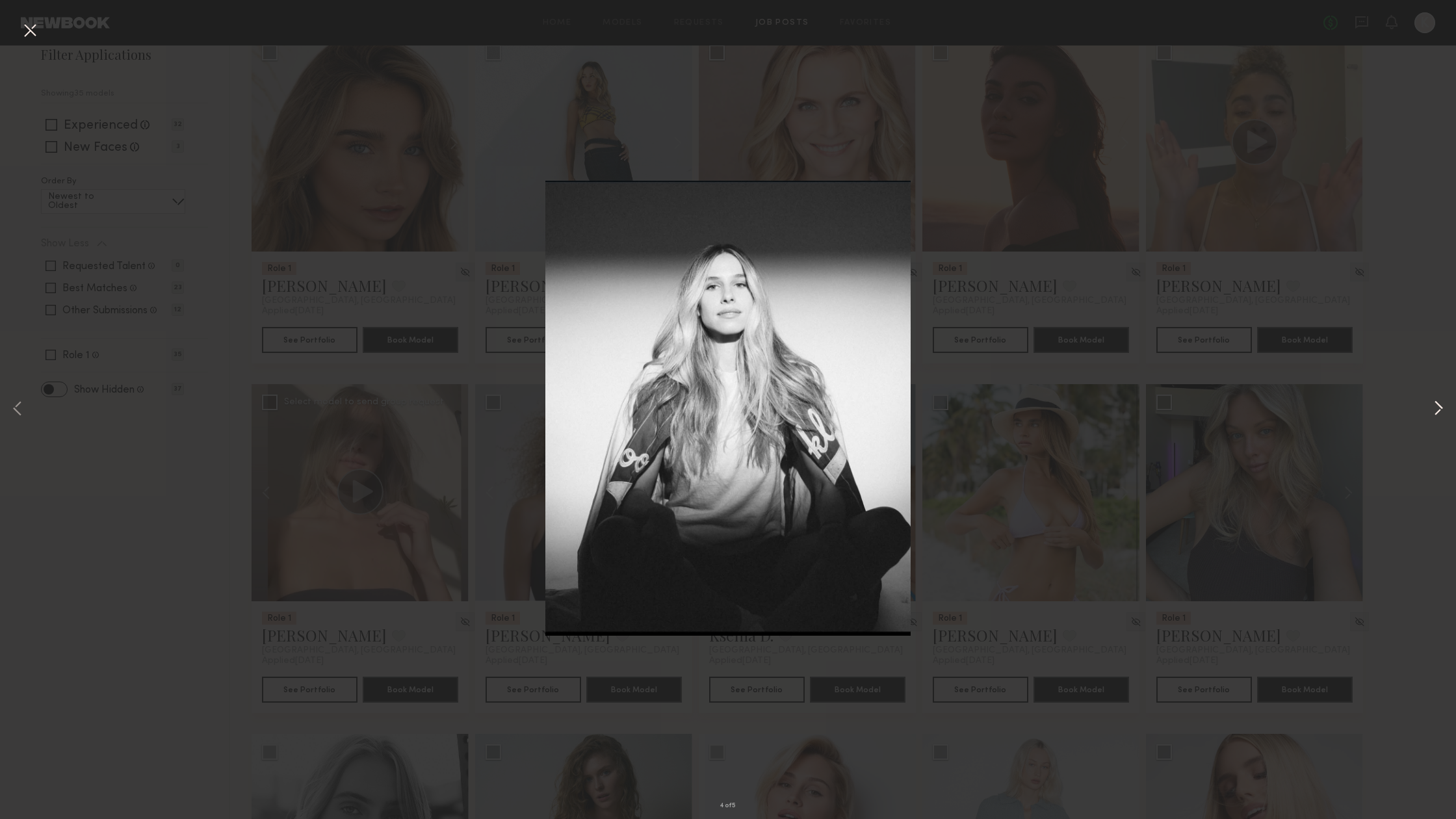
click at [1436, 416] on button at bounding box center [1438, 410] width 16 height 656
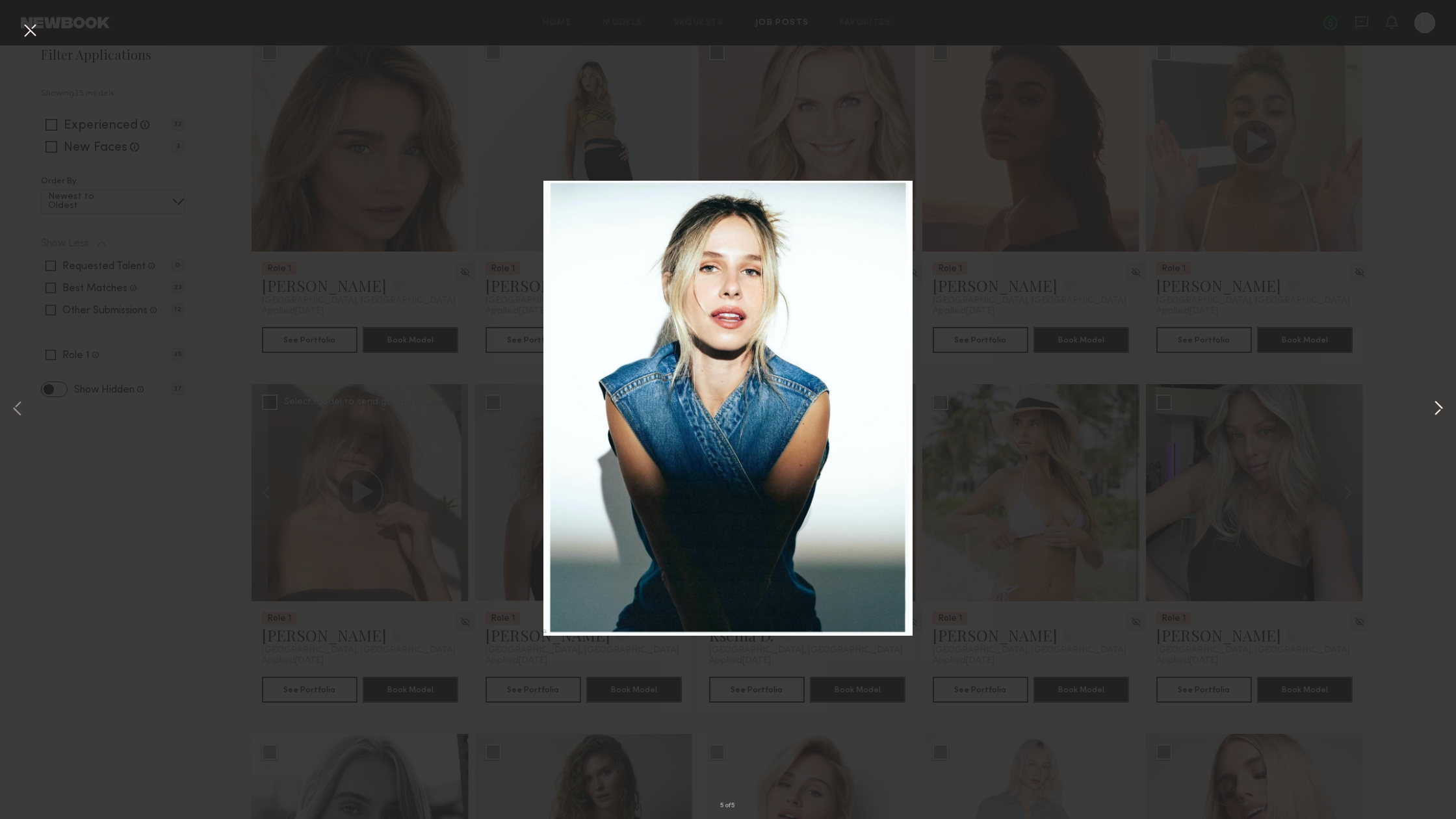
click at [1436, 416] on button at bounding box center [1438, 410] width 16 height 656
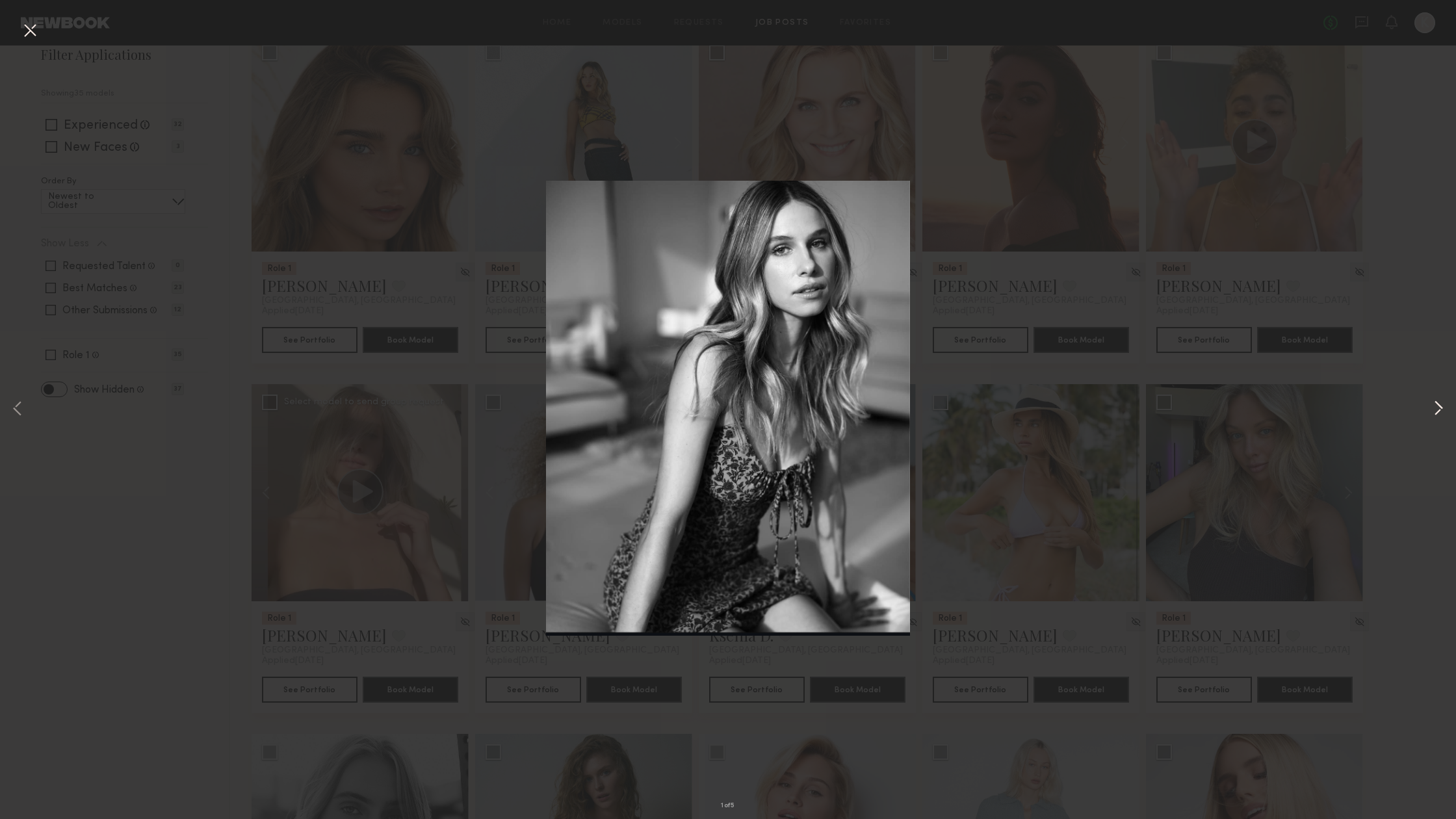
click at [1436, 416] on button at bounding box center [1438, 410] width 16 height 656
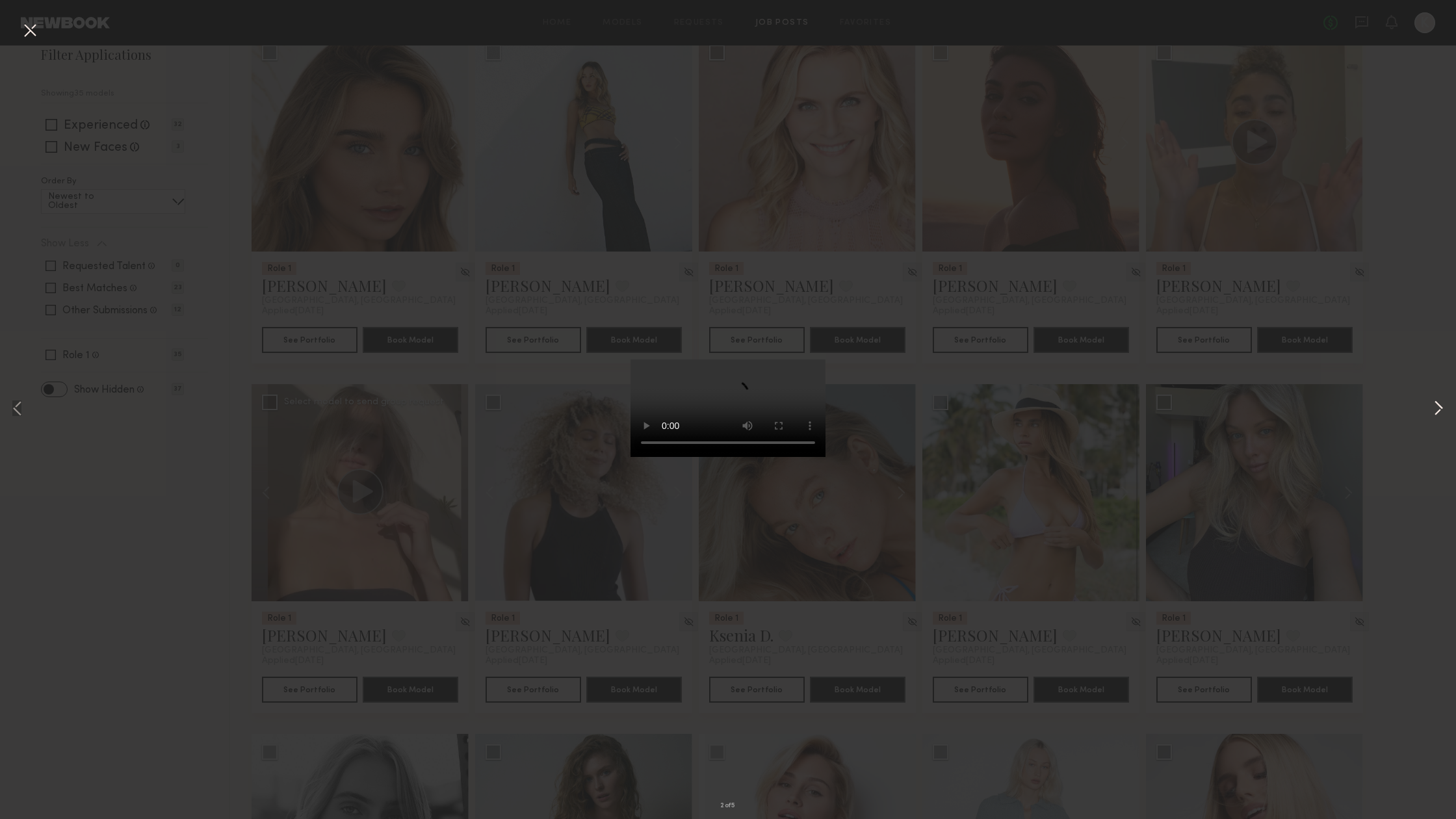
click at [1436, 416] on button at bounding box center [1438, 410] width 16 height 656
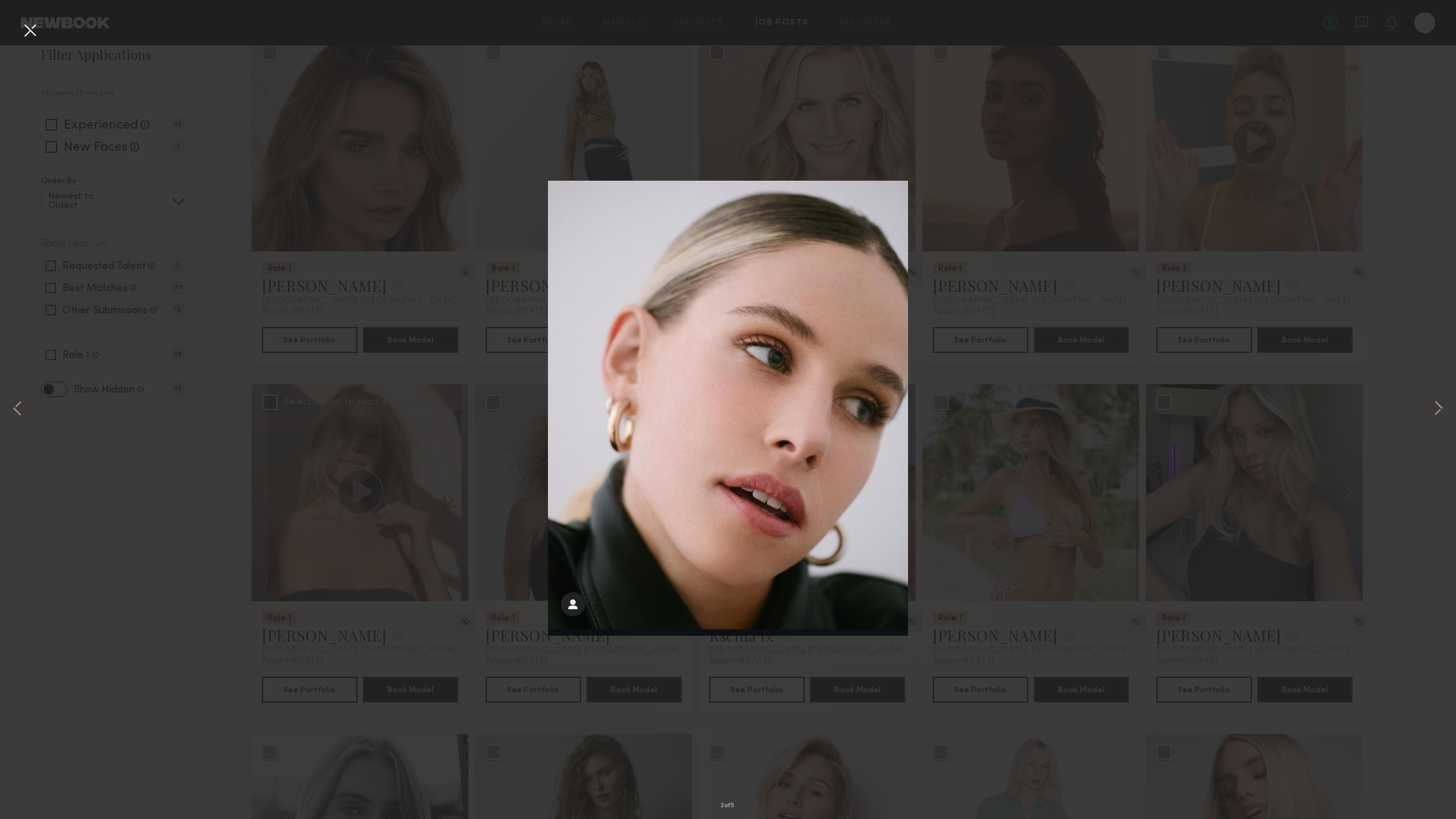
drag, startPoint x: 1436, startPoint y: 416, endPoint x: 505, endPoint y: 305, distance: 937.6
click at [544, 295] on div "3 of 5" at bounding box center [728, 410] width 1456 height 819
click at [19, 407] on button at bounding box center [18, 410] width 16 height 656
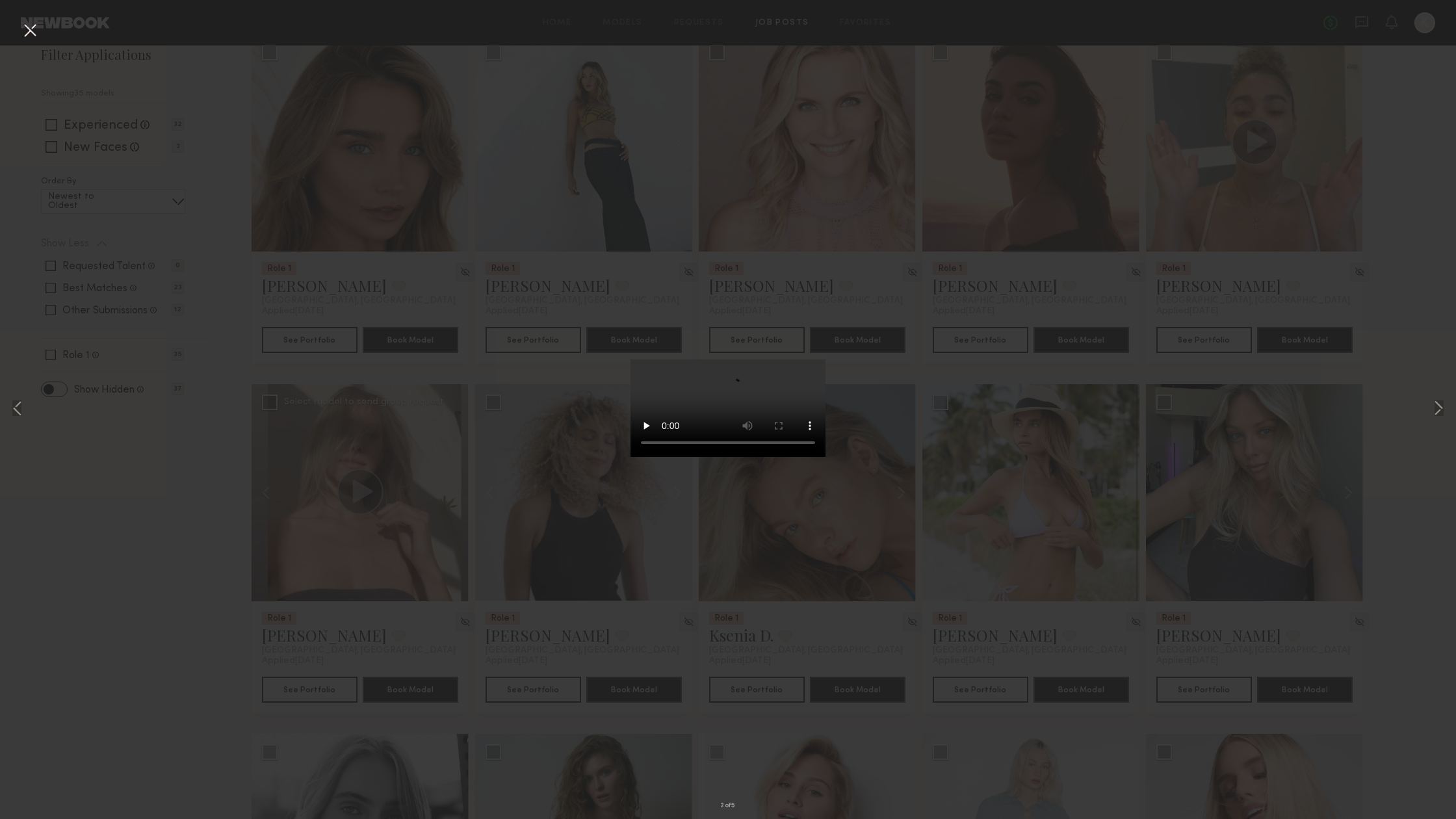
click at [45, 518] on div "2 of 5" at bounding box center [728, 410] width 1456 height 819
click at [33, 29] on button at bounding box center [29, 31] width 20 height 23
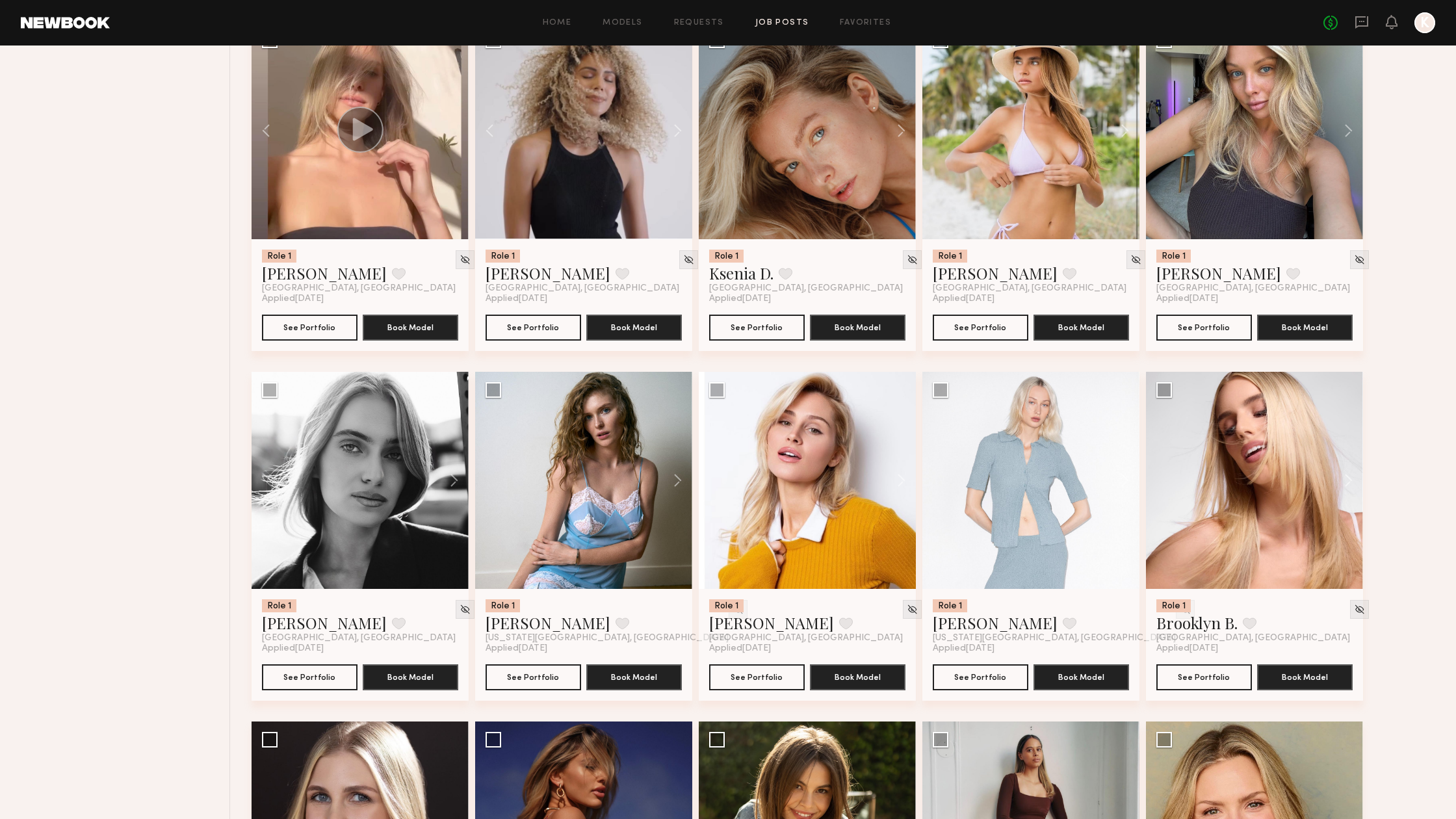
scroll to position [537, 0]
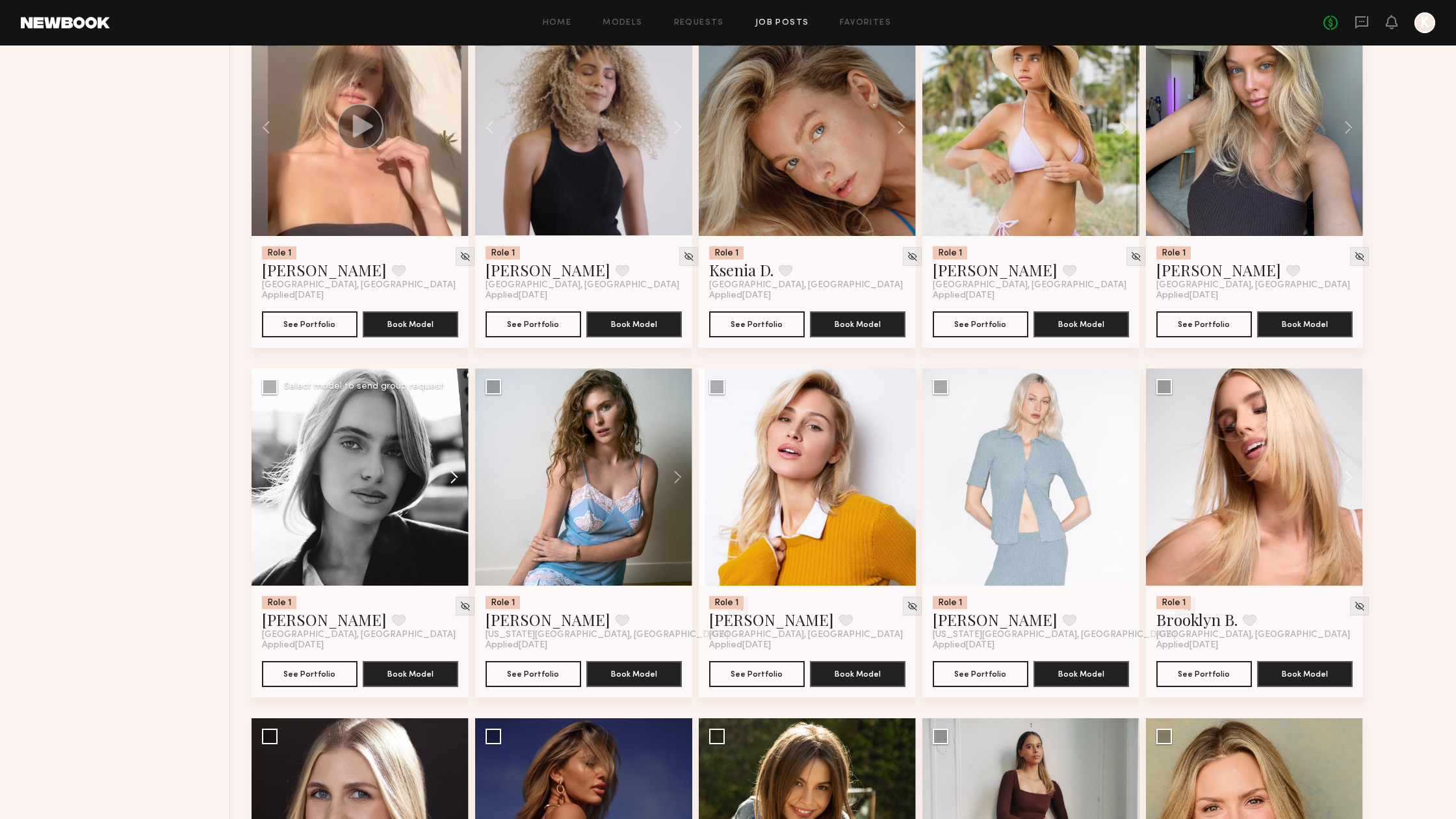
click at [451, 474] on button at bounding box center [447, 477] width 42 height 217
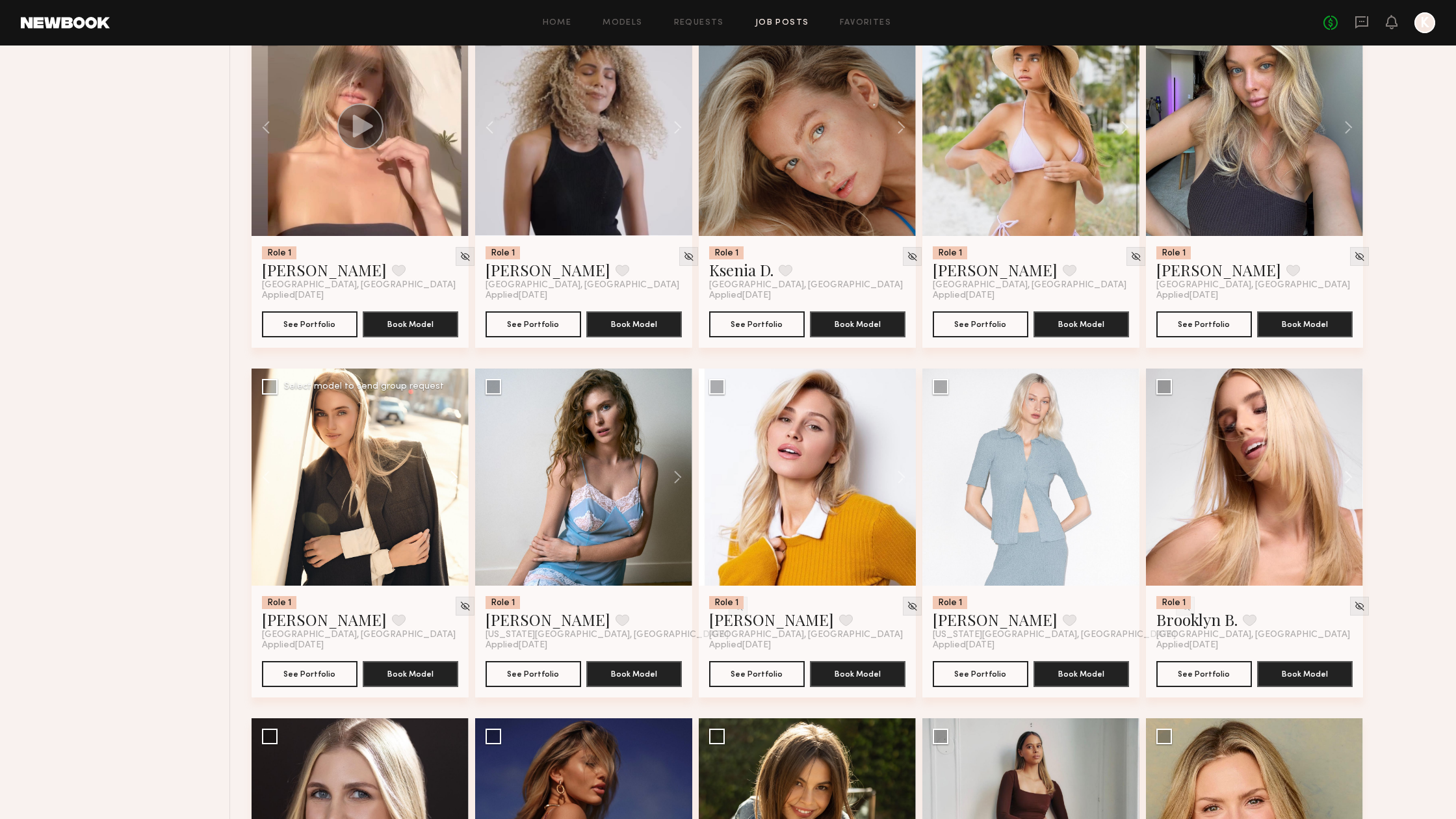
click at [451, 474] on button at bounding box center [447, 477] width 42 height 217
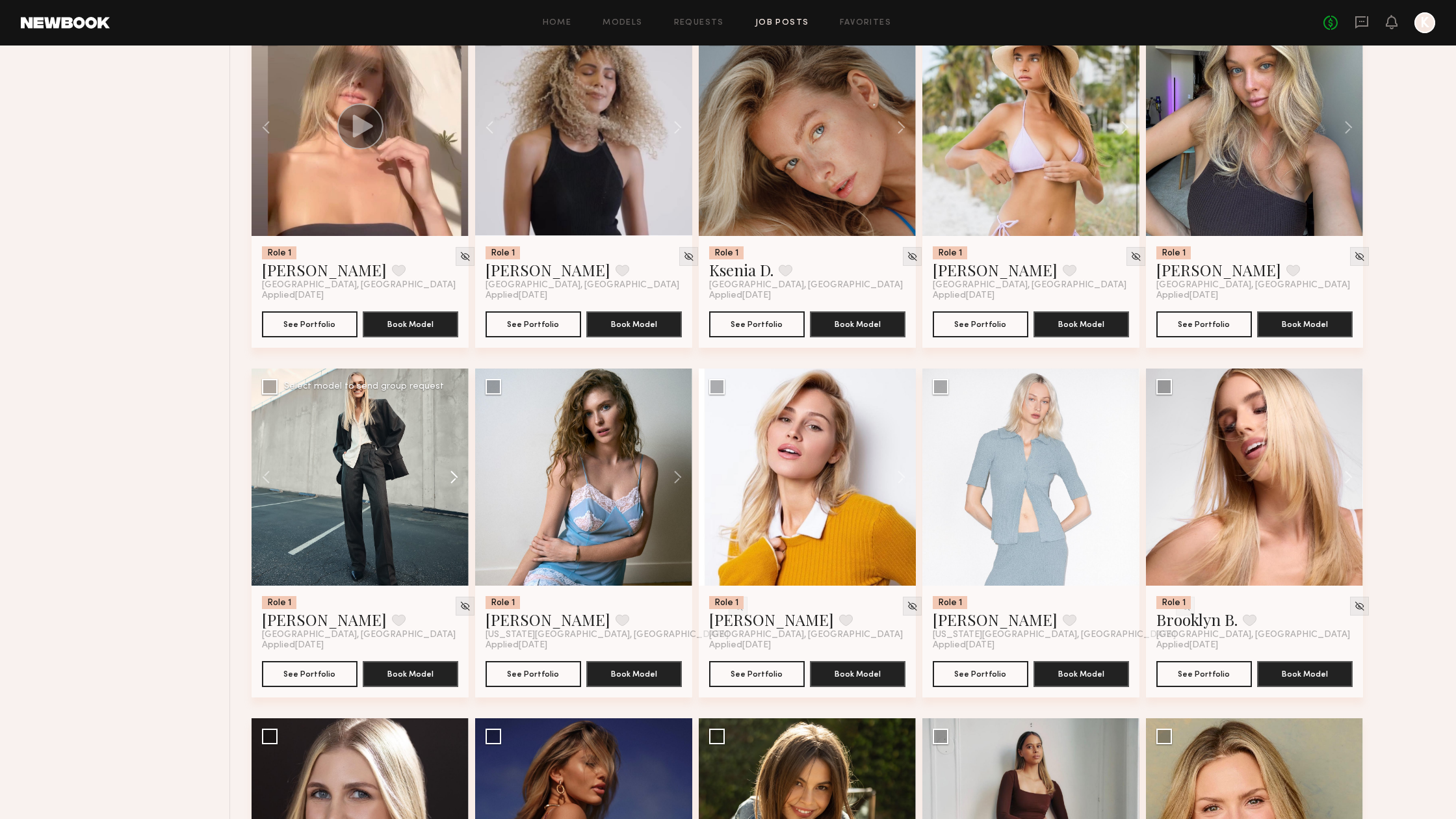
click at [451, 474] on button at bounding box center [447, 477] width 42 height 217
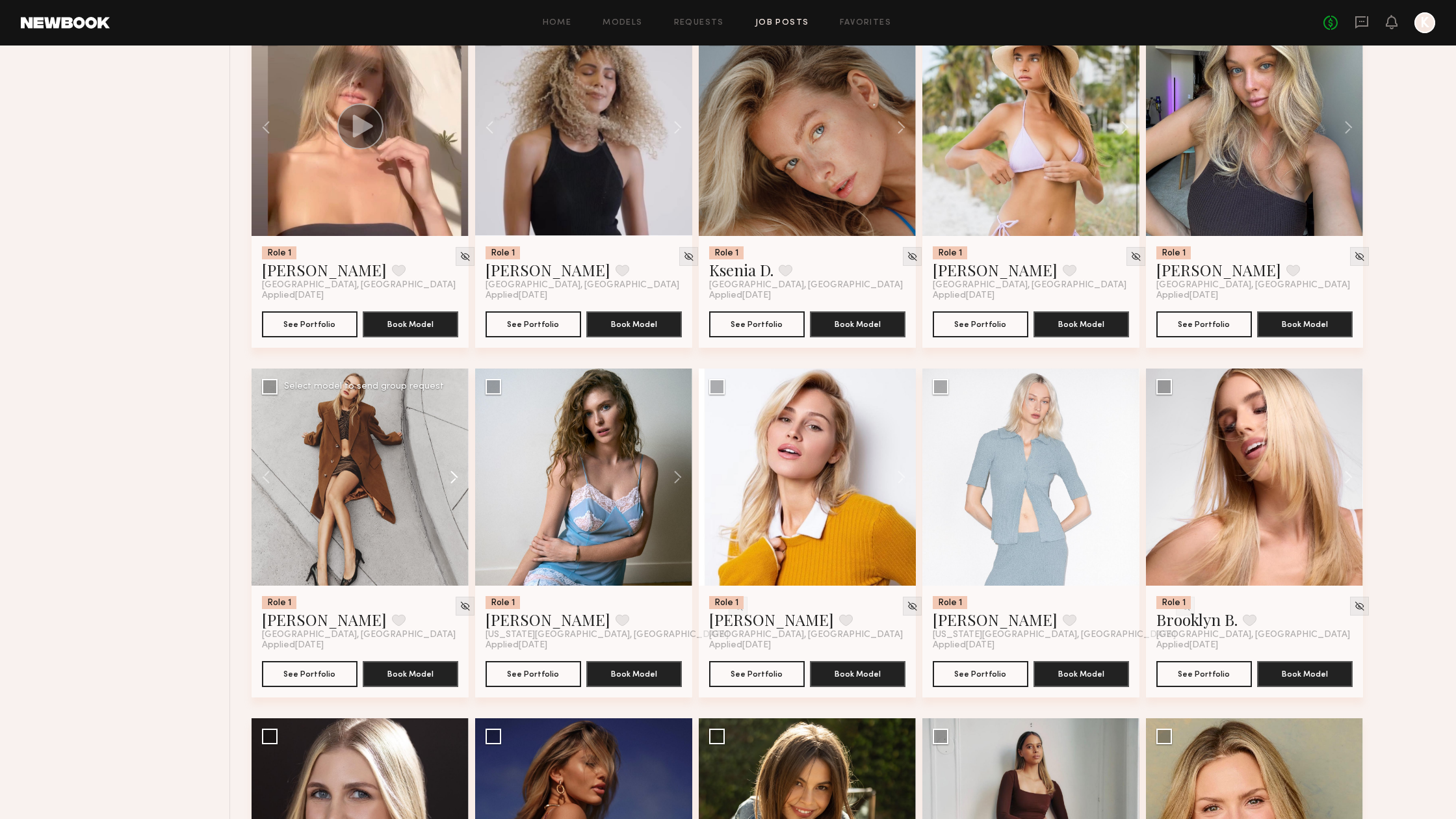
click at [451, 474] on button at bounding box center [447, 477] width 42 height 217
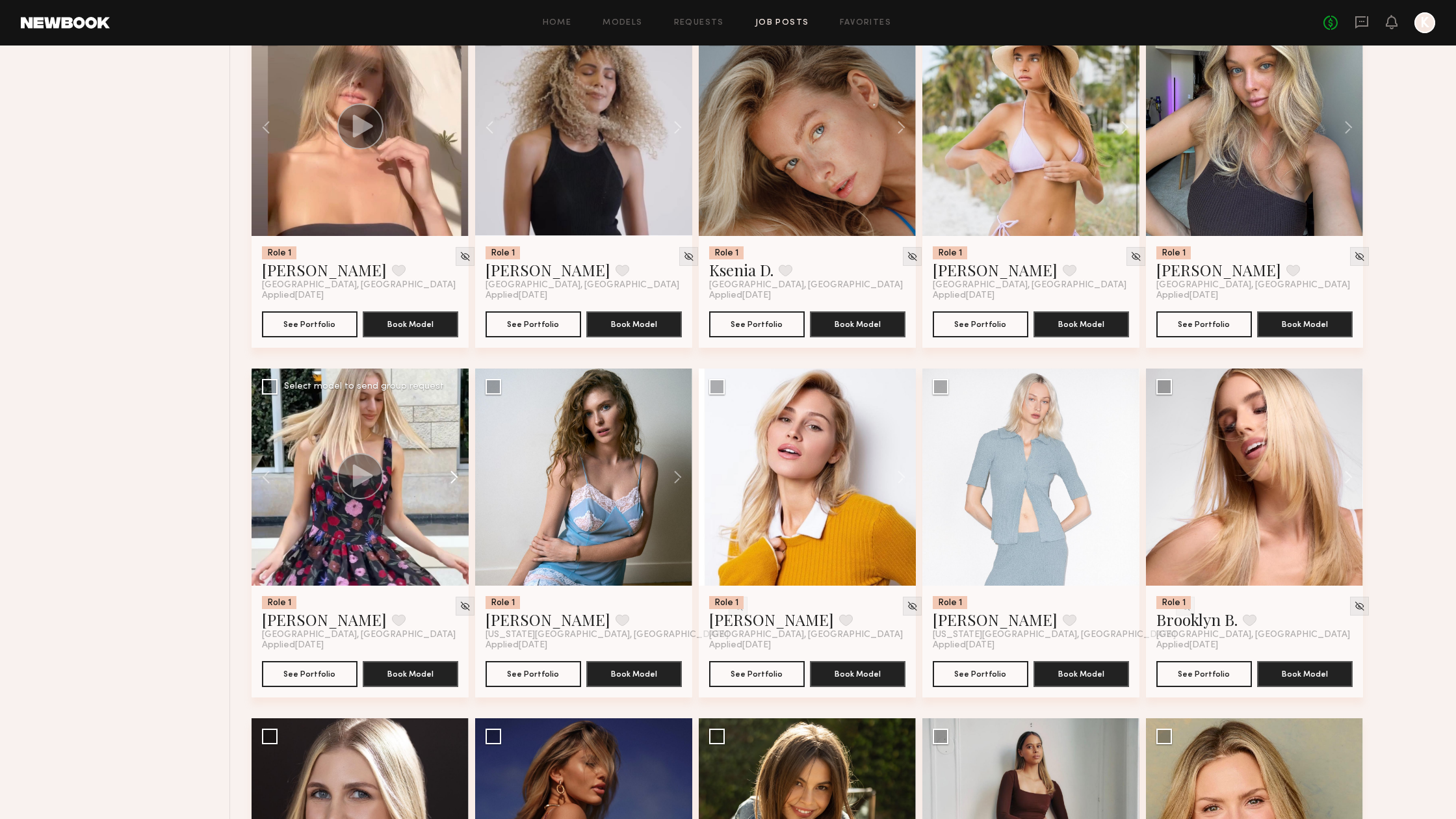
click at [451, 474] on button at bounding box center [447, 477] width 42 height 217
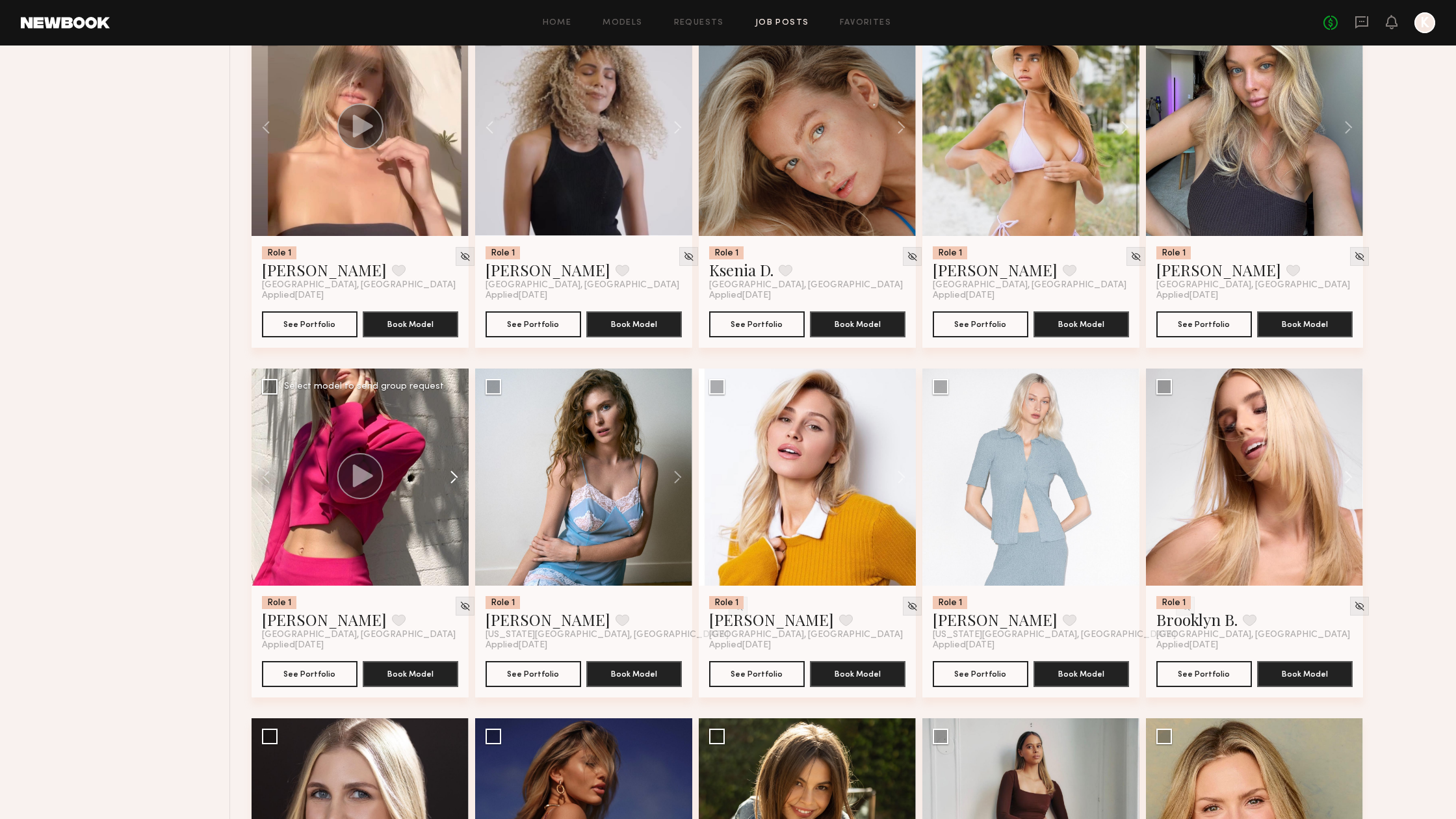
click at [451, 474] on button at bounding box center [447, 477] width 42 height 217
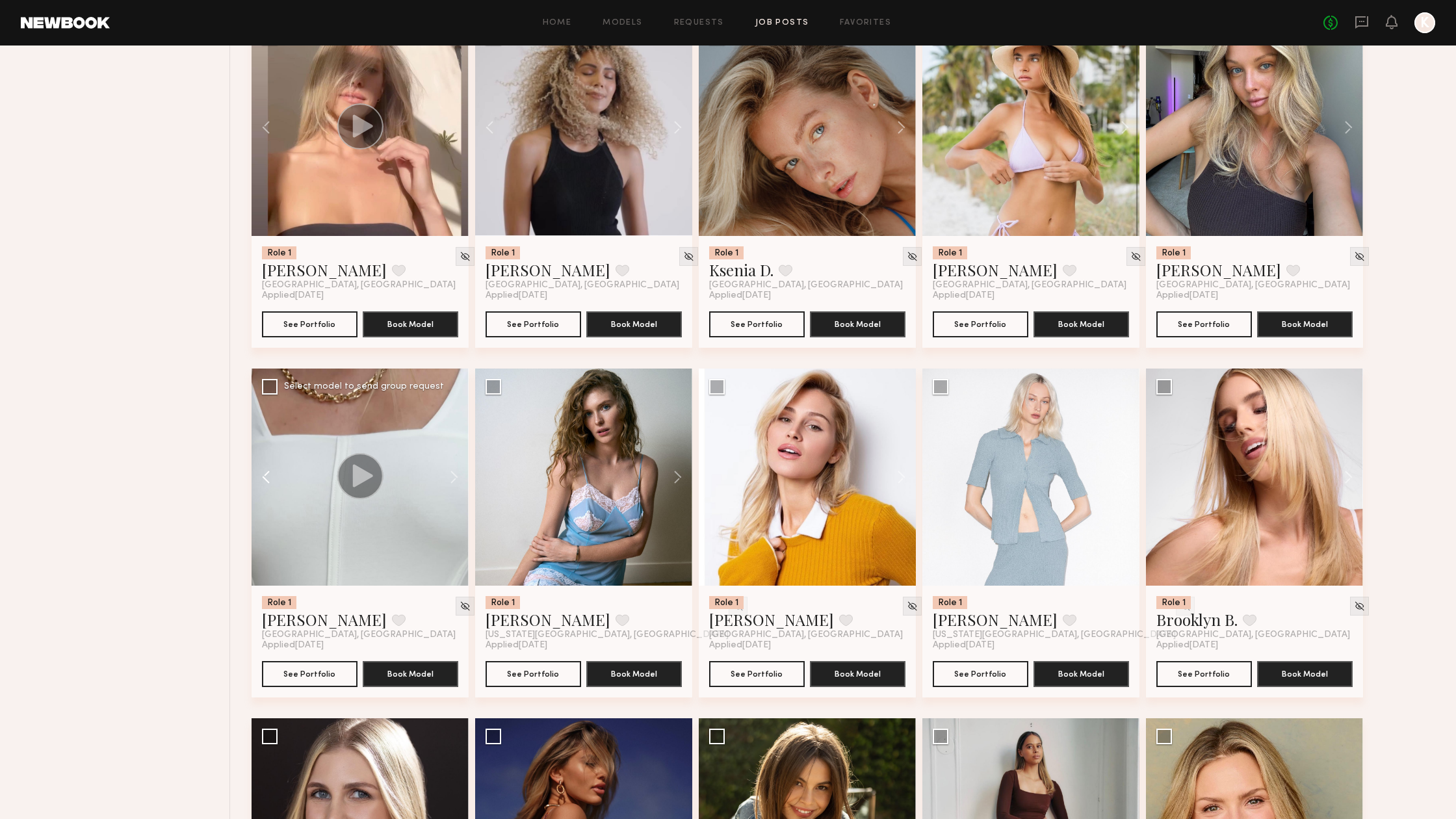
click at [258, 483] on button at bounding box center [272, 477] width 42 height 217
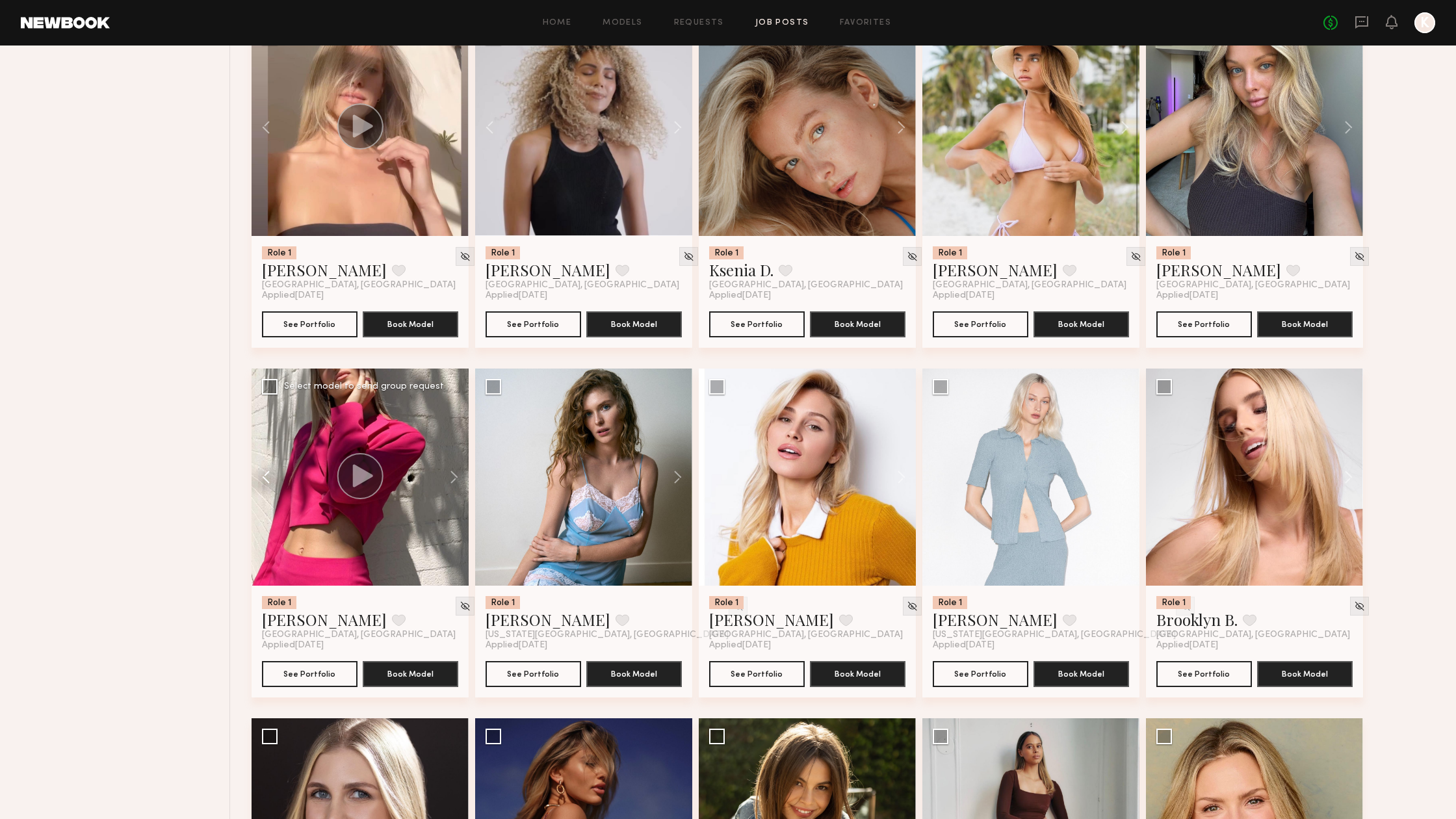
click at [258, 483] on button at bounding box center [272, 477] width 42 height 217
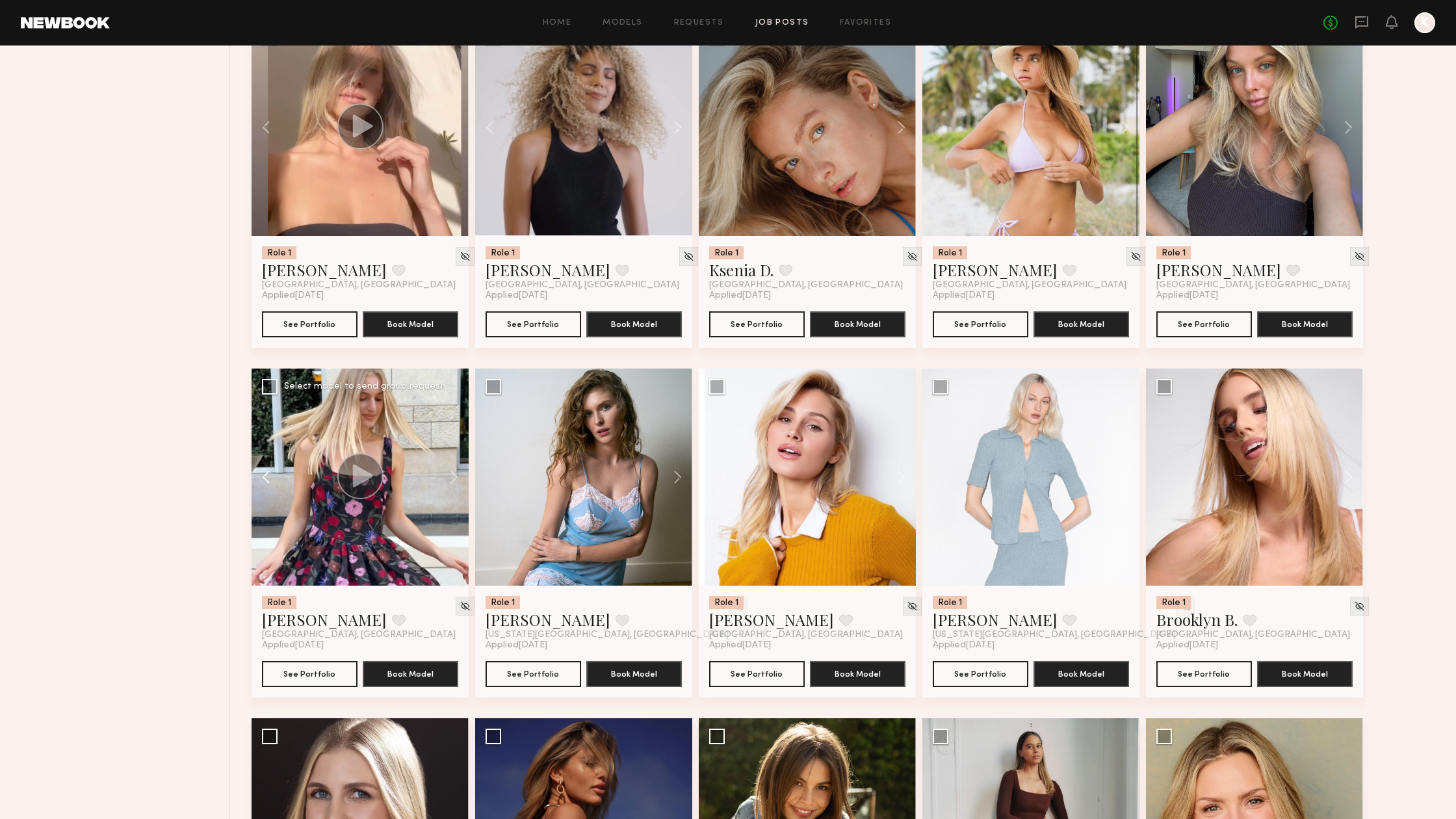
click at [258, 483] on button at bounding box center [272, 477] width 42 height 217
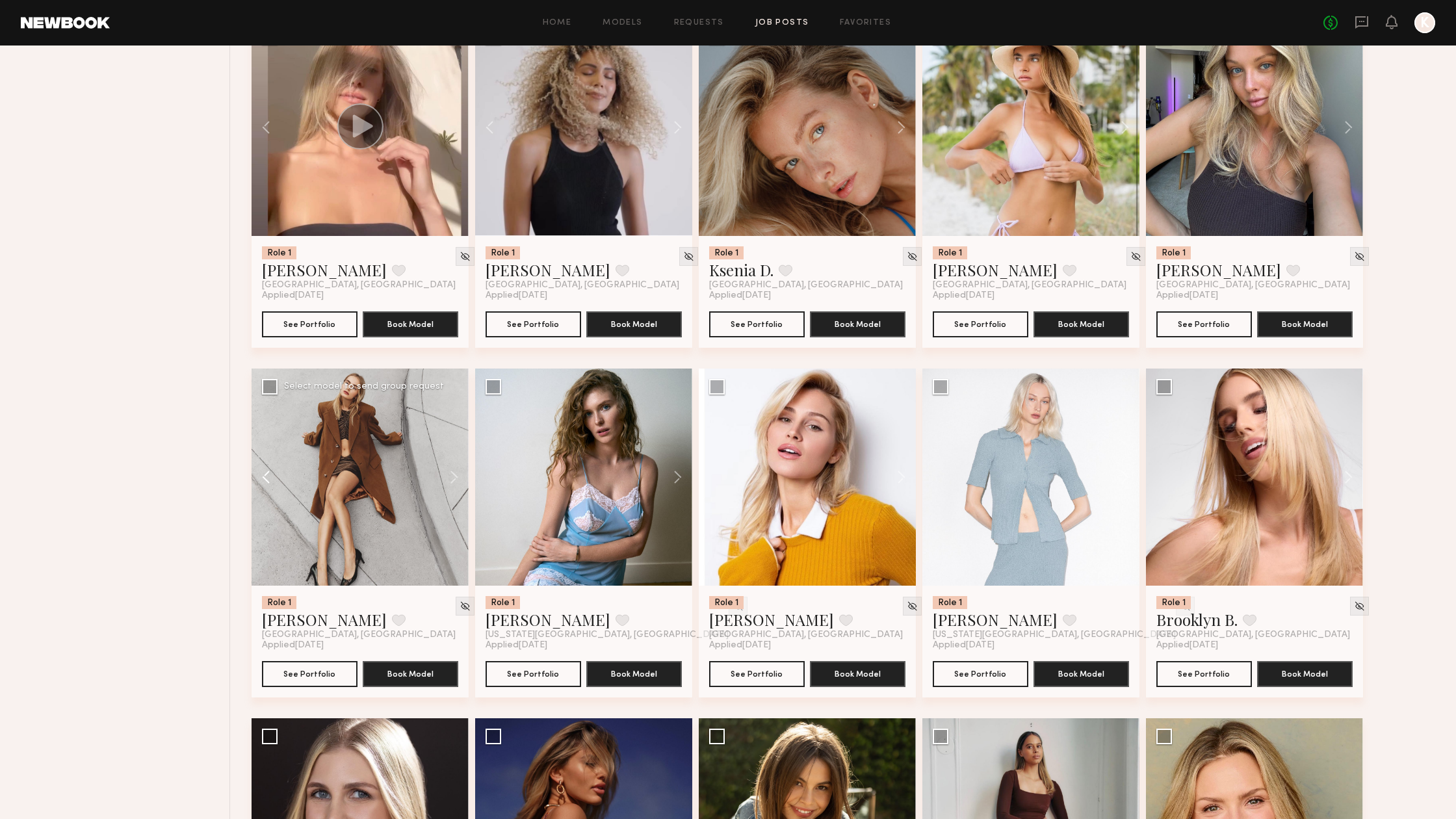
click at [264, 474] on button at bounding box center [272, 477] width 42 height 217
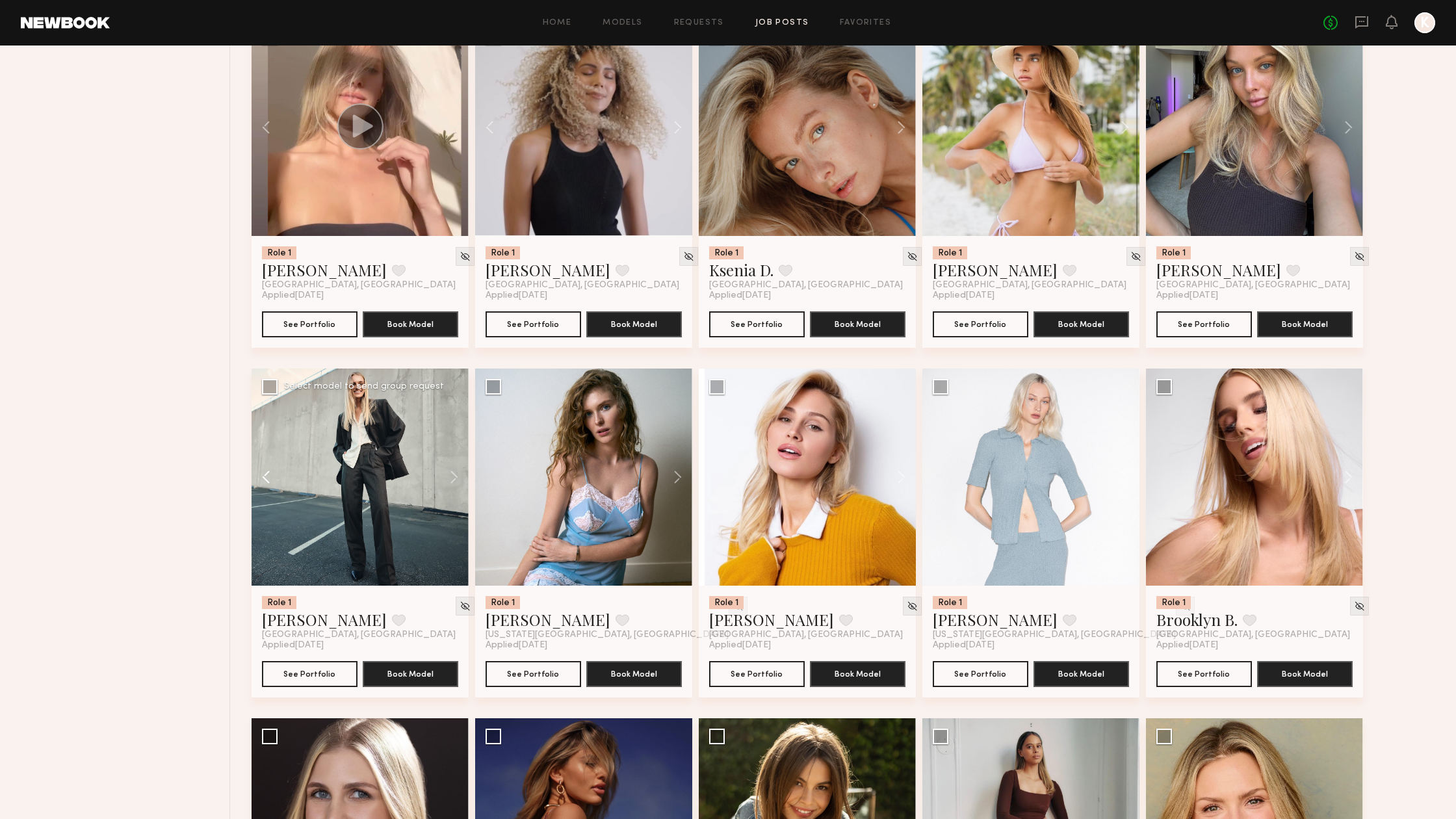
click at [268, 474] on button at bounding box center [272, 477] width 42 height 217
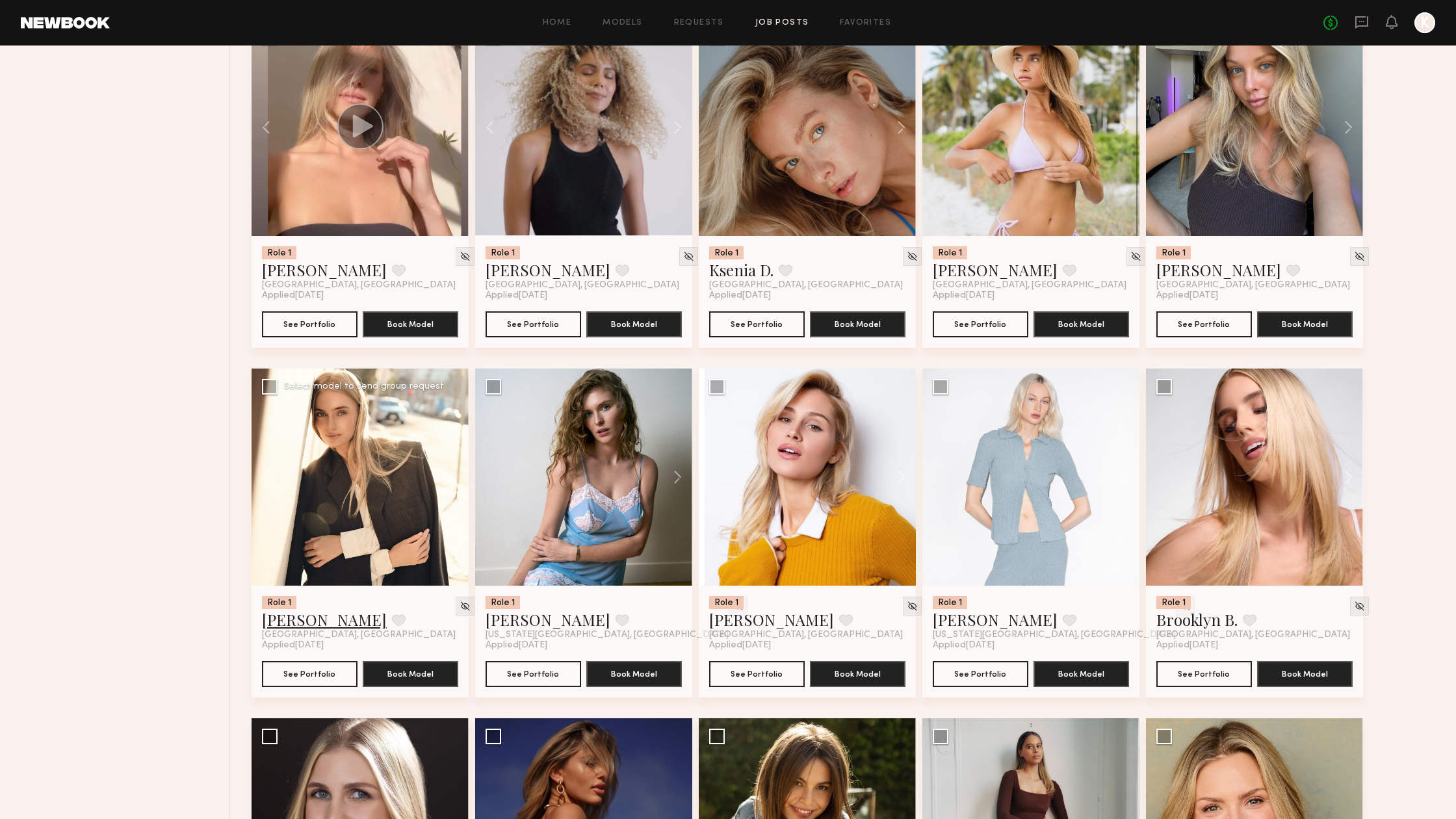
click at [297, 630] on link "Anzhela D." at bounding box center [324, 619] width 125 height 20
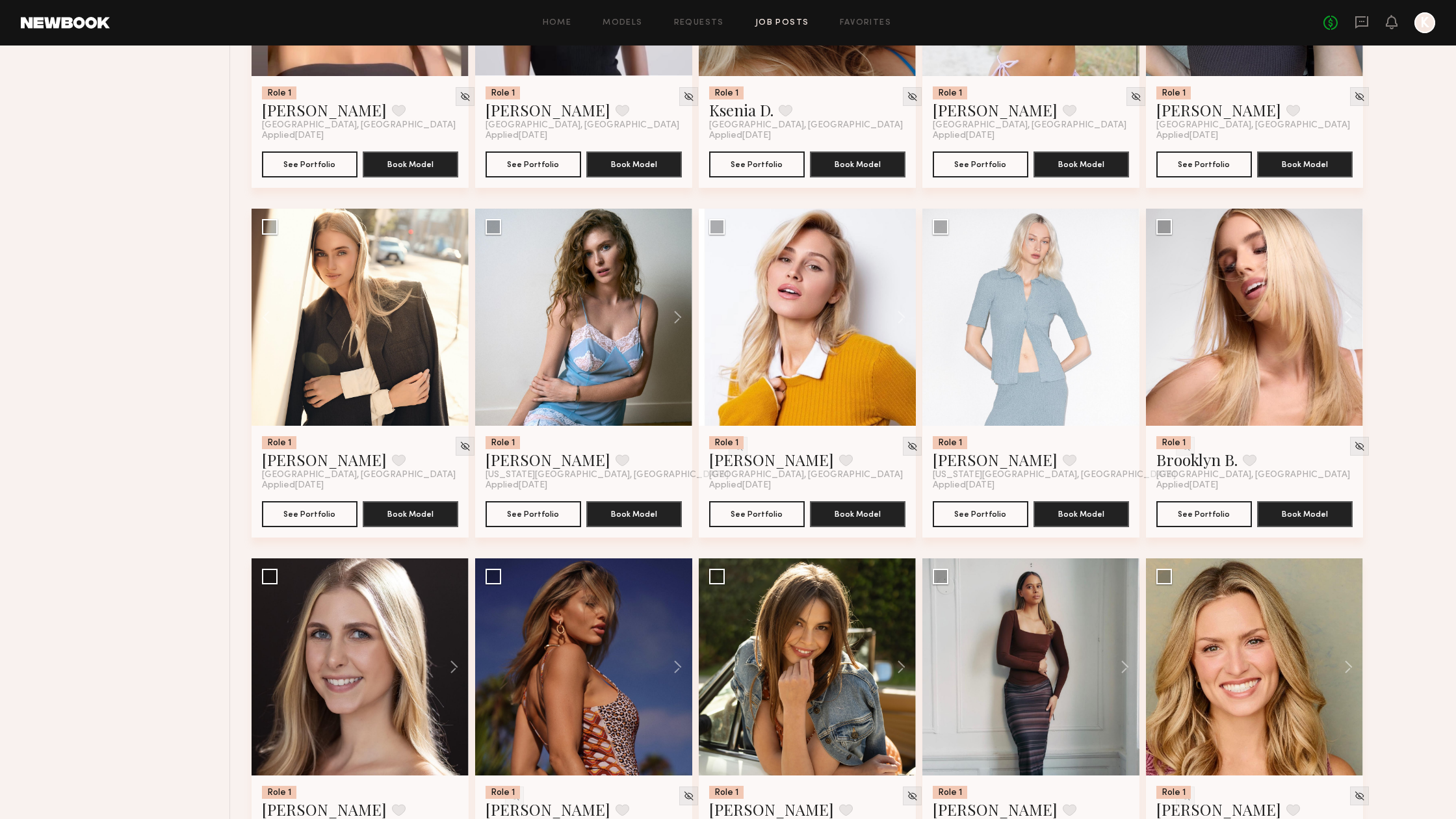
scroll to position [702, 0]
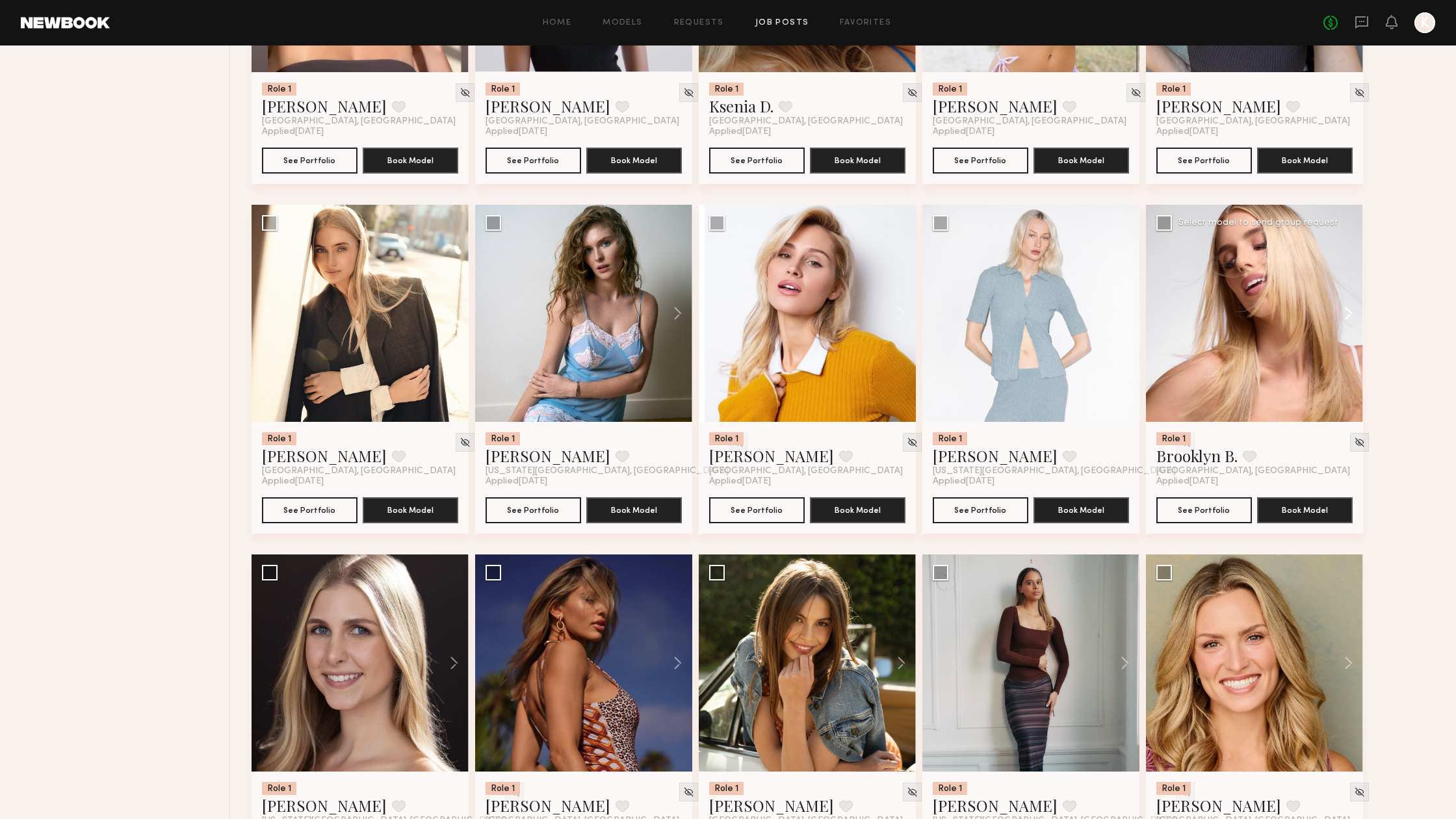
click at [1346, 321] on button at bounding box center [1341, 314] width 42 height 217
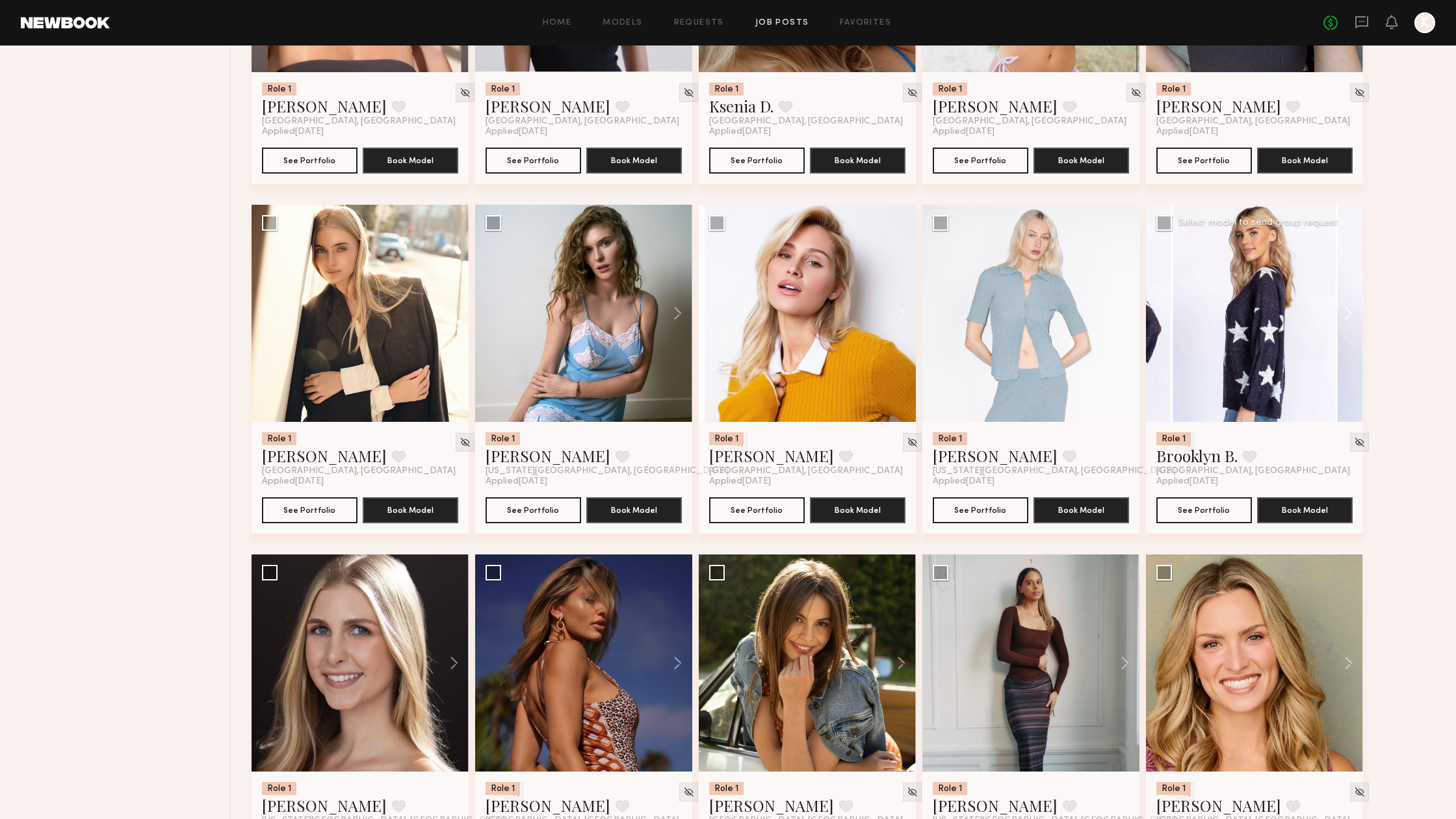
click at [1346, 320] on button at bounding box center [1341, 314] width 42 height 217
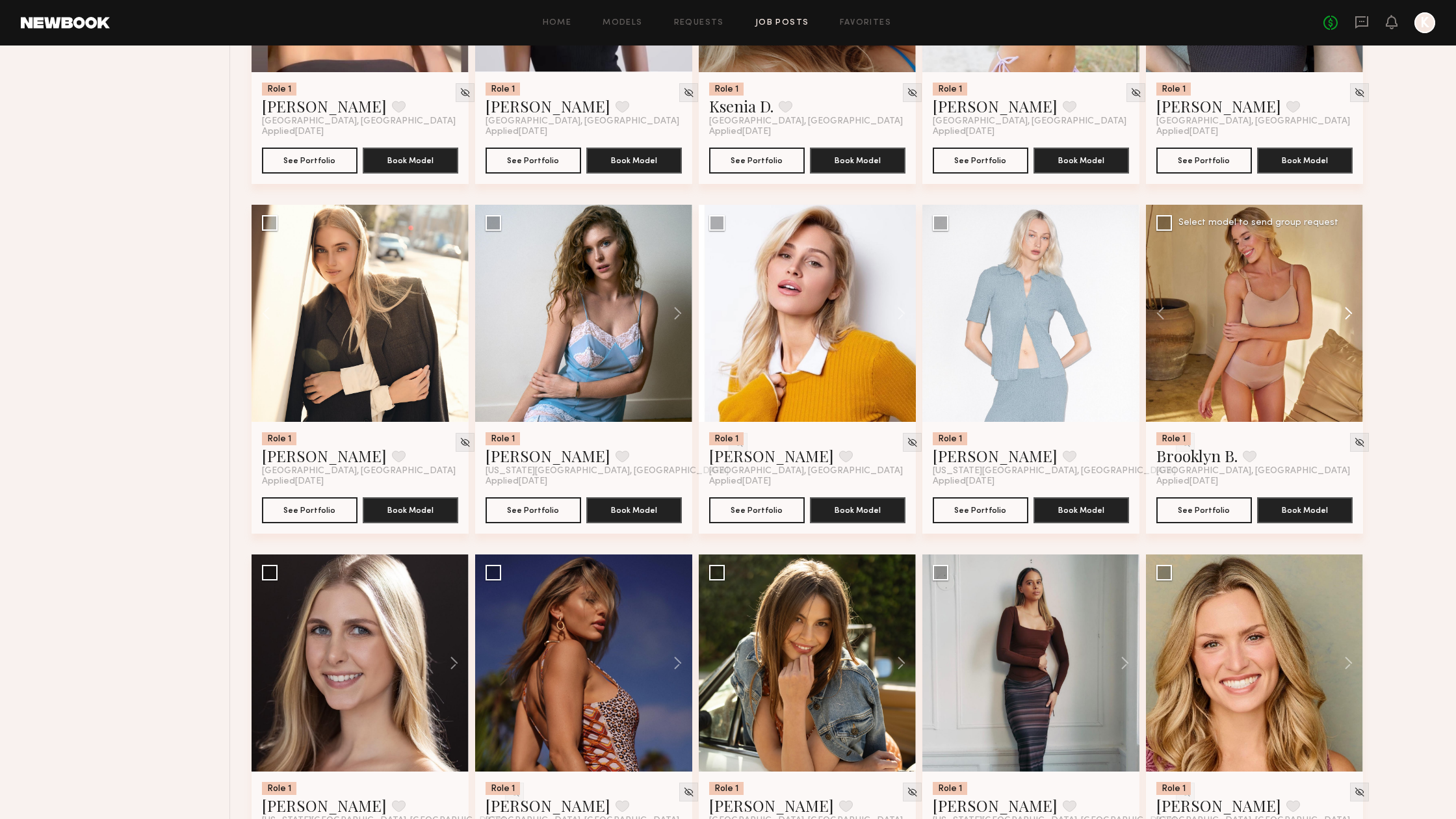
click at [1346, 320] on button at bounding box center [1341, 314] width 42 height 217
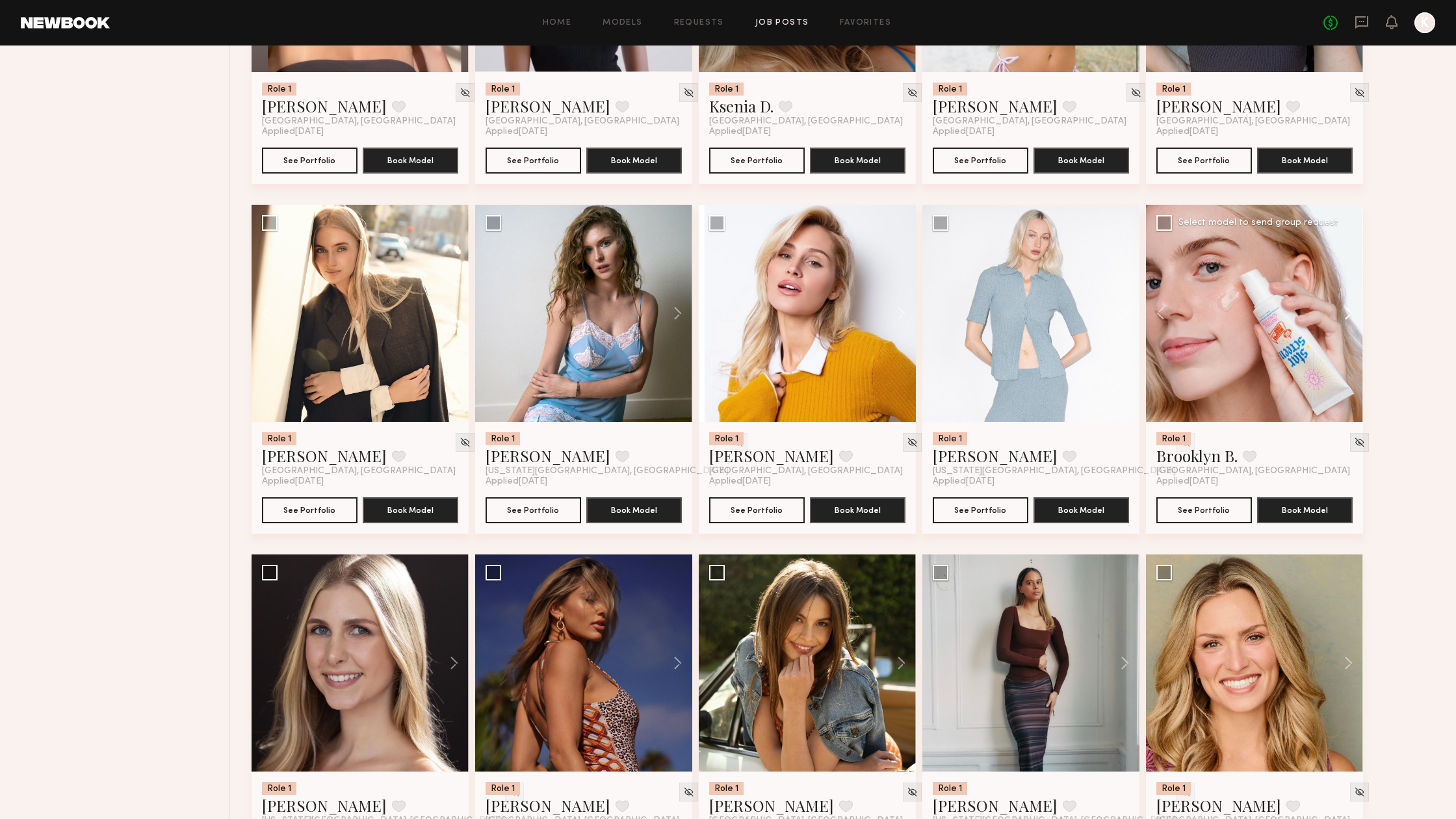
click at [1346, 320] on button at bounding box center [1341, 314] width 42 height 217
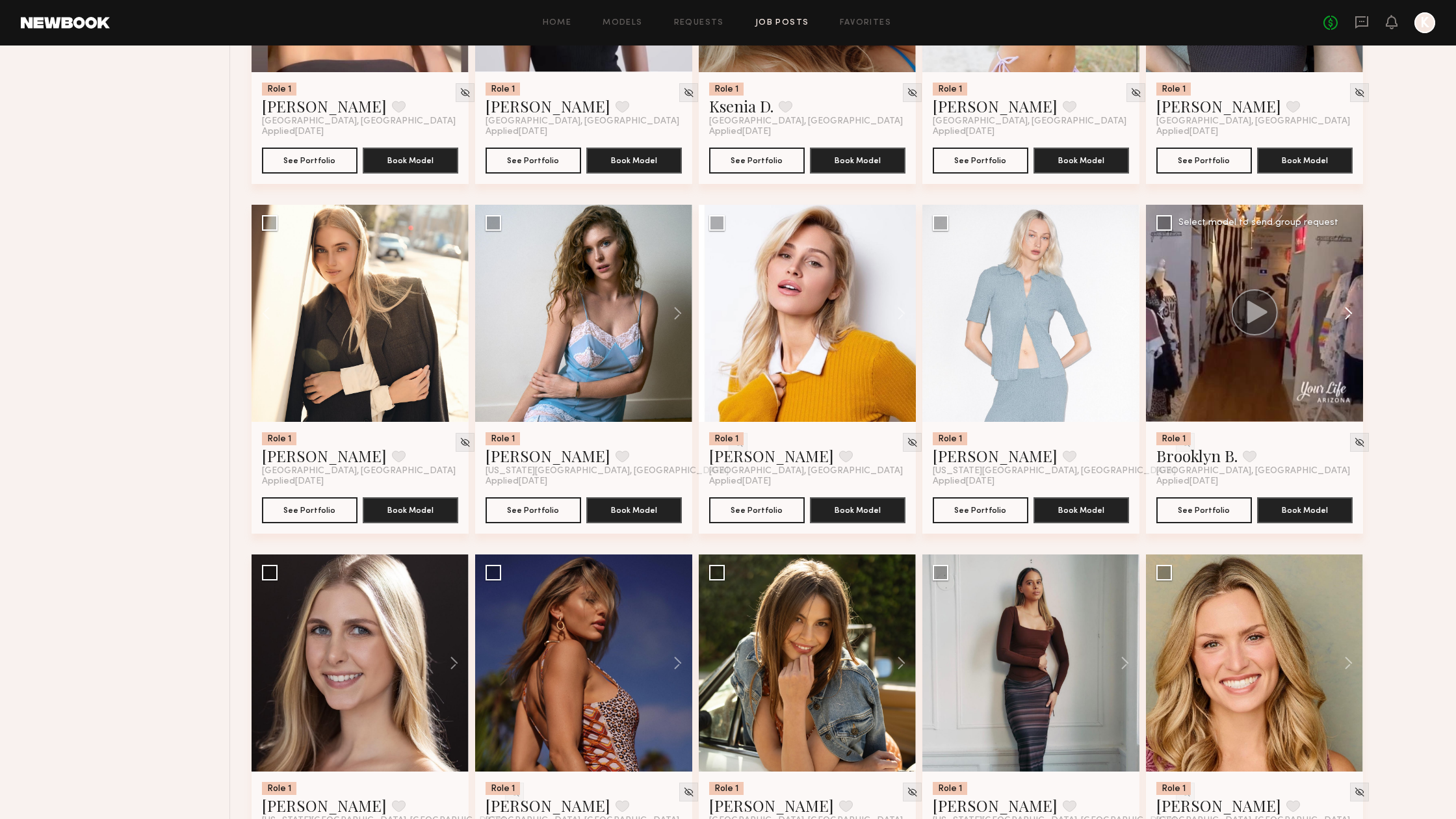
click at [1346, 320] on button at bounding box center [1341, 314] width 42 height 217
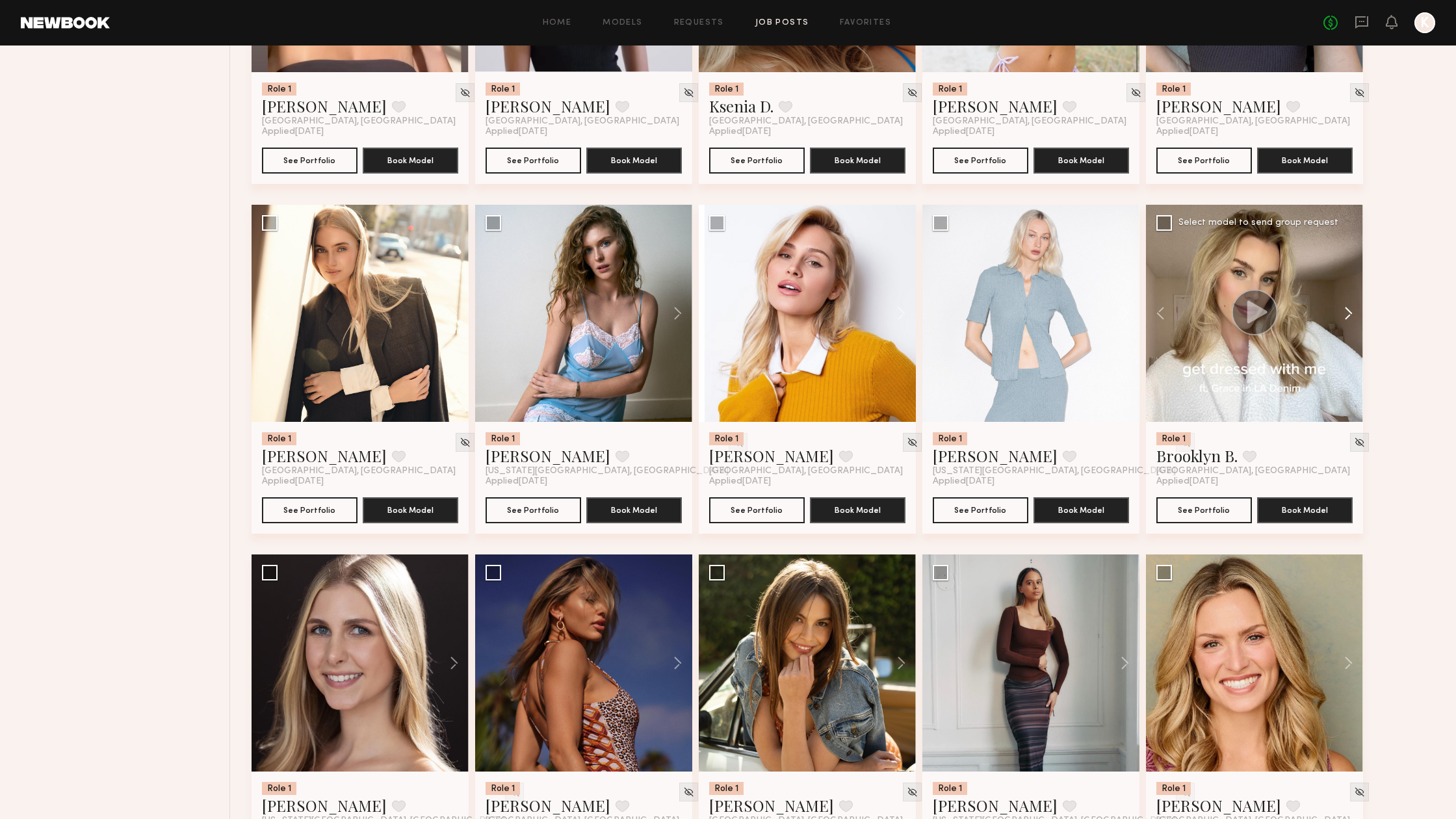
click at [1346, 320] on button at bounding box center [1341, 314] width 42 height 217
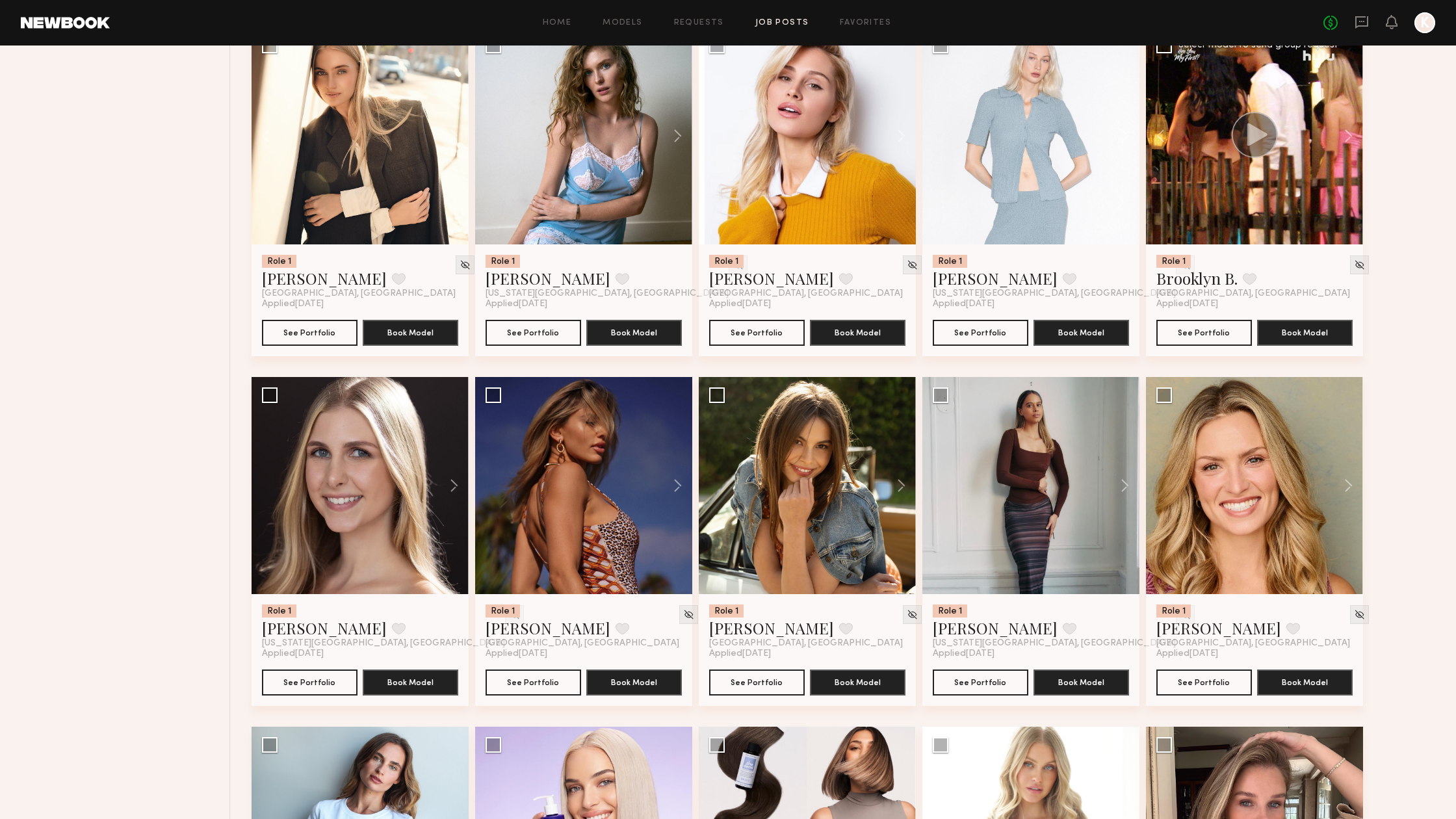
scroll to position [916, 0]
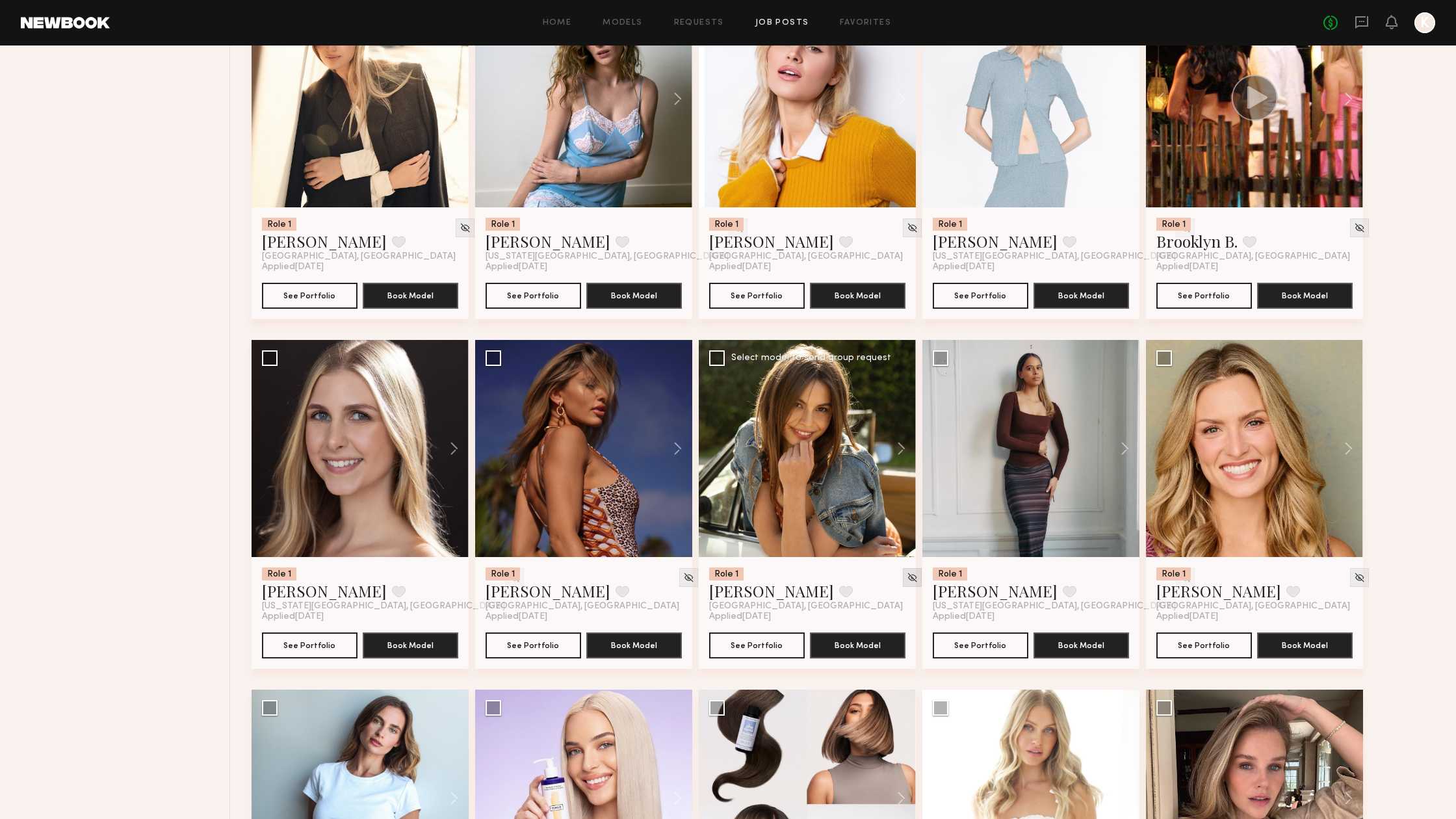
click at [903, 570] on div at bounding box center [912, 577] width 19 height 19
click at [906, 578] on img at bounding box center [912, 577] width 11 height 11
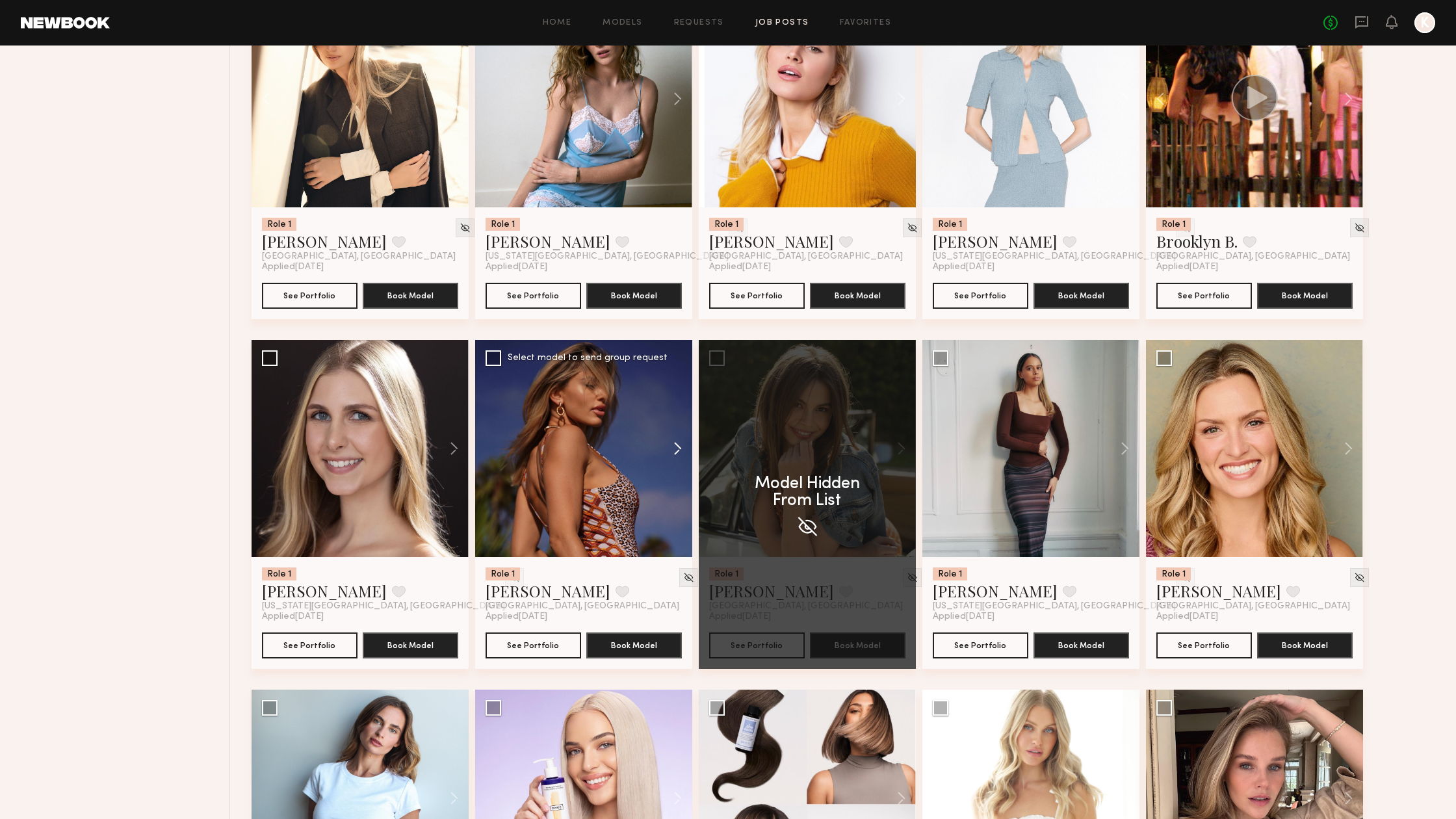
click at [676, 450] on button at bounding box center [671, 449] width 42 height 217
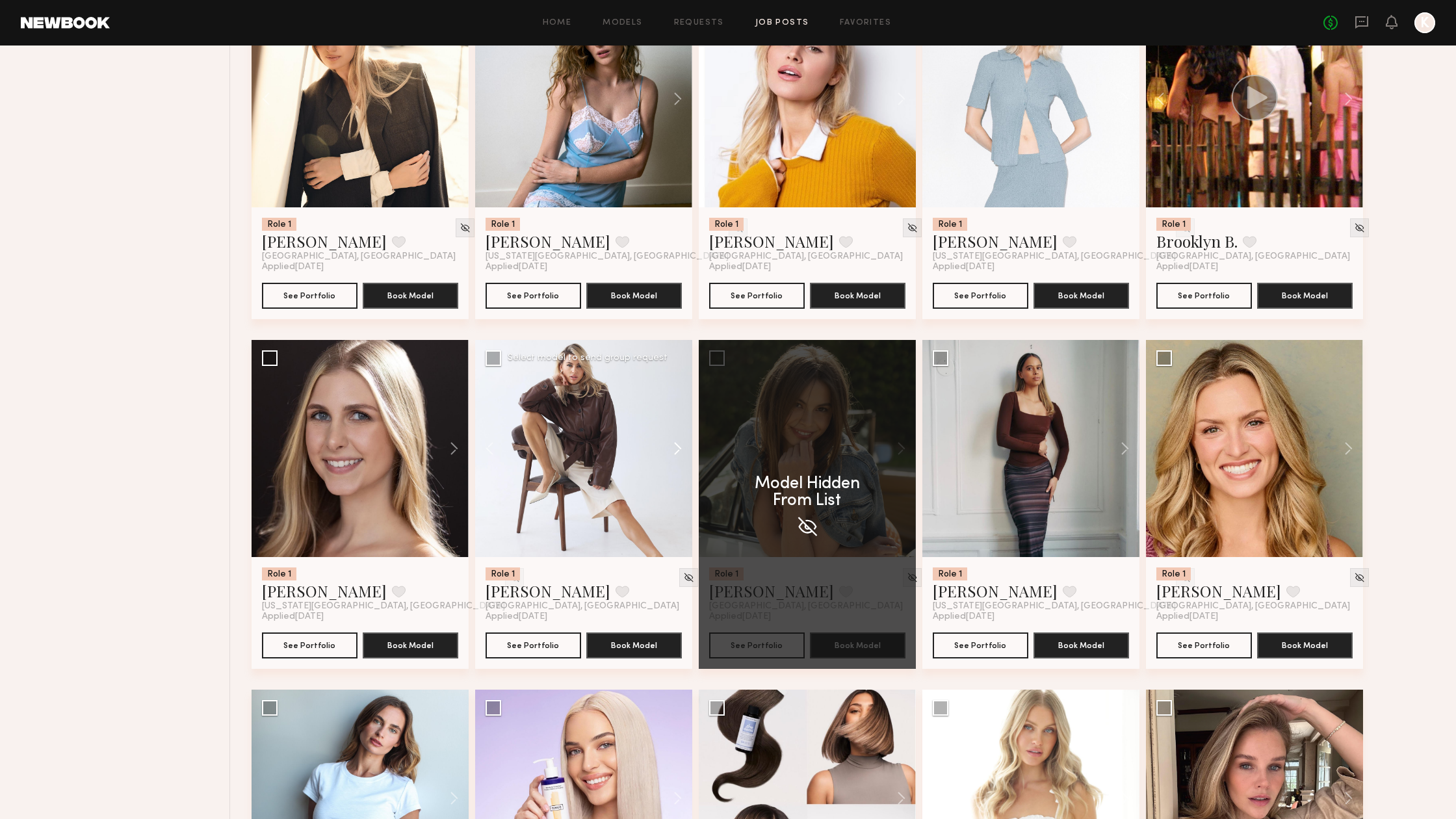
click at [676, 450] on button at bounding box center [671, 449] width 42 height 217
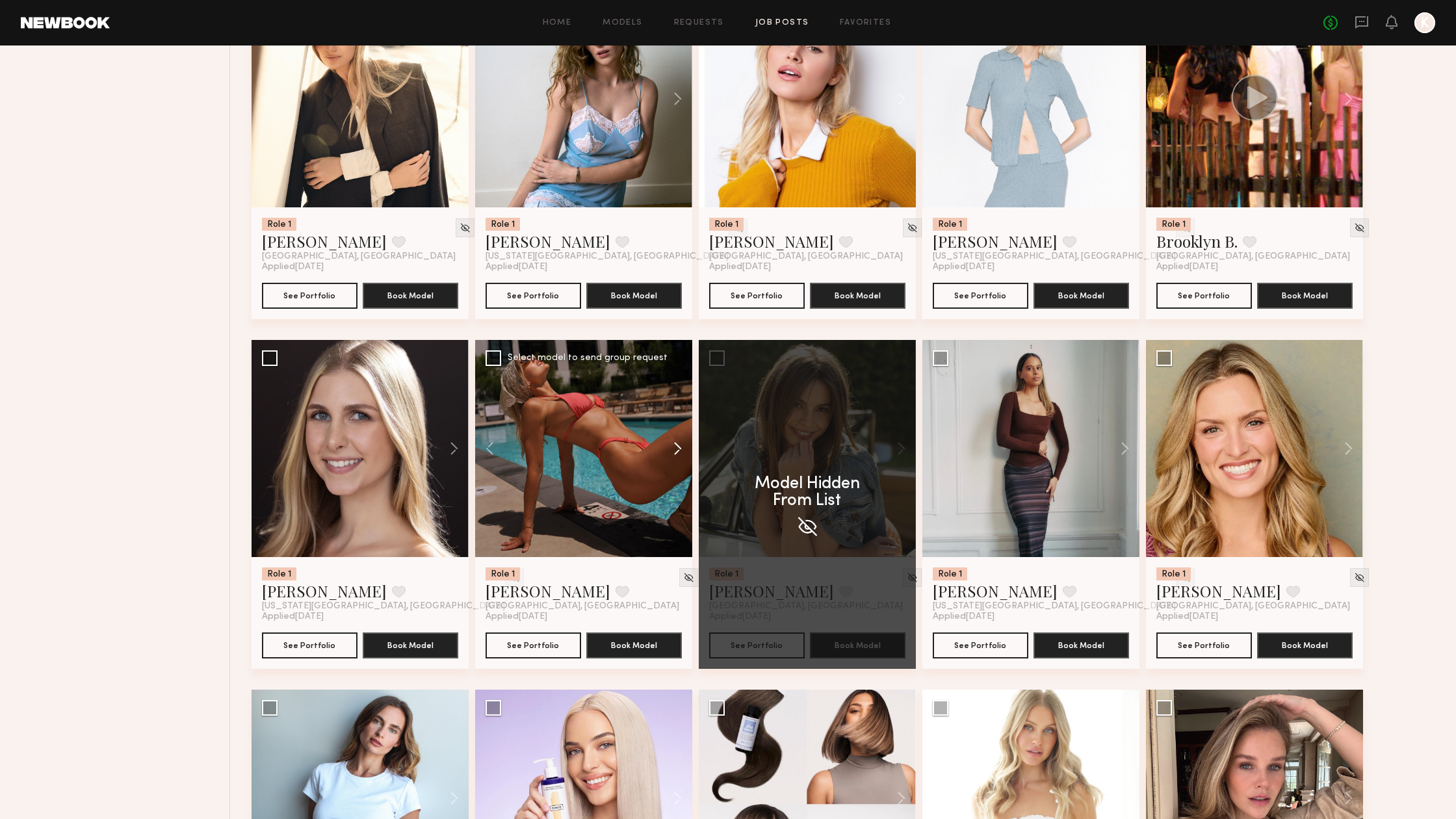
click at [676, 450] on button at bounding box center [671, 449] width 42 height 217
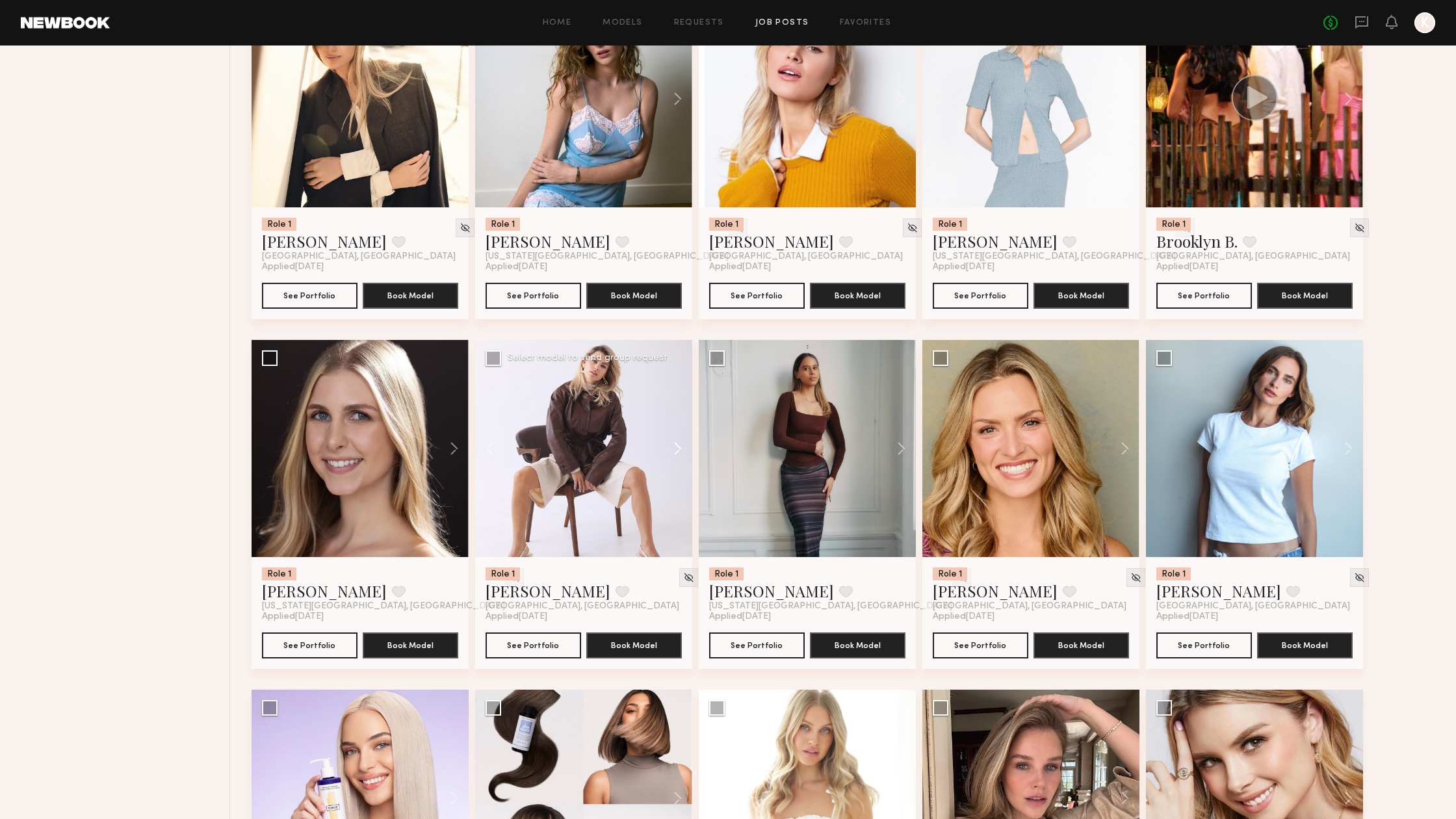
click at [676, 450] on button at bounding box center [671, 449] width 42 height 217
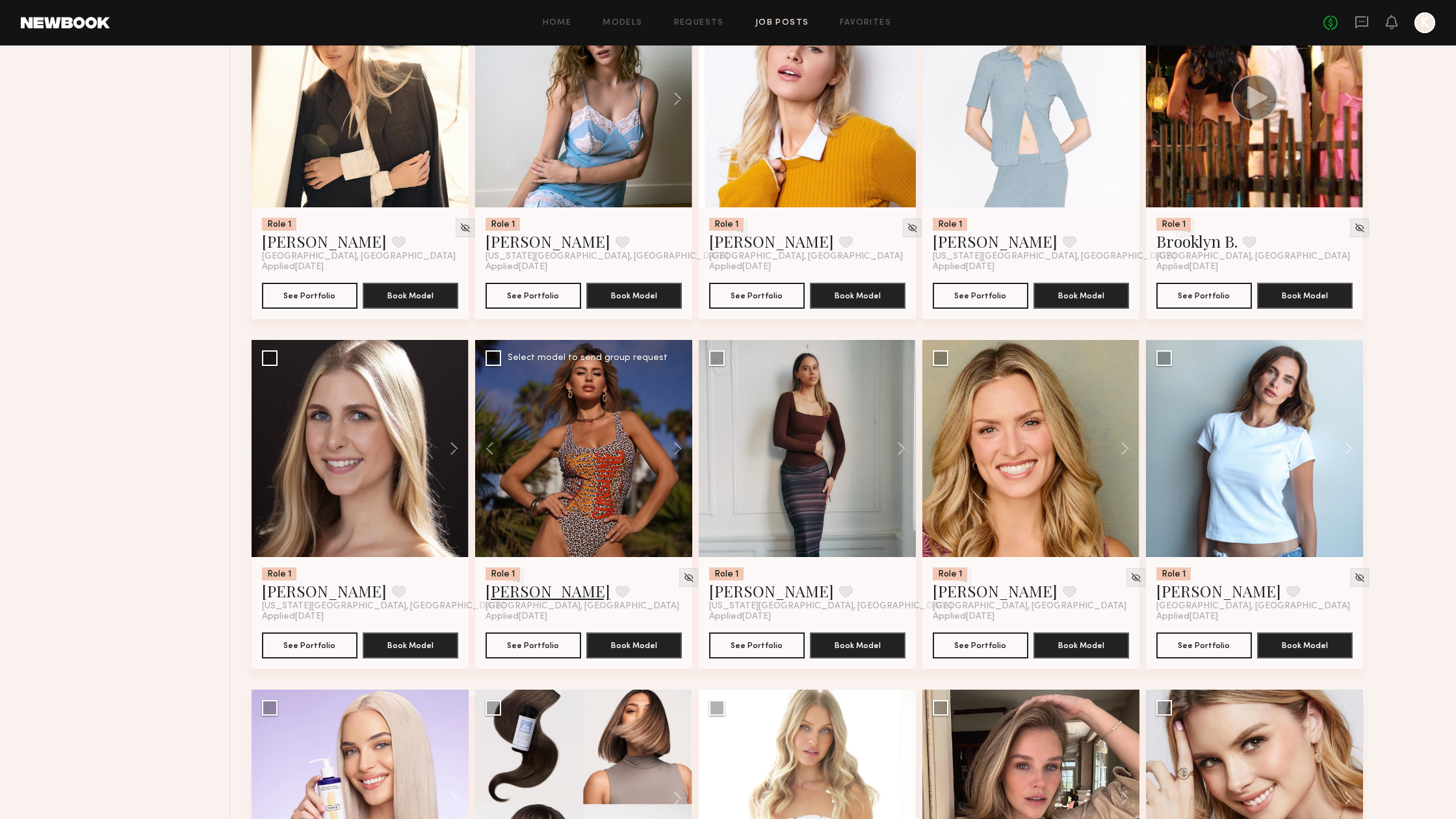
click at [516, 595] on link "[PERSON_NAME]" at bounding box center [548, 591] width 125 height 20
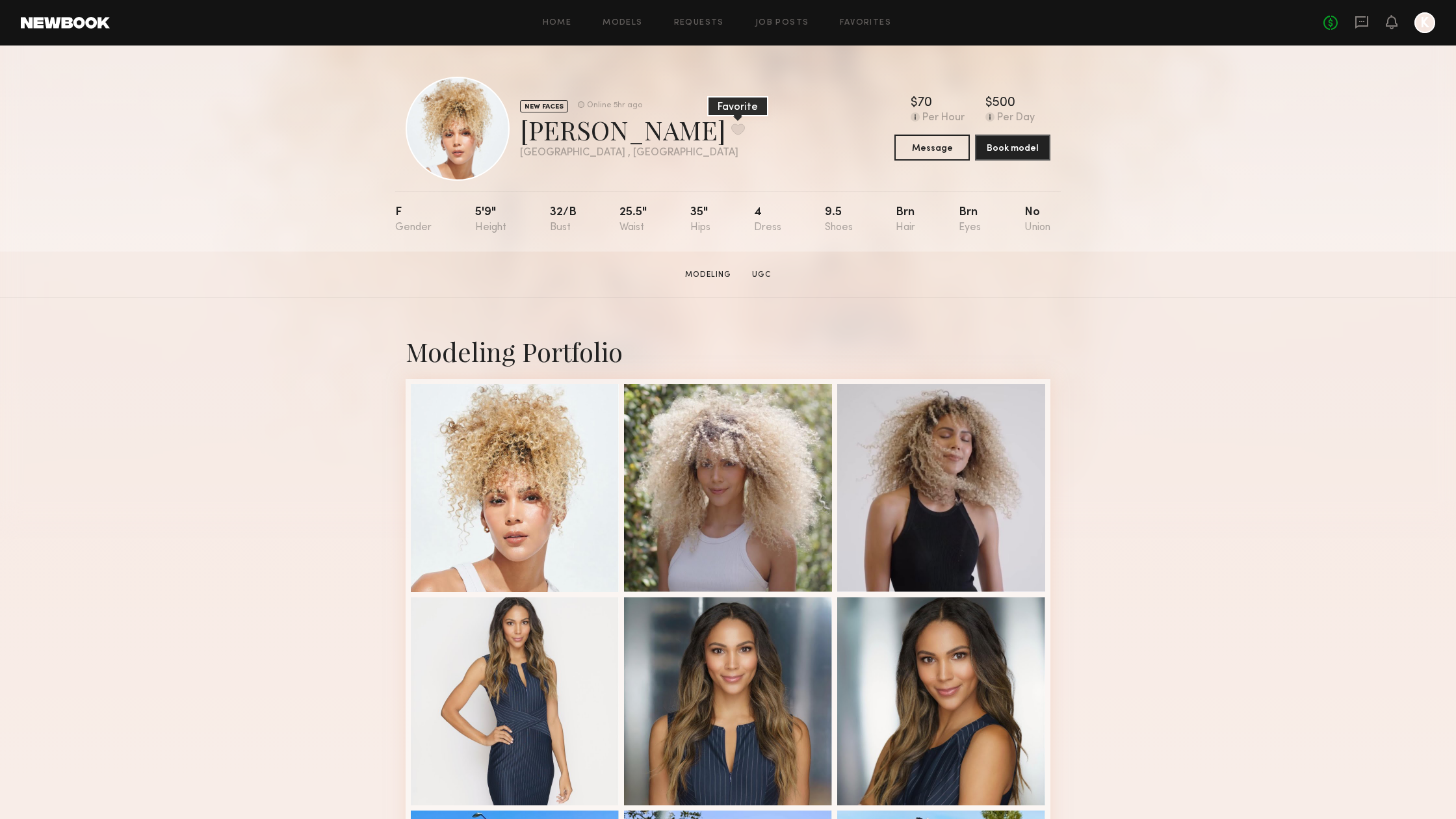
click at [731, 125] on button at bounding box center [737, 129] width 13 height 12
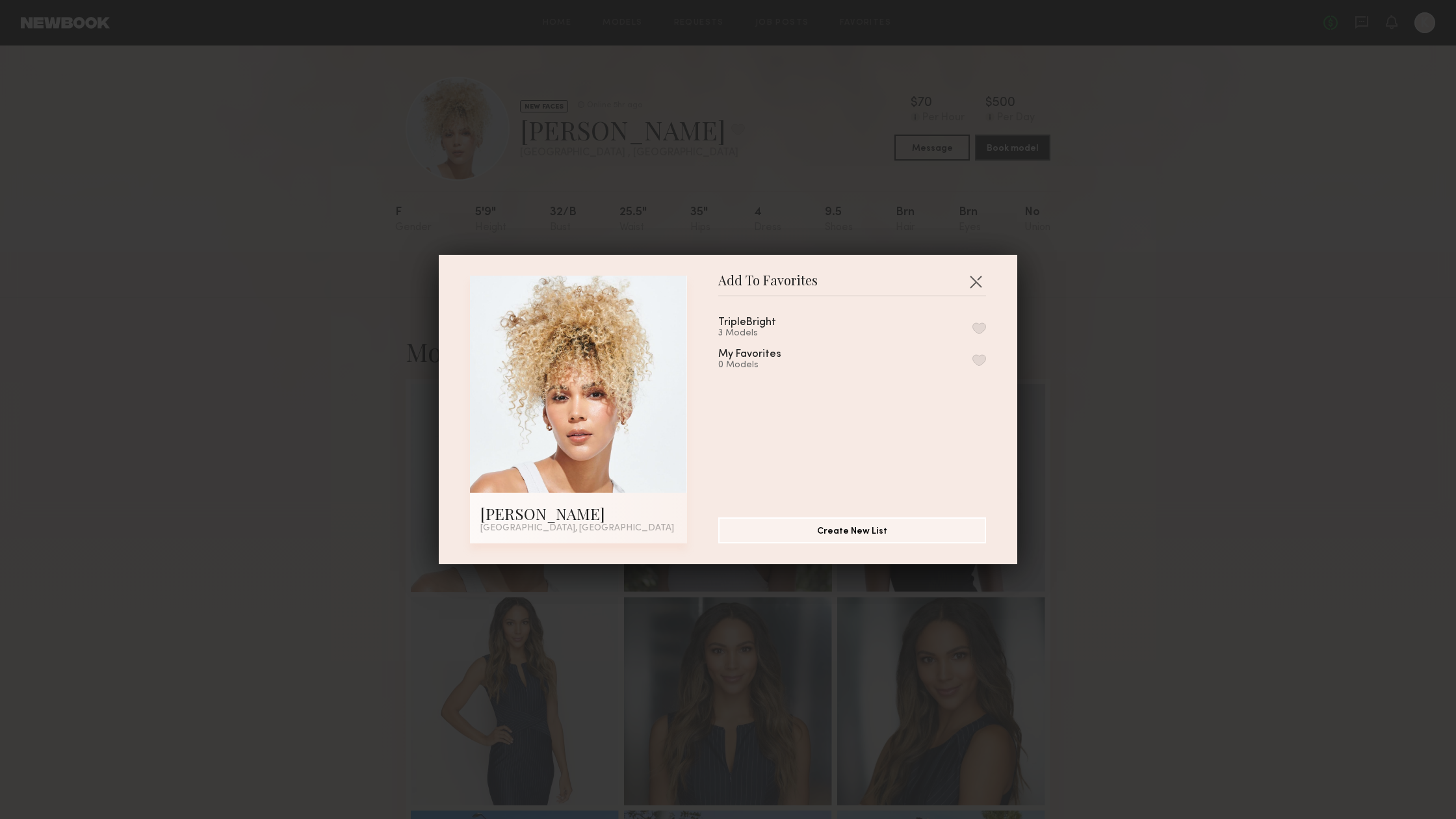
click at [980, 326] on button "button" at bounding box center [978, 328] width 13 height 12
click at [976, 280] on button "button" at bounding box center [975, 281] width 20 height 20
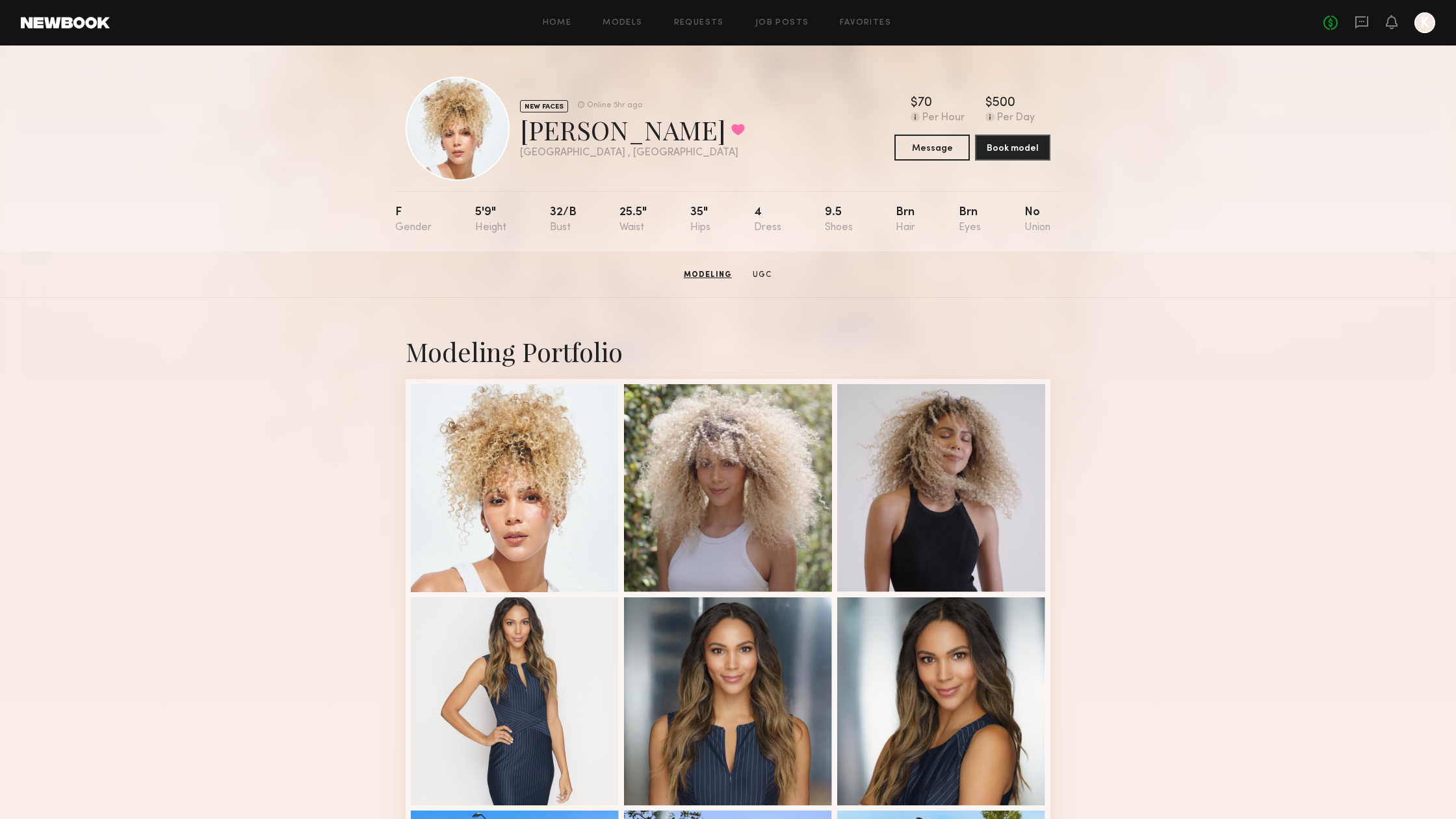
scroll to position [-1, 0]
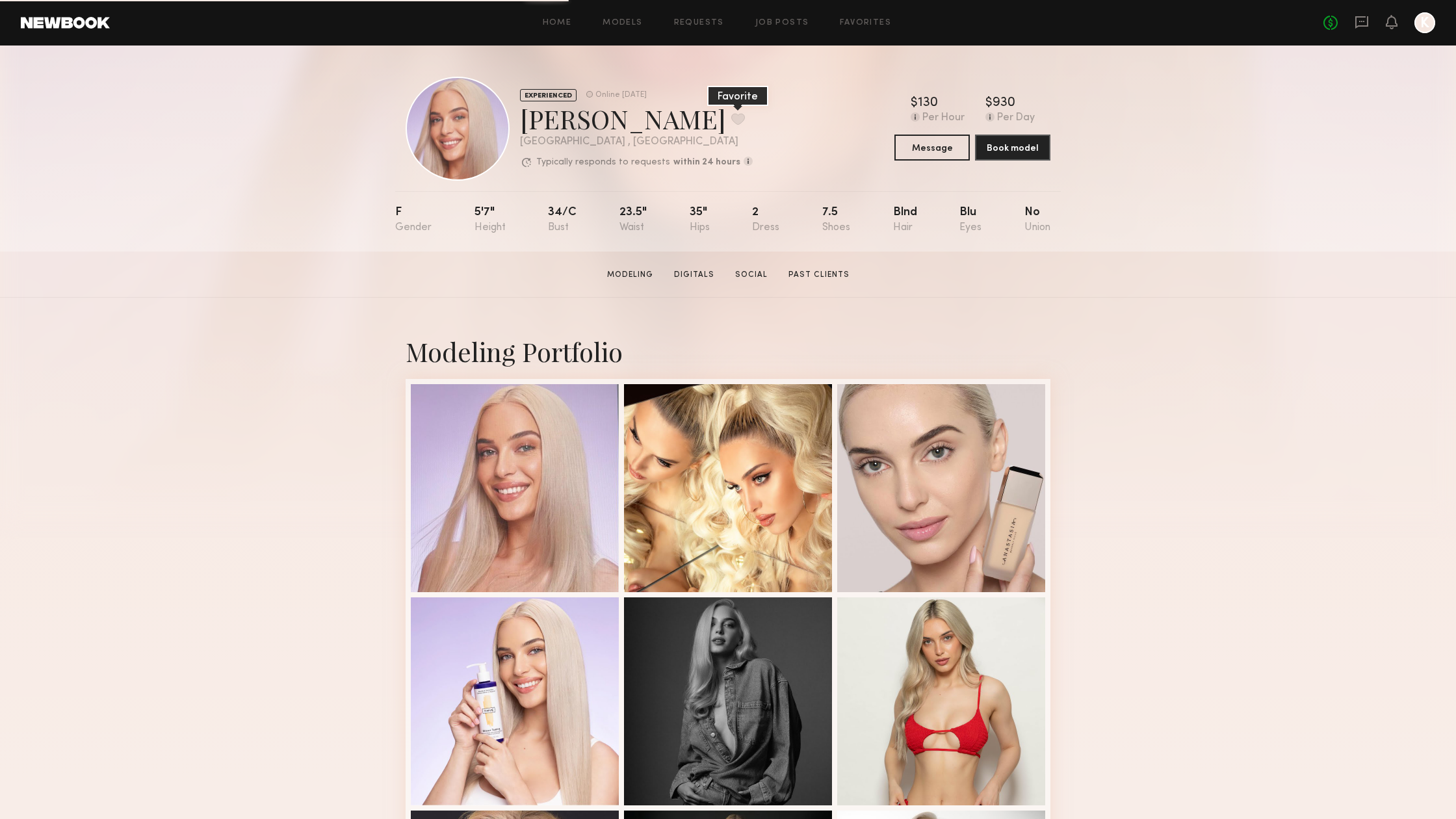
click at [731, 117] on button at bounding box center [737, 118] width 13 height 12
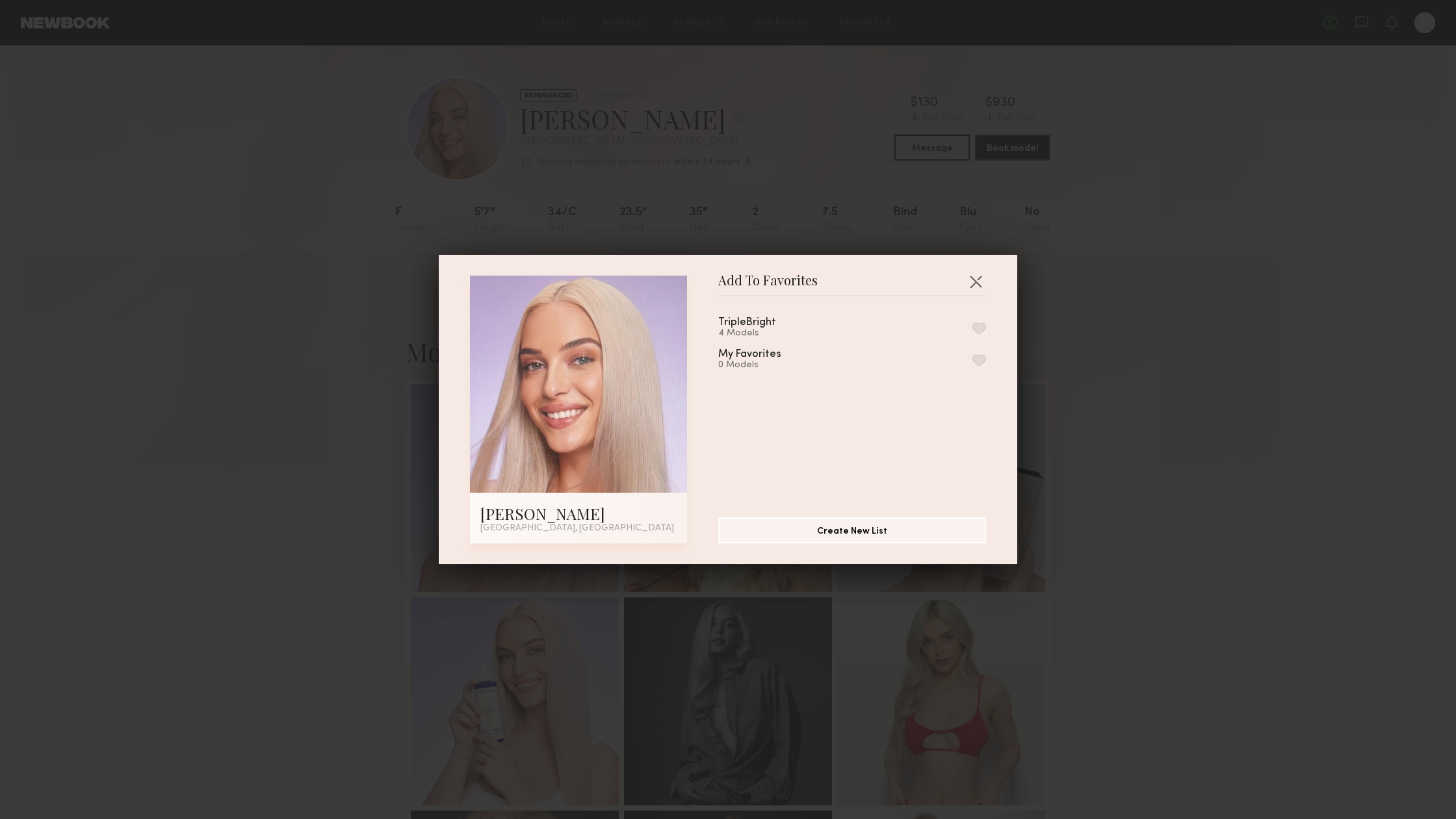
click at [792, 325] on div "TripleBright 4 Models" at bounding box center [763, 328] width 89 height 21
click at [974, 327] on button "button" at bounding box center [978, 328] width 13 height 12
click at [985, 282] on button "button" at bounding box center [975, 281] width 20 height 20
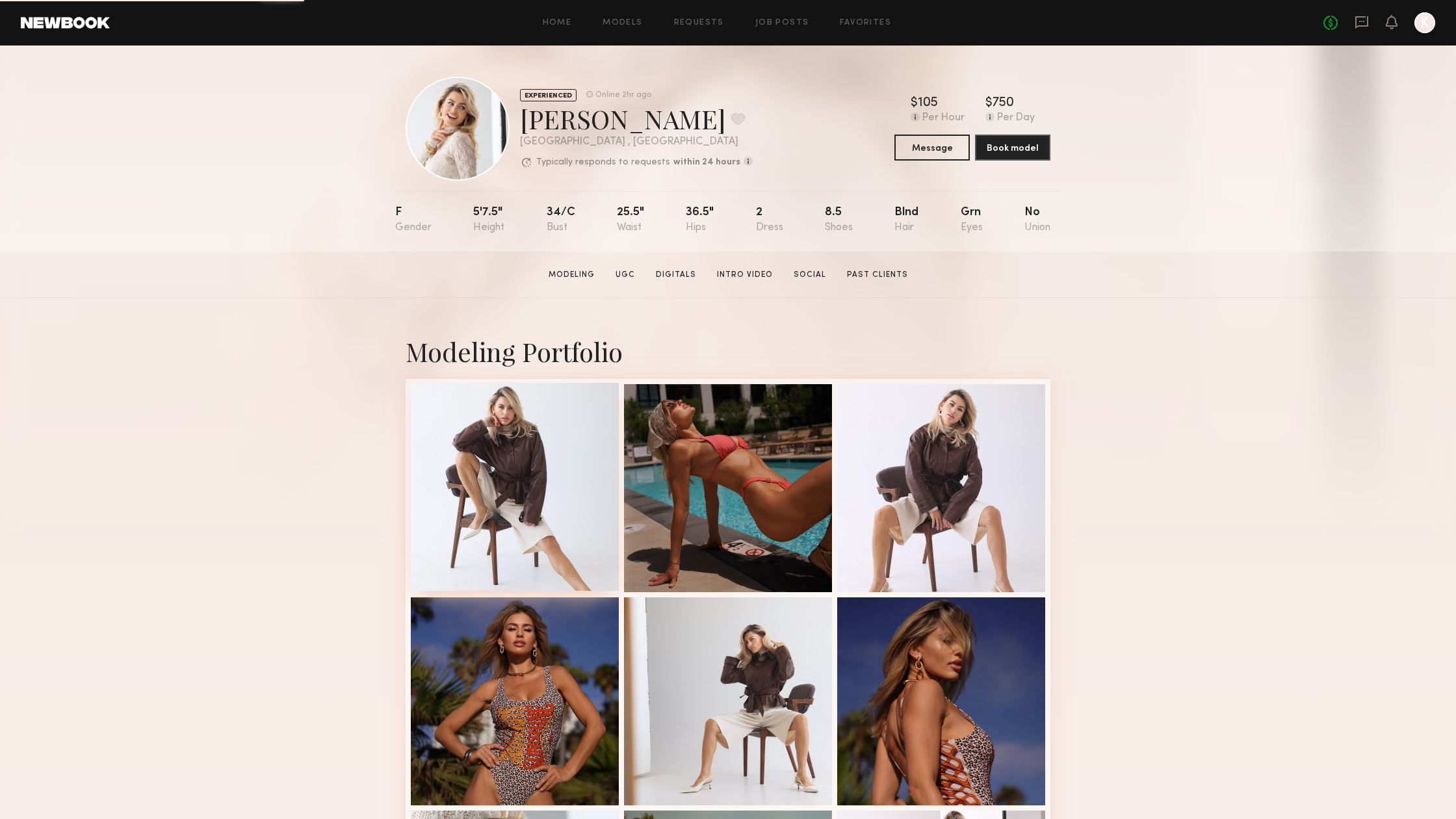
click at [484, 433] on div at bounding box center [515, 487] width 208 height 208
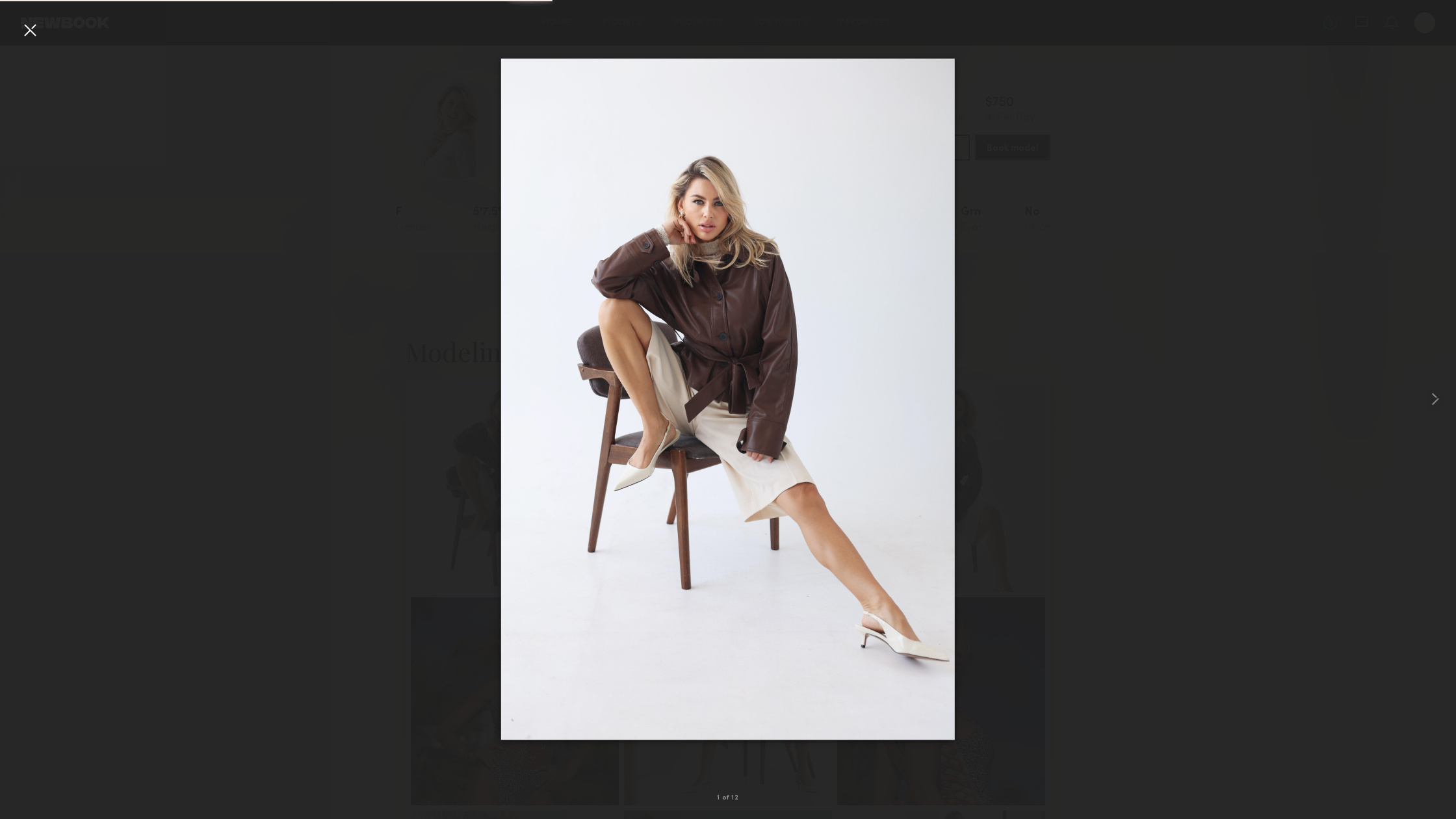
click at [297, 414] on div at bounding box center [728, 399] width 1456 height 757
click at [29, 25] on div at bounding box center [29, 29] width 20 height 20
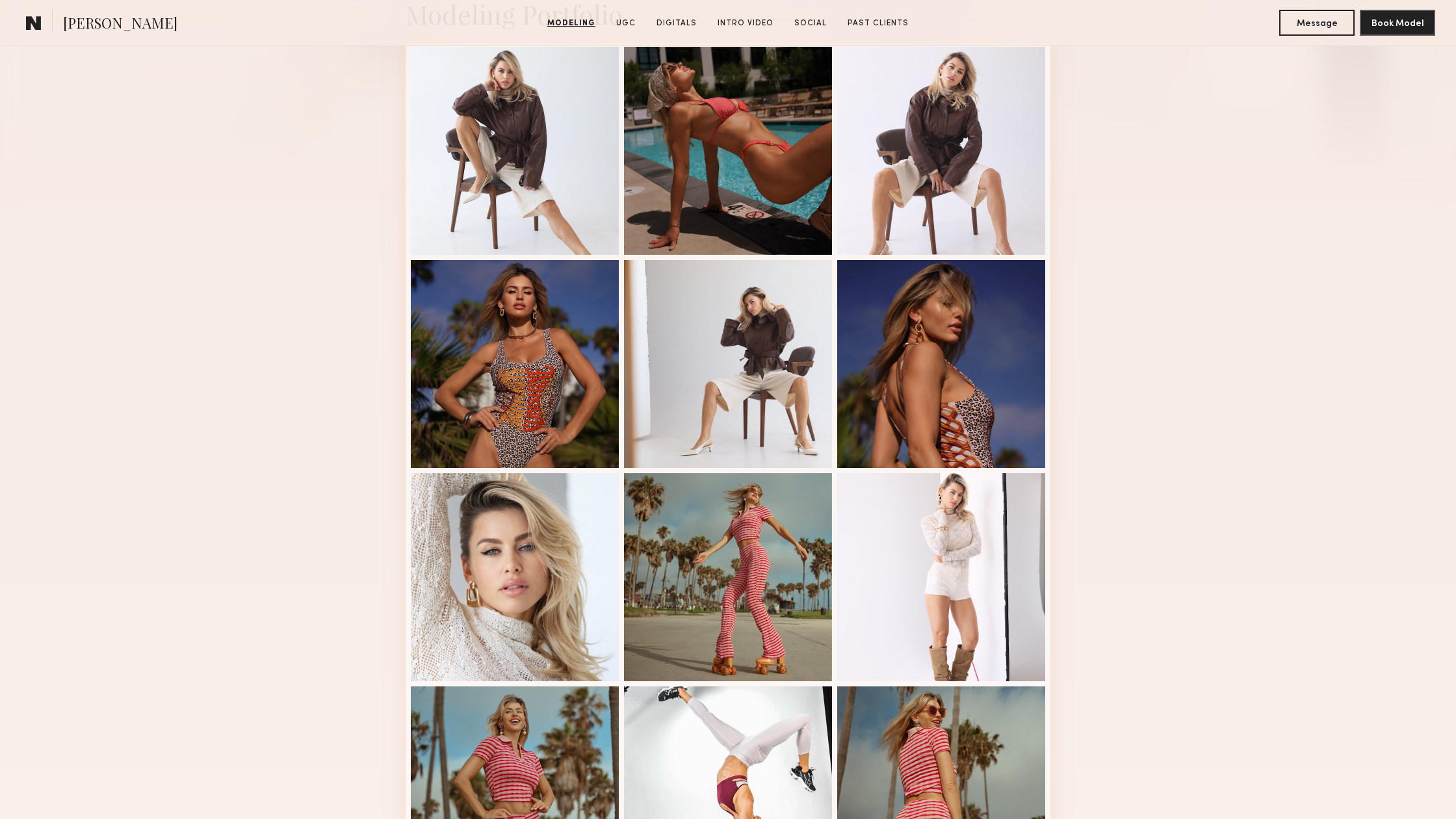
scroll to position [338, 0]
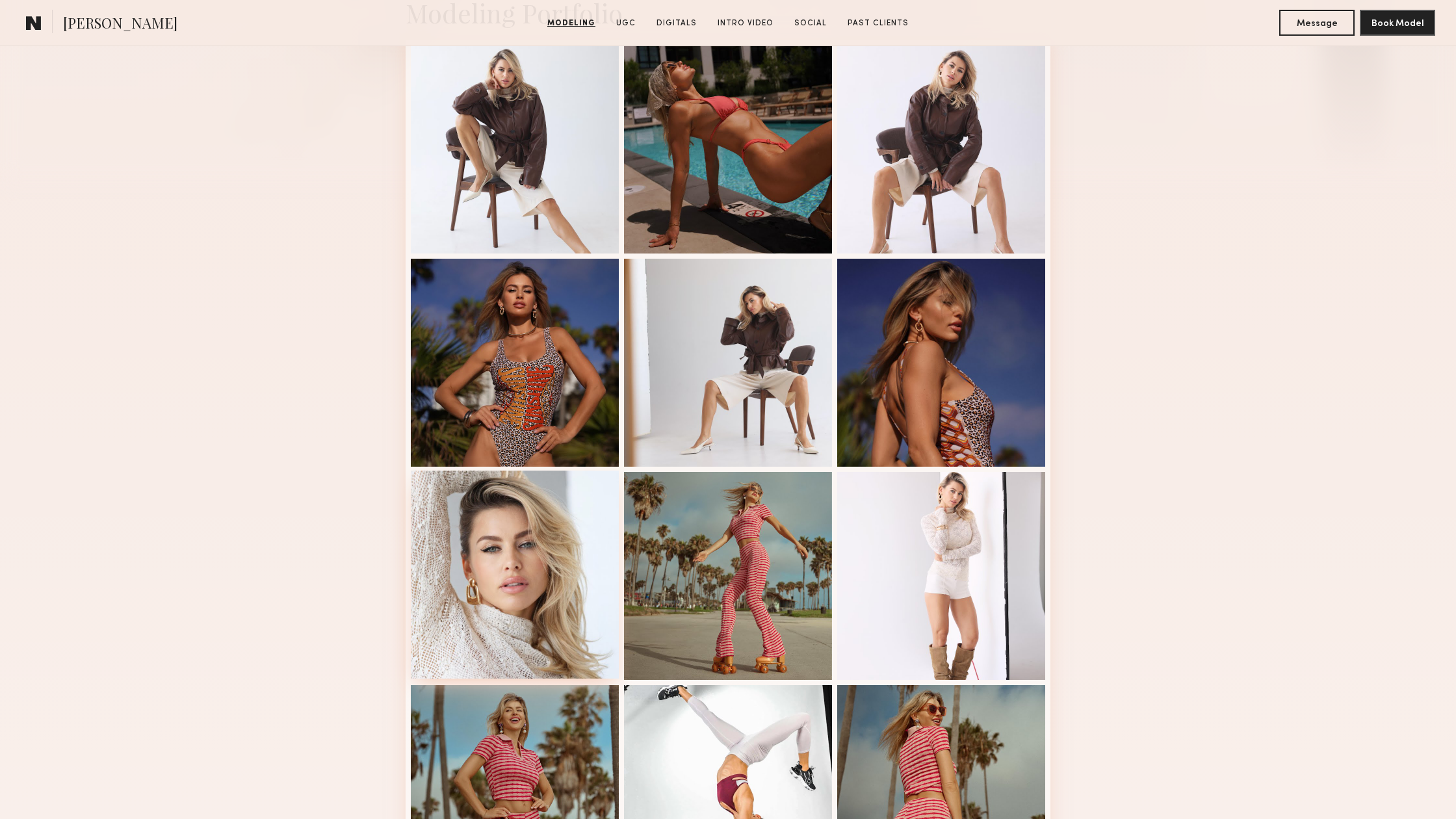
click at [530, 540] on div at bounding box center [515, 575] width 208 height 208
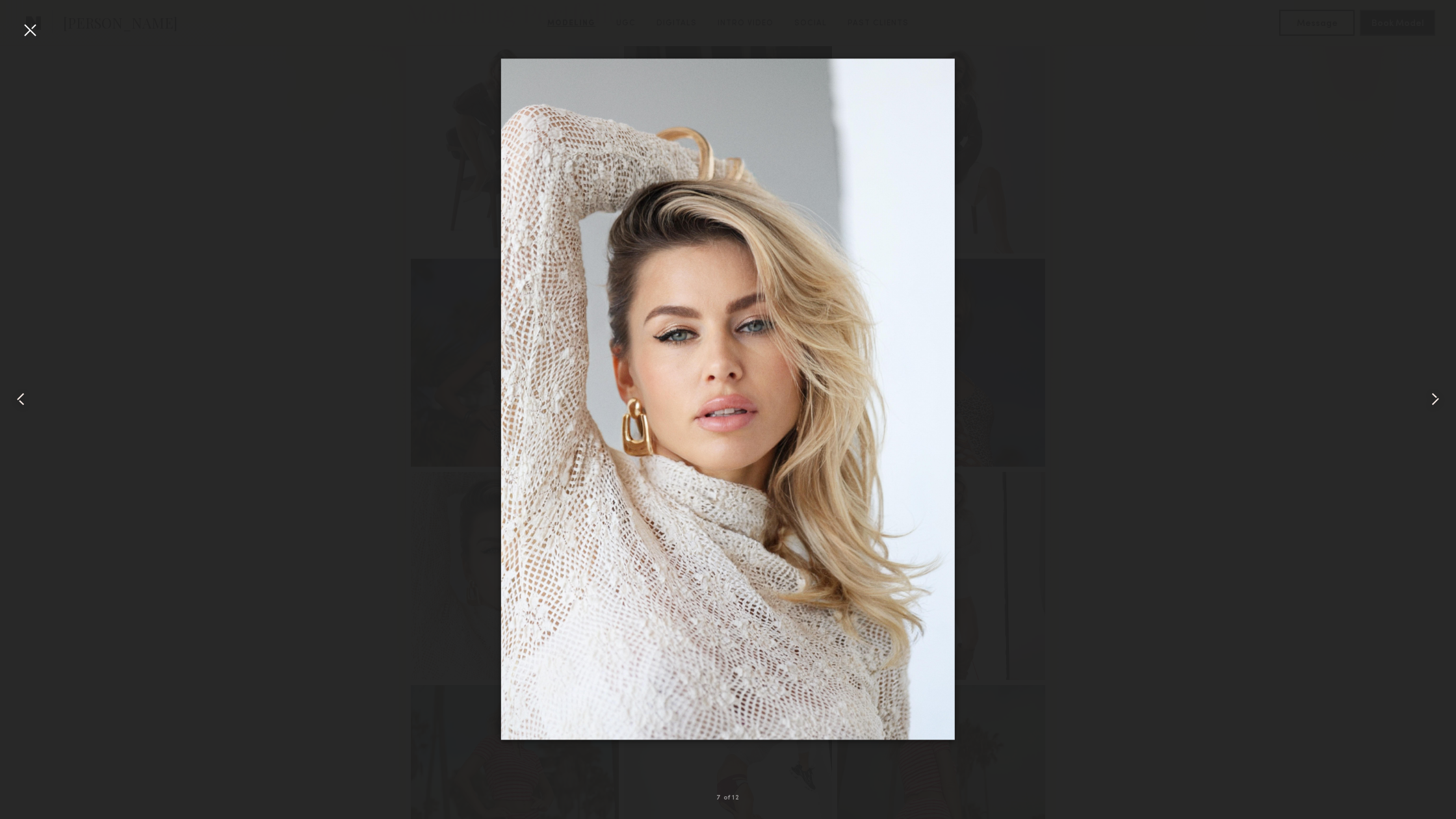
click at [1436, 393] on common-icon at bounding box center [1435, 399] width 20 height 20
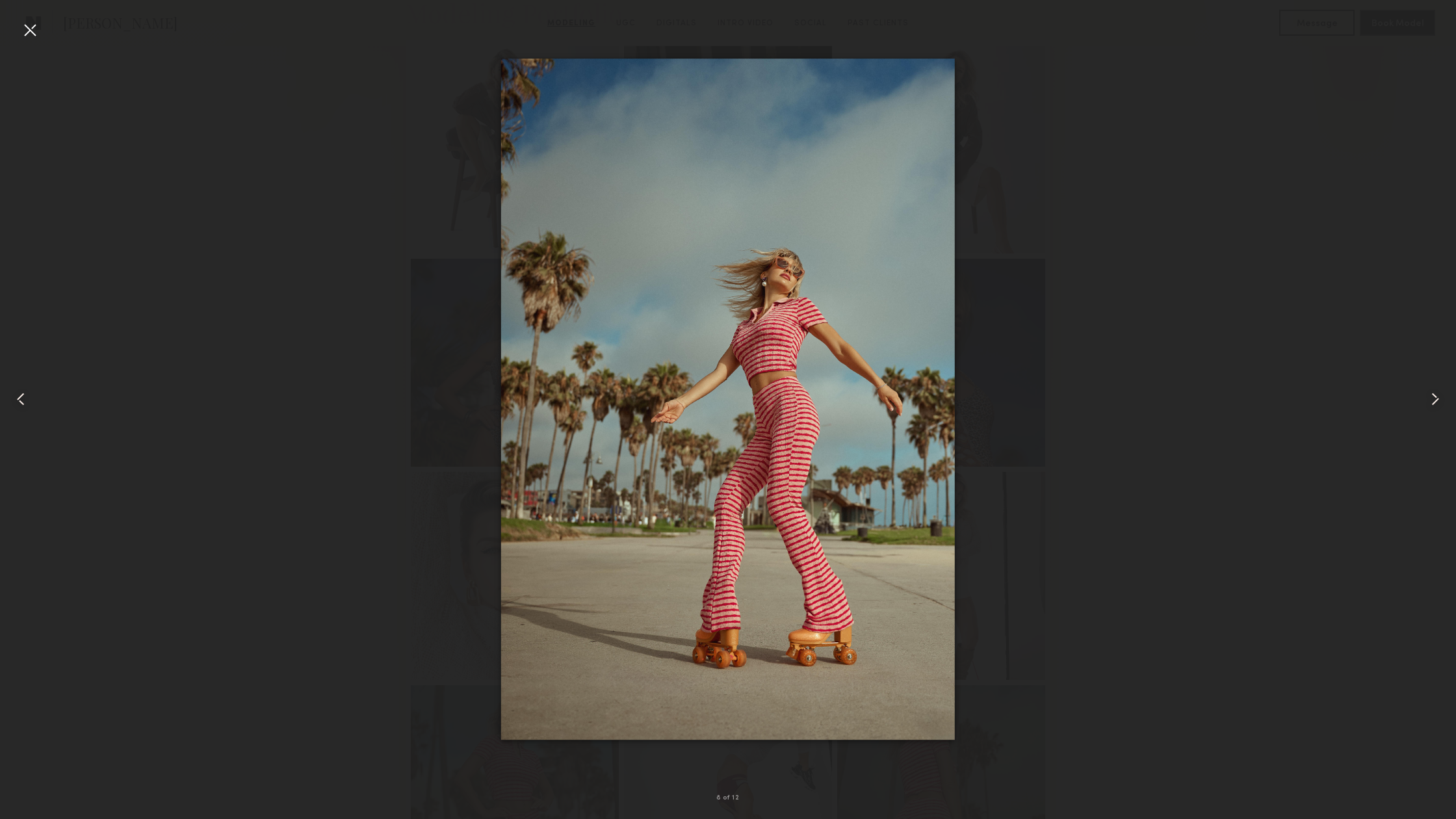
click at [1436, 393] on common-icon at bounding box center [1435, 399] width 20 height 20
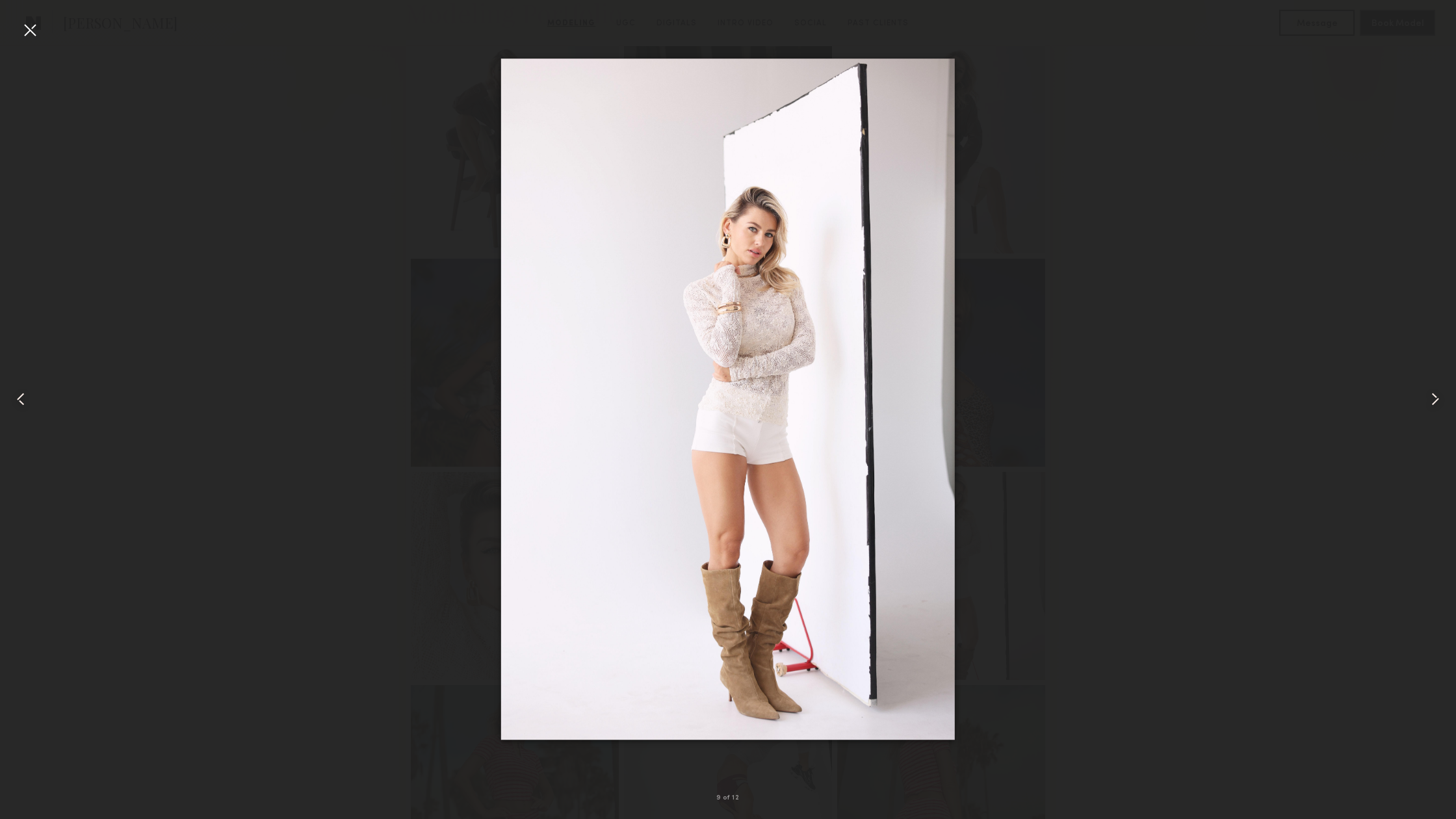
click at [1436, 393] on common-icon at bounding box center [1435, 399] width 20 height 20
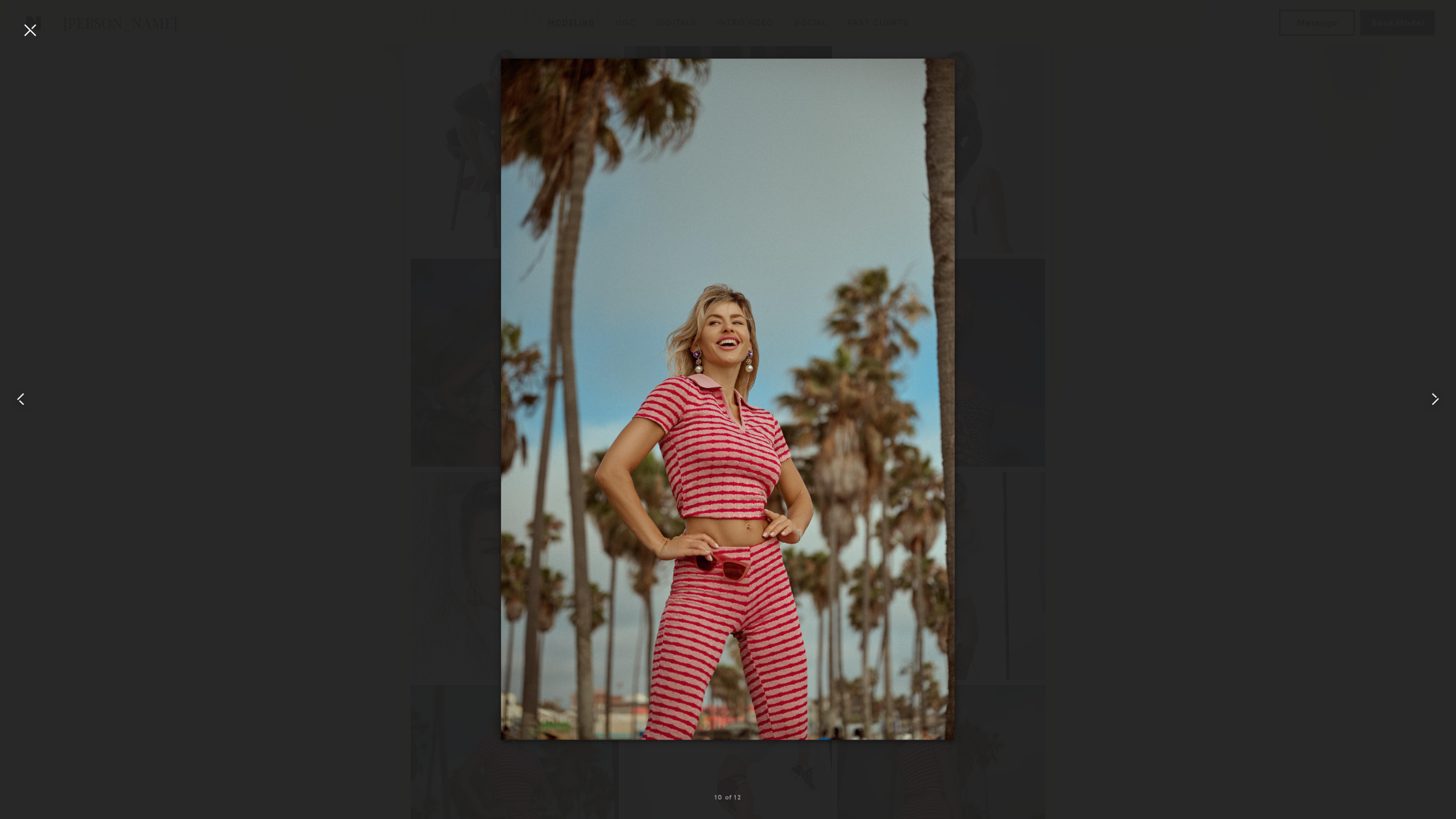
click at [1436, 393] on common-icon at bounding box center [1435, 399] width 20 height 20
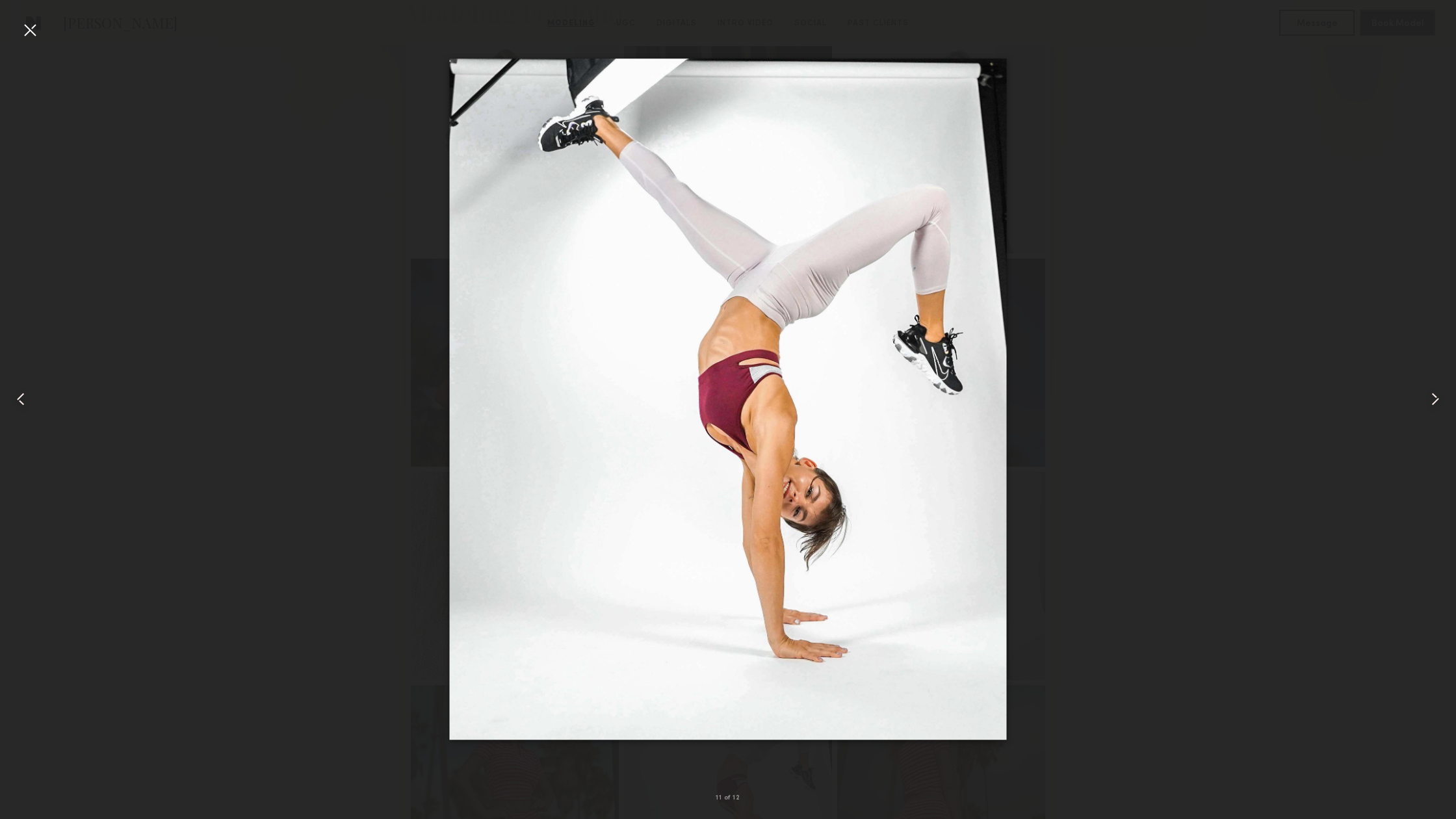
click at [1436, 393] on common-icon at bounding box center [1435, 399] width 20 height 20
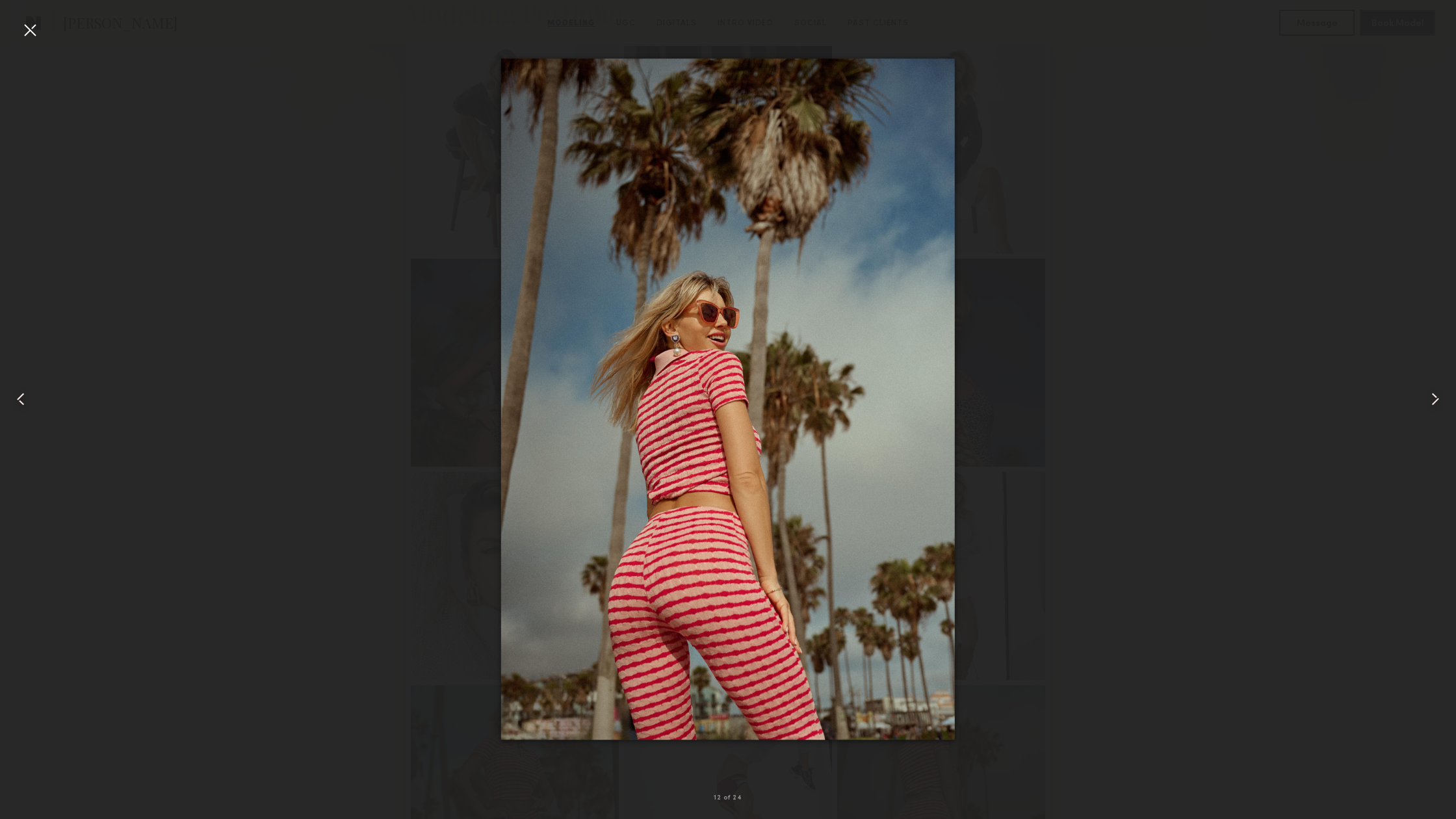
click at [18, 33] on div at bounding box center [29, 399] width 59 height 757
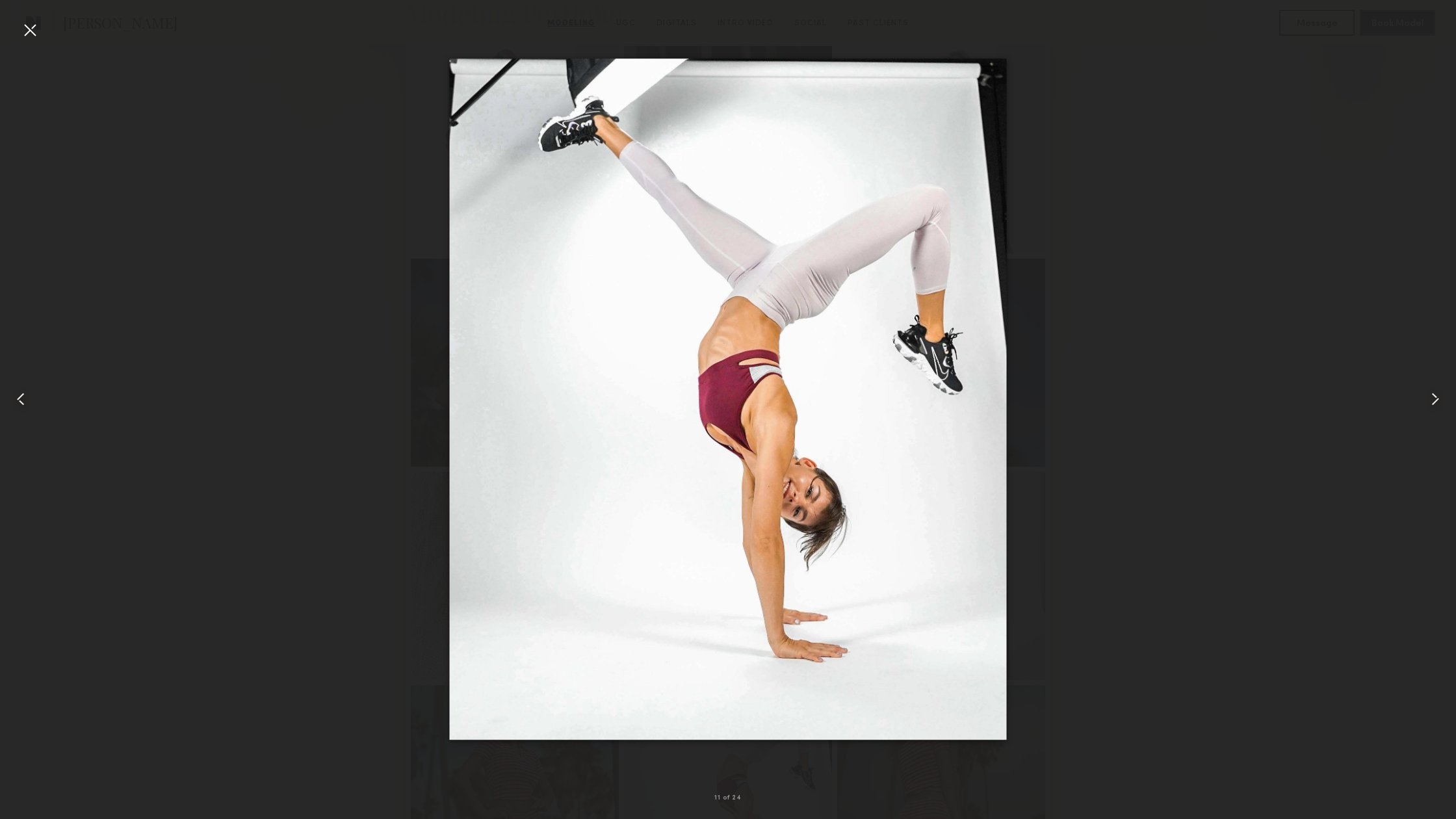
click at [34, 31] on div at bounding box center [29, 29] width 20 height 20
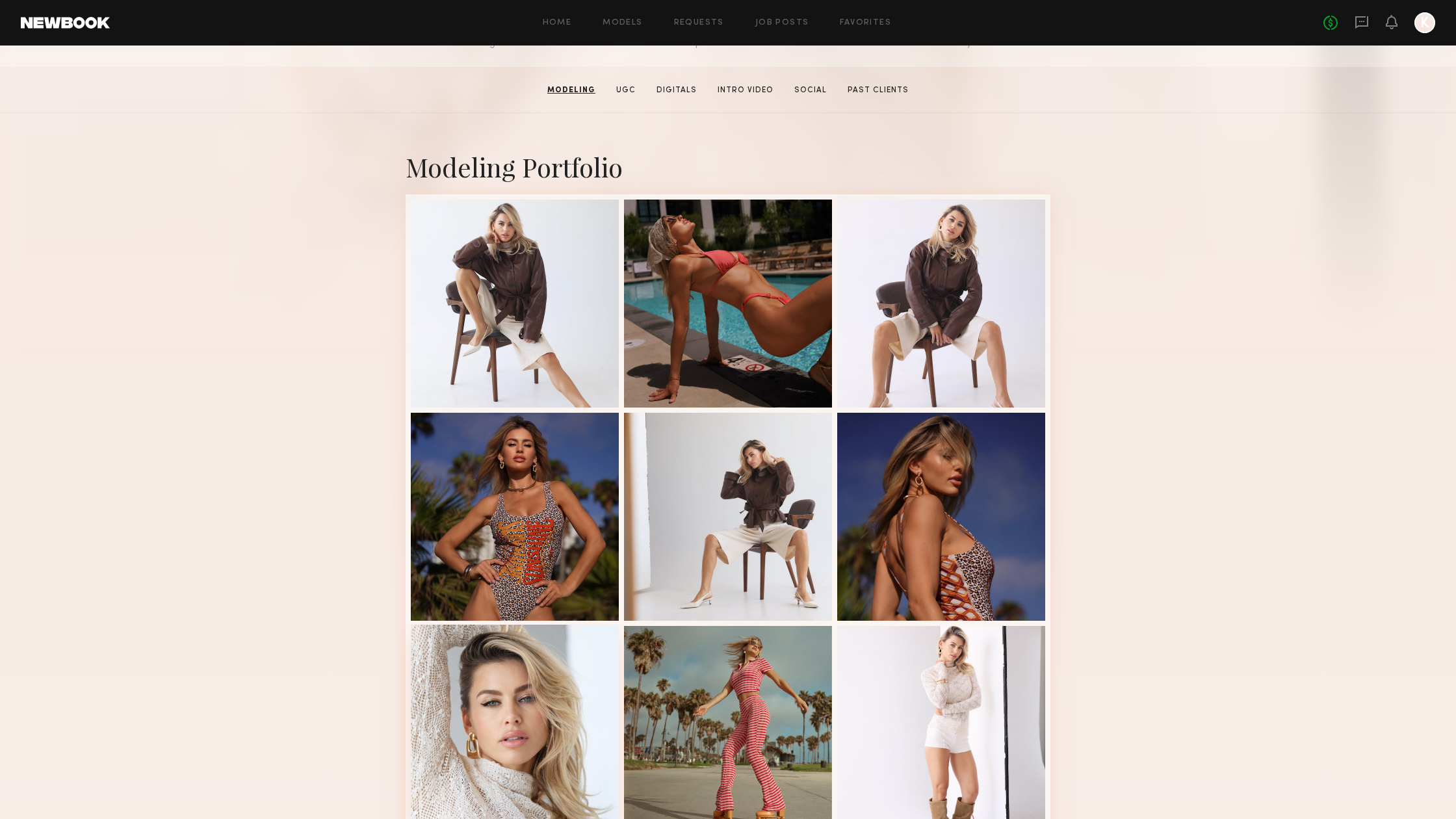
scroll to position [163, 0]
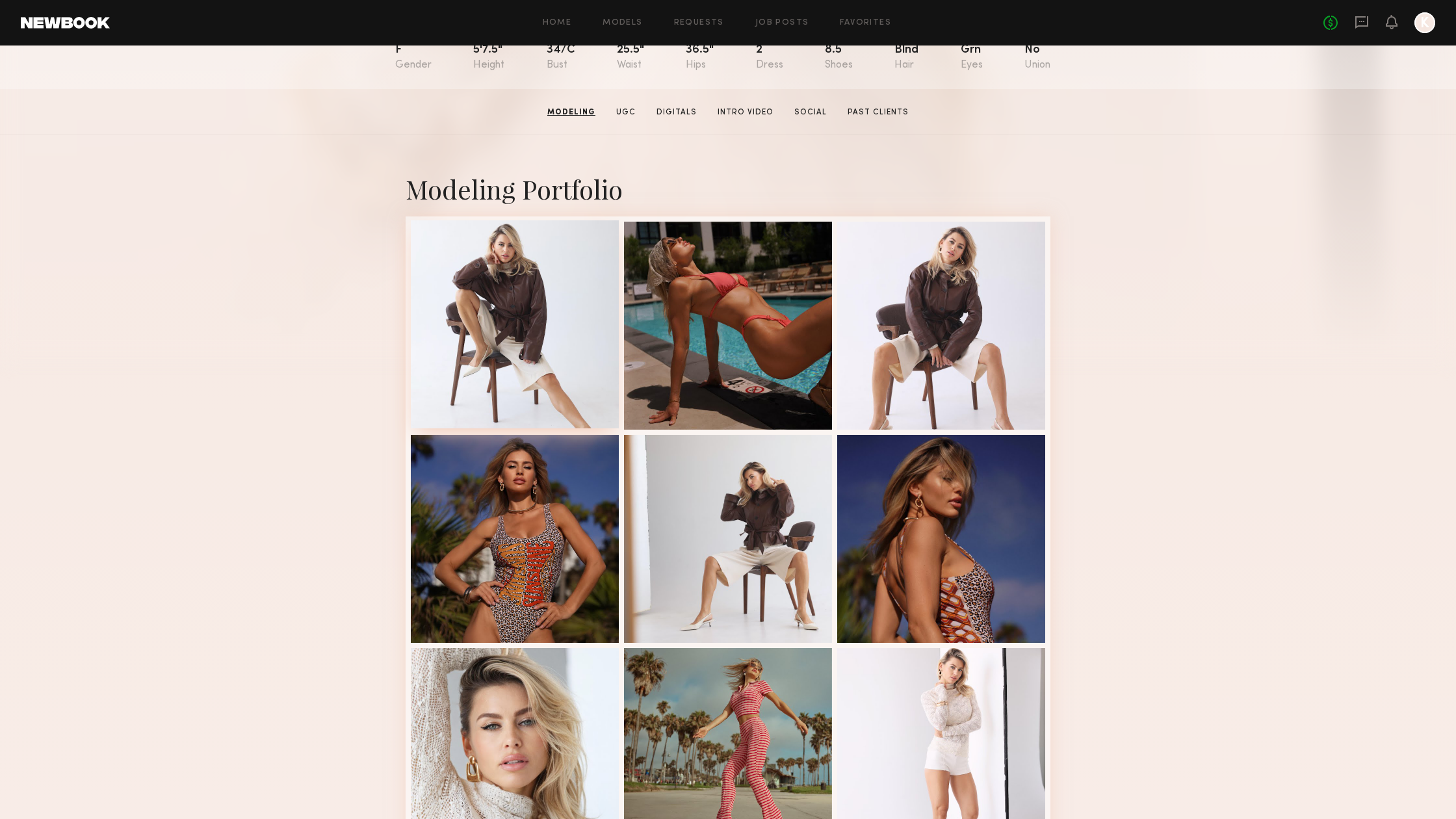
click at [557, 372] on div at bounding box center [515, 324] width 208 height 208
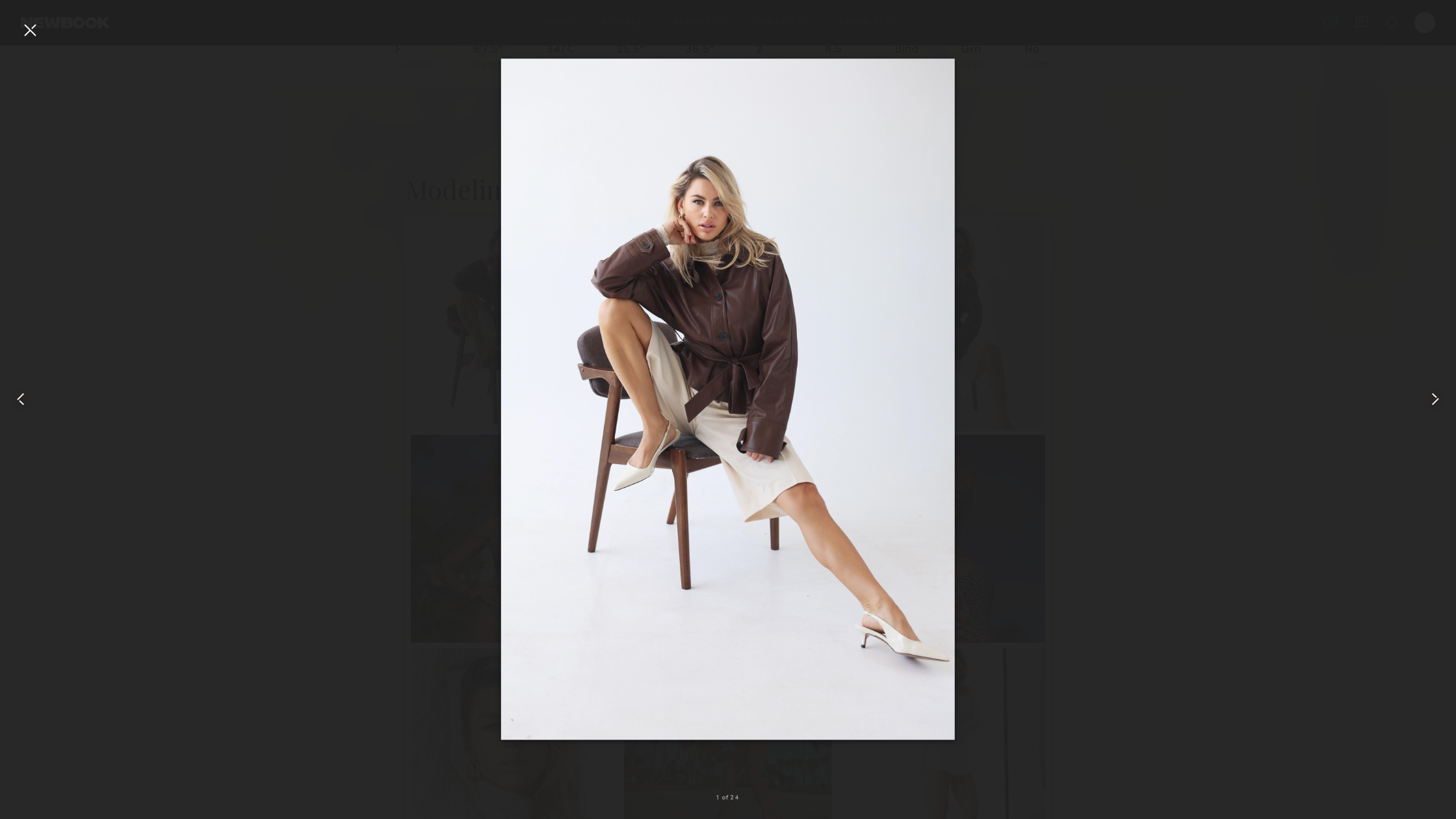
click at [1061, 367] on div at bounding box center [728, 399] width 1456 height 757
click at [28, 30] on div at bounding box center [29, 29] width 20 height 20
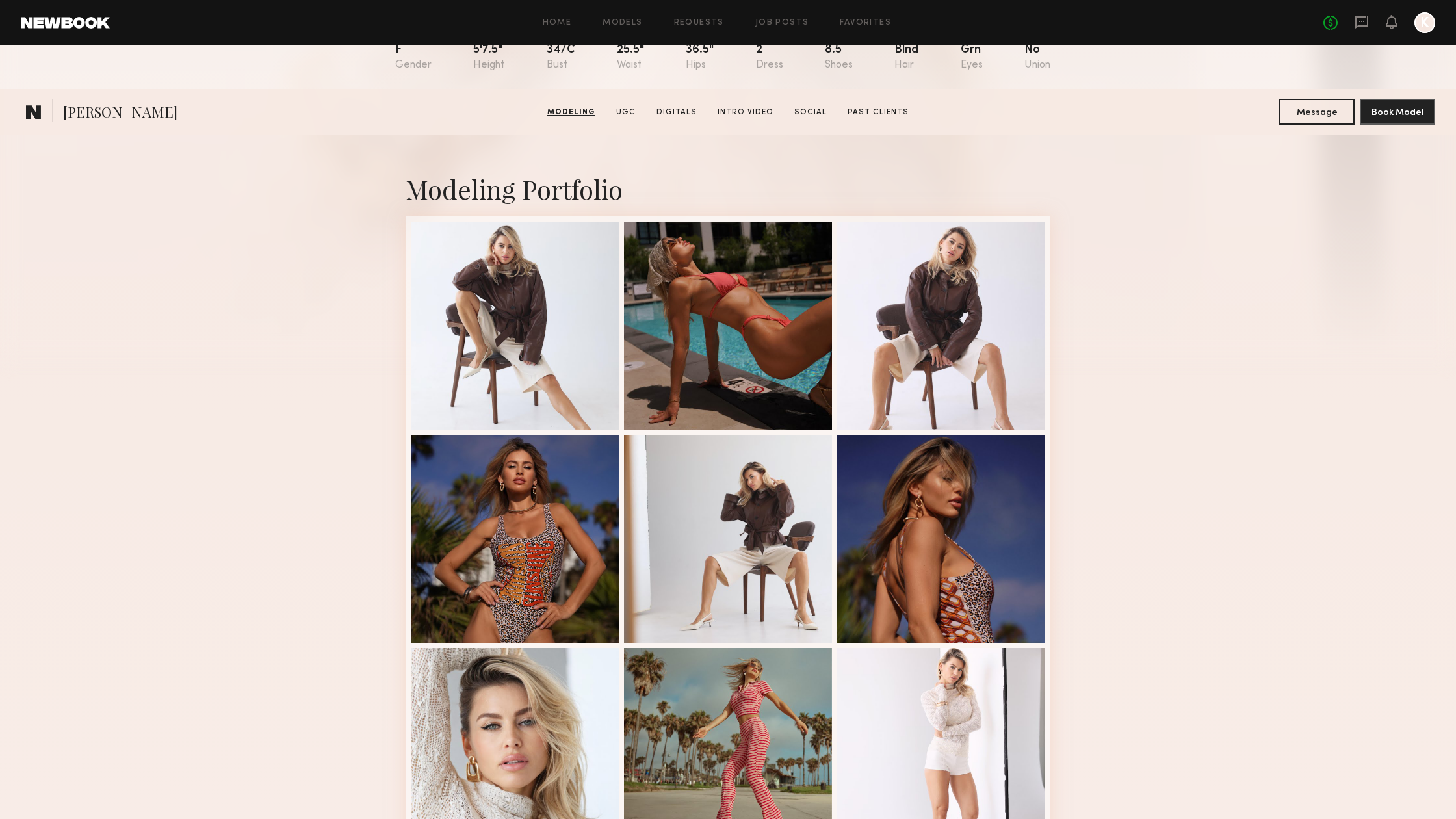
scroll to position [579, 0]
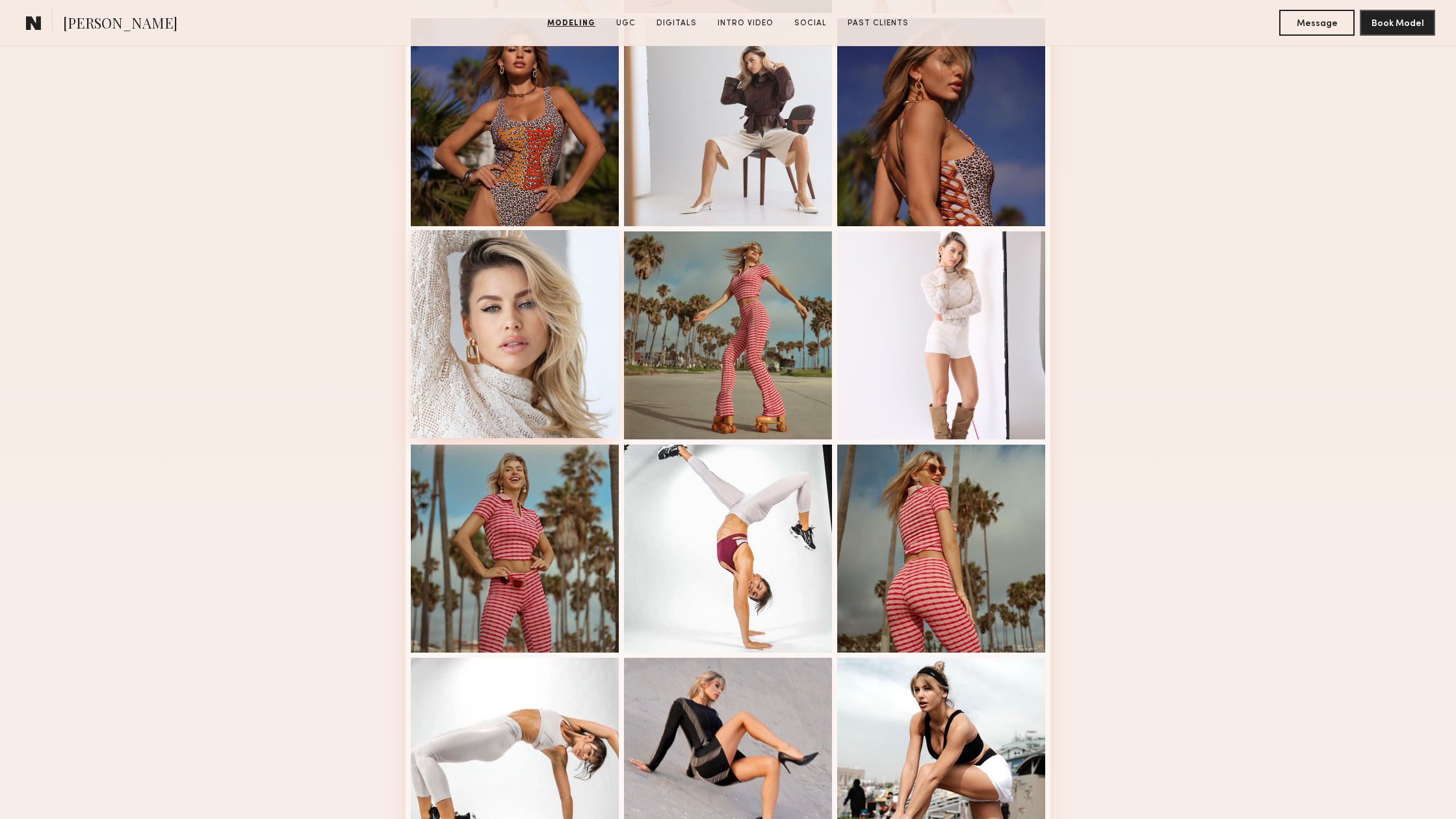
click at [522, 345] on div at bounding box center [515, 334] width 208 height 208
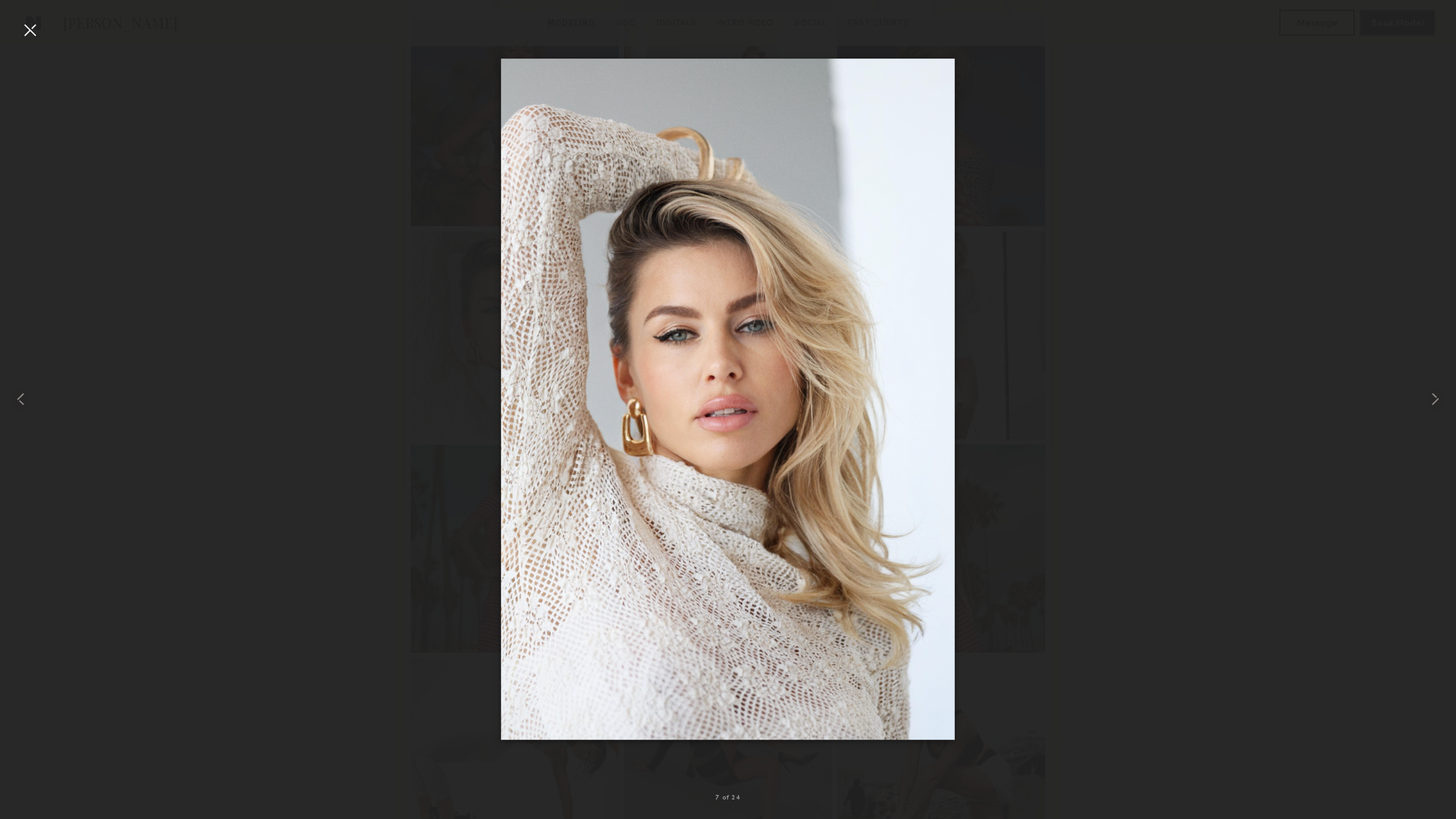
click at [31, 16] on nb-gallery-light "7 of 24" at bounding box center [728, 410] width 1456 height 819
click at [31, 30] on div at bounding box center [29, 29] width 20 height 20
